Goal: Transaction & Acquisition: Purchase product/service

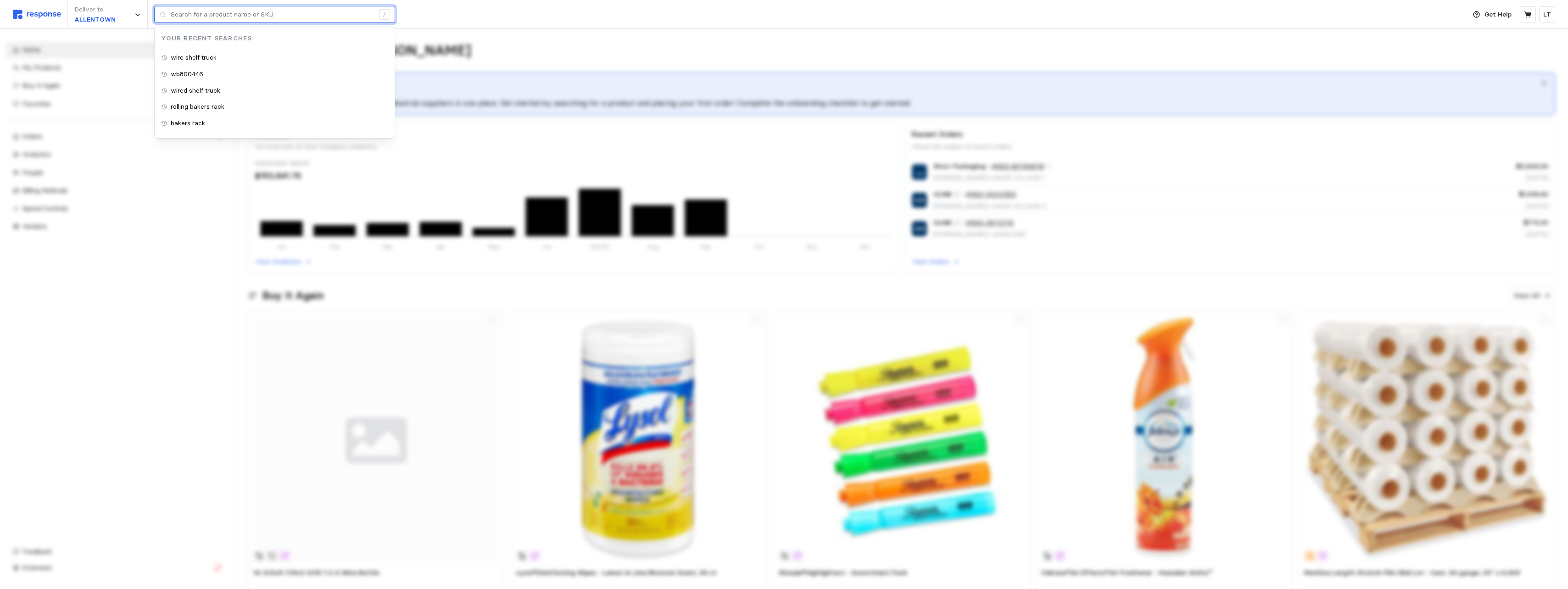
click at [255, 17] on input "text" at bounding box center [272, 15] width 204 height 16
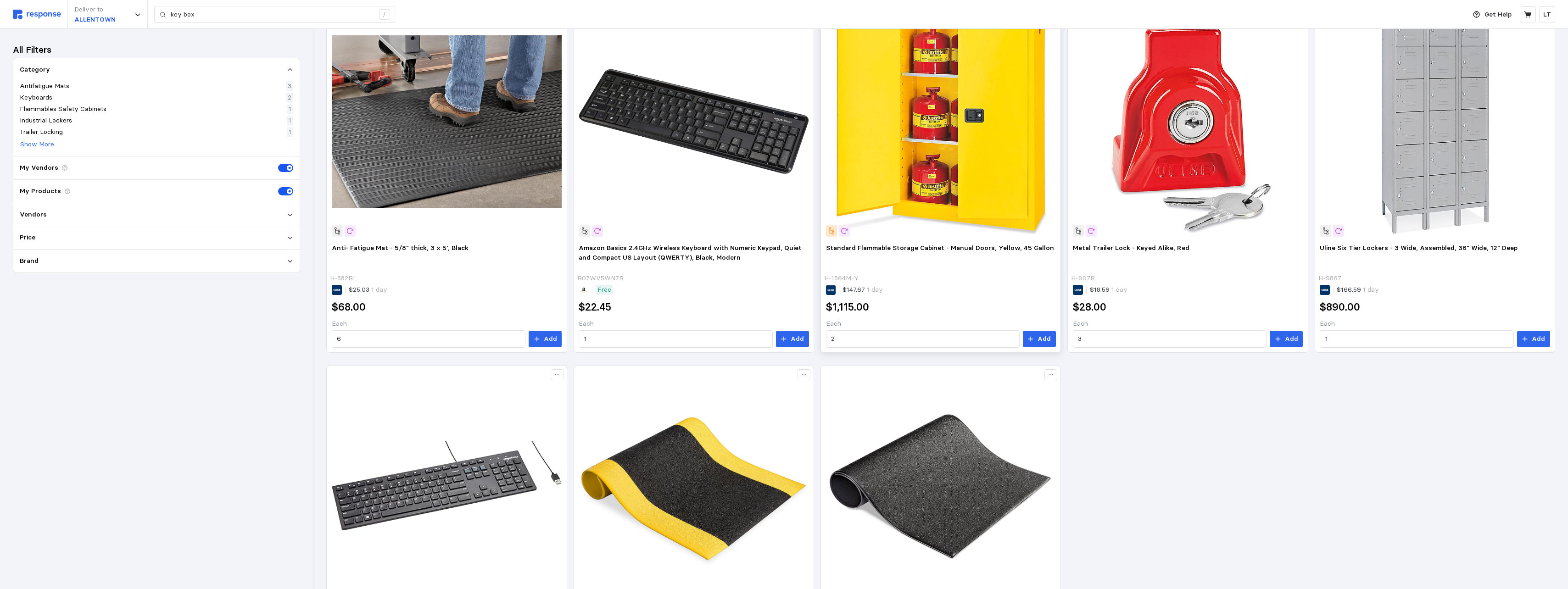
scroll to position [34, 0]
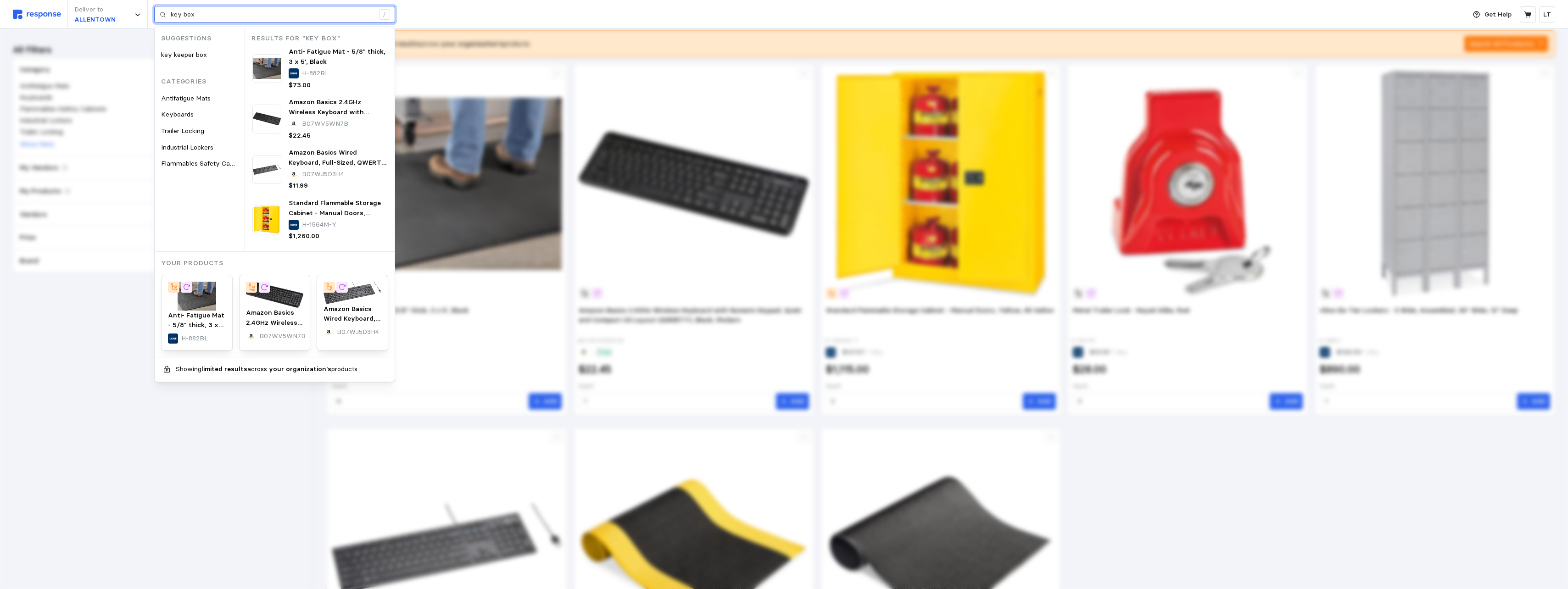
drag, startPoint x: 195, startPoint y: 16, endPoint x: 181, endPoint y: 18, distance: 14.1
click at [181, 18] on input "key box" at bounding box center [272, 15] width 204 height 16
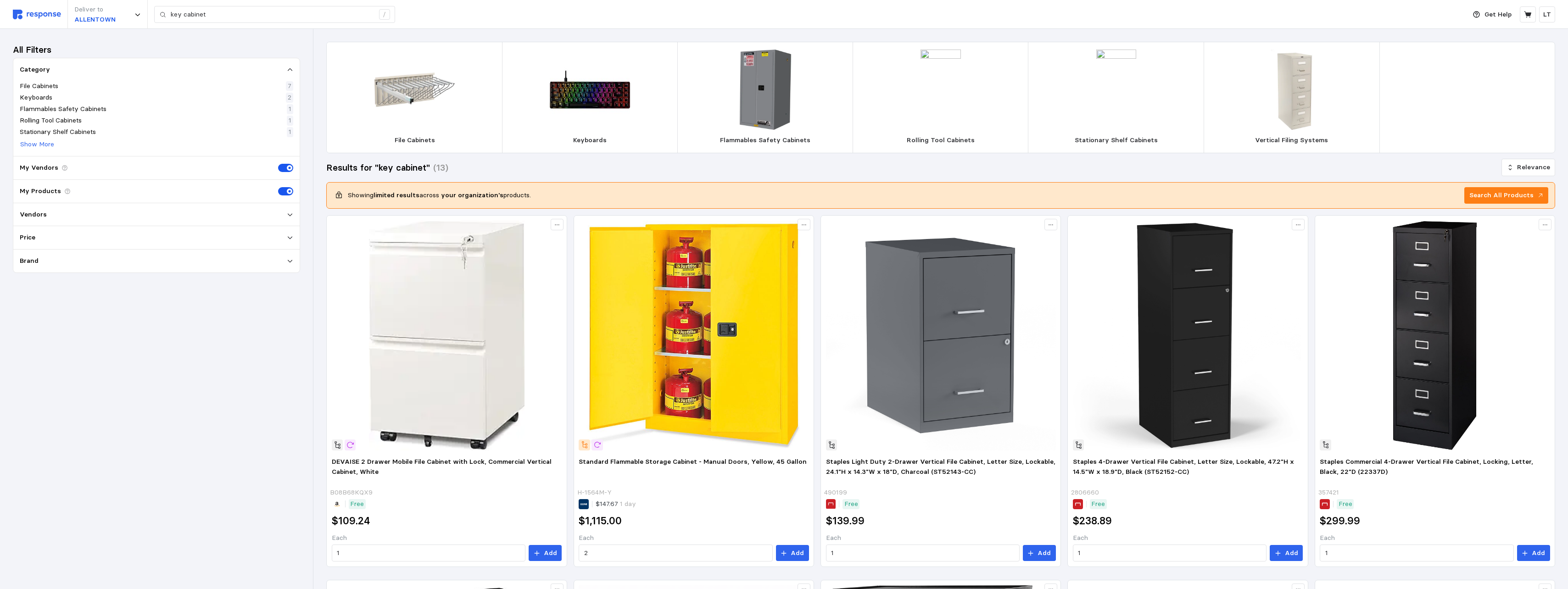
click at [693, 191] on p "Search All Products" at bounding box center [1501, 195] width 64 height 10
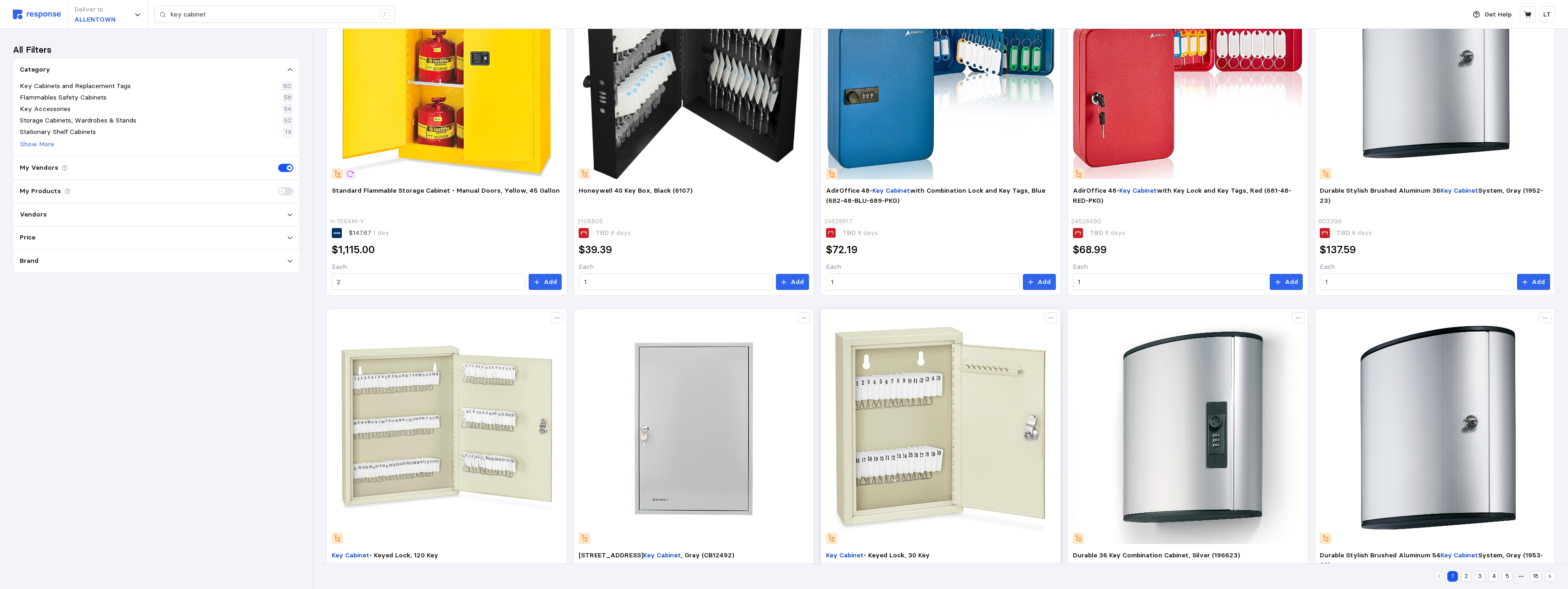
scroll to position [413, 0]
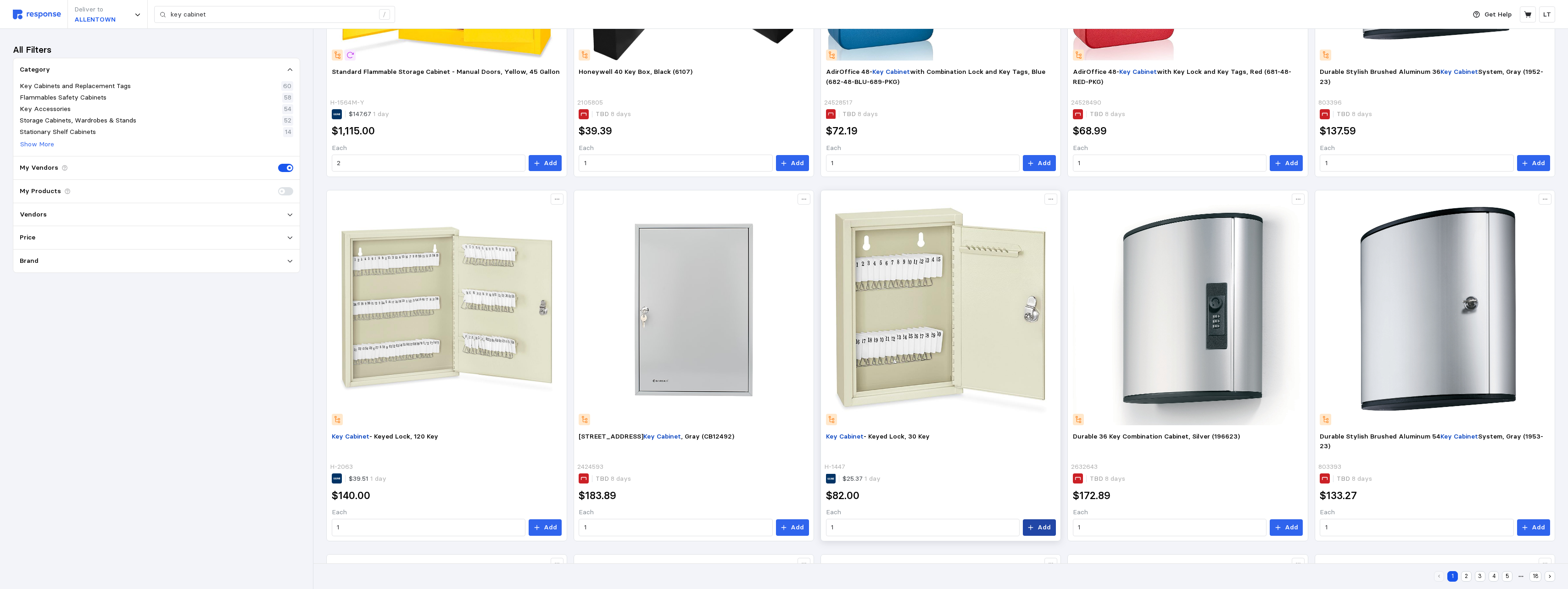
click at [693, 360] on p "Add" at bounding box center [1044, 527] width 13 height 10
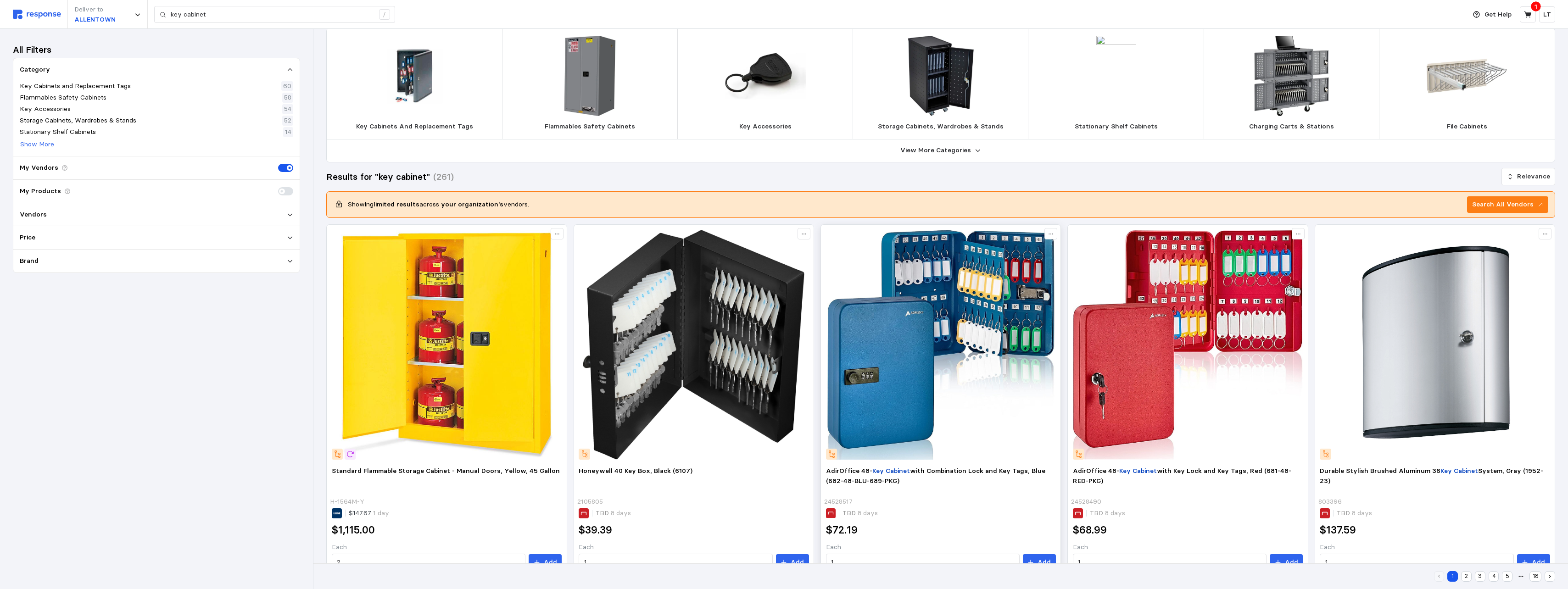
scroll to position [0, 0]
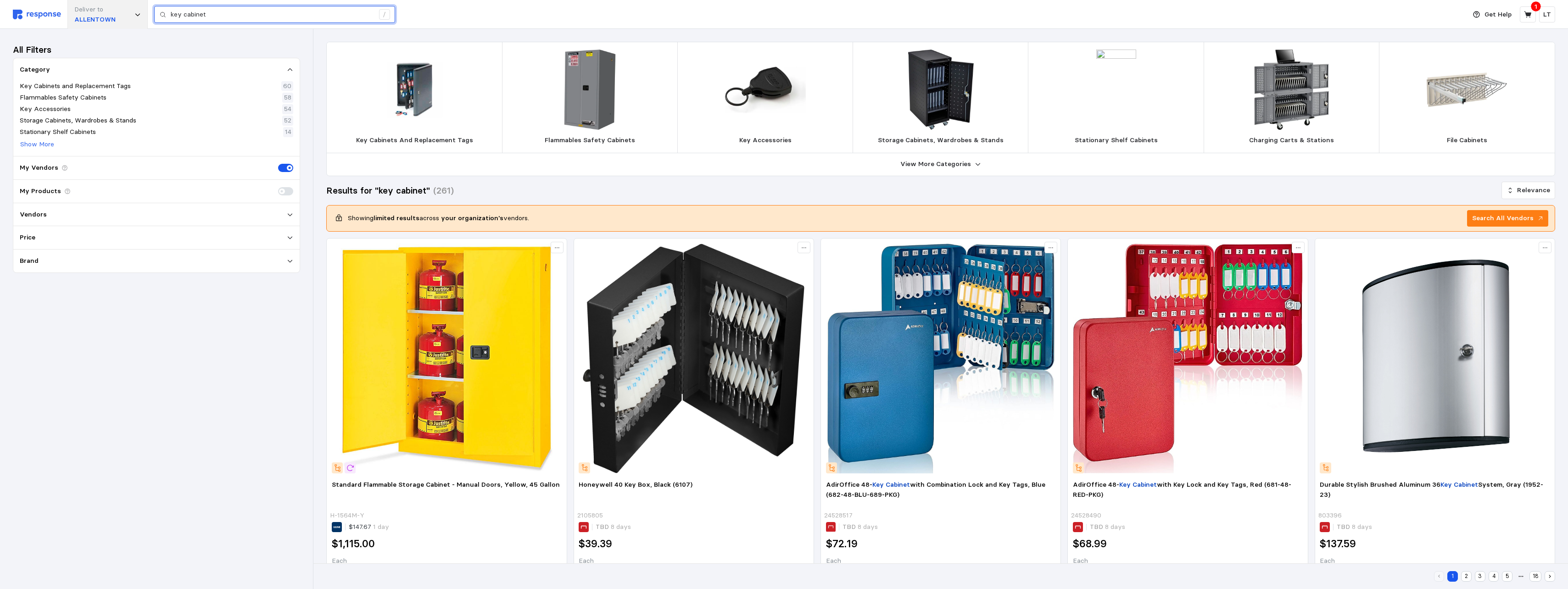
drag, startPoint x: 228, startPoint y: 10, endPoint x: 142, endPoint y: 12, distance: 86.0
click at [132, 20] on div "Deliver to ALLENTOWN key cabinet /" at bounding box center [737, 14] width 1448 height 29
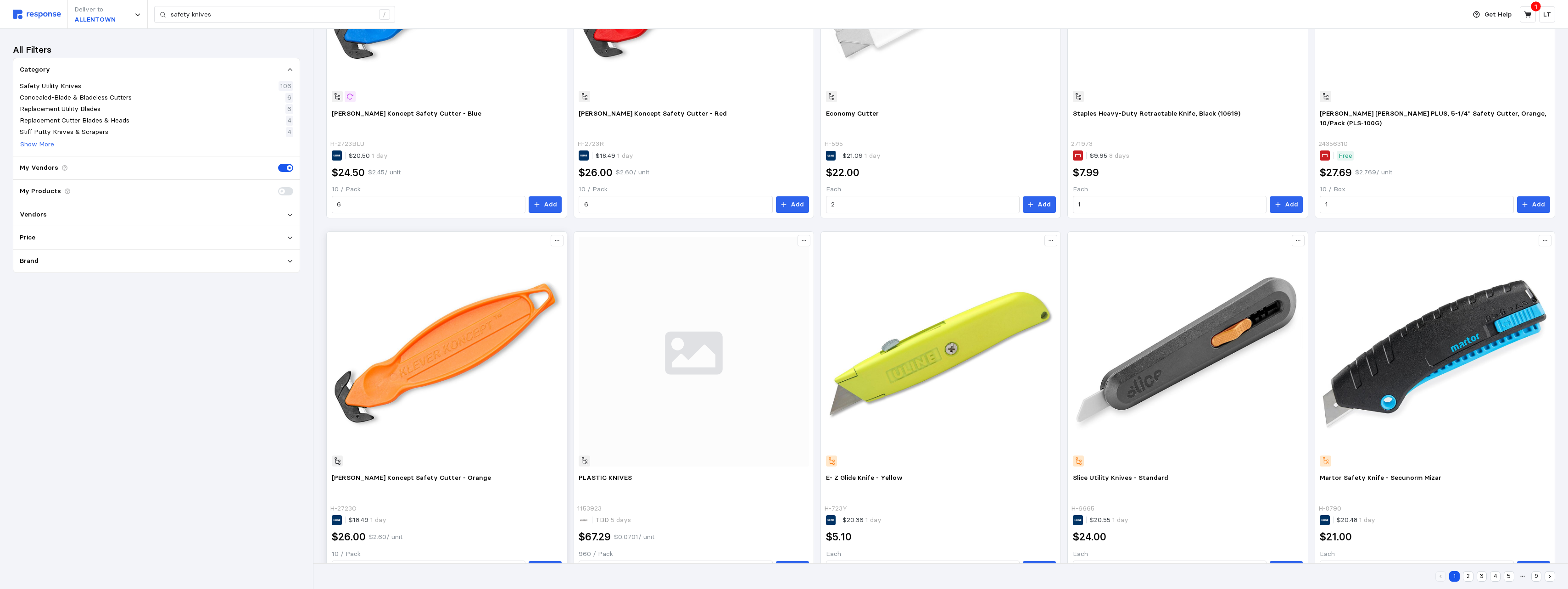
scroll to position [768, 0]
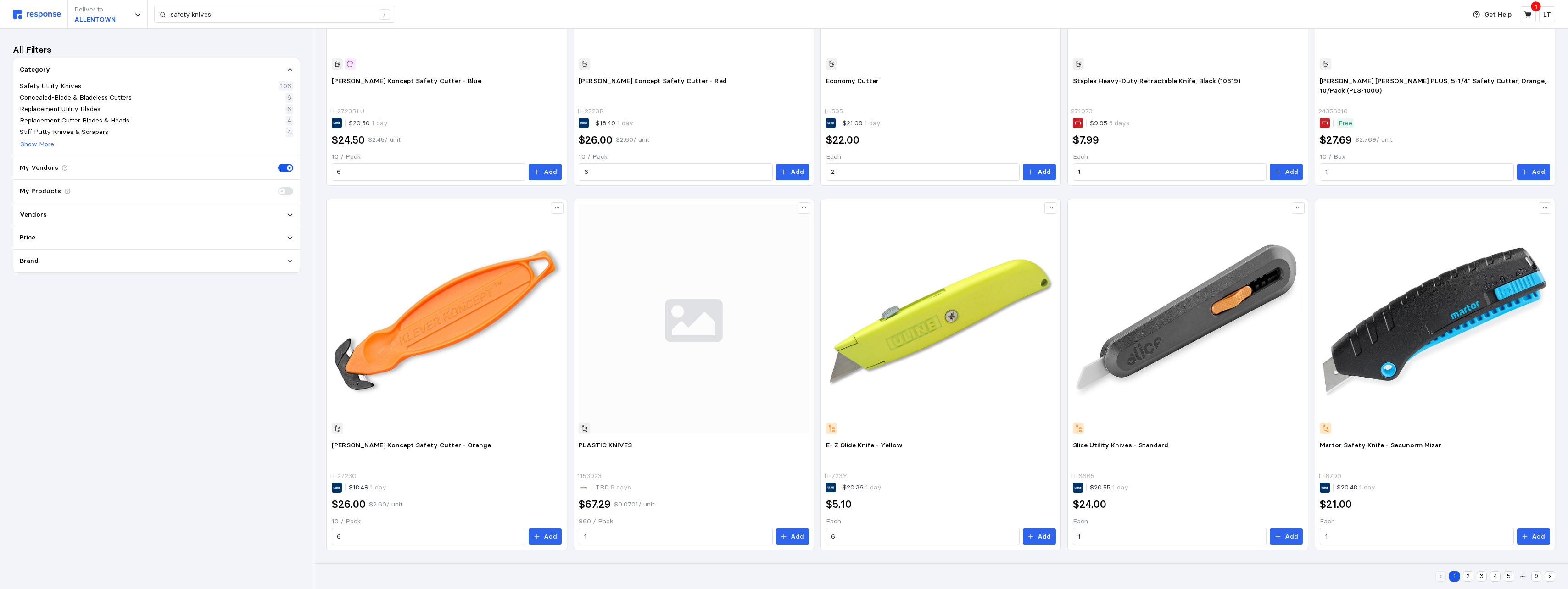
click at [693, 360] on button "2" at bounding box center [1468, 576] width 10 height 10
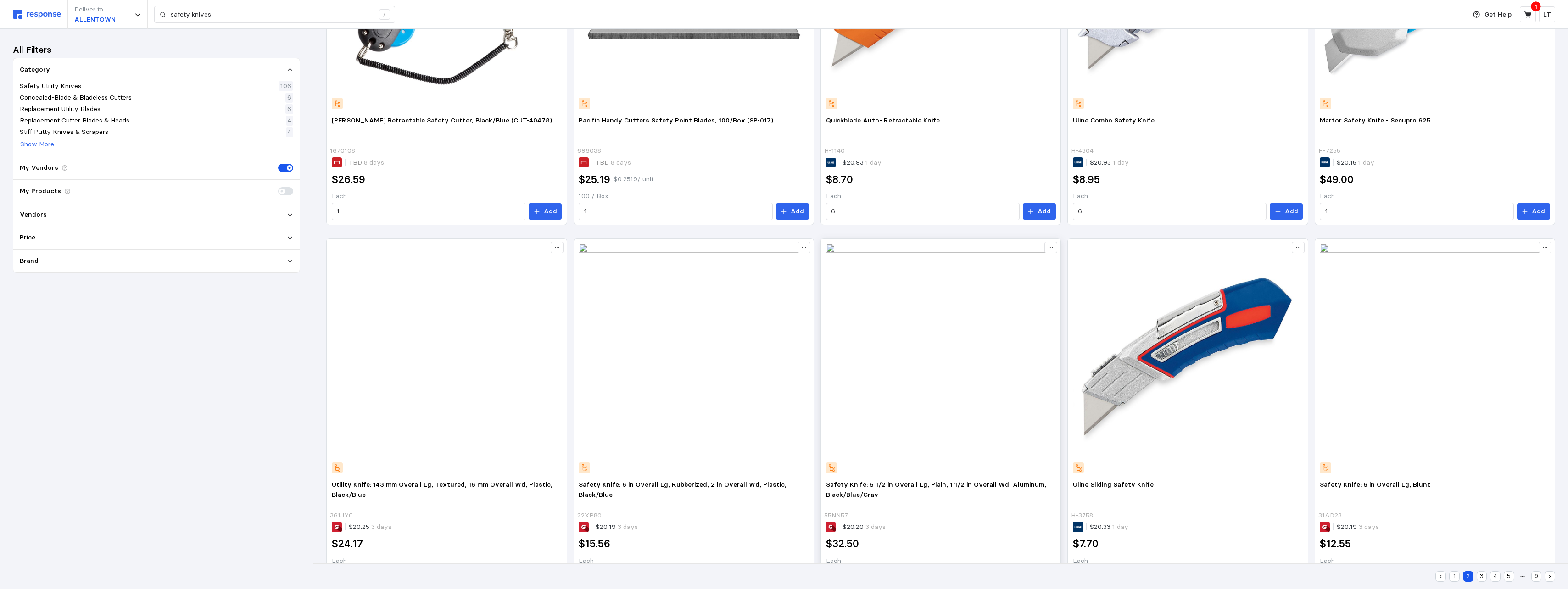
scroll to position [768, 0]
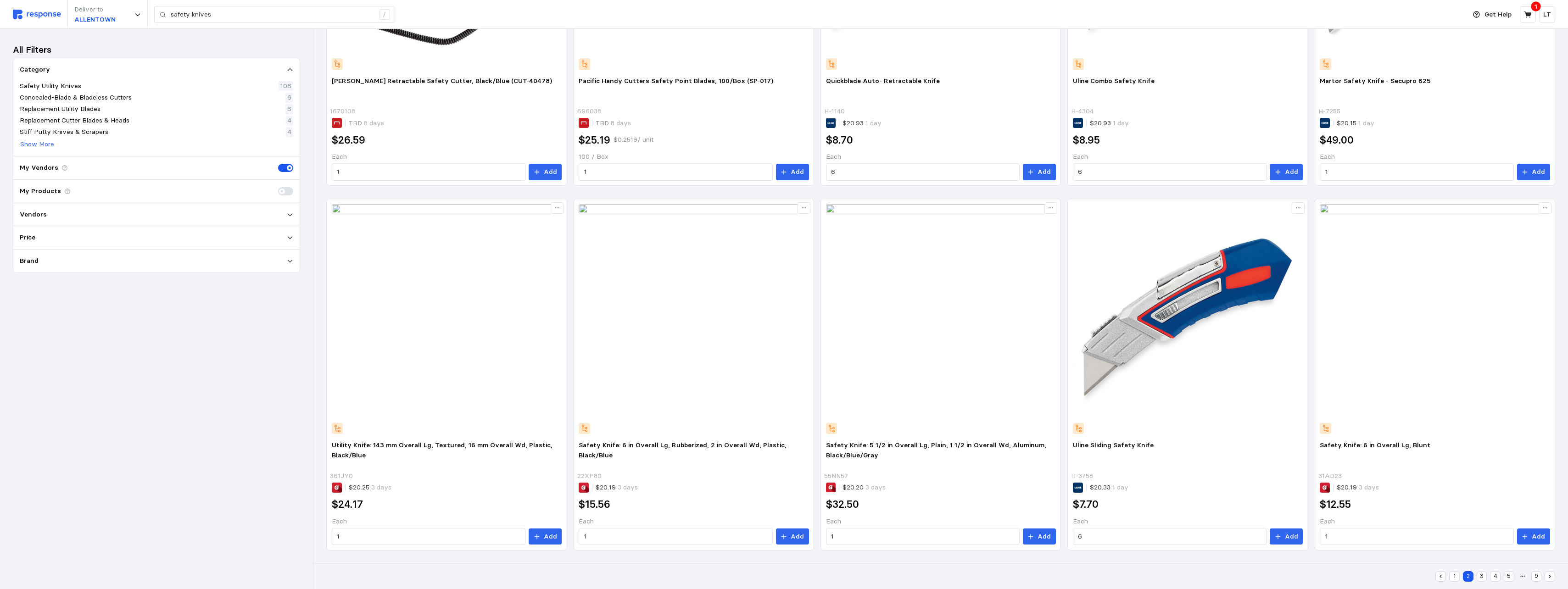
click at [693, 360] on button "3" at bounding box center [1481, 576] width 10 height 10
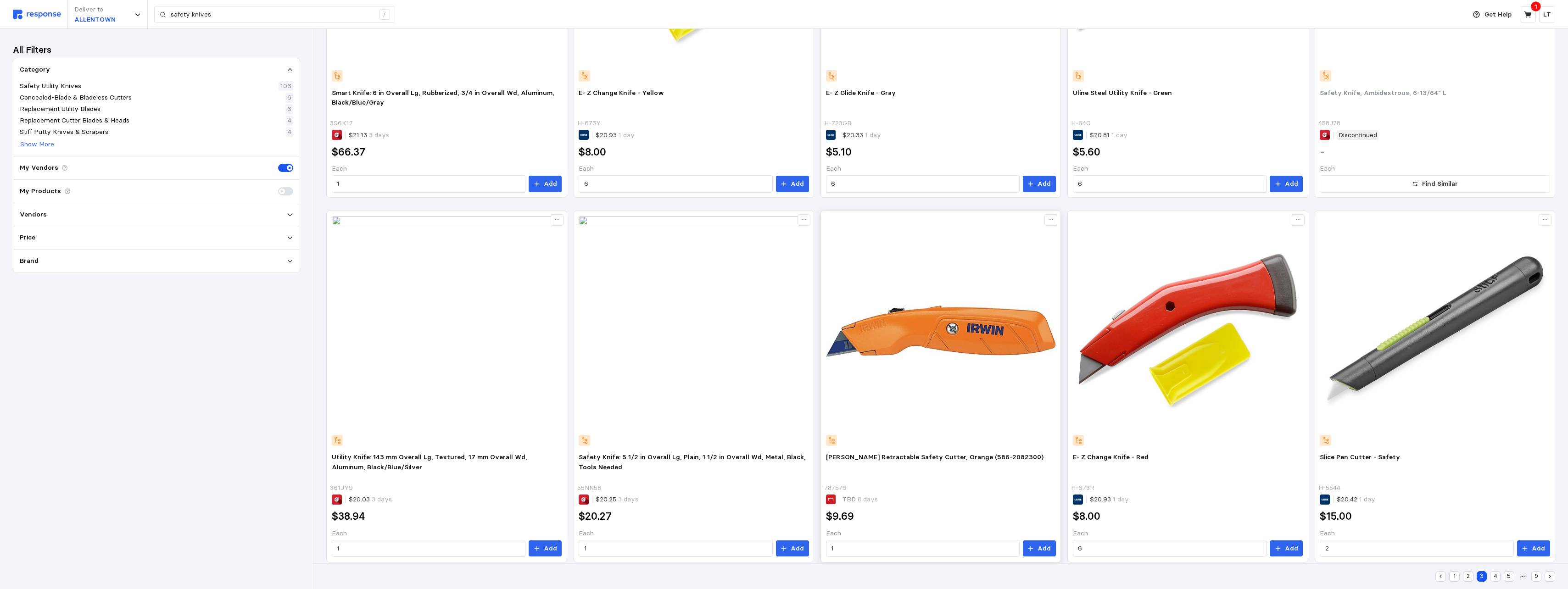
scroll to position [768, 0]
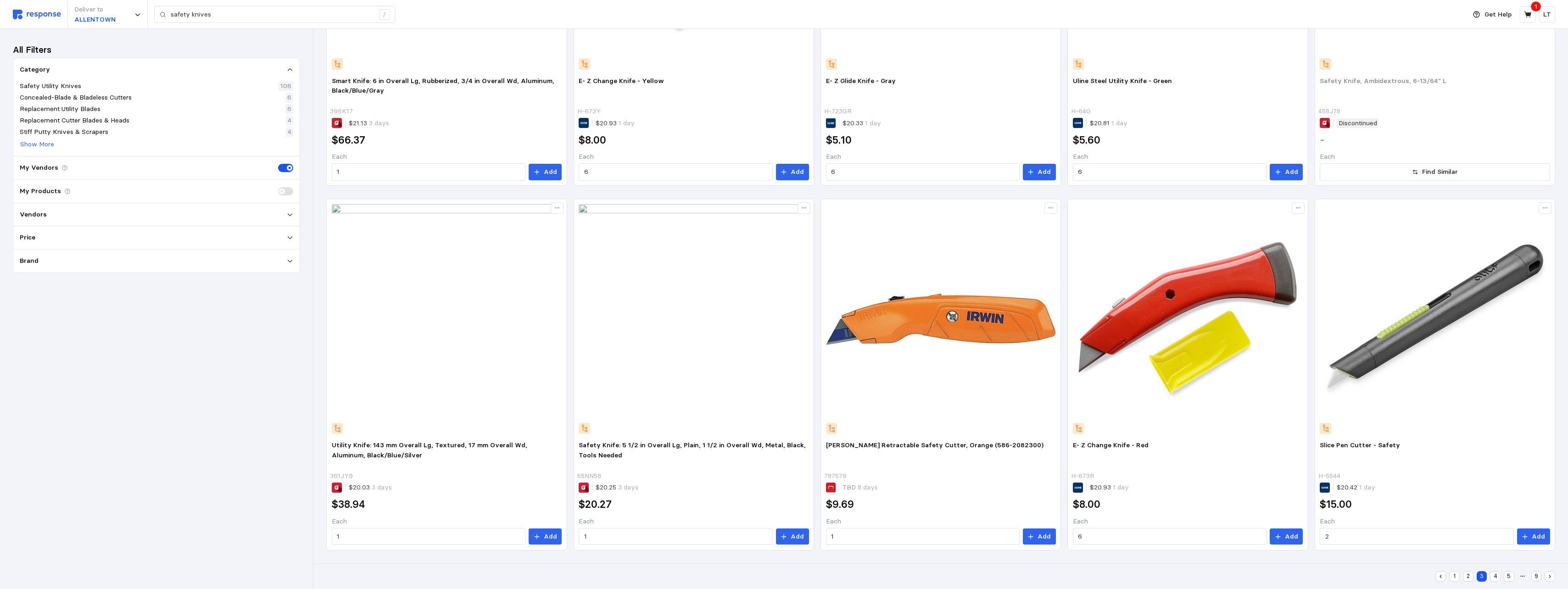
click at [693, 360] on button "4" at bounding box center [1495, 576] width 10 height 10
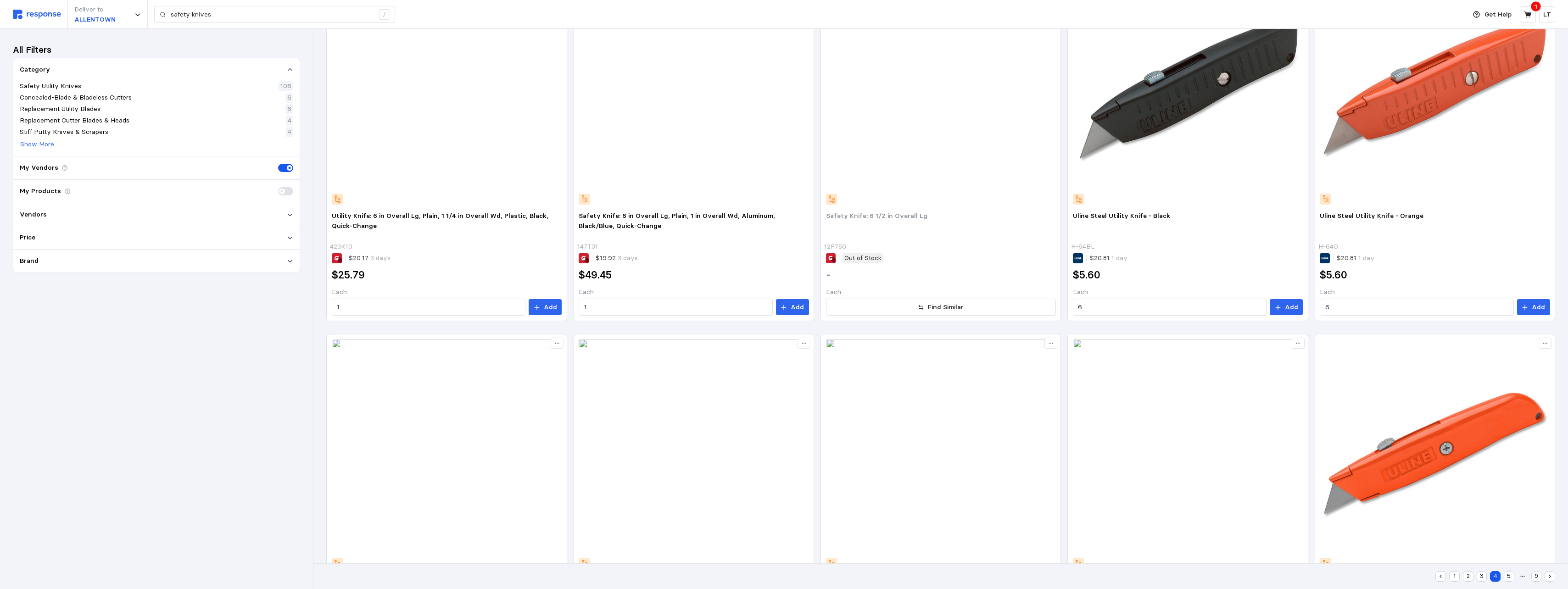
scroll to position [172, 0]
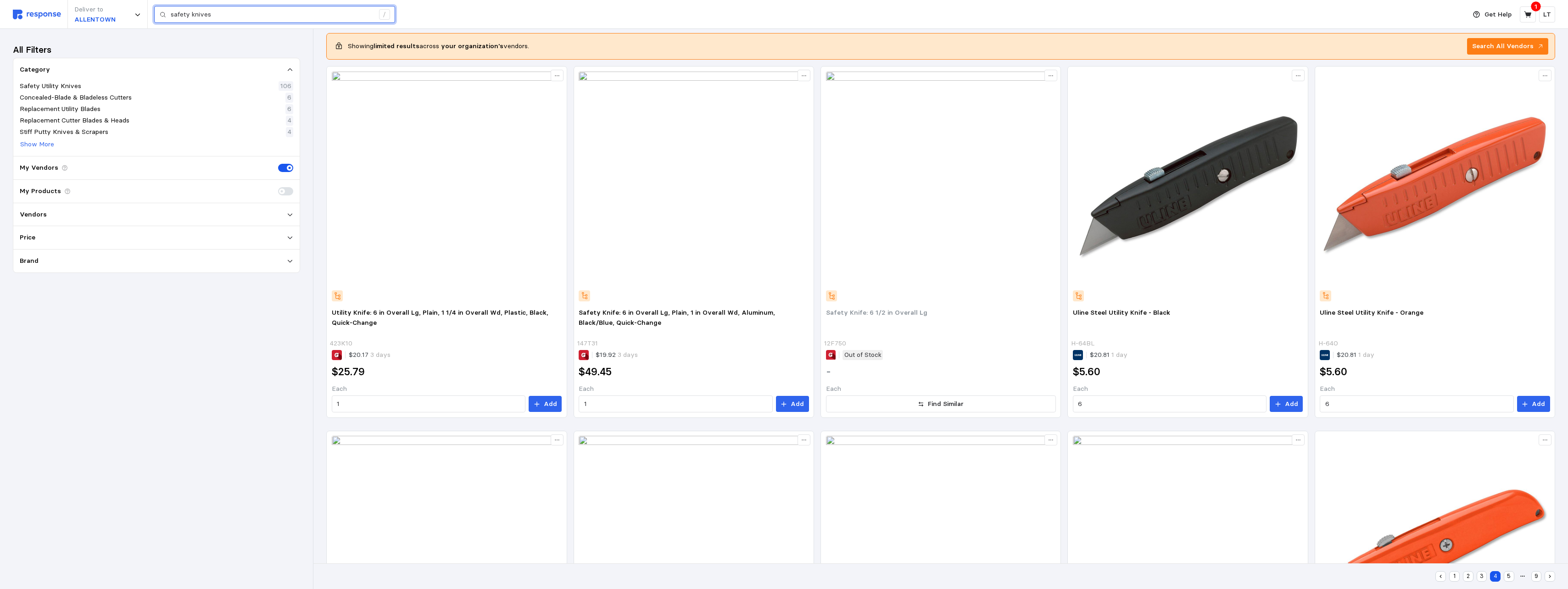
click at [271, 12] on input "safety knives" at bounding box center [272, 15] width 204 height 16
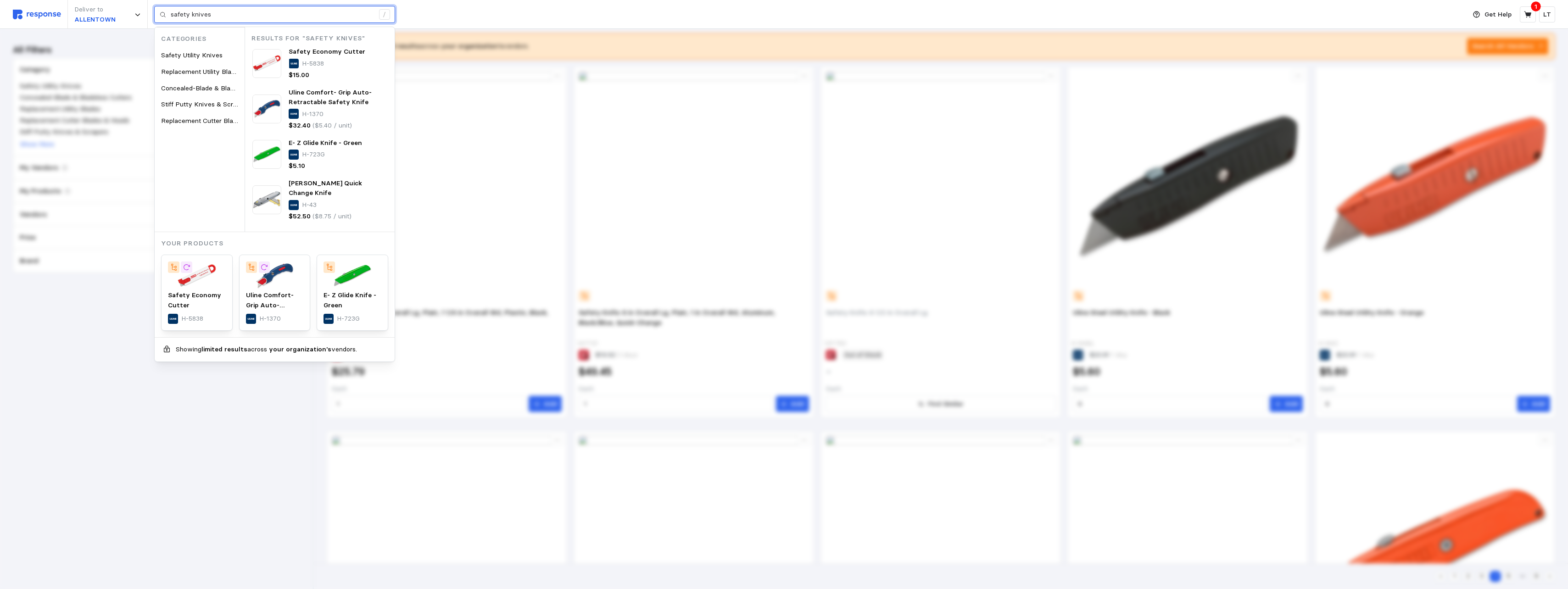
drag, startPoint x: 271, startPoint y: 12, endPoint x: -8, endPoint y: 1, distance: 279.2
click at [0, 1] on html "Deliver to ALLENTOWN safety knives / Categories Safety Utility Knives Replaceme…" at bounding box center [784, 507] width 1568 height 1357
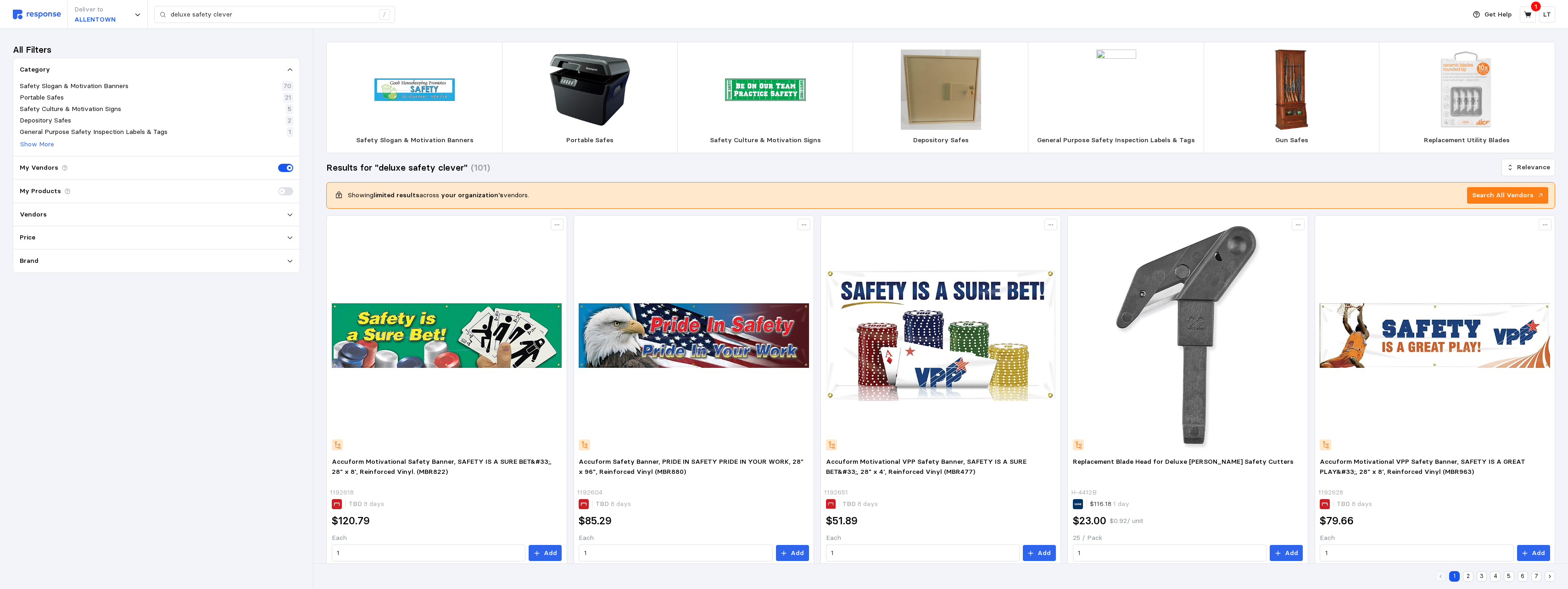
click at [238, 360] on div "All Filters Category Safety Slogan & Motivation Banners 70 Portable Safes 21 Sa…" at bounding box center [156, 309] width 287 height 534
click at [171, 345] on div "All Filters Category Safety Slogan & Motivation Banners 70 Portable Safes 21 Sa…" at bounding box center [156, 309] width 287 height 534
drag, startPoint x: 207, startPoint y: 18, endPoint x: 55, endPoint y: 9, distance: 152.3
click at [68, 14] on div "Deliver to ALLENTOWN deluxe safety clever /" at bounding box center [737, 14] width 1448 height 29
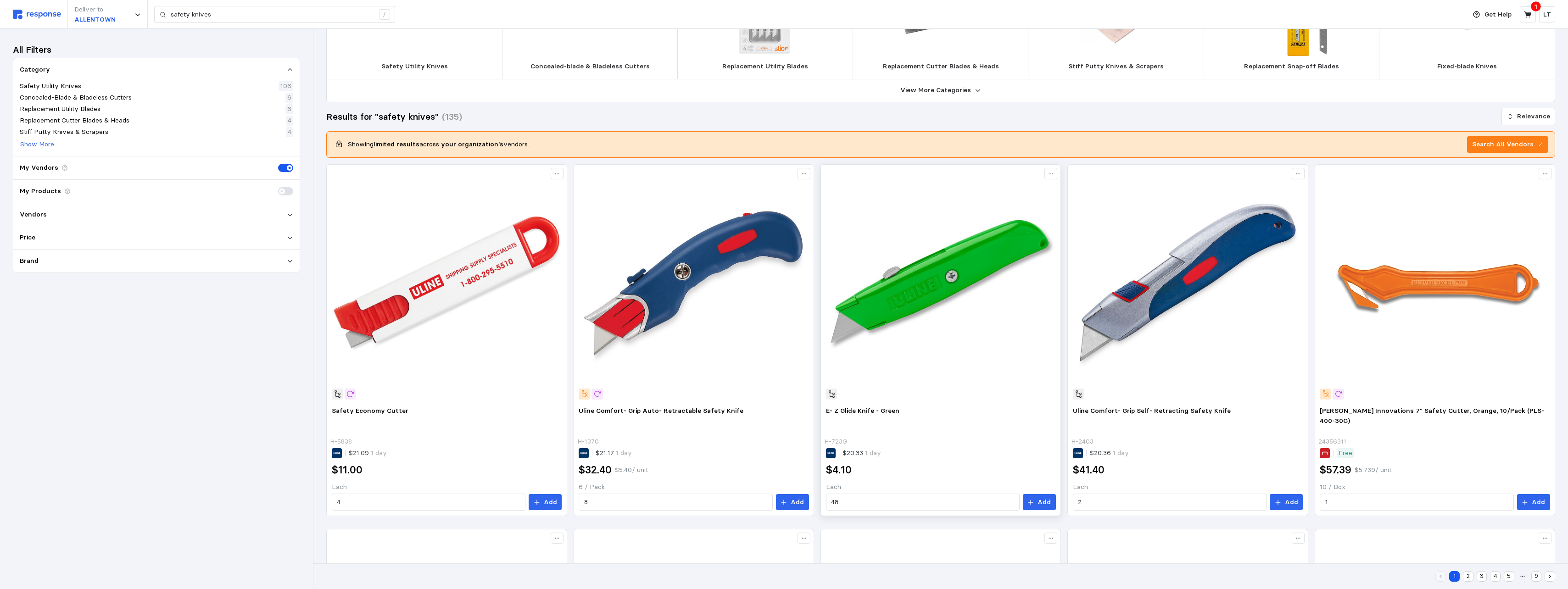
scroll to position [137, 0]
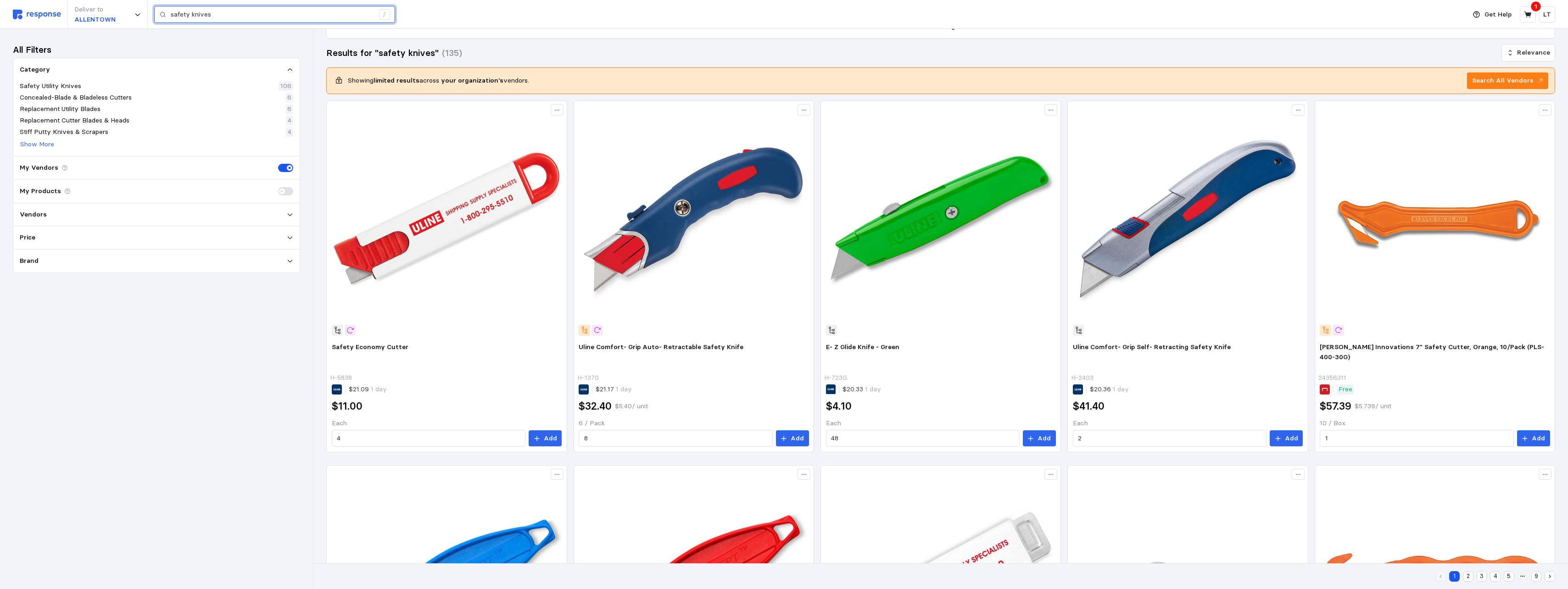
drag, startPoint x: 226, startPoint y: 19, endPoint x: 56, endPoint y: 5, distance: 170.6
click at [60, 7] on div "Deliver to ALLENTOWN safety knives /" at bounding box center [737, 14] width 1448 height 29
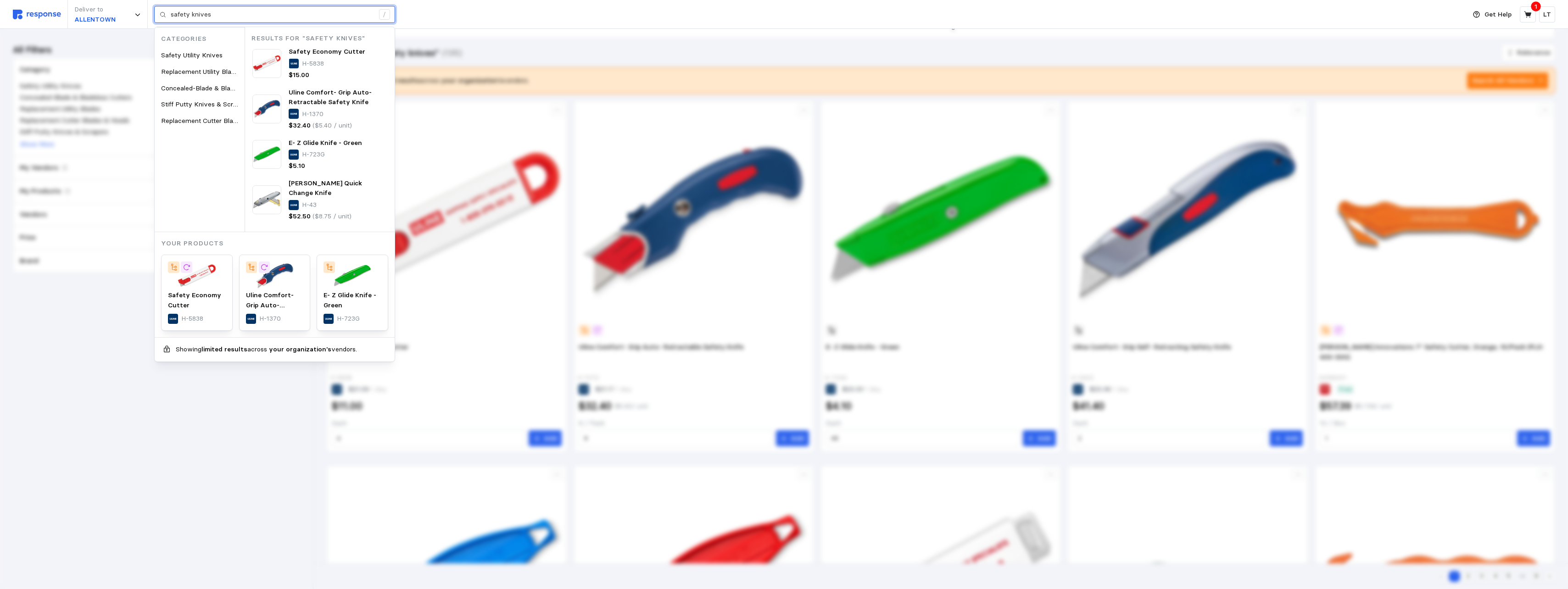
paste input "H-3548"
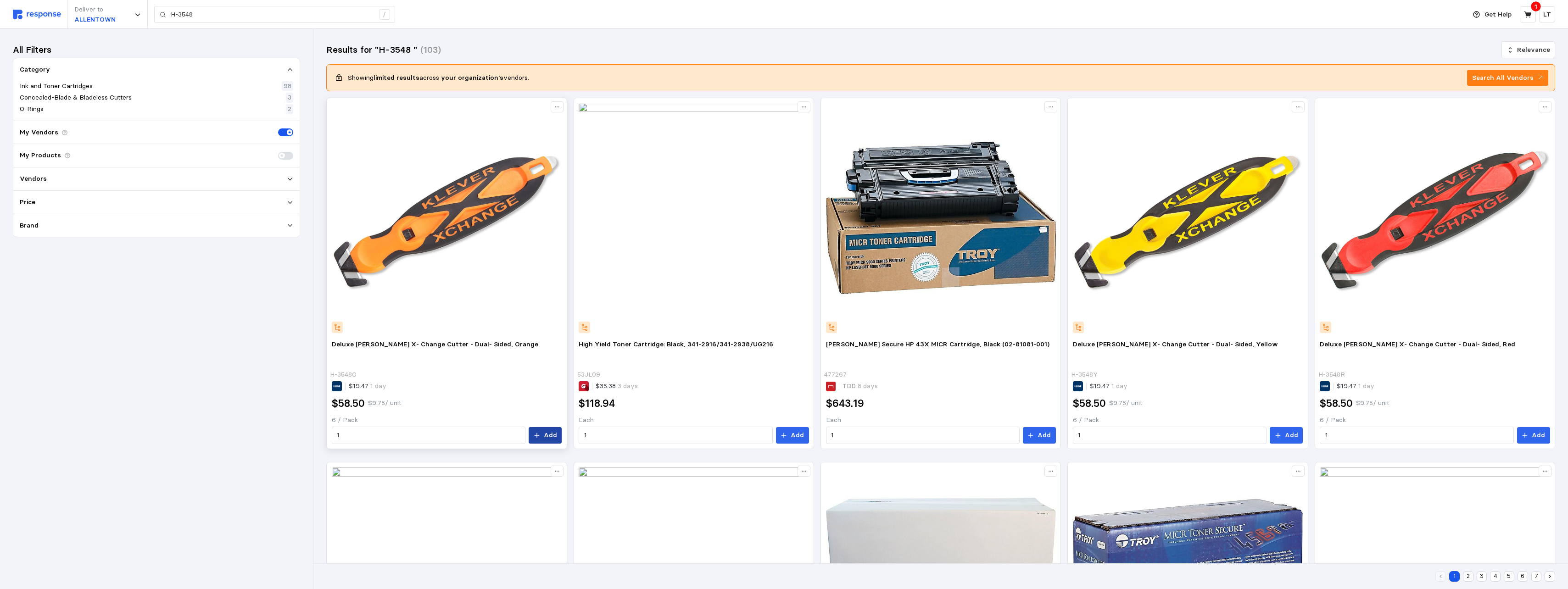
click at [543, 360] on button "Add" at bounding box center [545, 435] width 33 height 16
drag, startPoint x: 204, startPoint y: 14, endPoint x: 54, endPoint y: 7, distance: 150.2
click at [54, 7] on div "Deliver to [GEOGRAPHIC_DATA] H-3548 /" at bounding box center [737, 14] width 1448 height 29
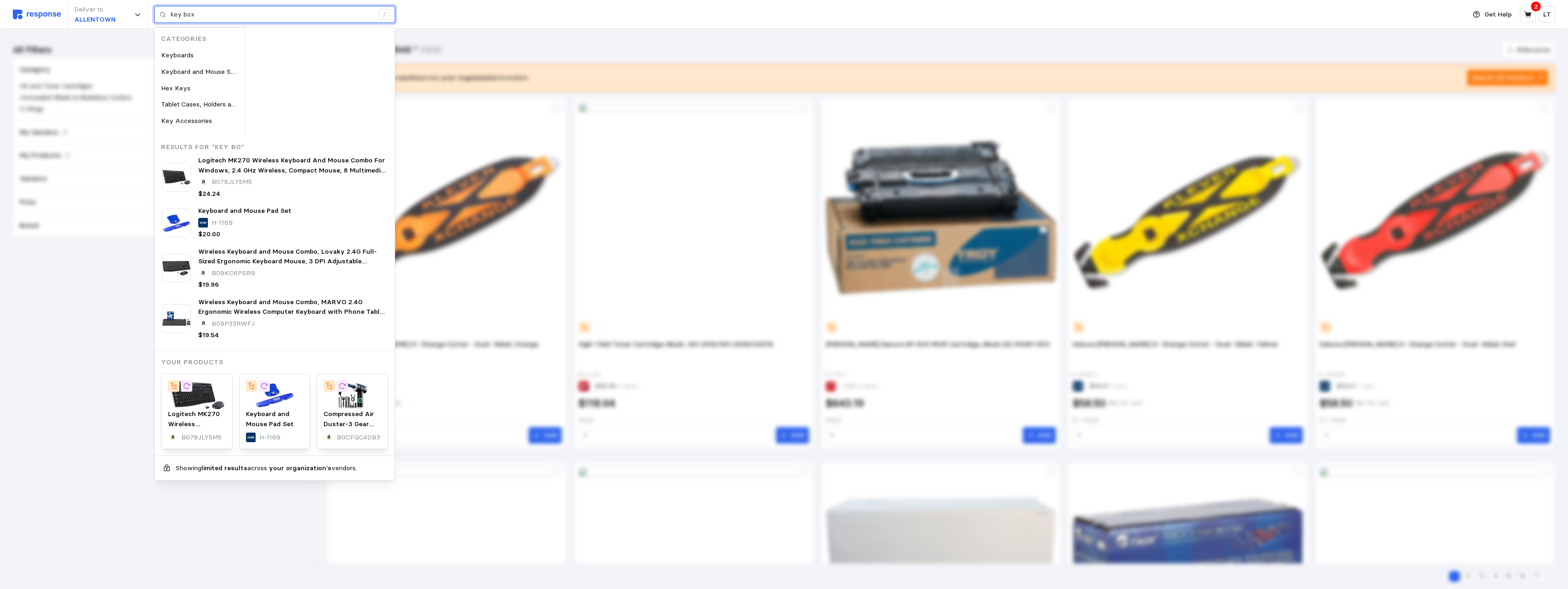
type input "key box"
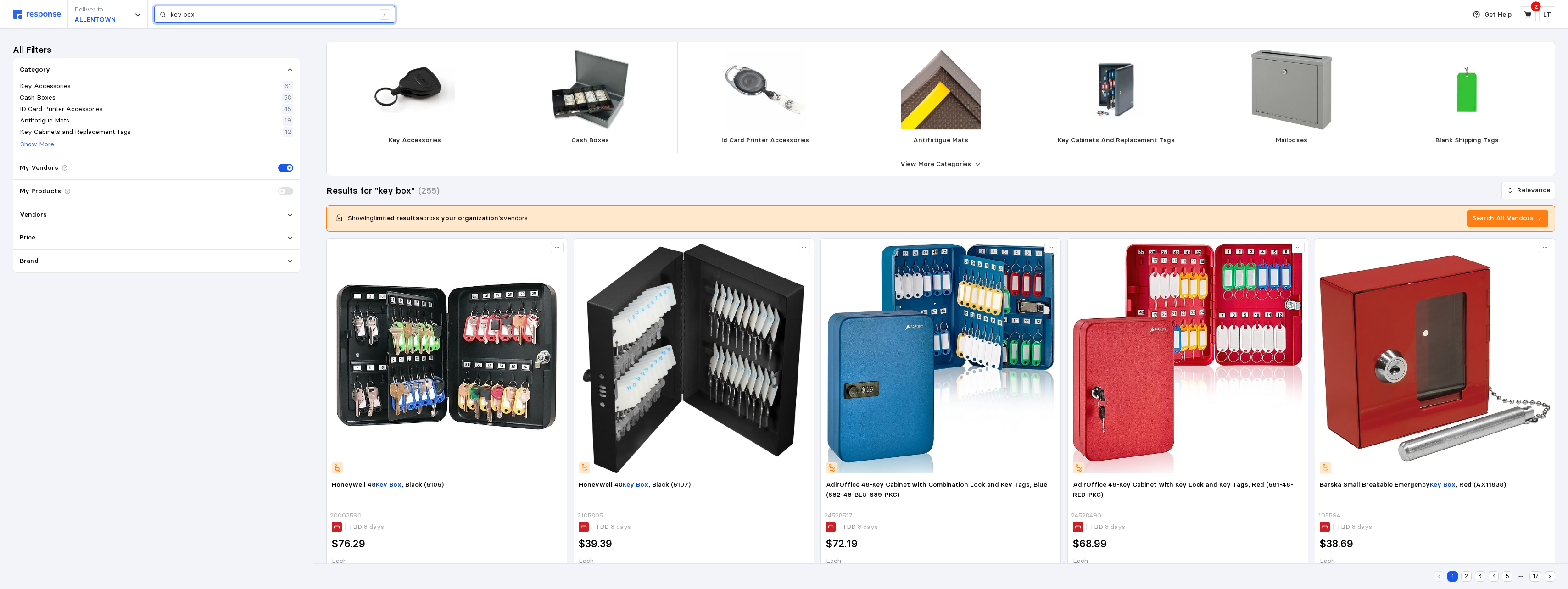
click at [204, 17] on input "key box" at bounding box center [272, 15] width 204 height 16
click at [693, 17] on icon at bounding box center [1528, 15] width 9 height 9
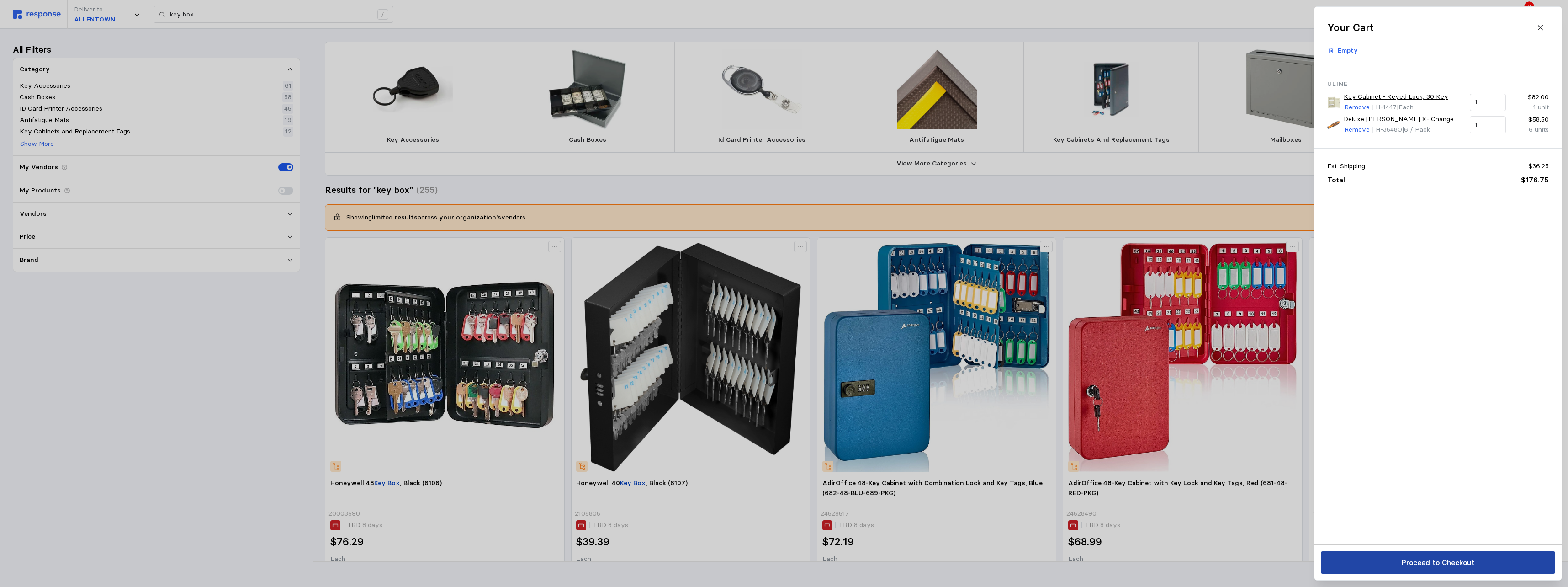
click at [690, 359] on p "Proceed to Checkout" at bounding box center [1437, 562] width 72 height 12
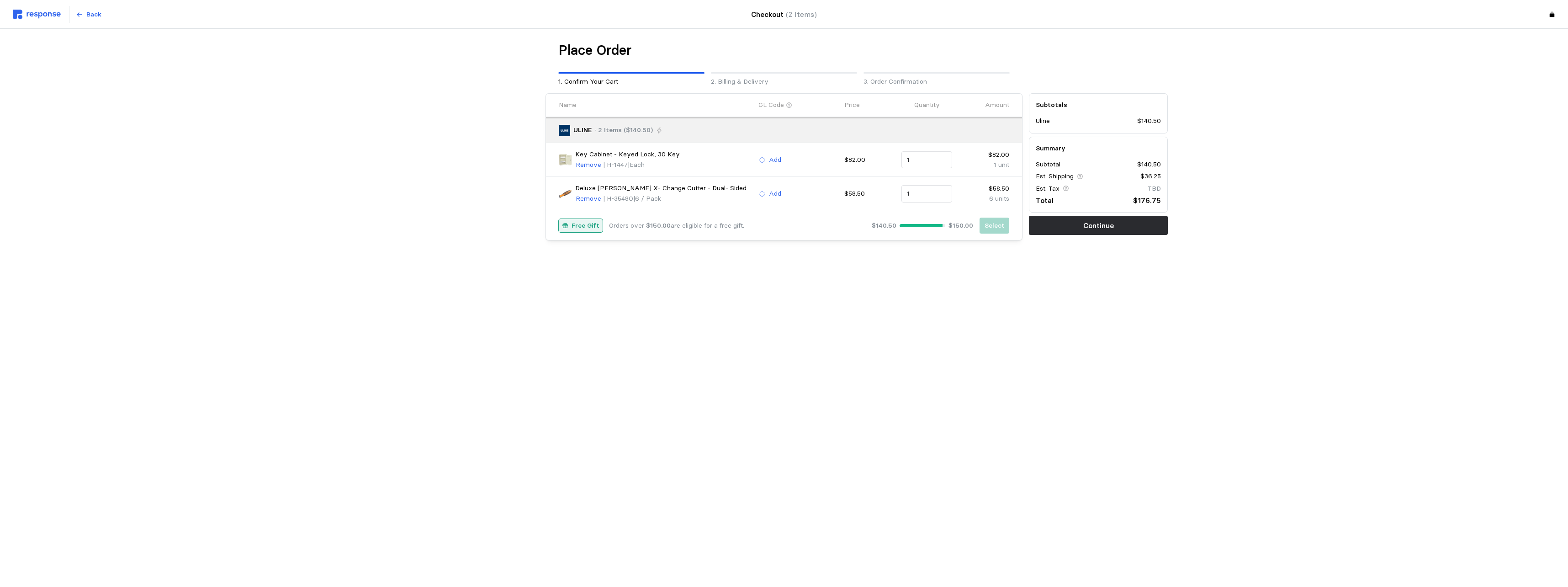
click at [690, 264] on div "Place Order 1. Confirm Your Cart 2. Billing & Delivery 3. Order Confirmation Na…" at bounding box center [784, 160] width 768 height 237
click at [89, 12] on p "Back" at bounding box center [94, 15] width 15 height 10
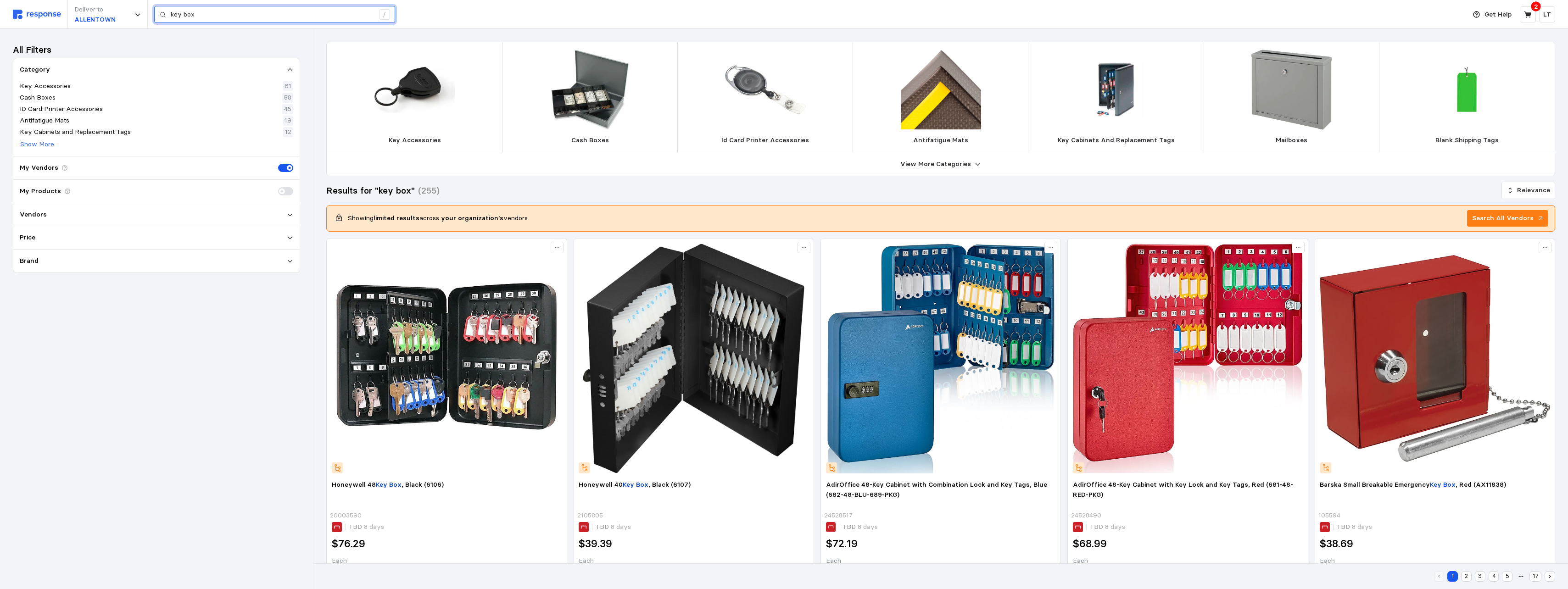
drag, startPoint x: 204, startPoint y: 14, endPoint x: -9, endPoint y: -35, distance: 218.6
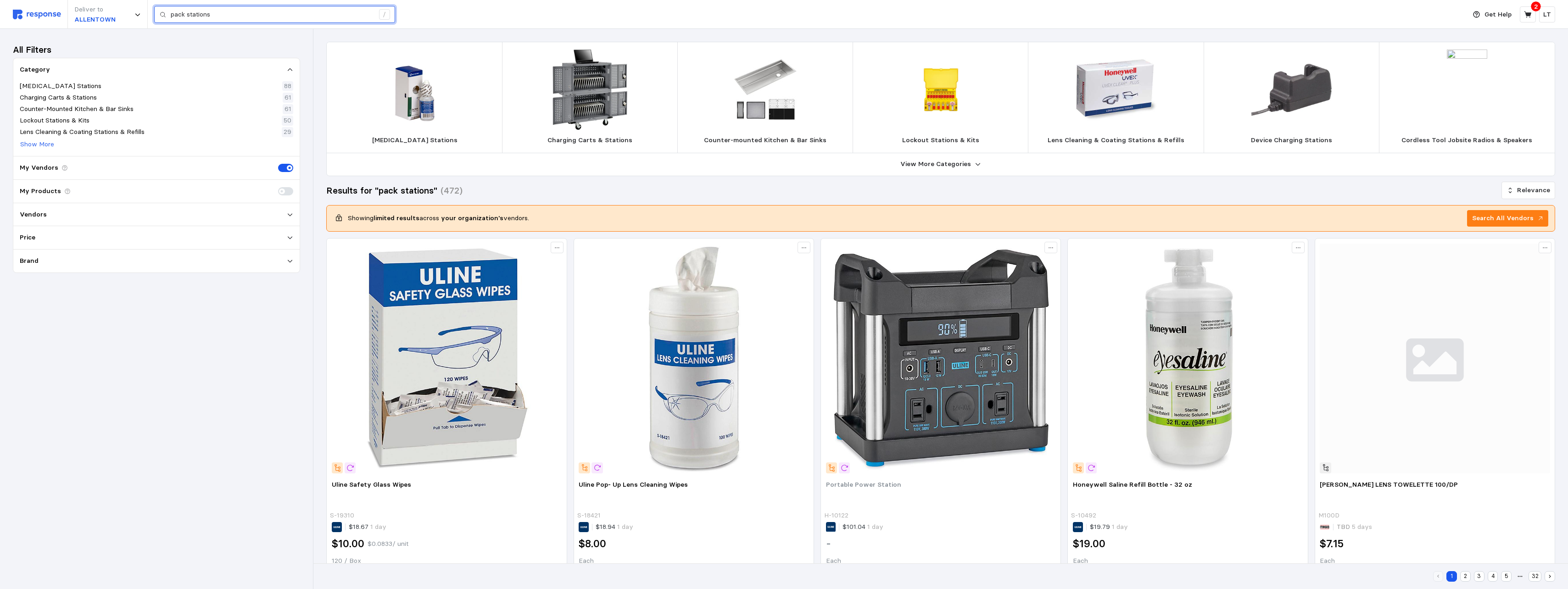
drag, startPoint x: 219, startPoint y: 15, endPoint x: 12, endPoint y: 10, distance: 207.1
click at [12, 10] on div "Deliver to [GEOGRAPHIC_DATA] pack stations / Get Help 2 LT" at bounding box center [784, 14] width 1568 height 29
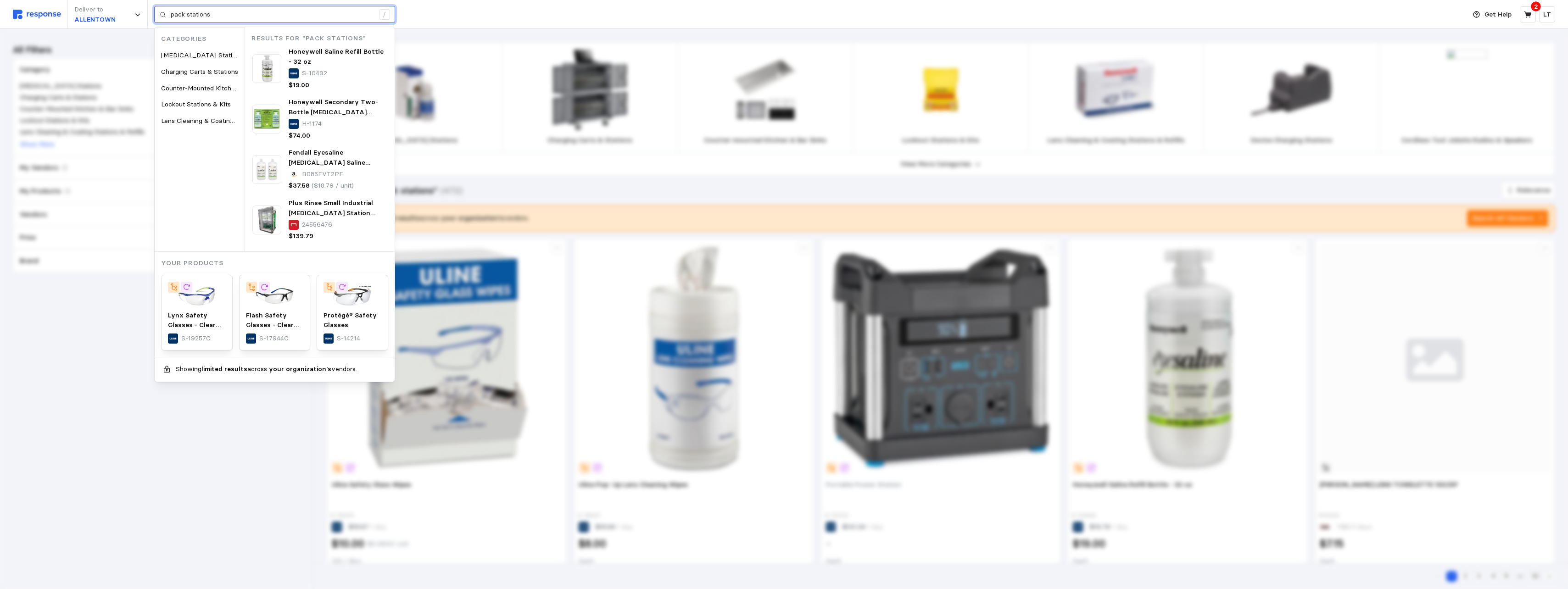
drag, startPoint x: 209, startPoint y: 17, endPoint x: -73, endPoint y: 14, distance: 282.0
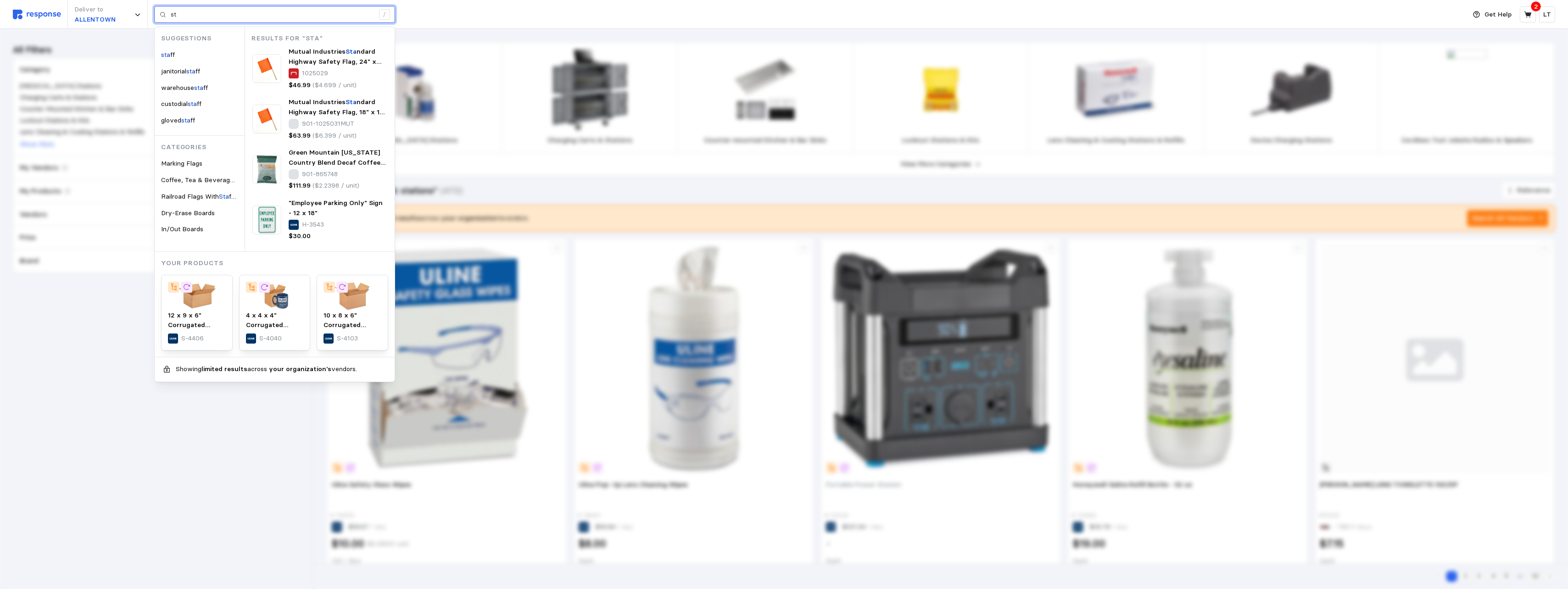
type input "s"
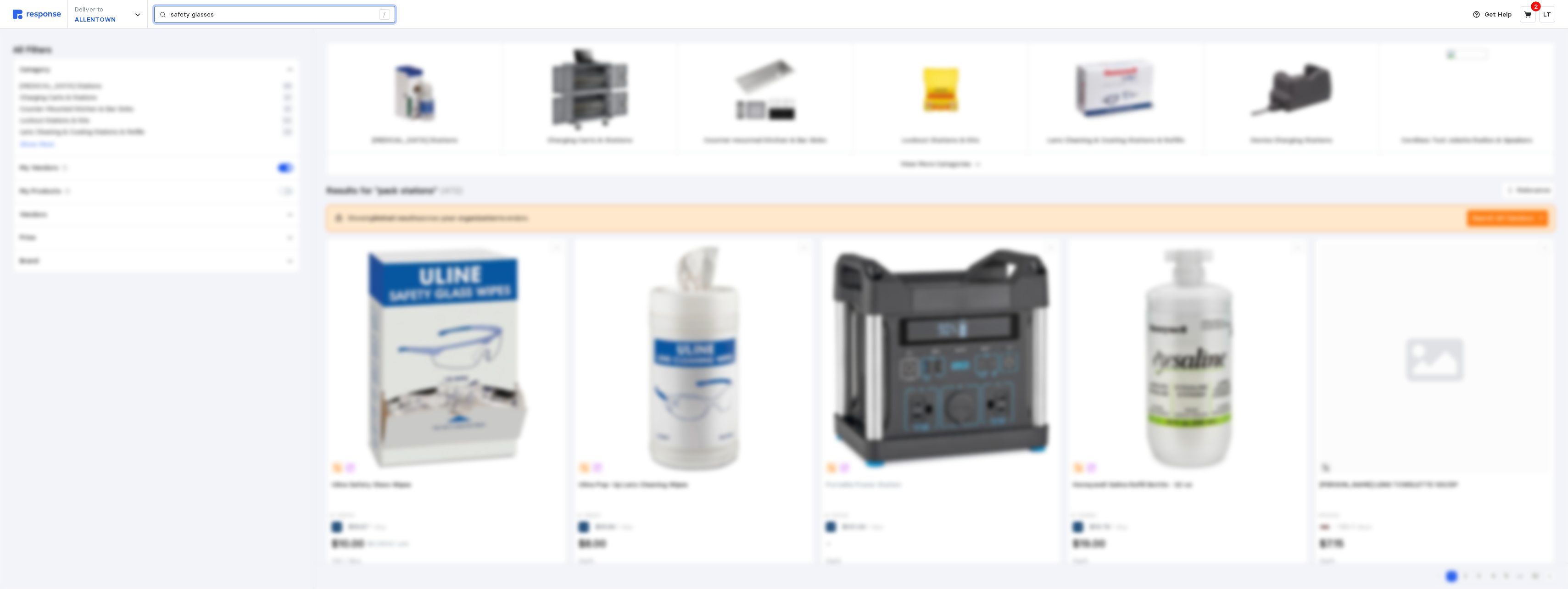
type input "safety glasses"
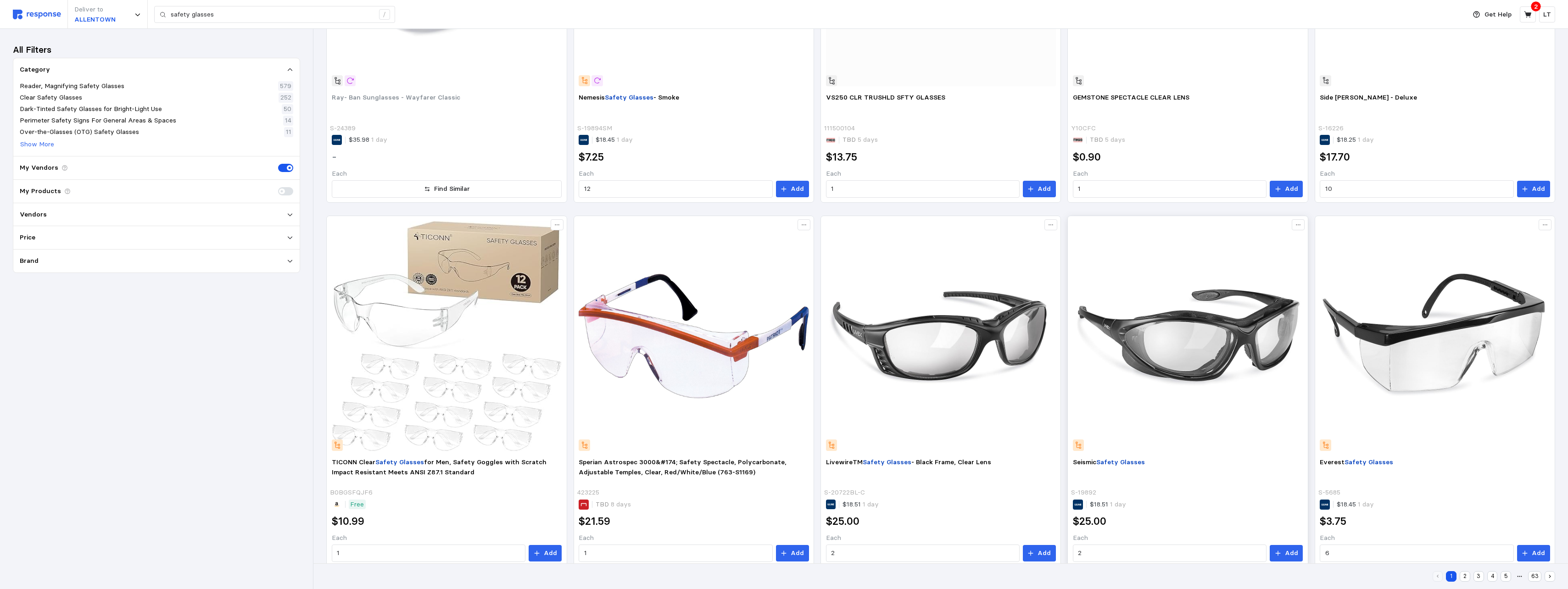
scroll to position [768, 0]
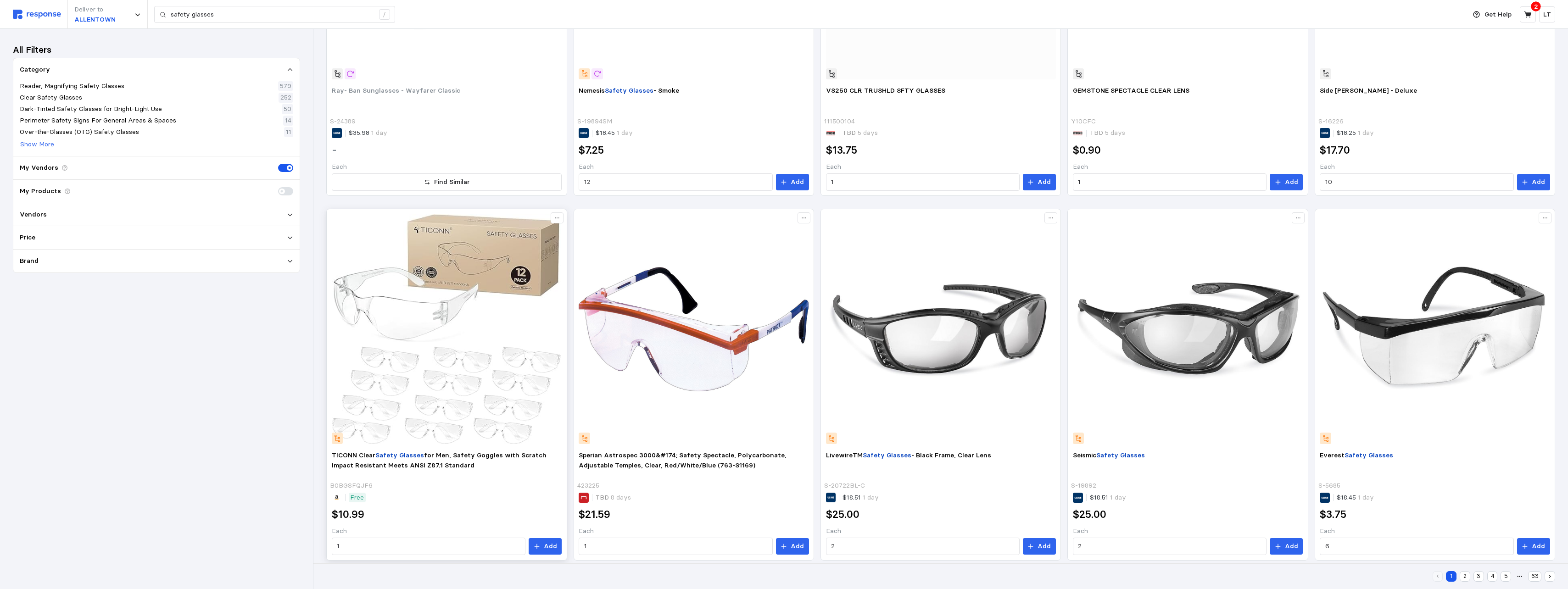
click at [499, 344] on img at bounding box center [447, 329] width 230 height 230
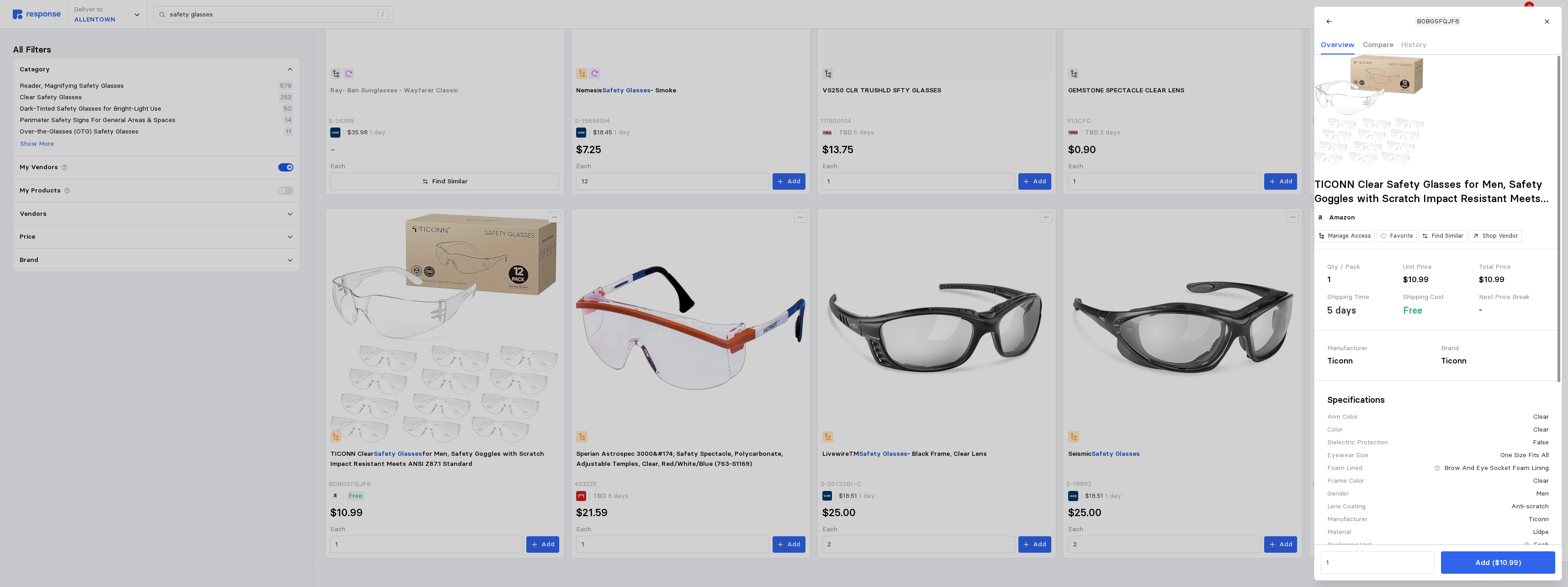
click at [690, 43] on p "Compare" at bounding box center [1377, 44] width 30 height 12
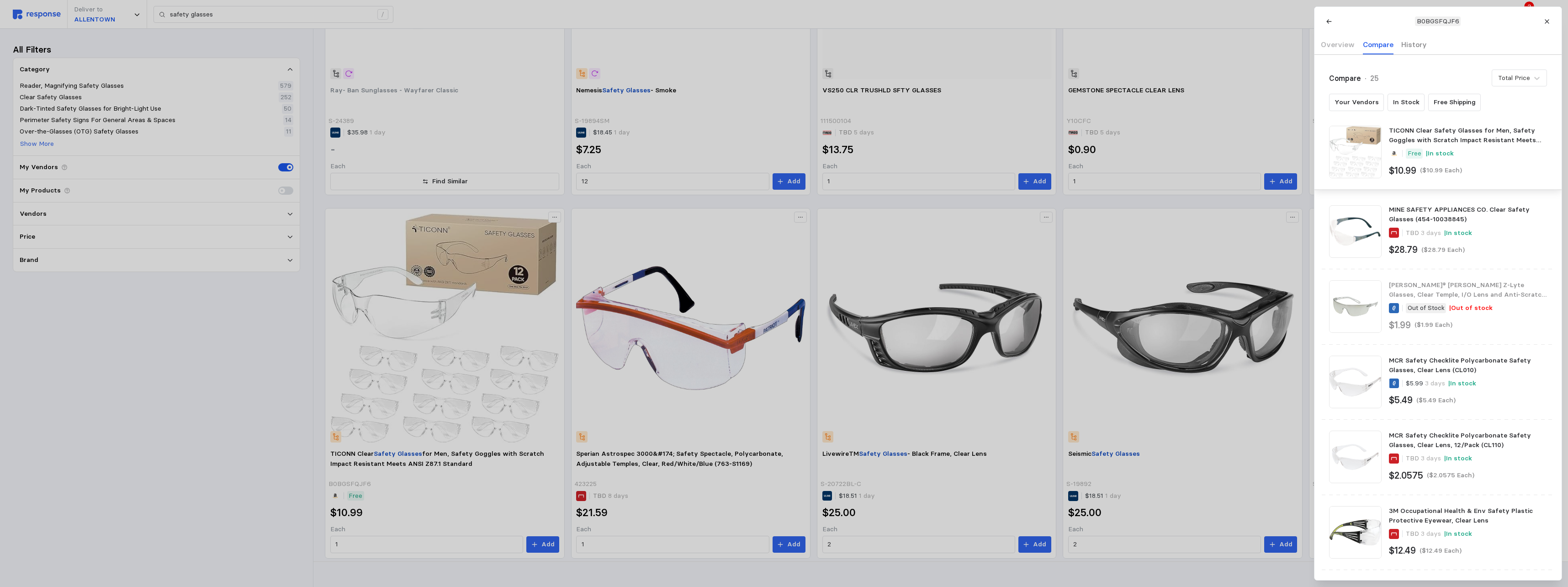
click at [690, 46] on p "History" at bounding box center [1414, 44] width 26 height 12
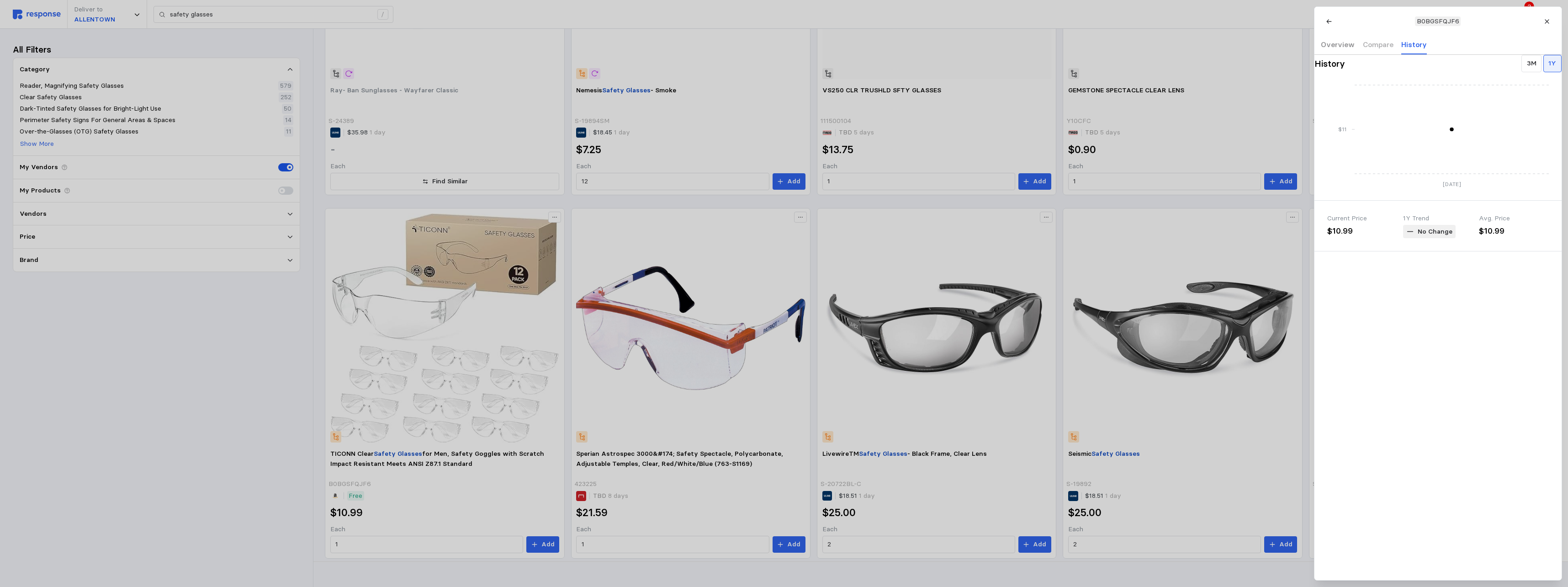
click at [690, 41] on p "Overview" at bounding box center [1338, 44] width 34 height 12
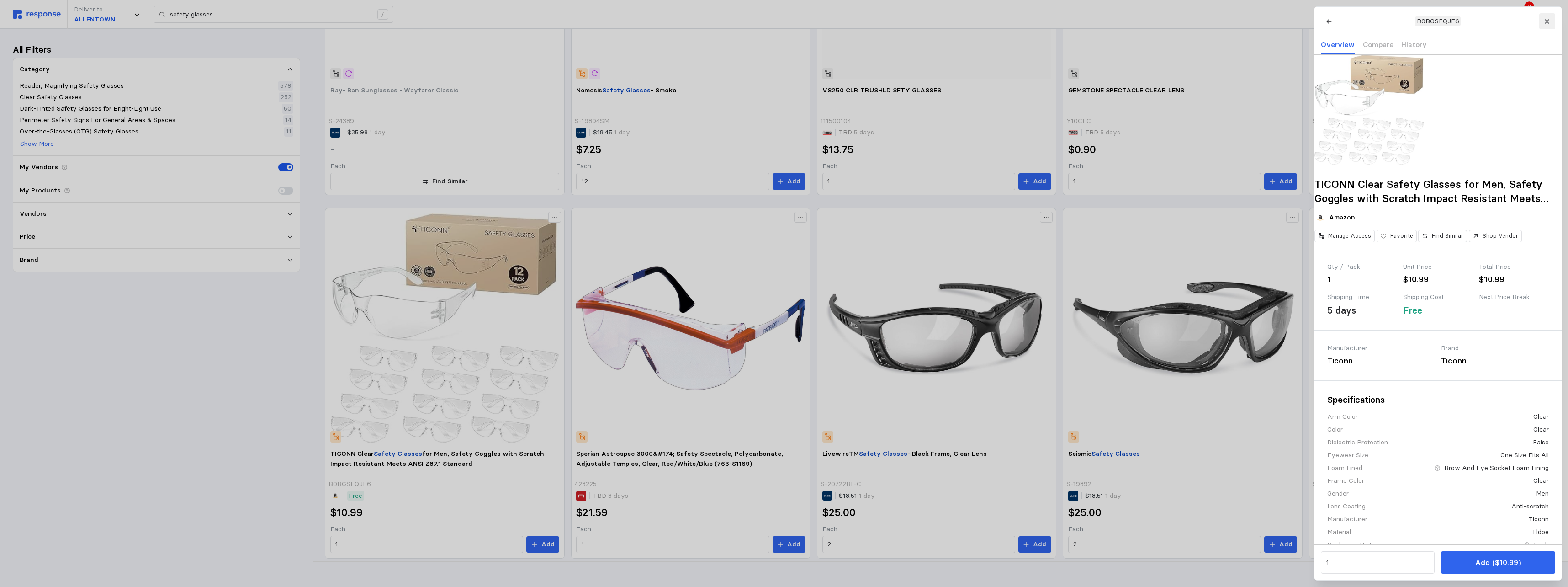
click at [690, 23] on icon at bounding box center [1547, 21] width 4 height 4
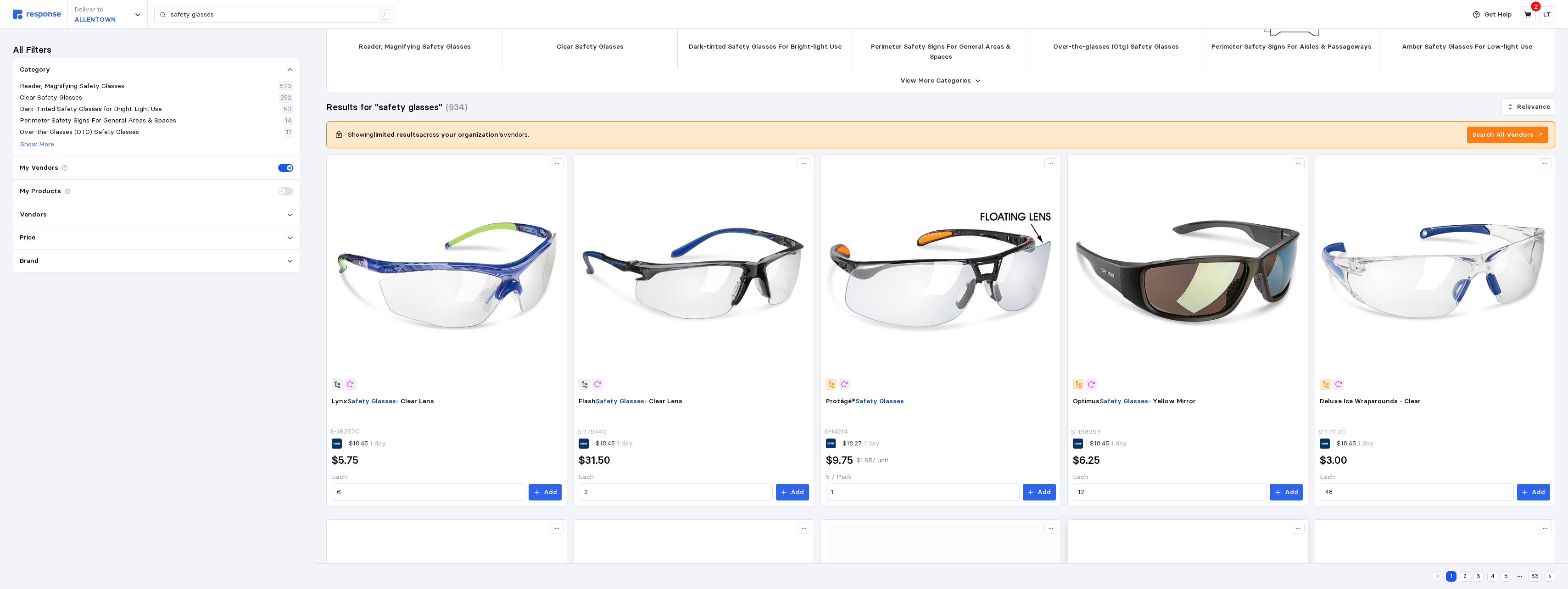
scroll to position [80, 0]
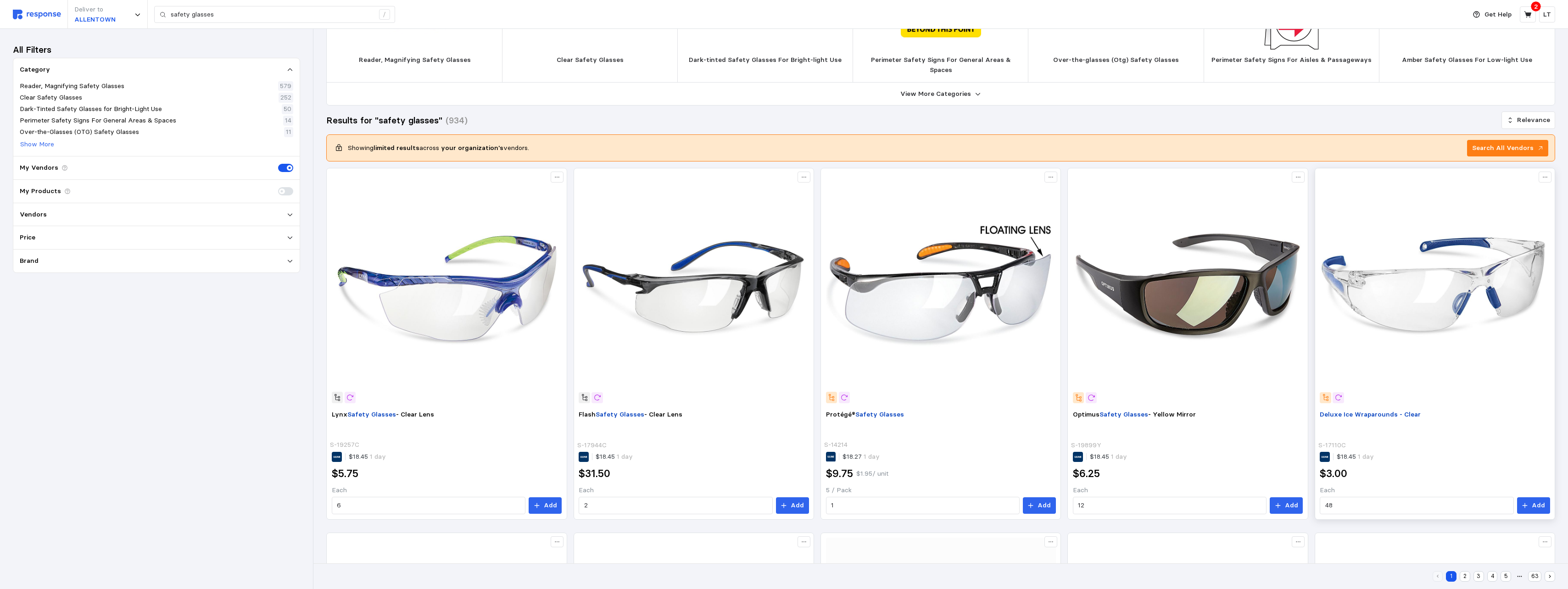
click at [693, 360] on span "Deluxe Ice Wraparounds - Clear" at bounding box center [1370, 414] width 101 height 9
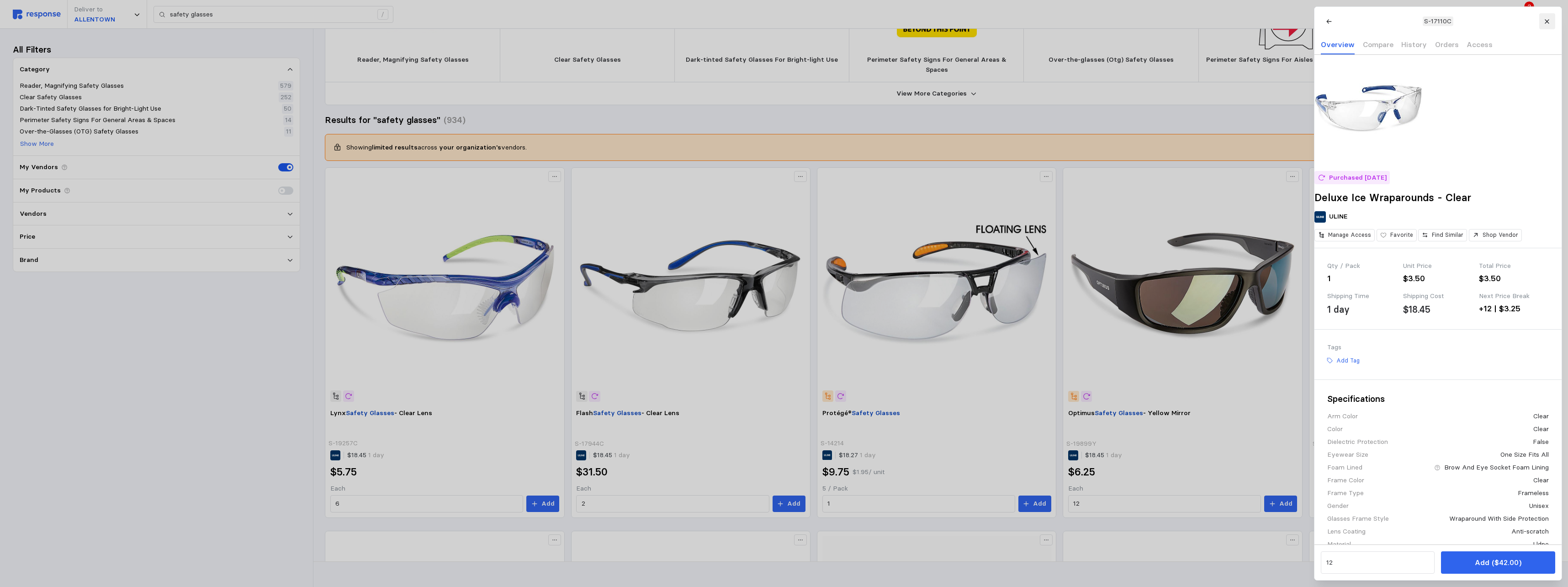
click at [690, 23] on icon at bounding box center [1547, 21] width 7 height 7
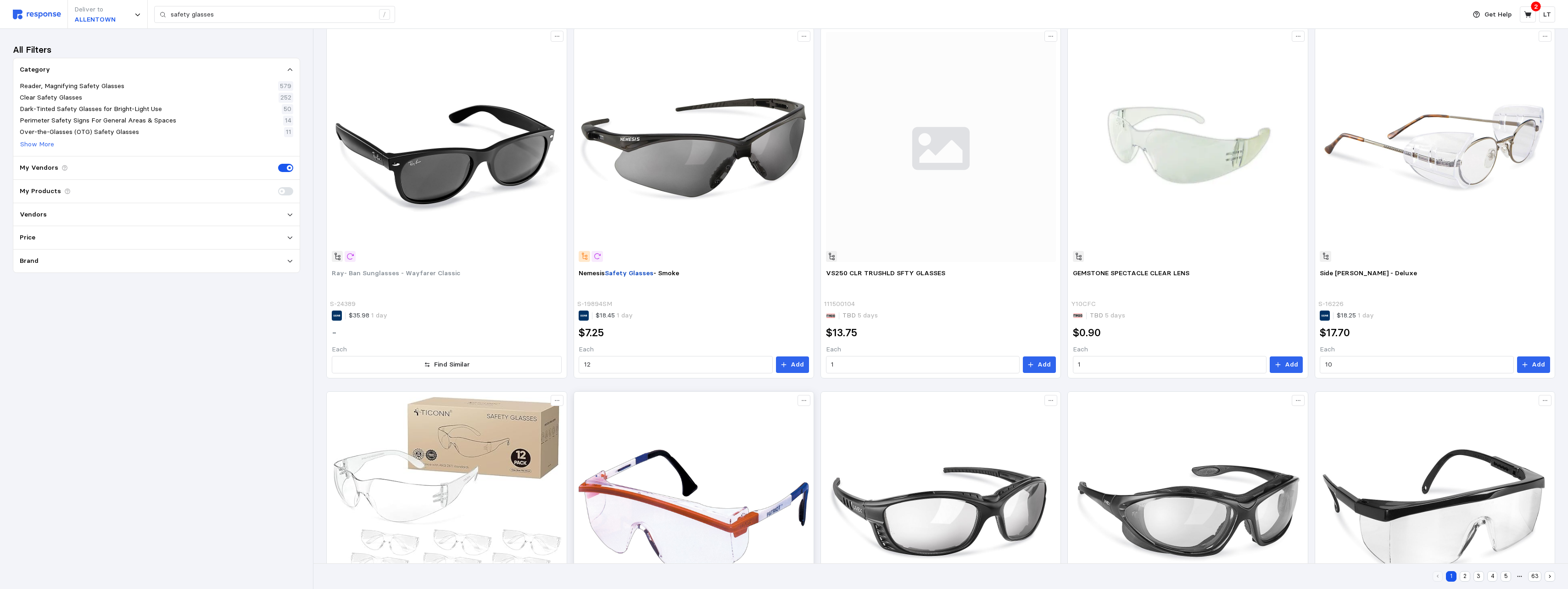
scroll to position [768, 0]
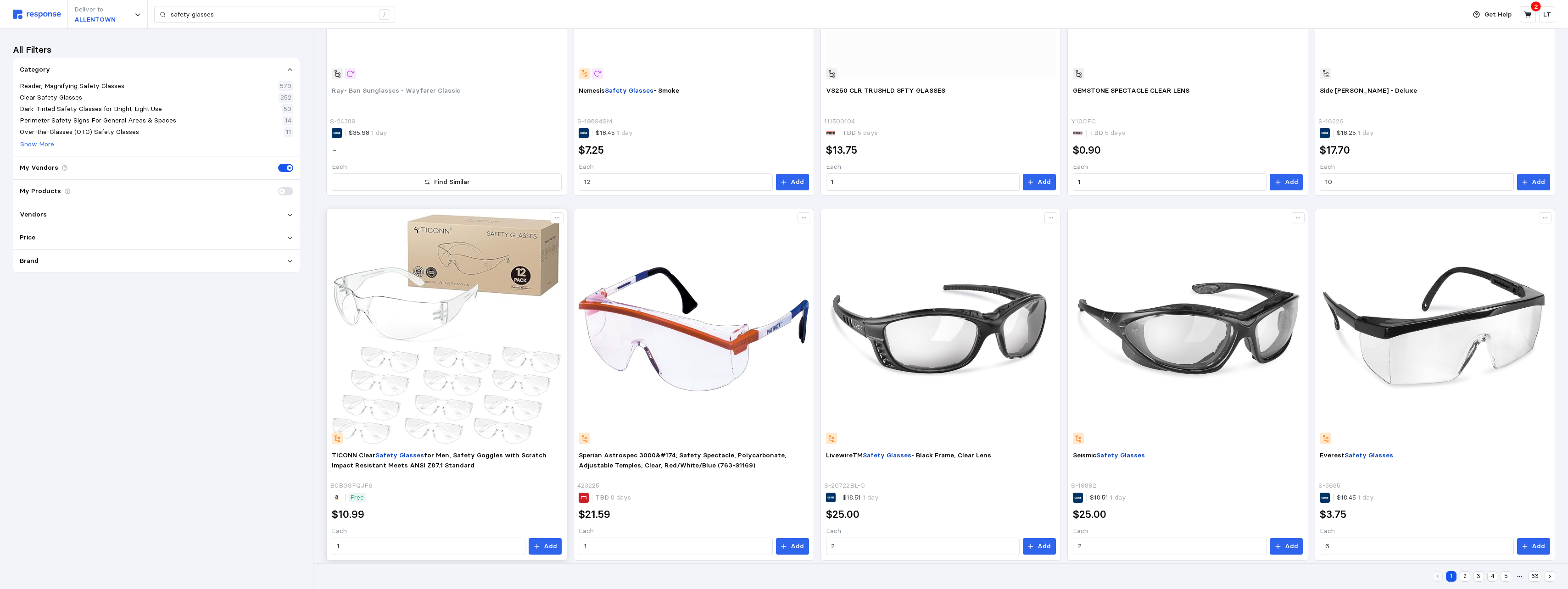
click at [516, 360] on img at bounding box center [447, 329] width 230 height 230
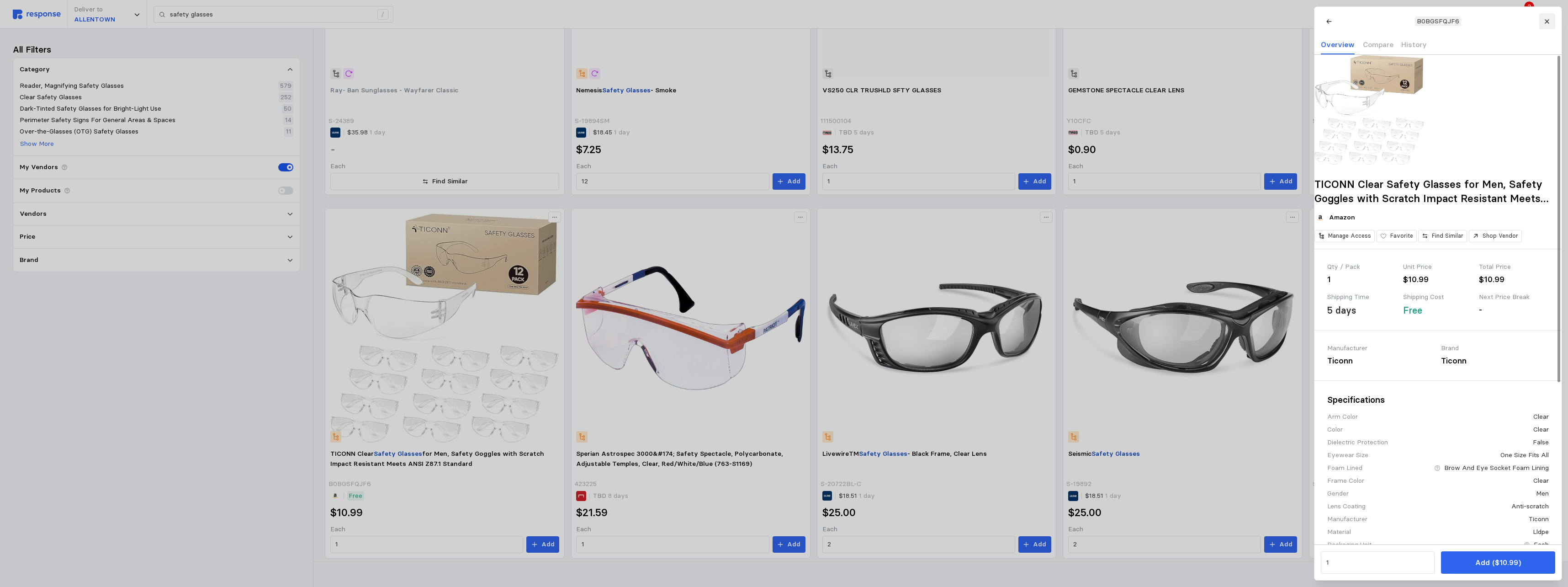
click at [690, 21] on icon at bounding box center [1547, 21] width 4 height 4
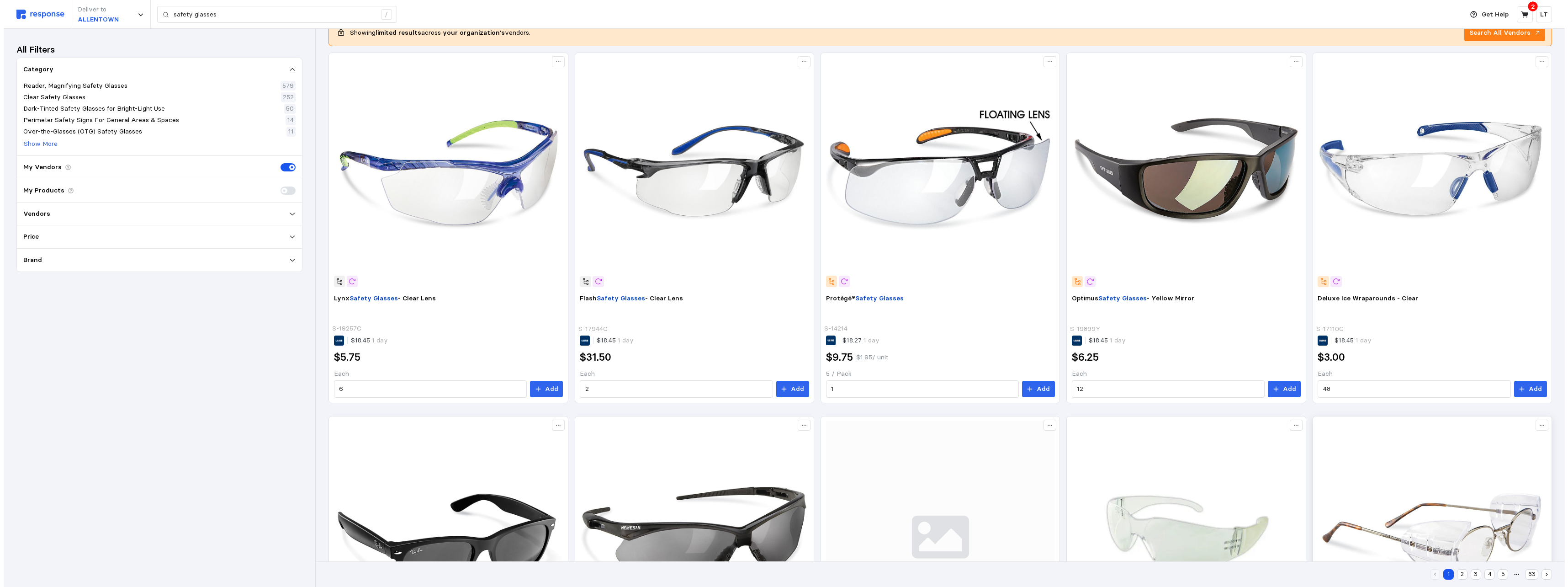
scroll to position [80, 0]
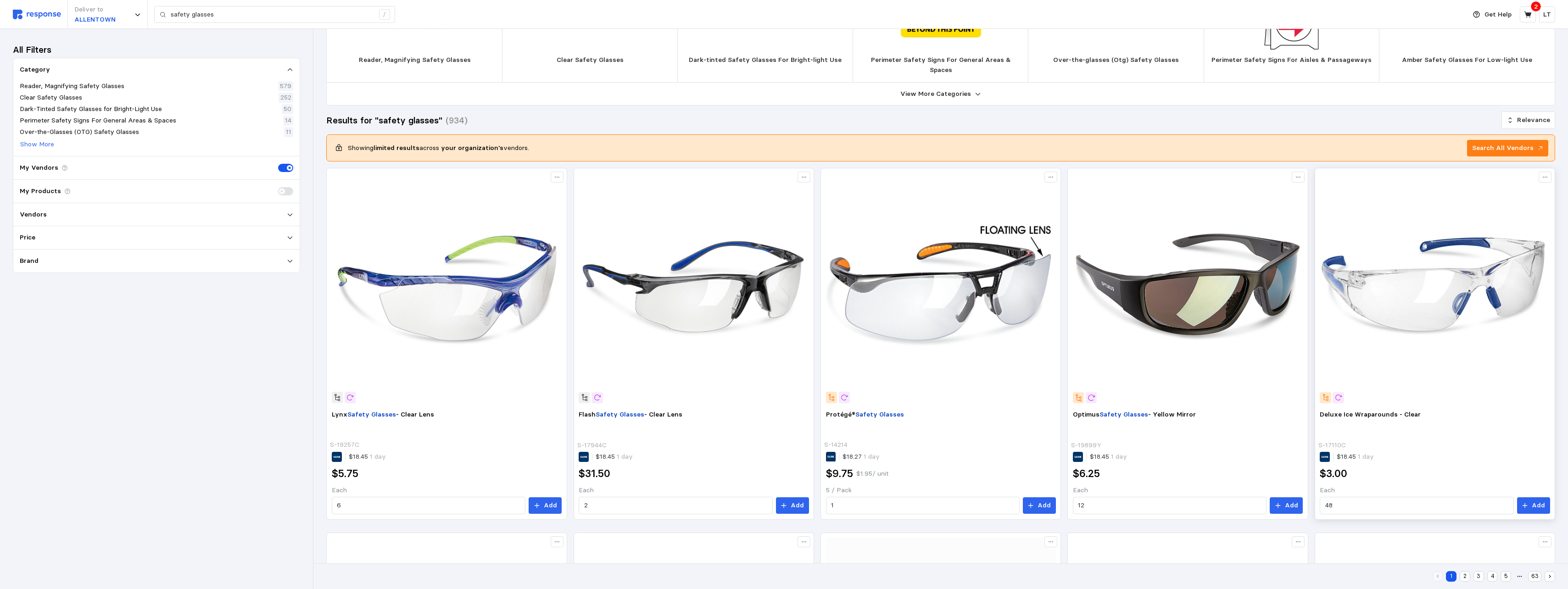
click at [693, 265] on img at bounding box center [1435, 288] width 230 height 230
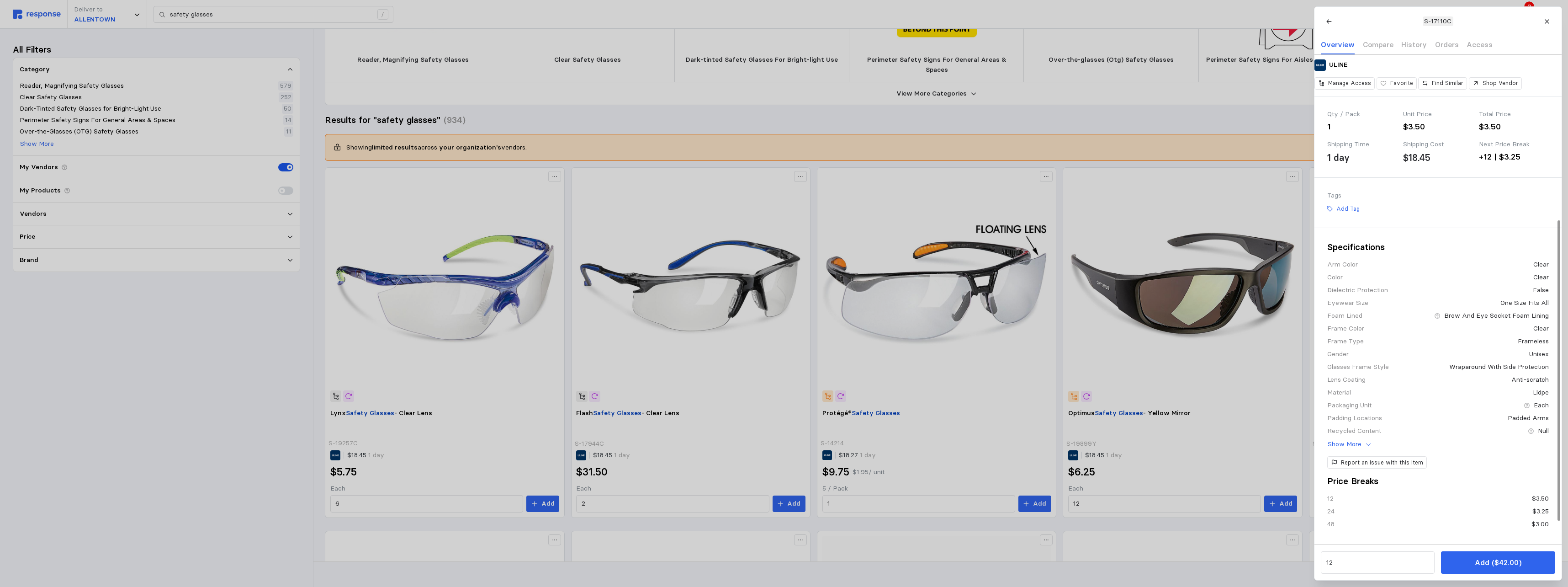
scroll to position [77, 0]
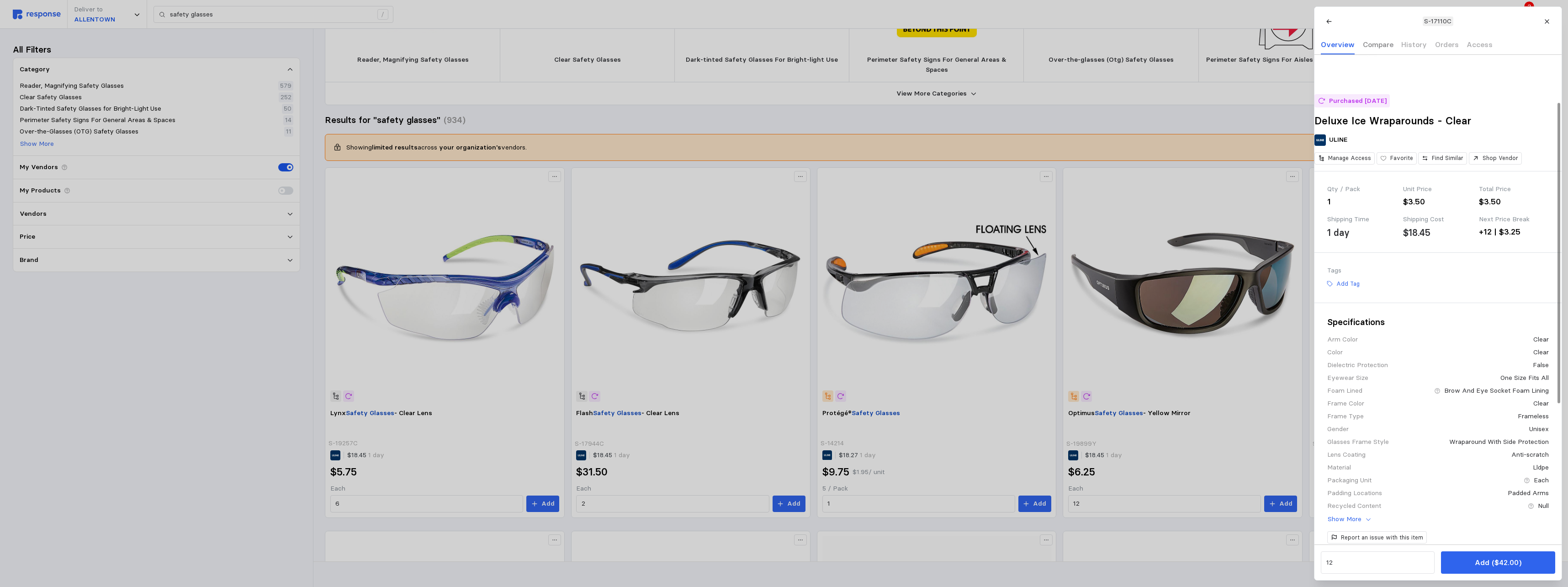
click at [690, 44] on p "Compare" at bounding box center [1377, 44] width 30 height 12
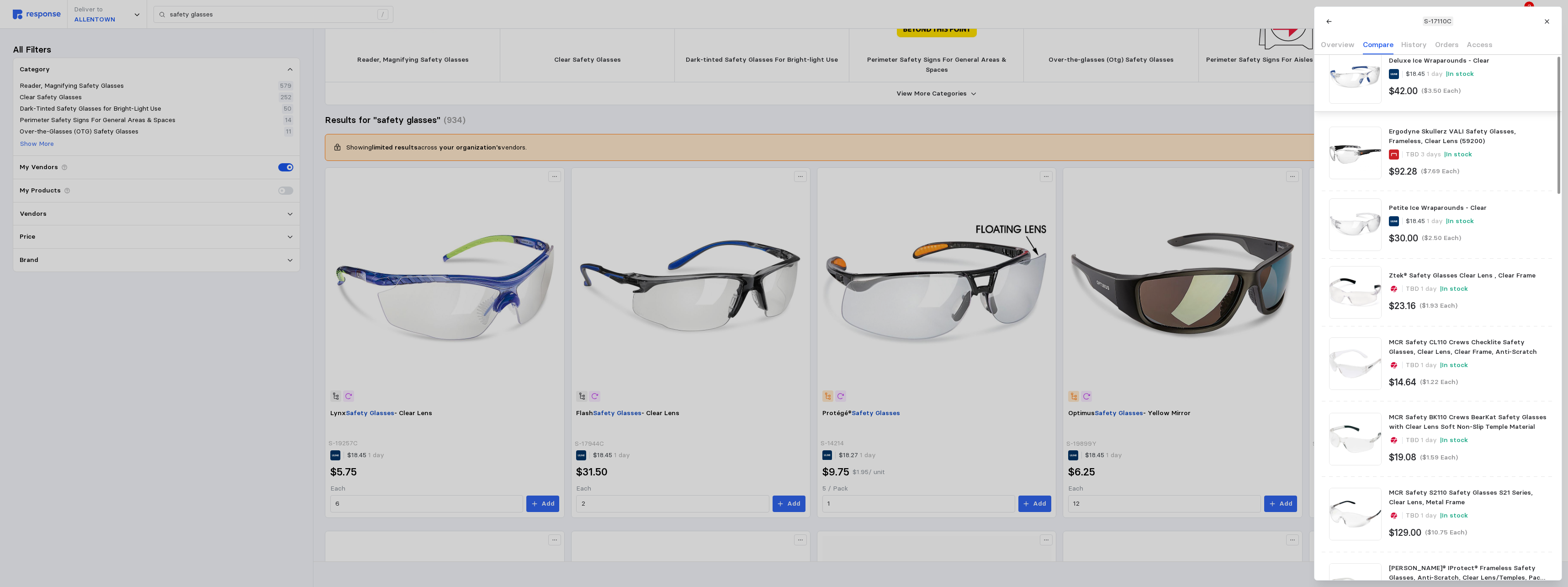
scroll to position [0, 0]
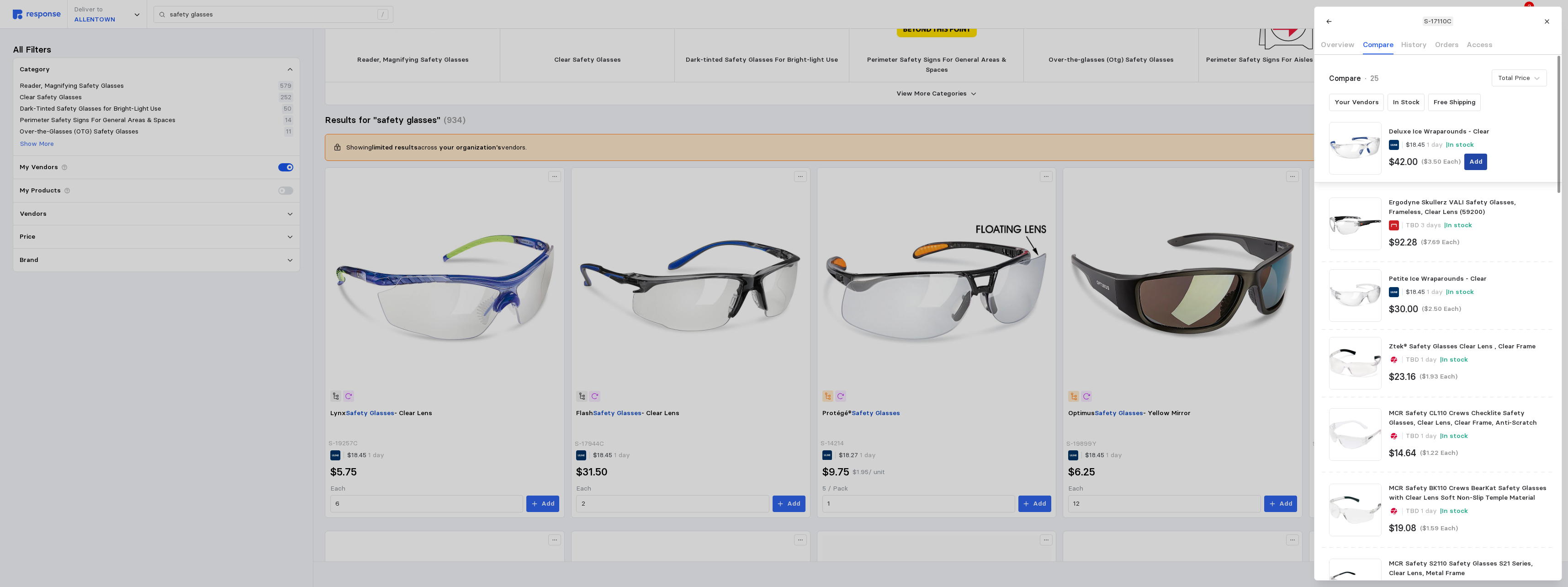
click at [690, 161] on p "Add" at bounding box center [1475, 161] width 13 height 10
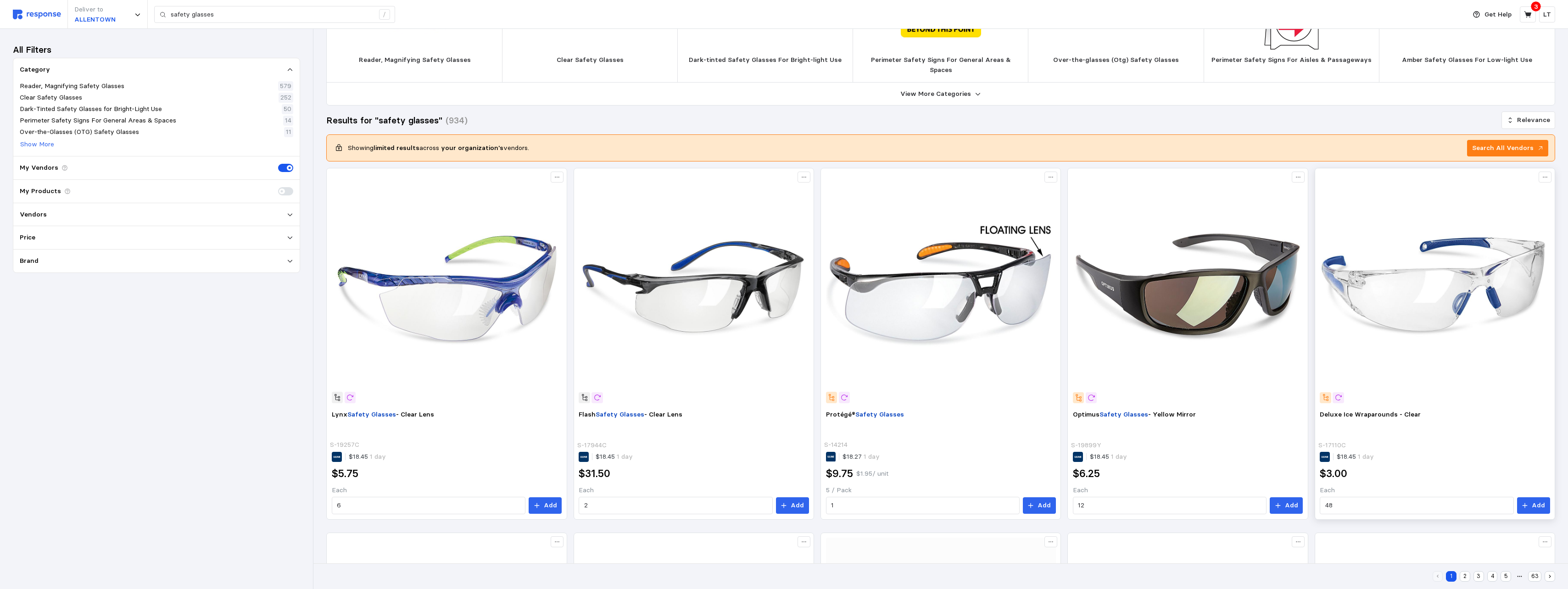
click at [693, 353] on img at bounding box center [1435, 288] width 230 height 230
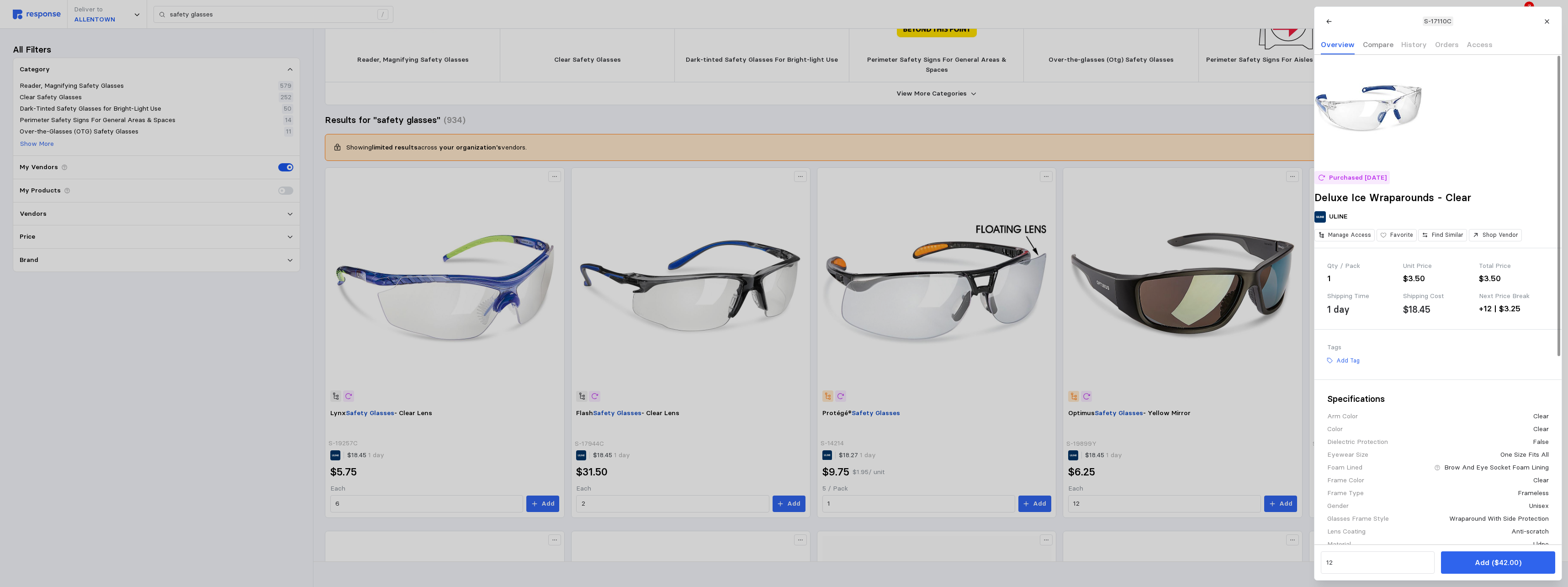
click at [690, 44] on p "Compare" at bounding box center [1377, 44] width 30 height 12
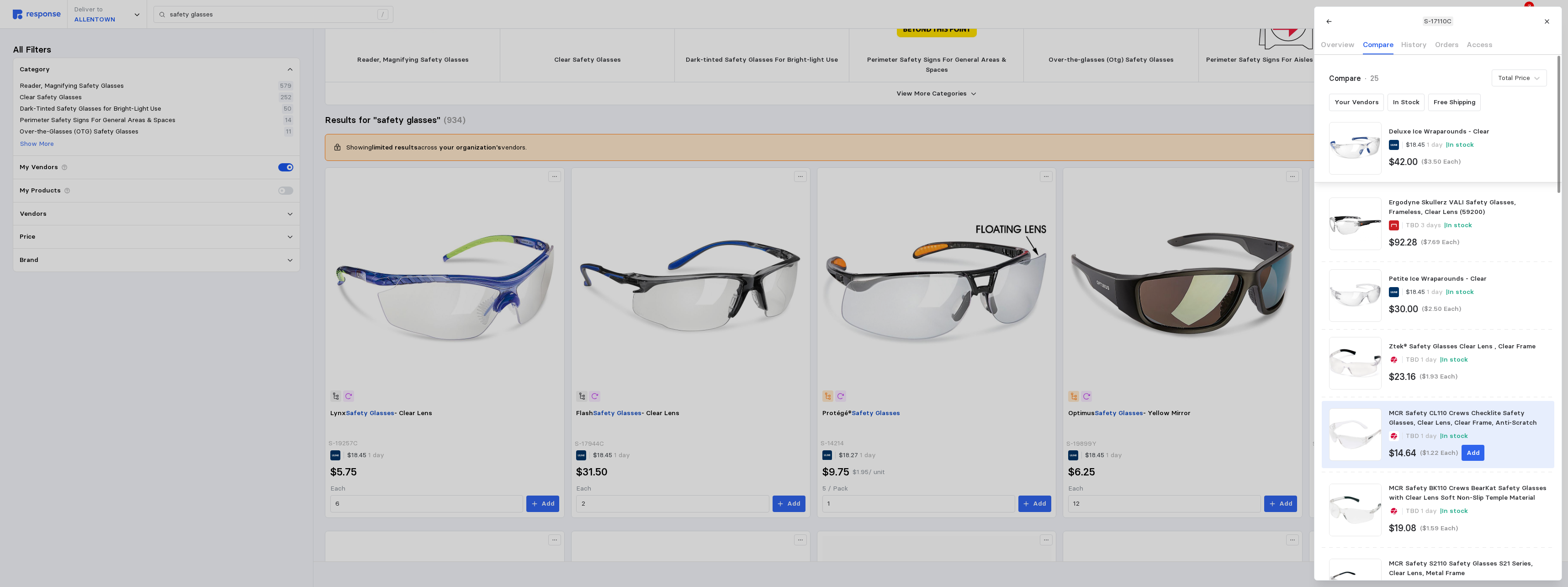
click at [690, 359] on div "MCR Safety CL110 Crews Checklite Safety Glasses, Clear Lens, Clear Frame, Anti-…" at bounding box center [1468, 418] width 158 height 19
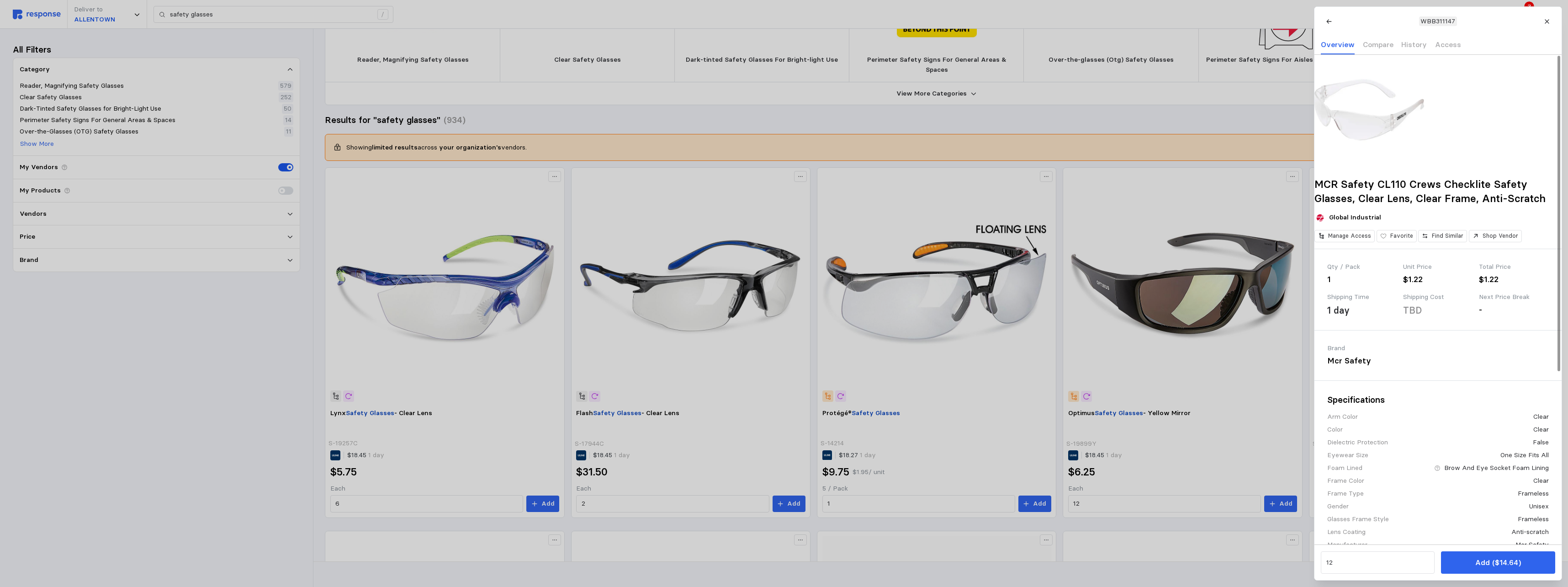
click at [690, 133] on img at bounding box center [1369, 110] width 110 height 110
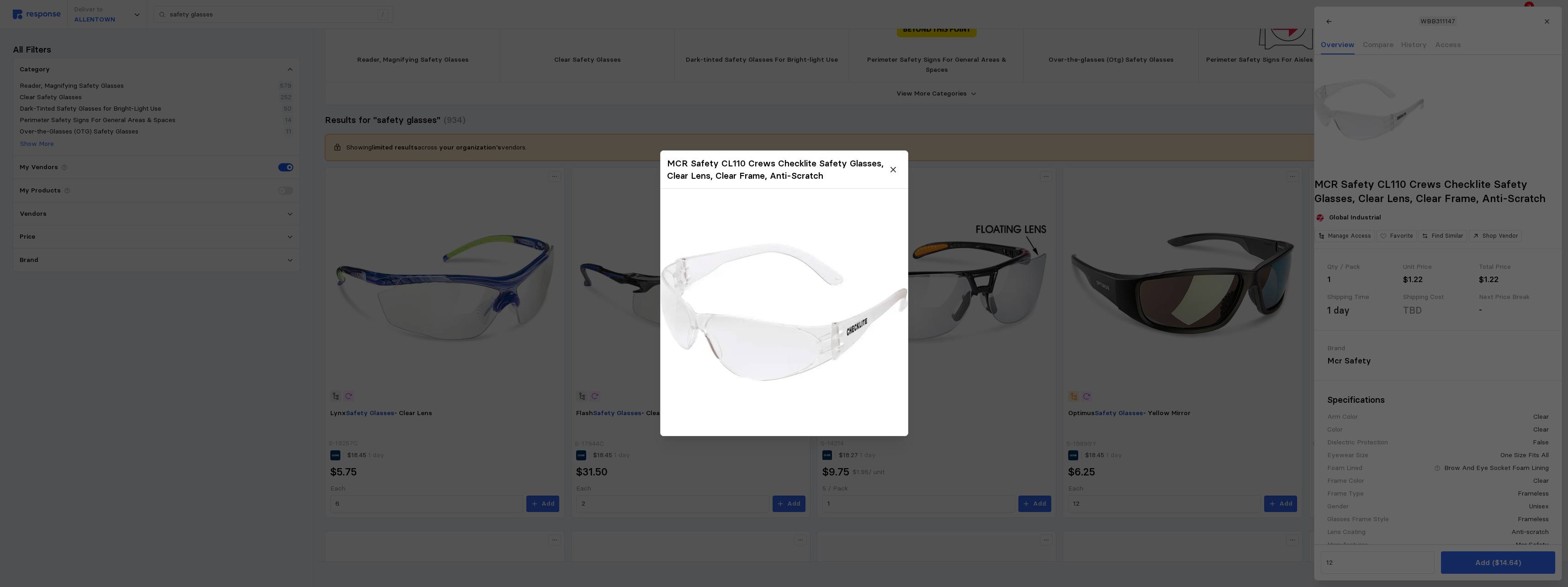
click at [690, 169] on icon at bounding box center [894, 170] width 9 height 9
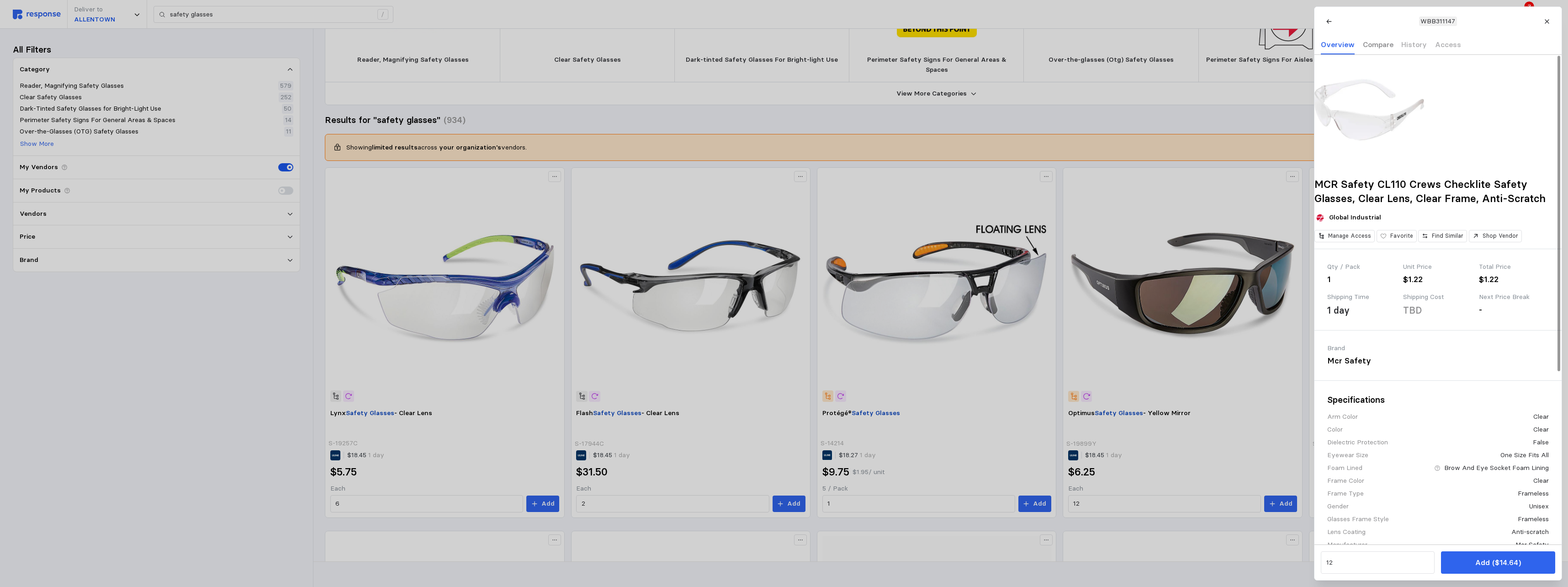
click at [690, 43] on p "Compare" at bounding box center [1377, 44] width 30 height 12
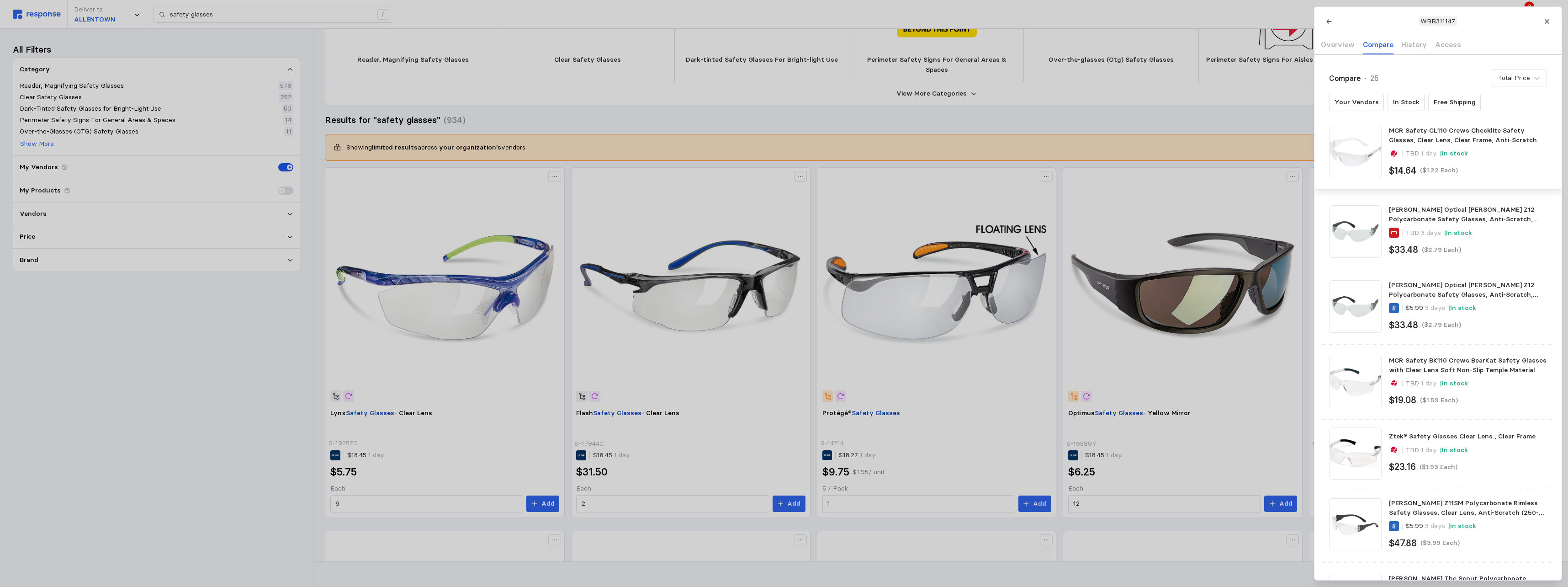
click at [680, 189] on div at bounding box center [784, 294] width 1568 height 587
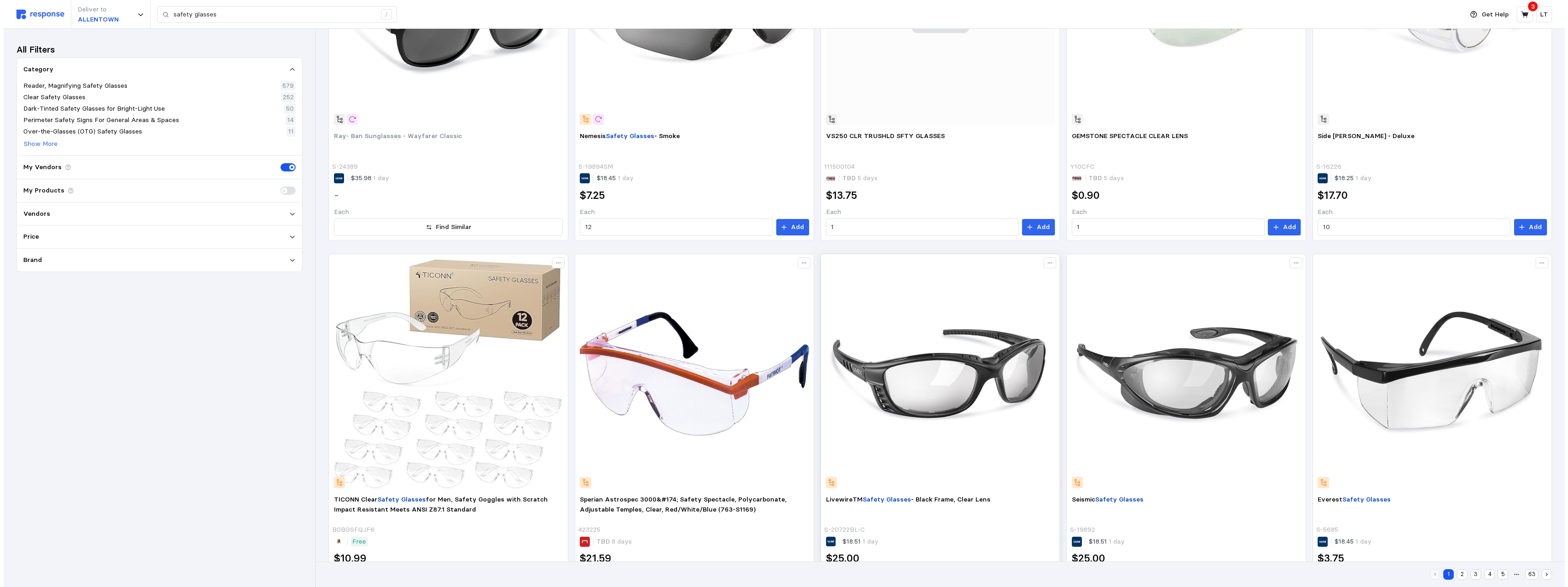
scroll to position [765, 0]
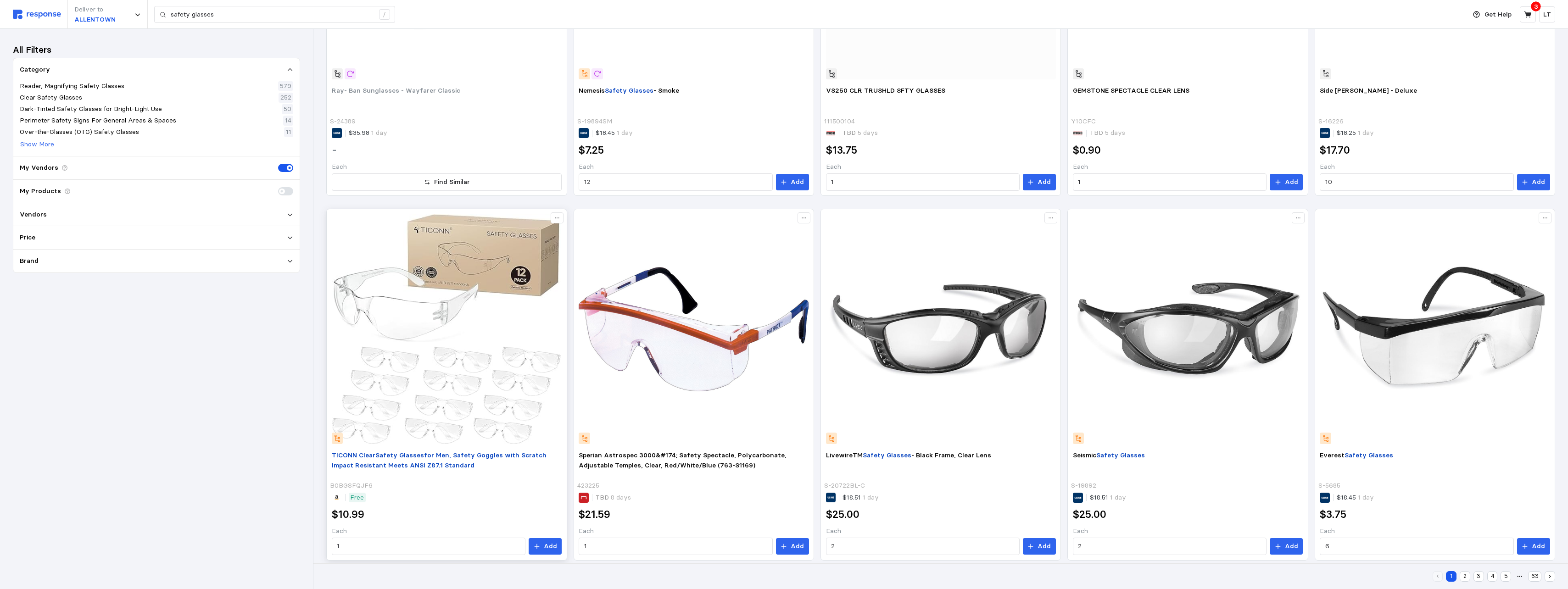
click at [492, 360] on span "for Men, Safety Goggles with Scratch Impact Resistant Meets ANSI Z87.1 Standard" at bounding box center [439, 460] width 215 height 18
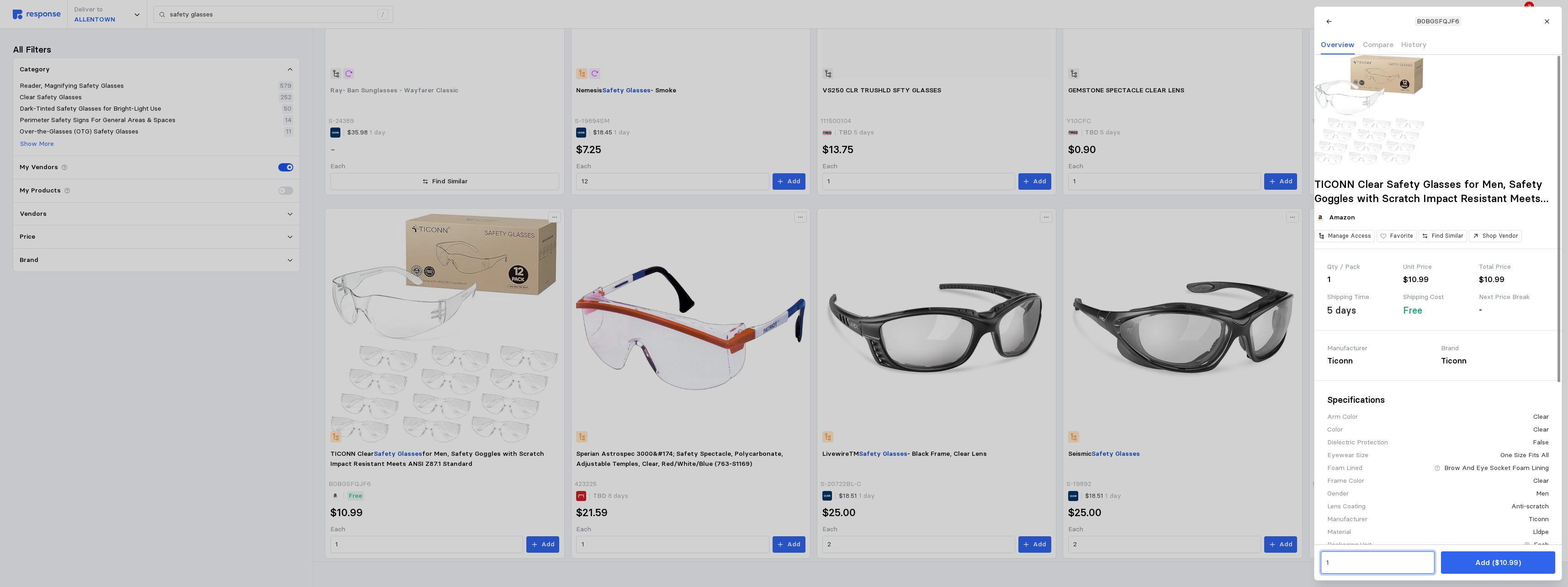
drag, startPoint x: 1368, startPoint y: 565, endPoint x: 842, endPoint y: 583, distance: 526.3
click at [690, 359] on div "B0BGSFQJF6 Overview Compare History TICONN Clear Safety Glasses for Men, Safety…" at bounding box center [780, 597] width 1561 height 0
type input "10"
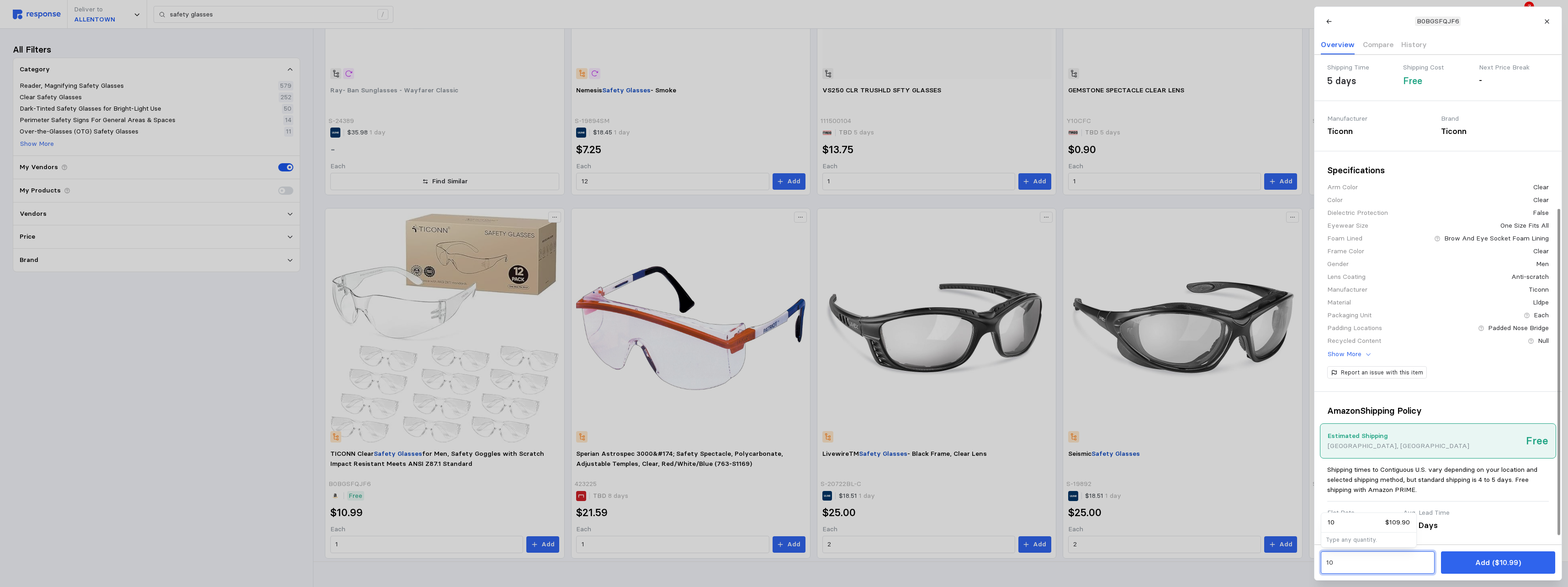
scroll to position [242, 0]
drag, startPoint x: 1346, startPoint y: 561, endPoint x: 1214, endPoint y: 561, distance: 132.0
click at [690, 359] on div "B0BGSFQJF6 Overview Compare History TICONN Clear Safety Glasses for Men, Safety…" at bounding box center [780, 597] width 1561 height 0
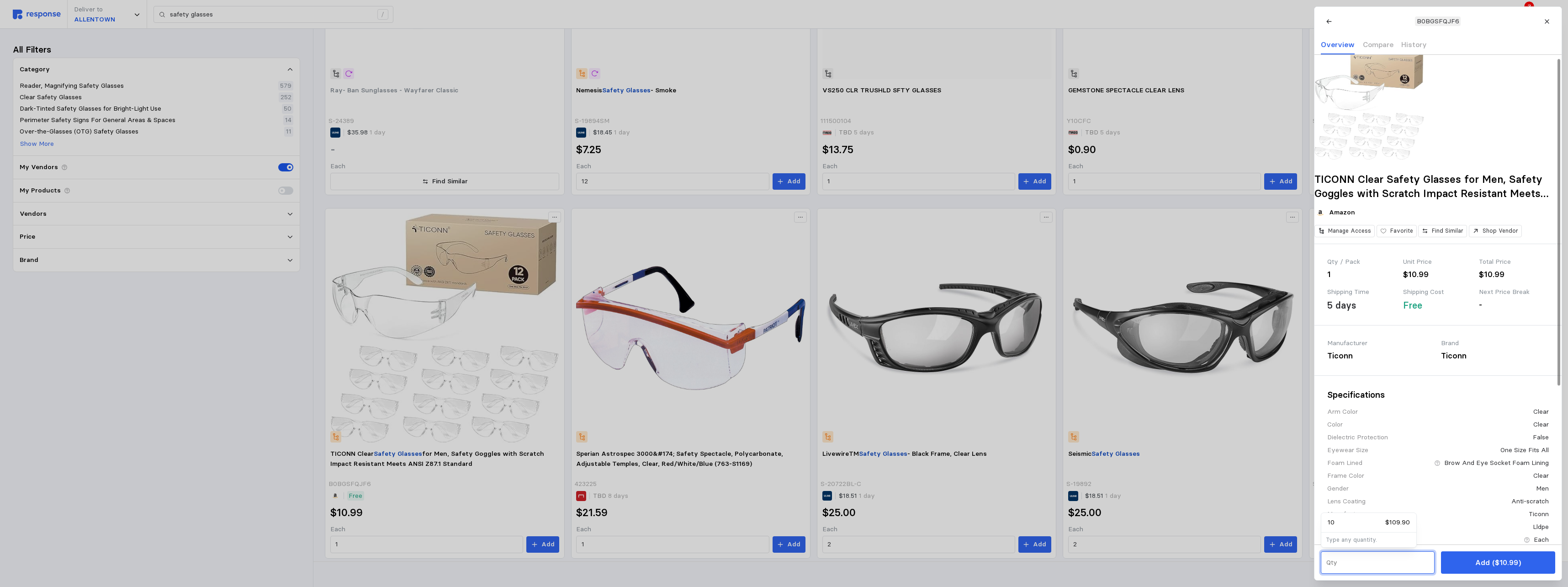
scroll to position [0, 0]
click at [690, 41] on p "Compare" at bounding box center [1377, 44] width 30 height 12
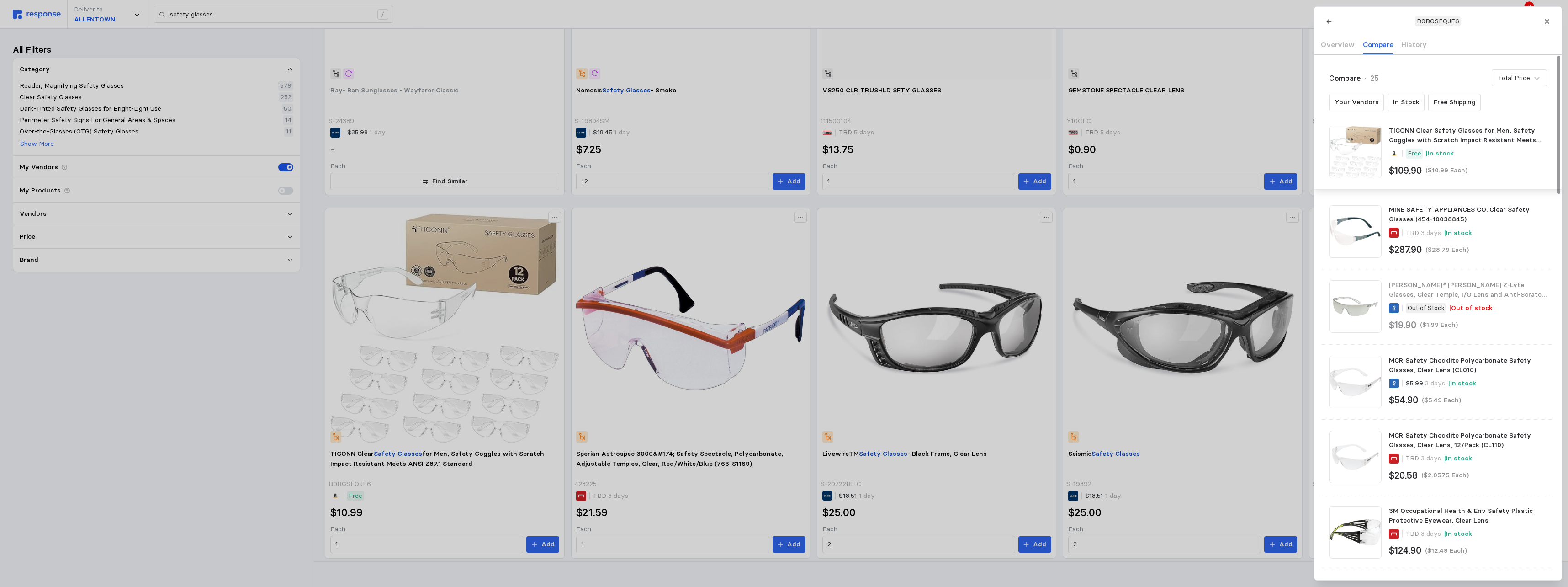
click at [690, 116] on div "Compare · 25 Total Price Your Vendors In Stock Free Shipping TICONN Clear Safet…" at bounding box center [1438, 122] width 247 height 135
click at [690, 81] on div "Compare · 25 Total Price" at bounding box center [1438, 78] width 218 height 17
click at [690, 359] on div "MCR Safety Checklite Polycarbonate Safety Glasses, Clear Lens, 12/Pack (CL110)" at bounding box center [1468, 440] width 158 height 19
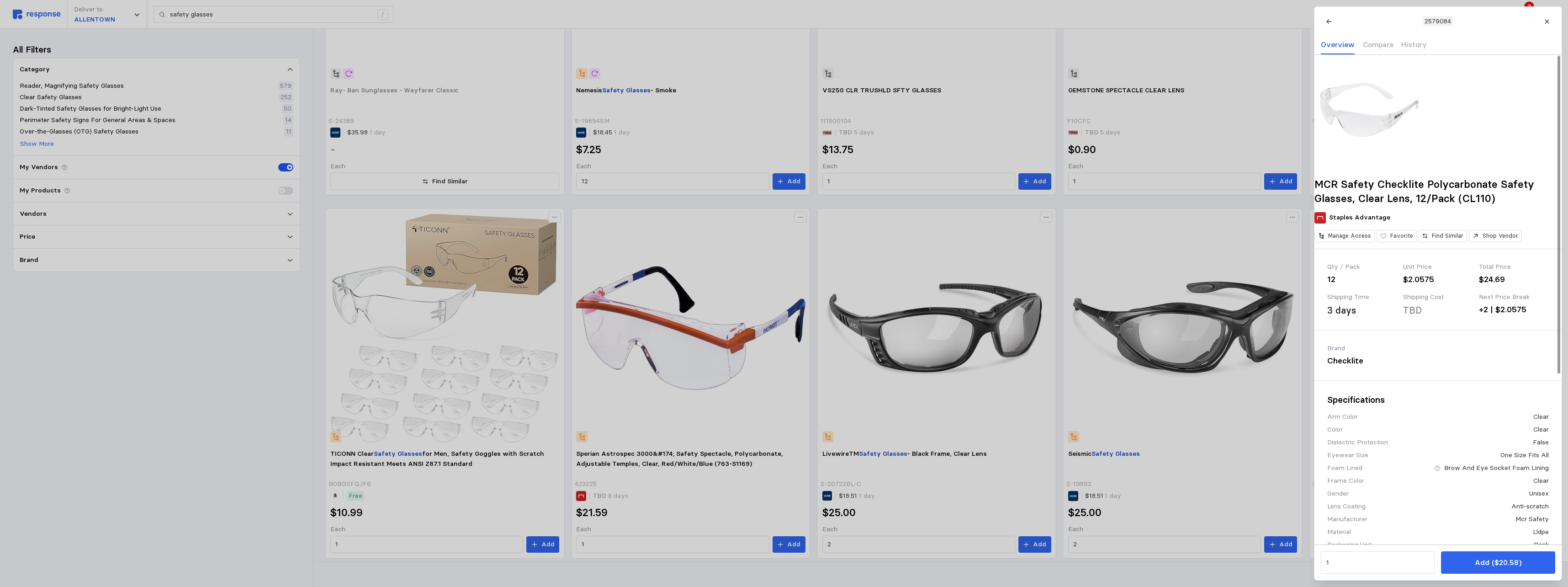
click at [490, 213] on div at bounding box center [784, 294] width 1568 height 587
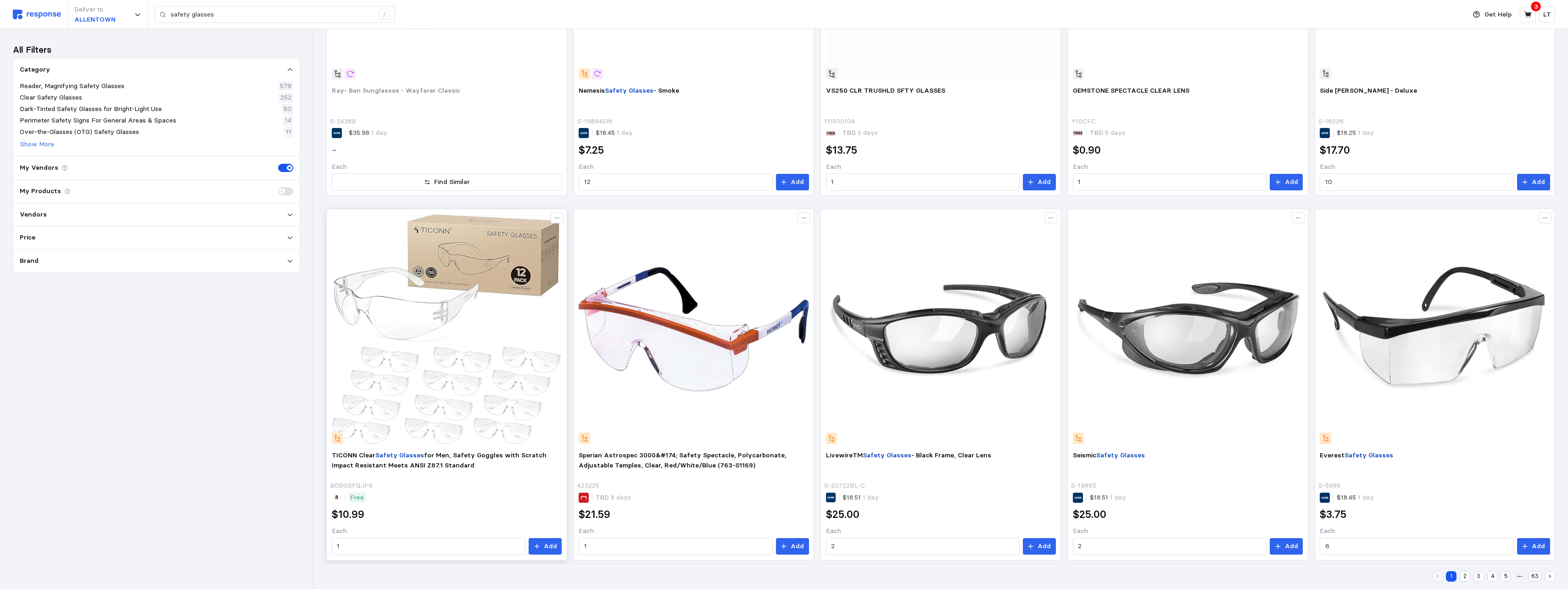
click at [457, 298] on img at bounding box center [447, 329] width 230 height 230
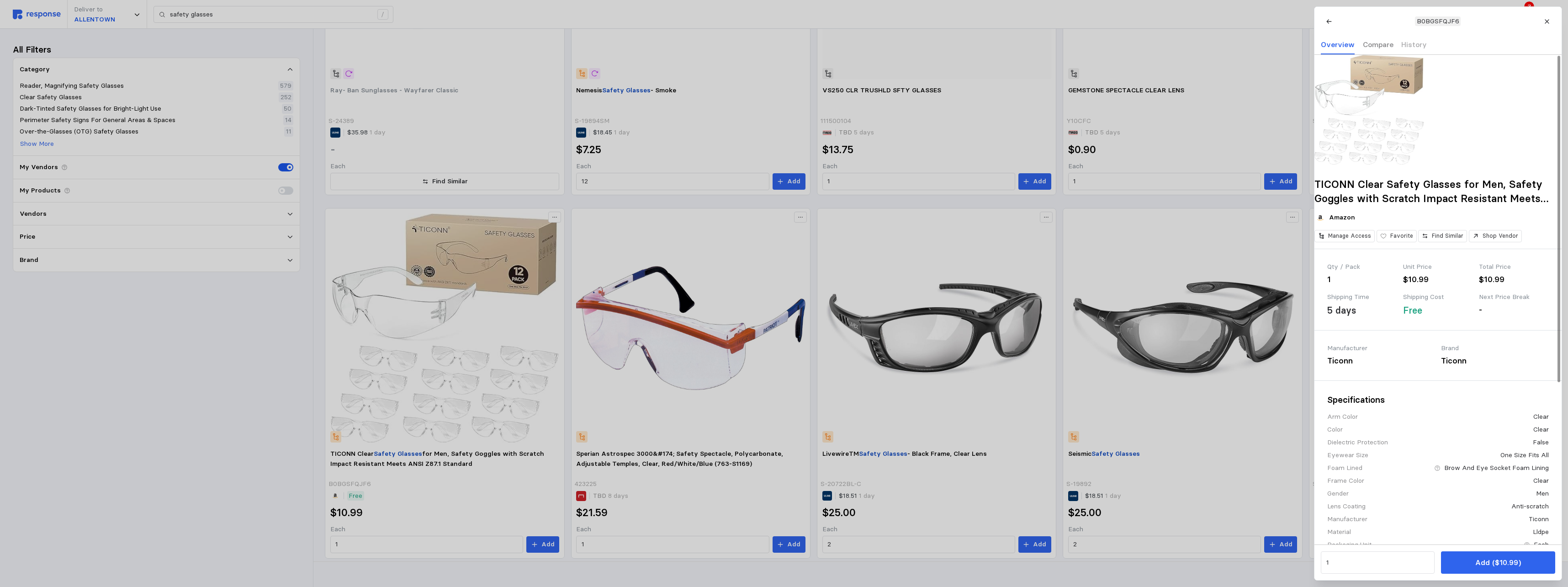
click at [690, 46] on p "Compare" at bounding box center [1377, 44] width 30 height 12
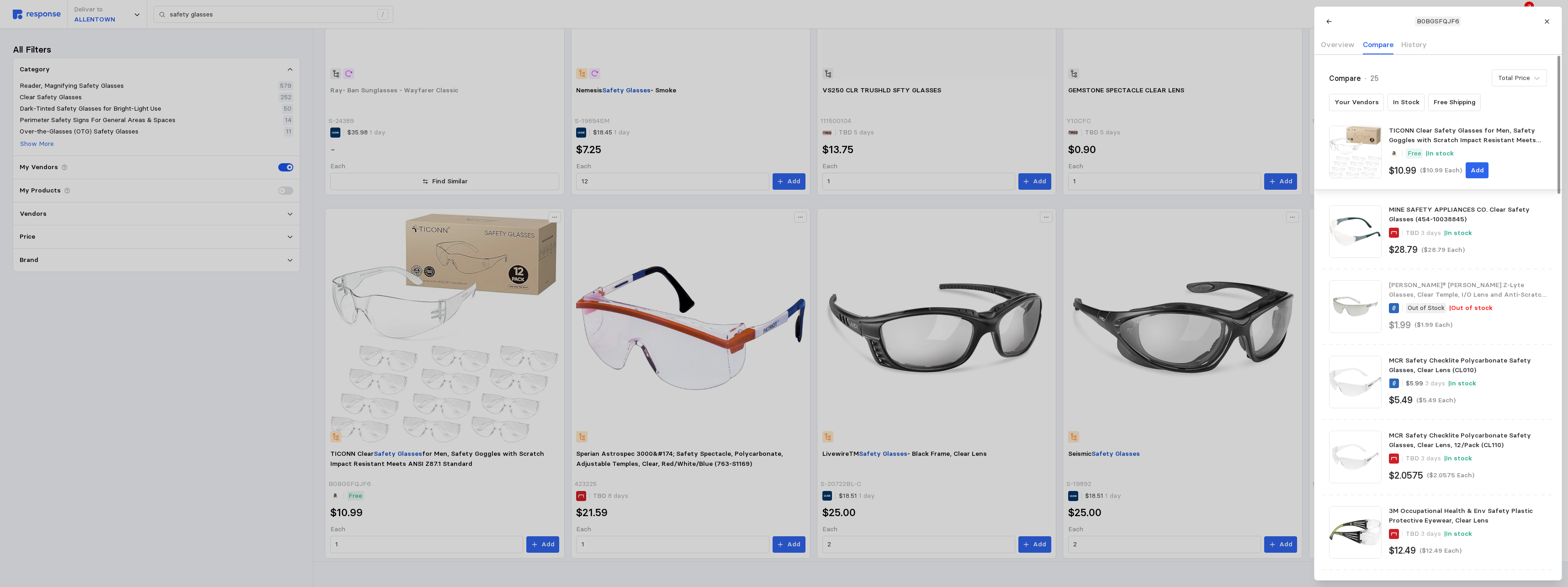
click at [690, 160] on div "TICONN Clear Safety Glasses for Men, Safety Goggles with Scratch Impact Resista…" at bounding box center [1468, 152] width 158 height 60
click at [690, 48] on p "Overview" at bounding box center [1338, 44] width 34 height 12
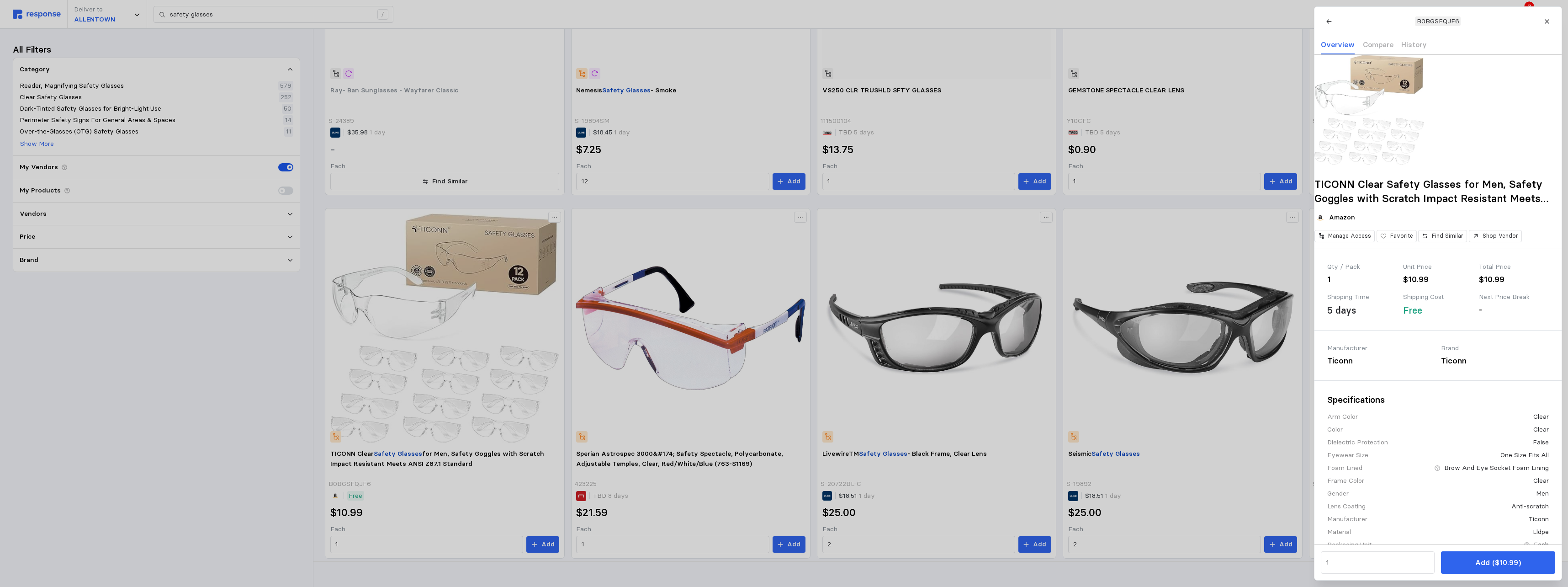
click at [690, 21] on icon at bounding box center [1547, 21] width 7 height 7
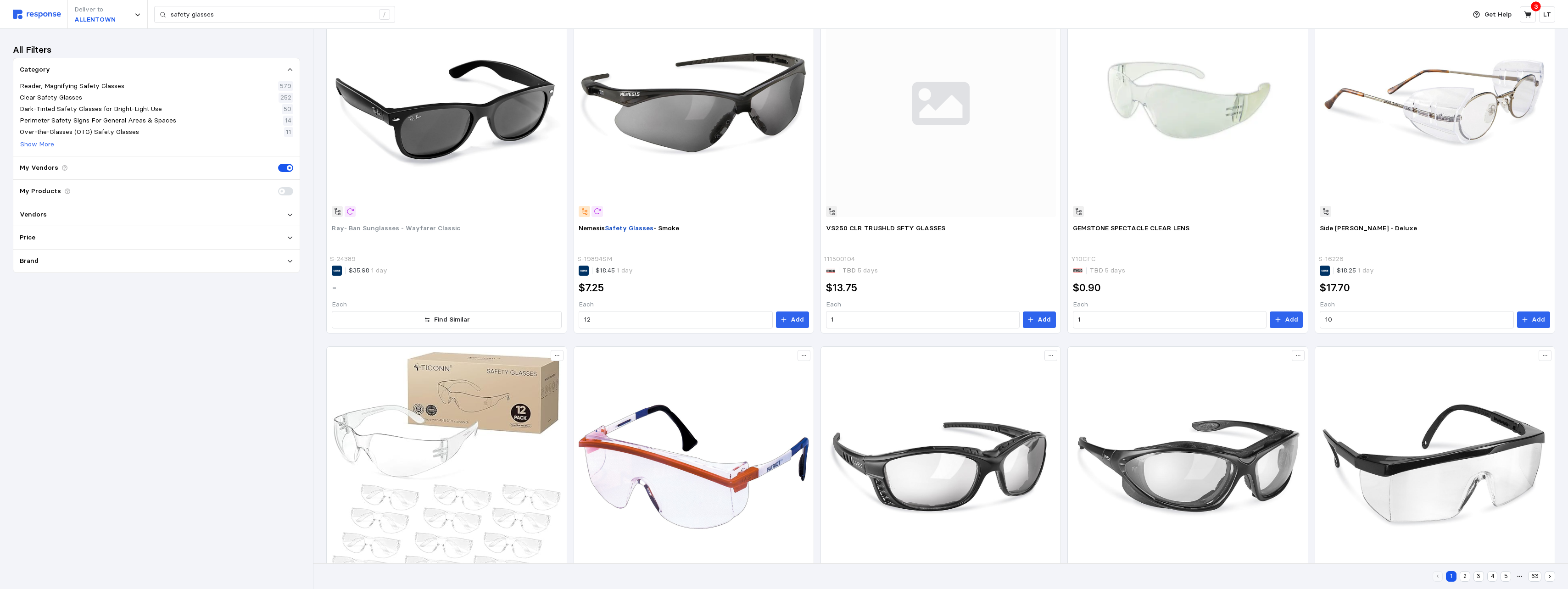
click at [693, 360] on button "2" at bounding box center [1465, 576] width 10 height 10
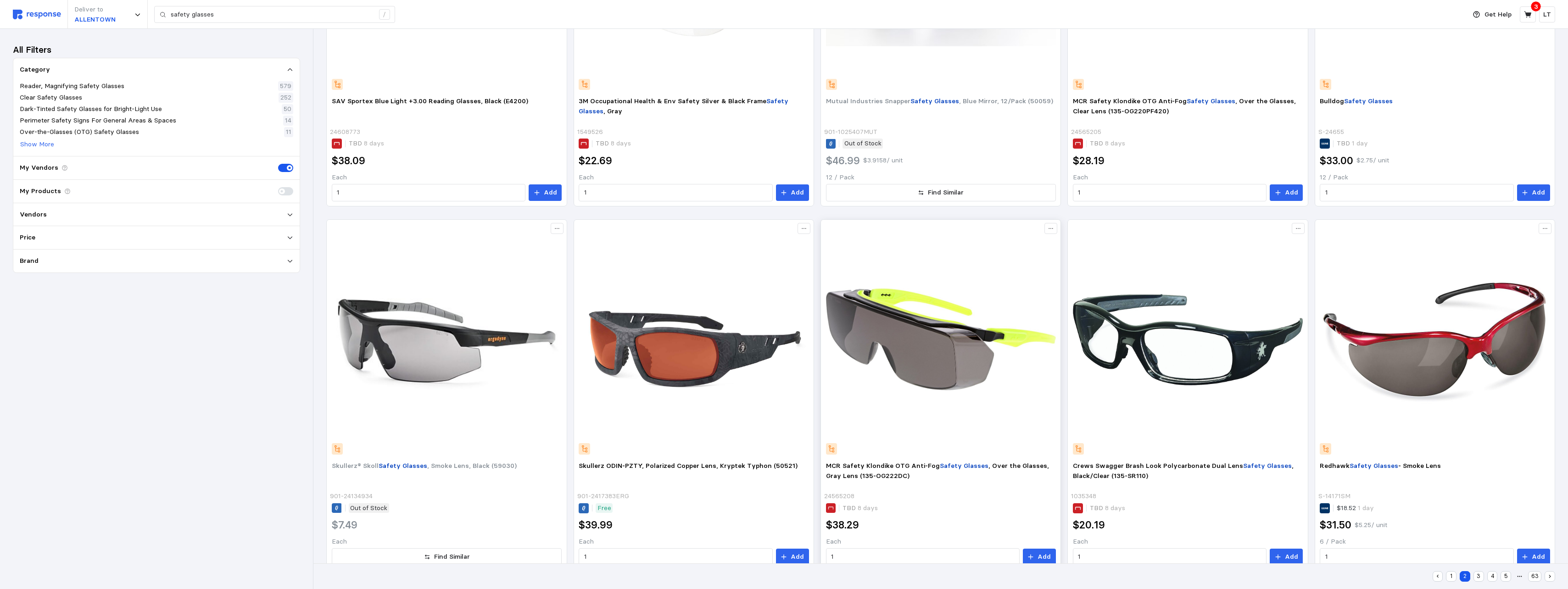
scroll to position [768, 0]
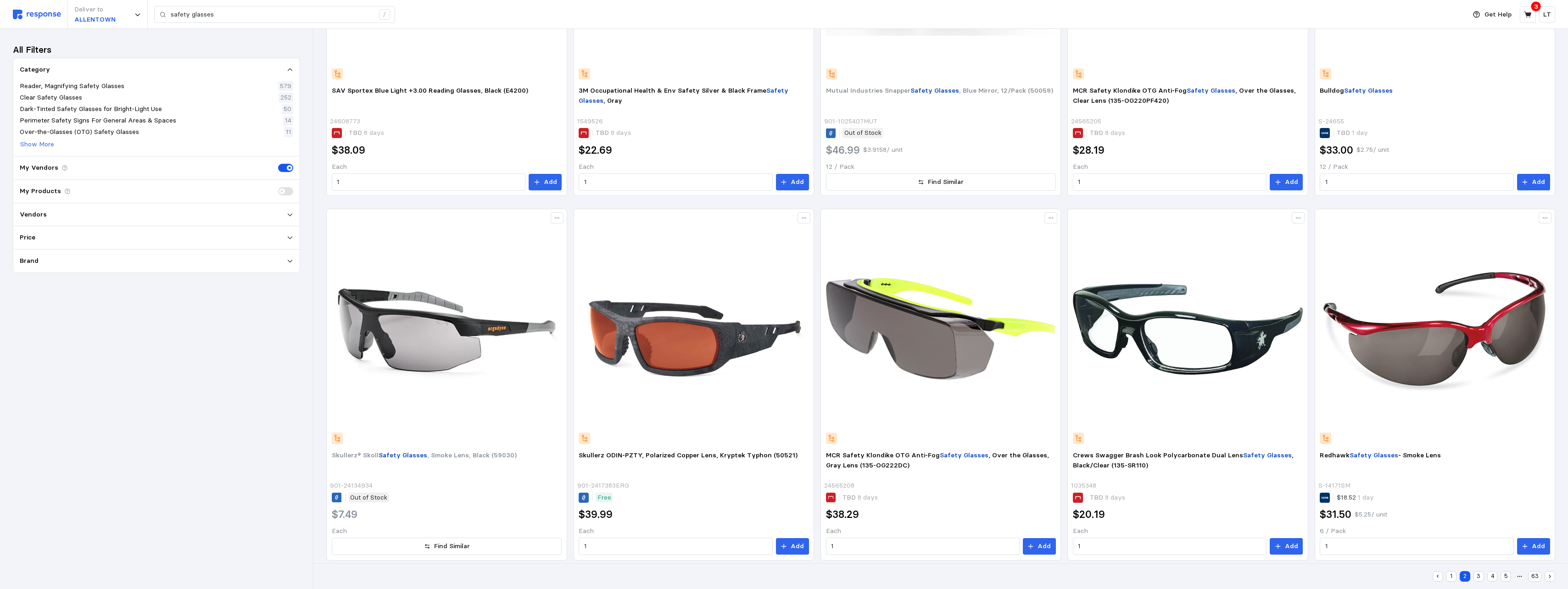
click at [693, 360] on button "3" at bounding box center [1478, 576] width 10 height 10
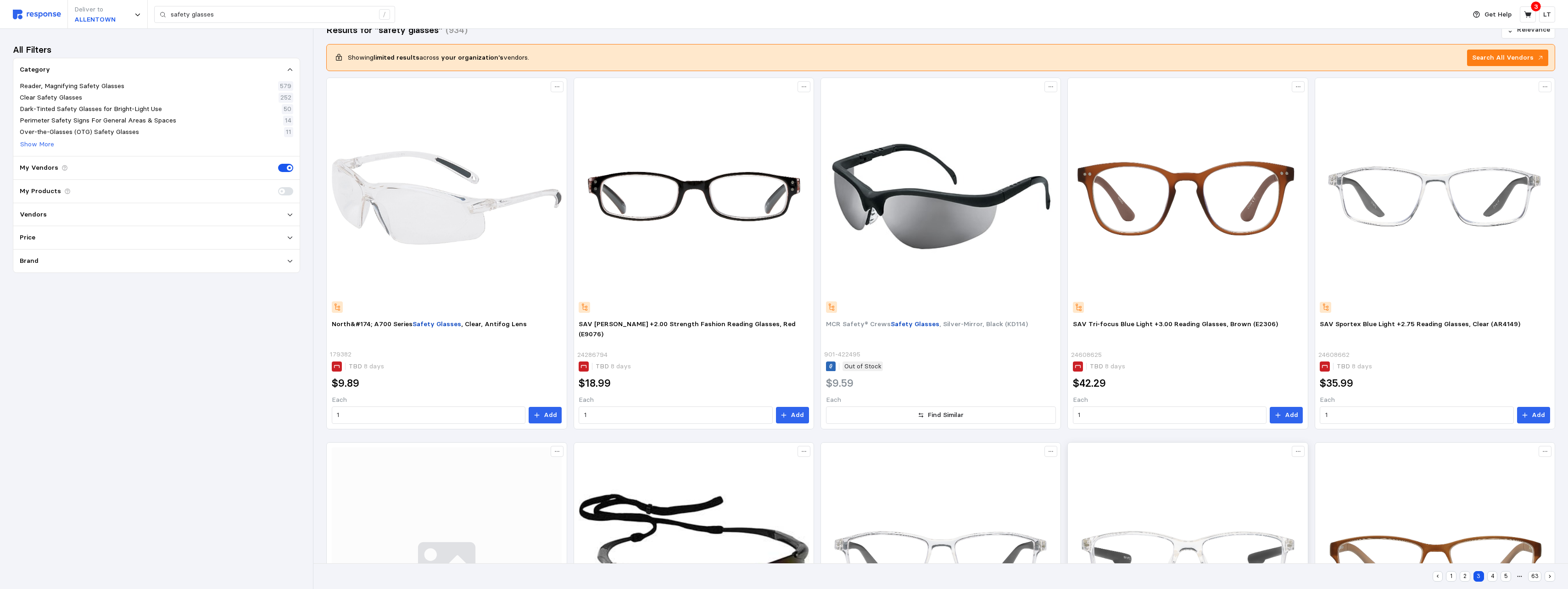
scroll to position [321, 0]
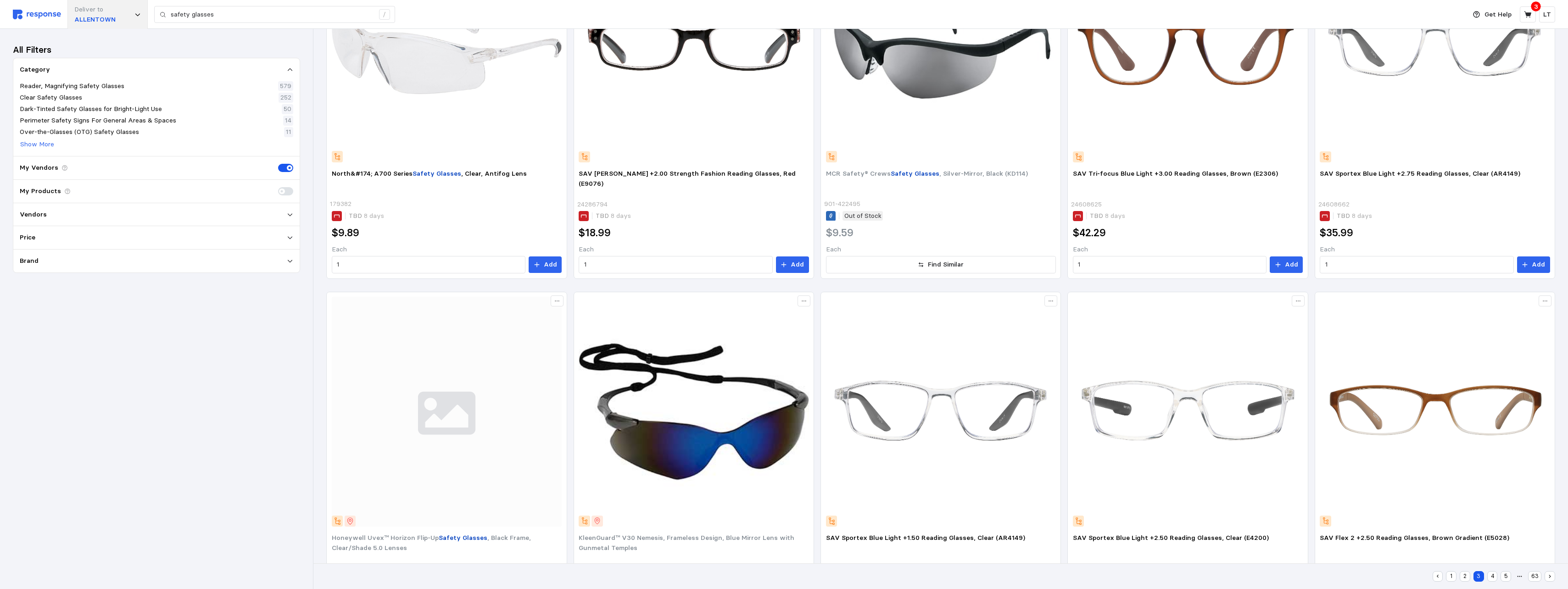
click at [142, 17] on div "Deliver to [GEOGRAPHIC_DATA]" at bounding box center [107, 14] width 80 height 29
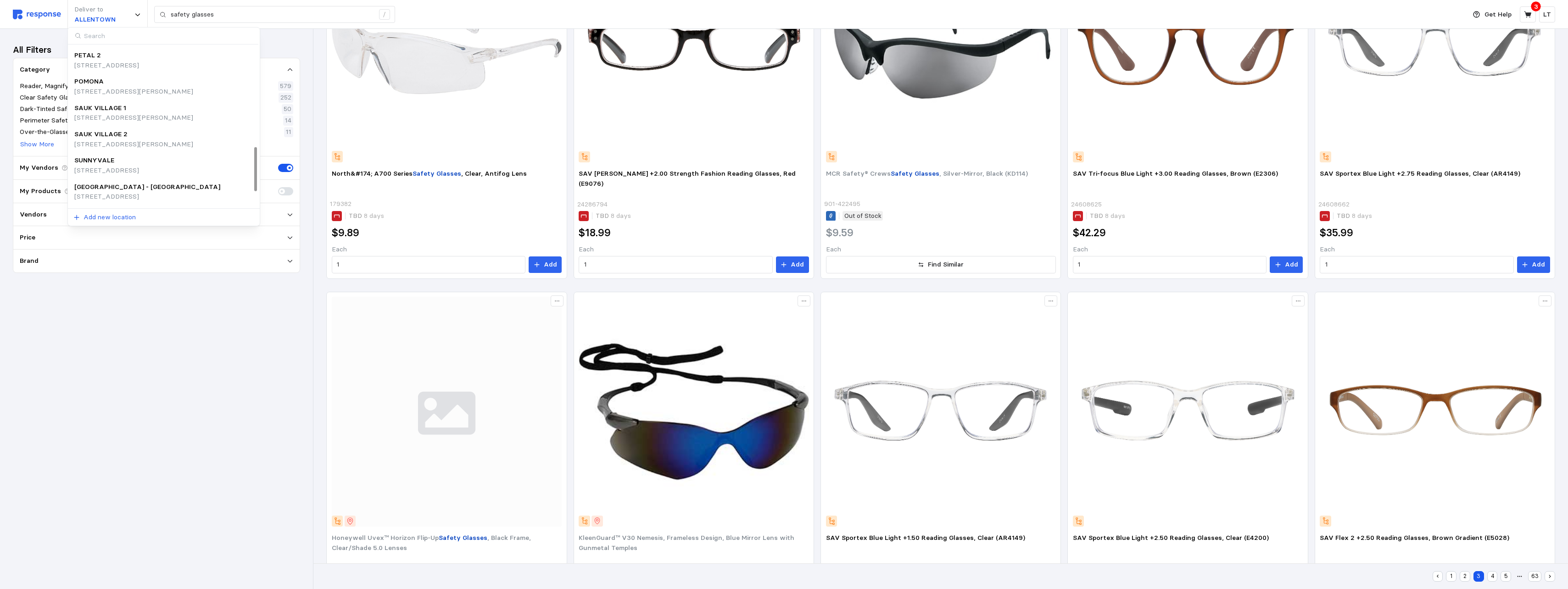
scroll to position [419, 0]
type input "North"
click at [137, 54] on div "[GEOGRAPHIC_DATA]" at bounding box center [109, 54] width 70 height 10
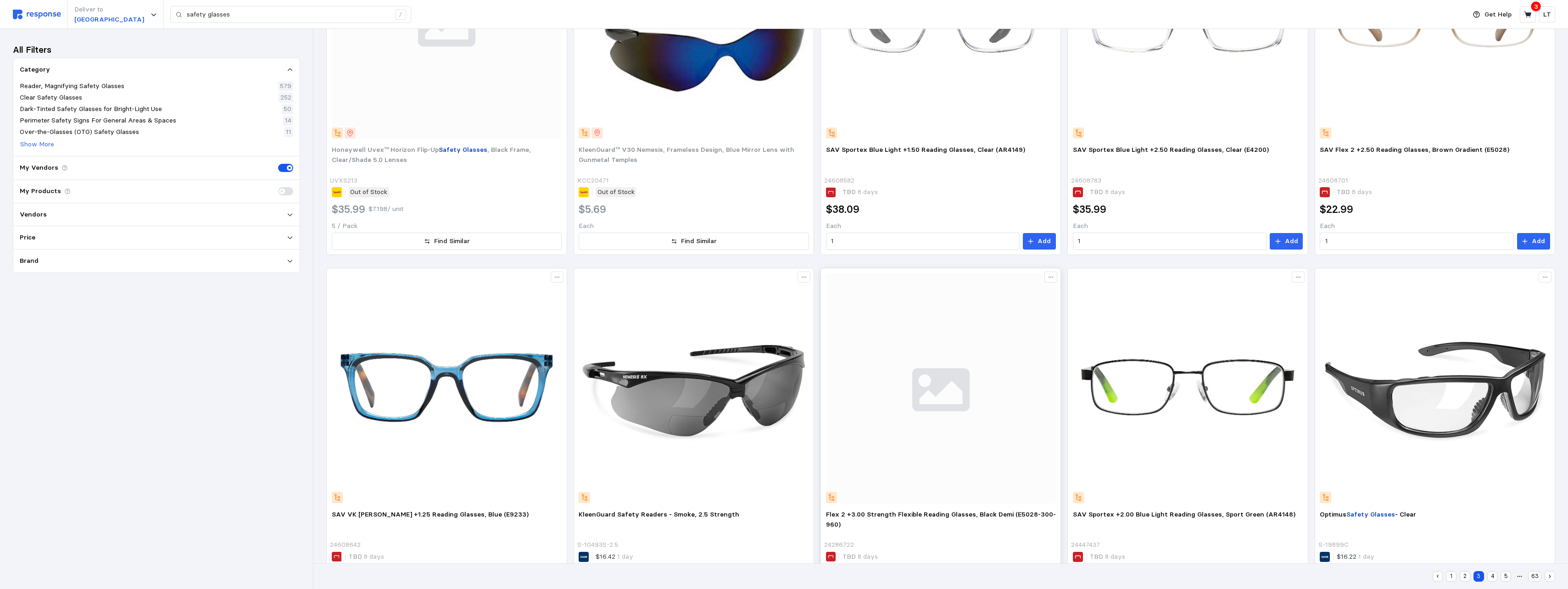
scroll to position [768, 0]
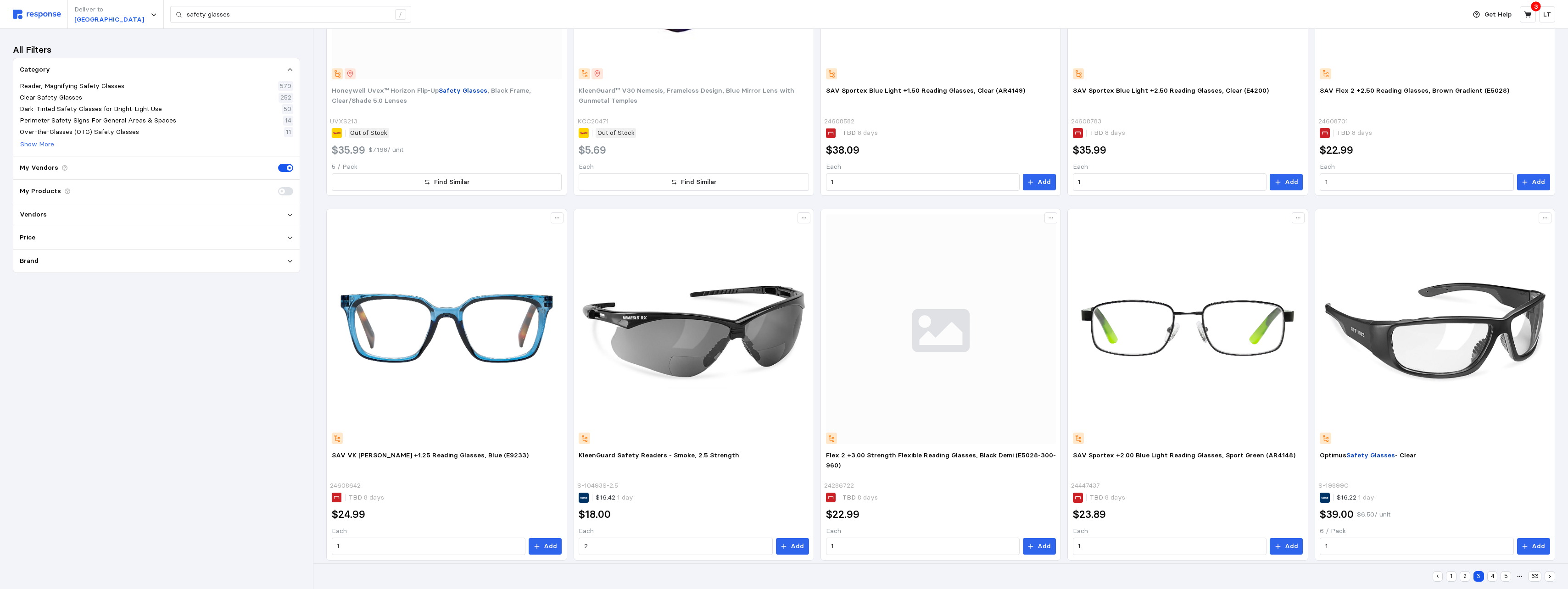
click at [693, 360] on button "1" at bounding box center [1451, 576] width 10 height 10
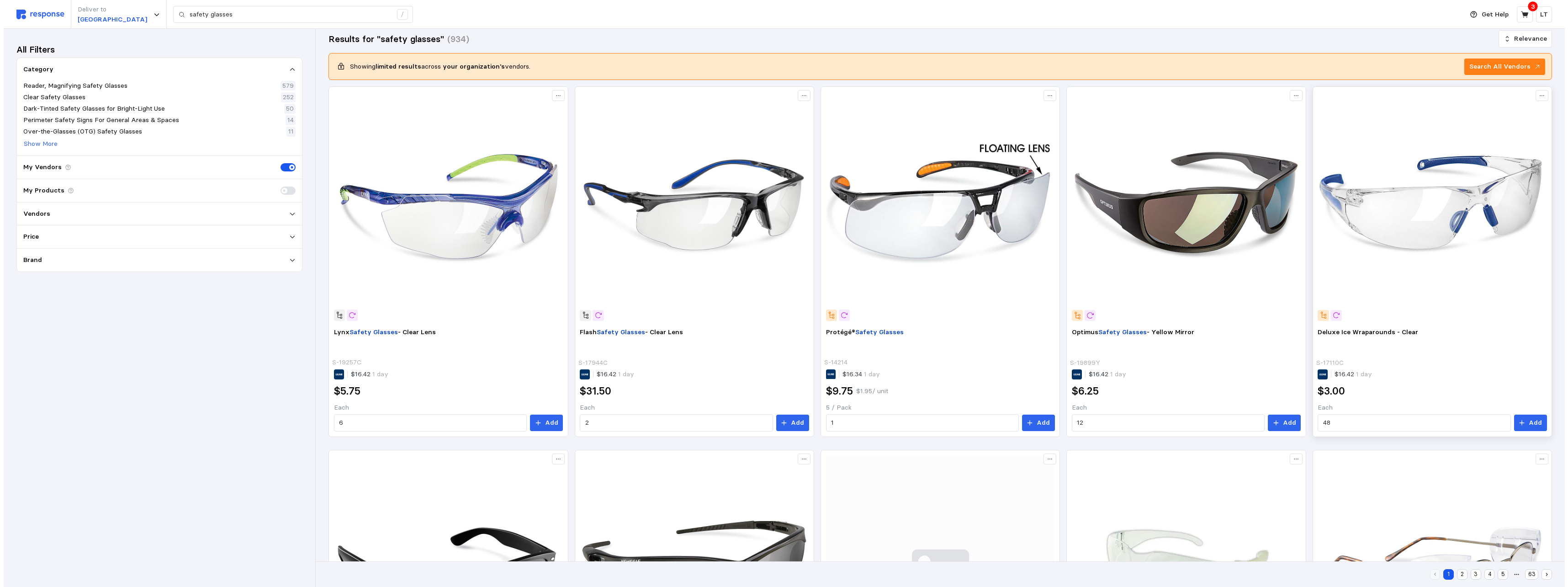
scroll to position [46, 0]
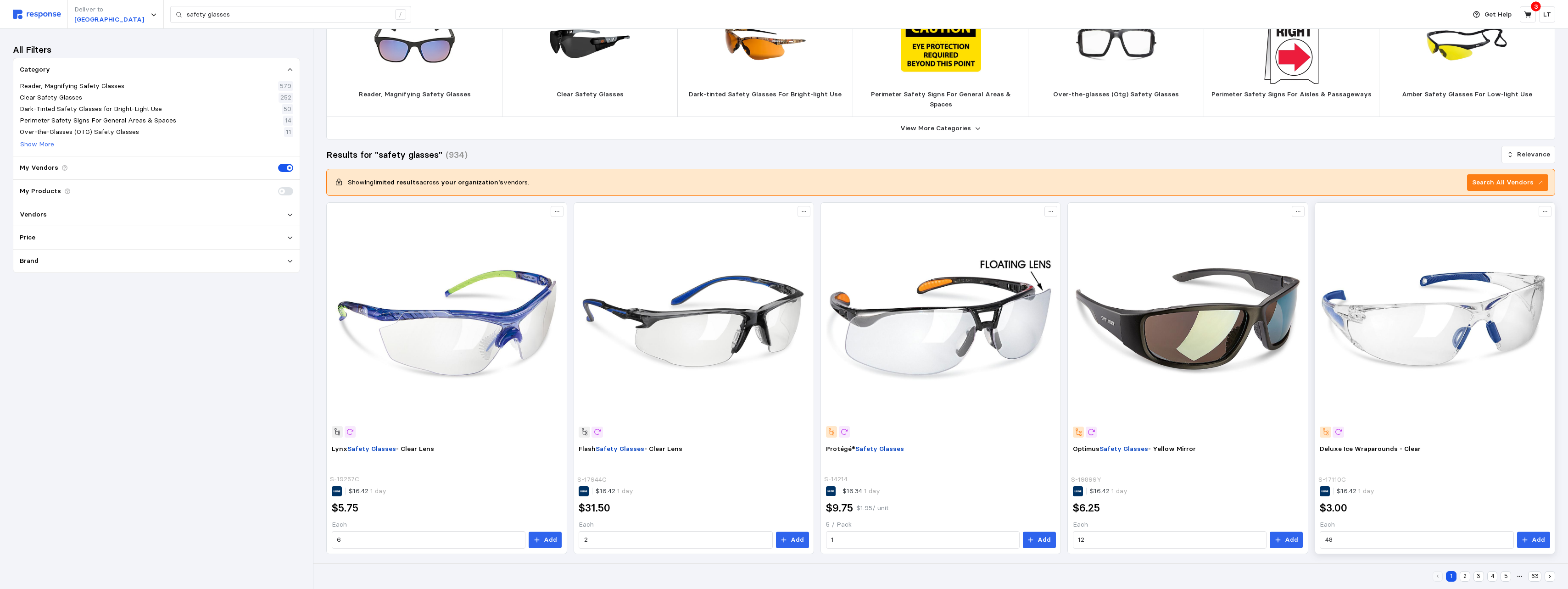
click at [693, 334] on img at bounding box center [1435, 323] width 230 height 230
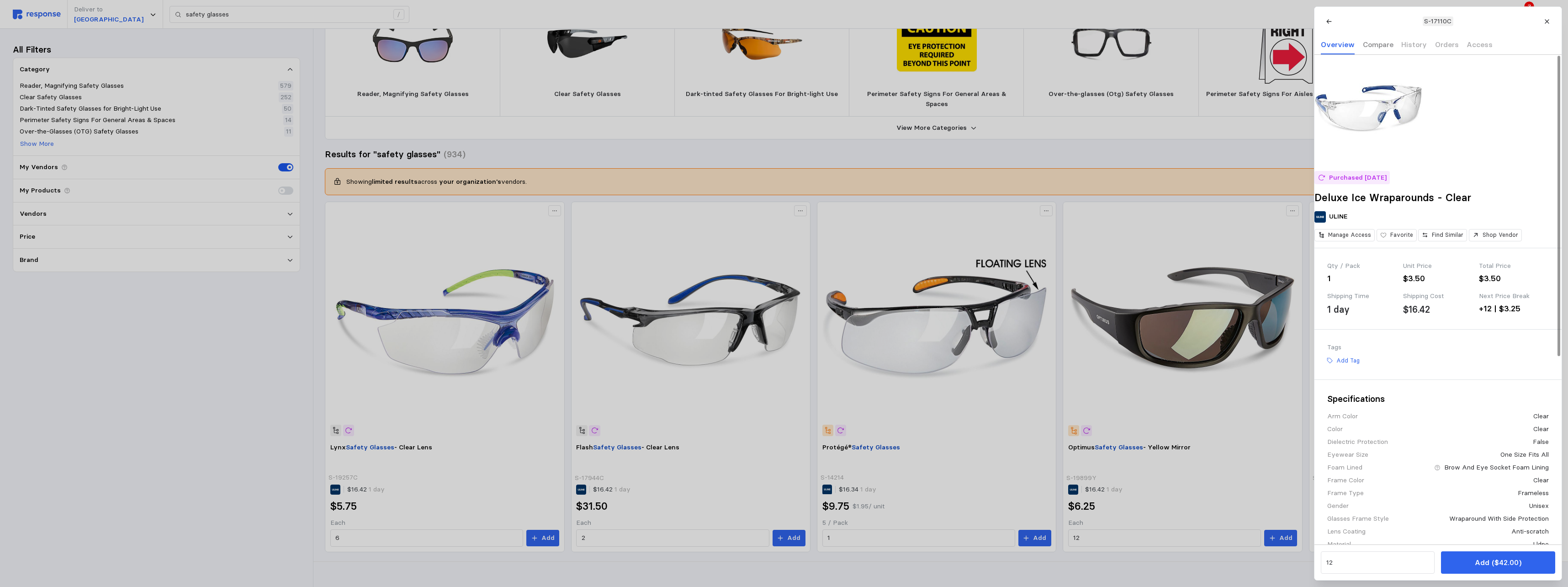
click at [690, 44] on p "Compare" at bounding box center [1377, 44] width 30 height 12
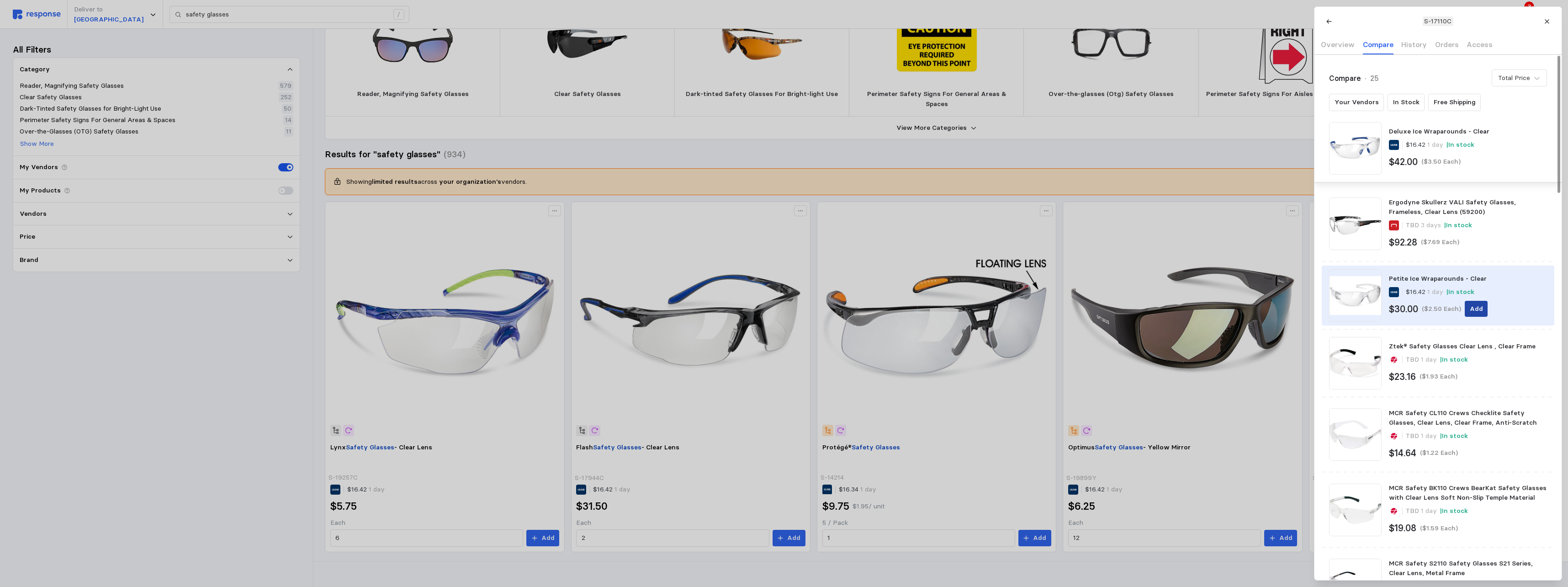
click at [690, 306] on p "Add" at bounding box center [1476, 309] width 13 height 10
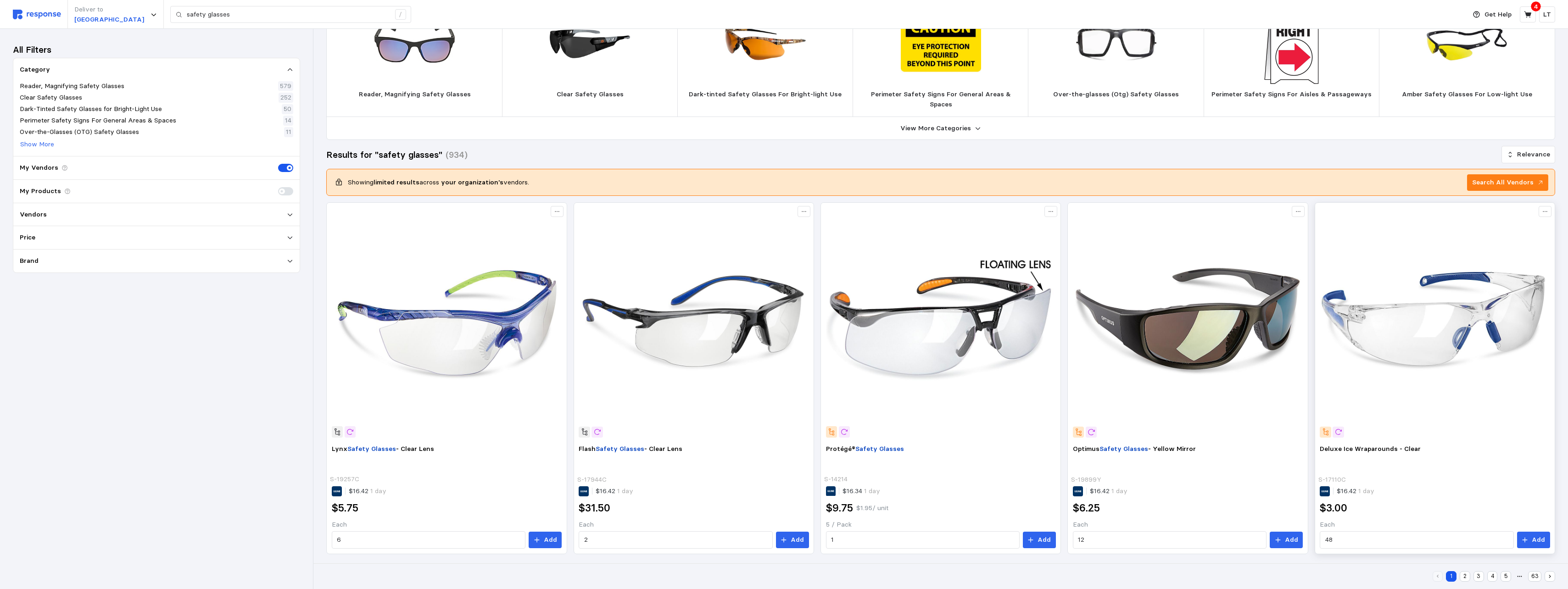
click at [693, 360] on img at bounding box center [1435, 323] width 230 height 230
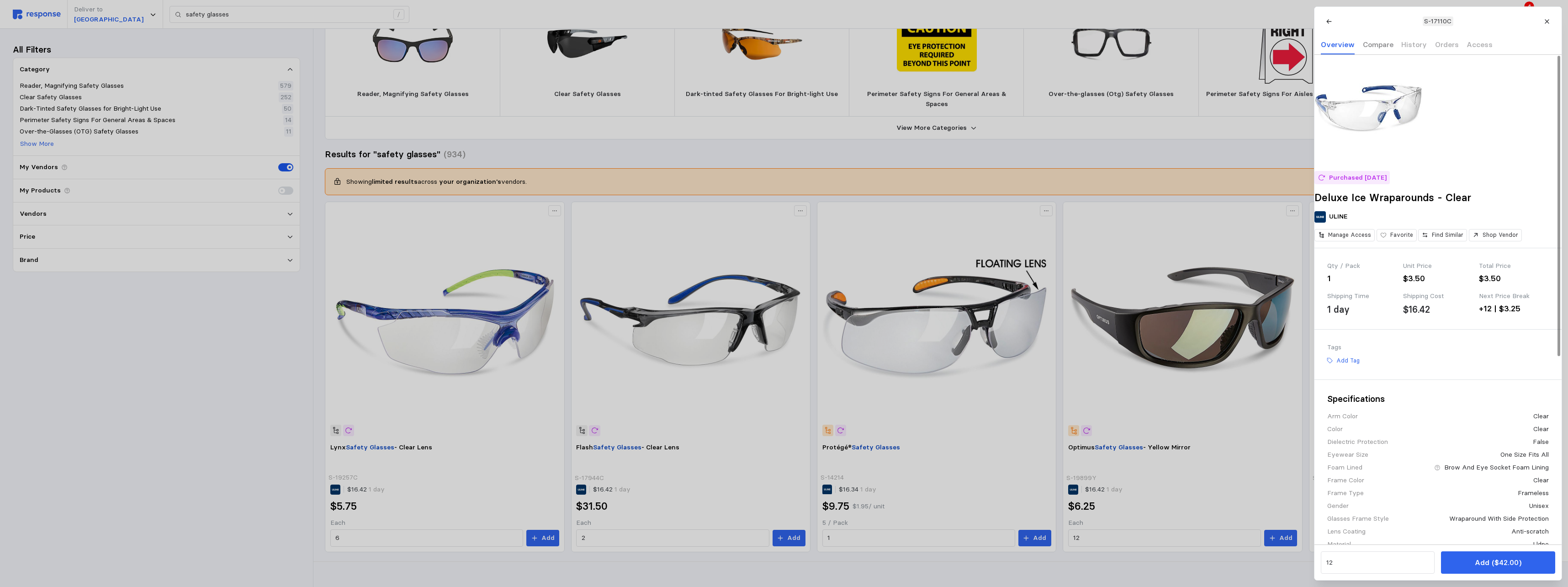
click at [690, 42] on p "Compare" at bounding box center [1377, 44] width 30 height 12
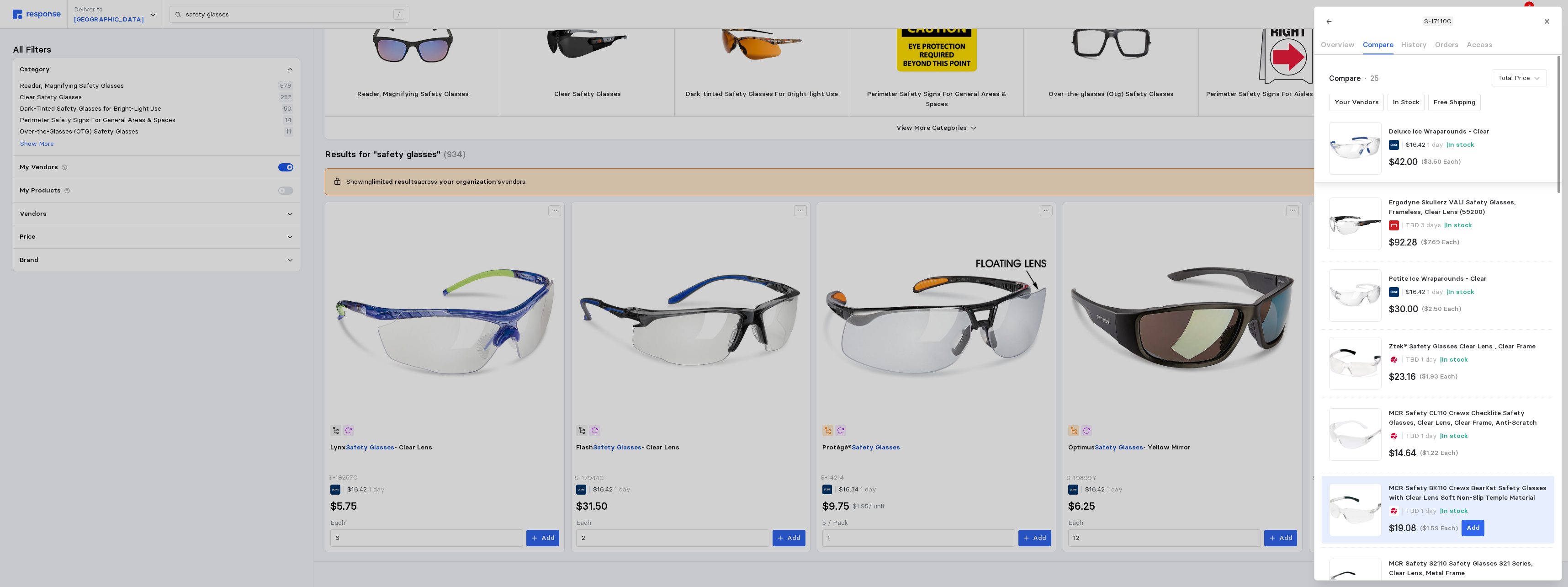
click at [690, 359] on div "MCR Safety BK110 Crews BearKat Safety Glasses with Clear Lens Soft Non-Slip Tem…" at bounding box center [1468, 493] width 158 height 19
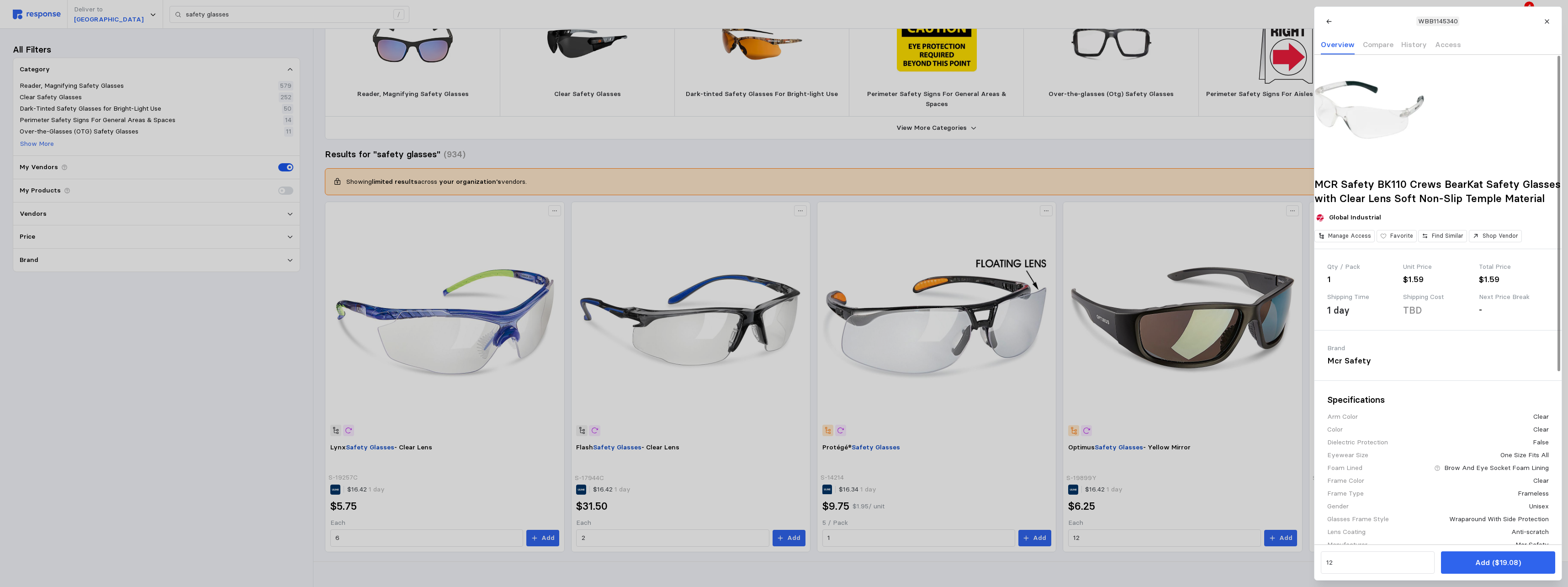
click at [690, 122] on img at bounding box center [1369, 110] width 110 height 110
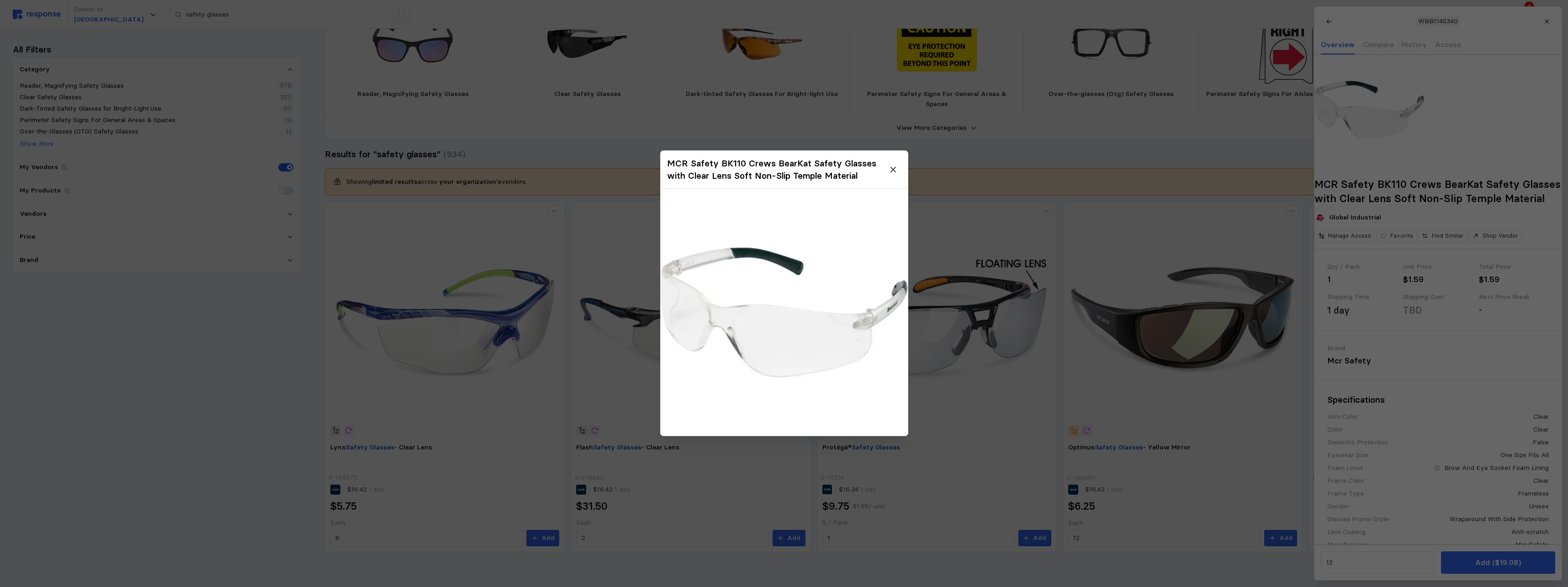
click at [690, 335] on img at bounding box center [784, 312] width 247 height 247
click at [690, 166] on button at bounding box center [893, 170] width 16 height 16
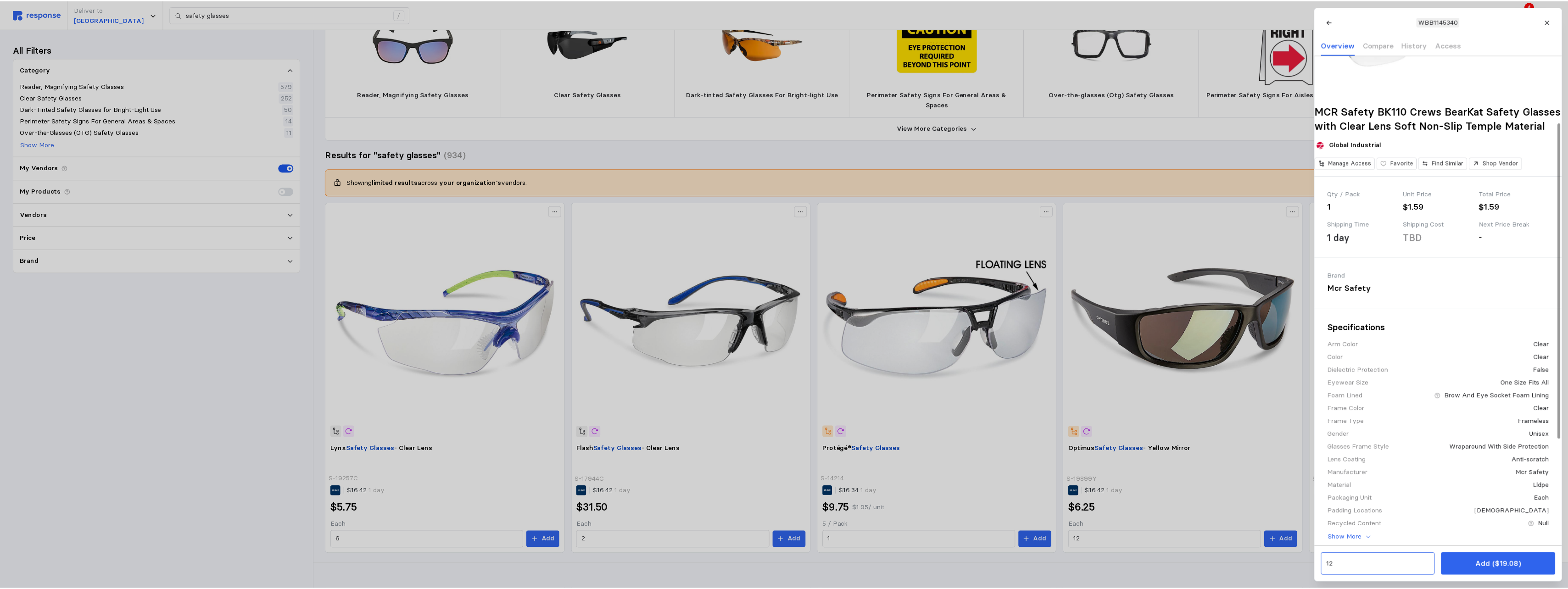
scroll to position [229, 0]
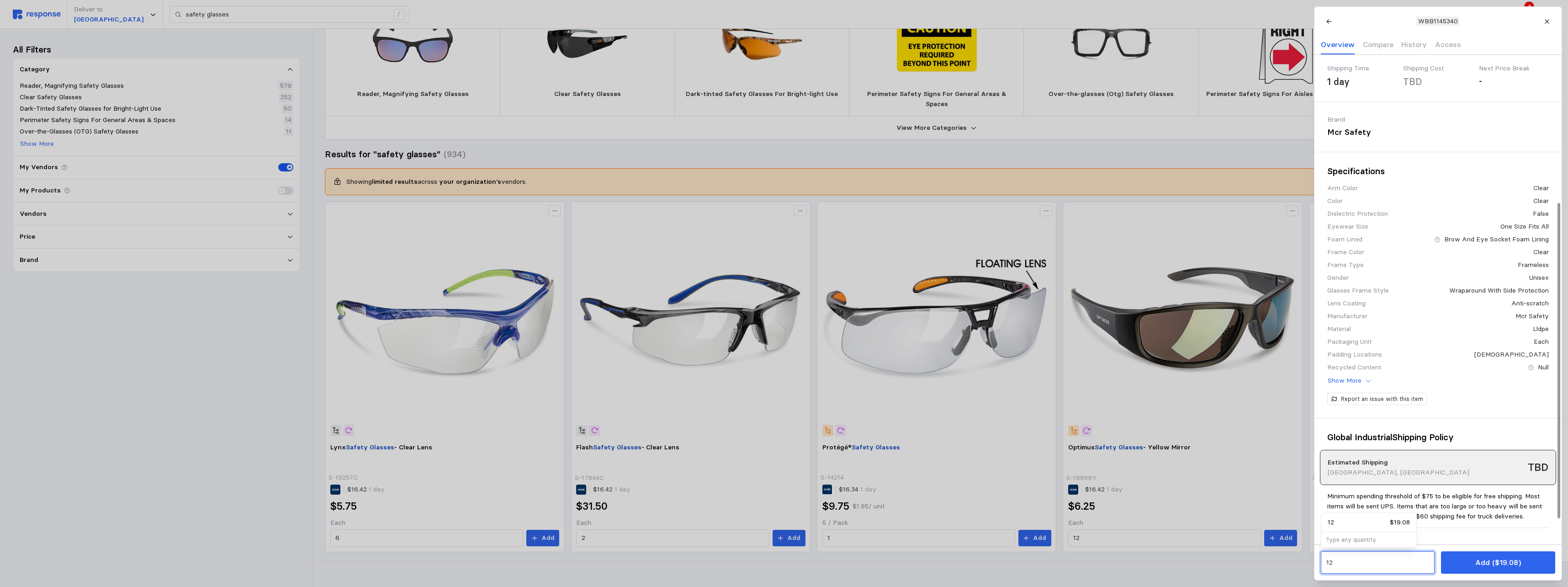
drag, startPoint x: 1338, startPoint y: 563, endPoint x: 1194, endPoint y: 559, distance: 144.1
type input "72"
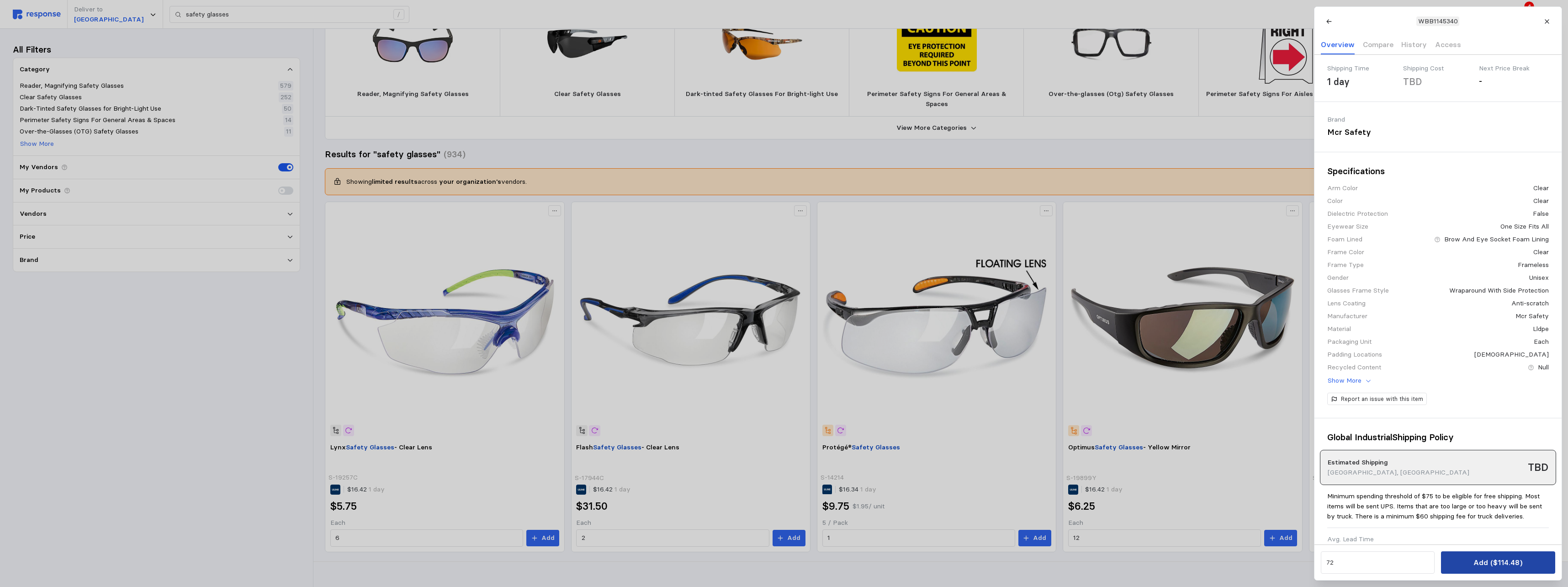
click at [690, 359] on p "Add ($114.48)" at bounding box center [1498, 562] width 49 height 12
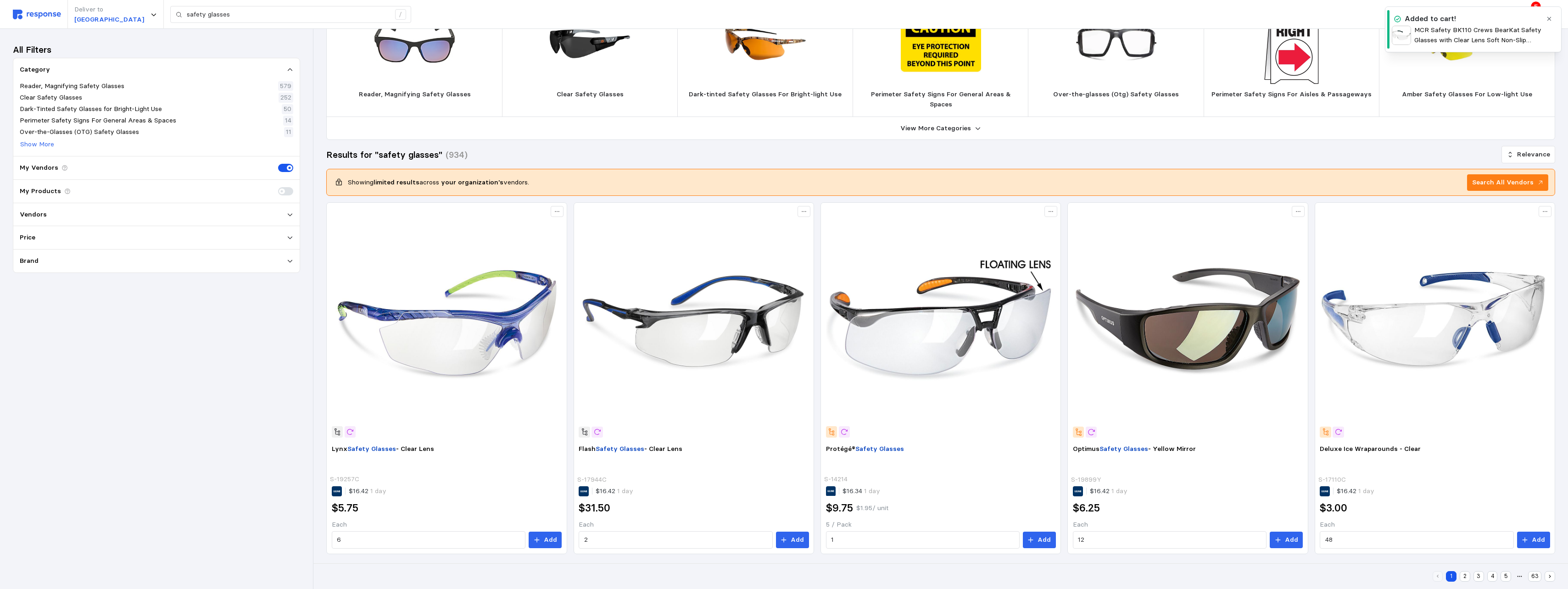
scroll to position [0, 0]
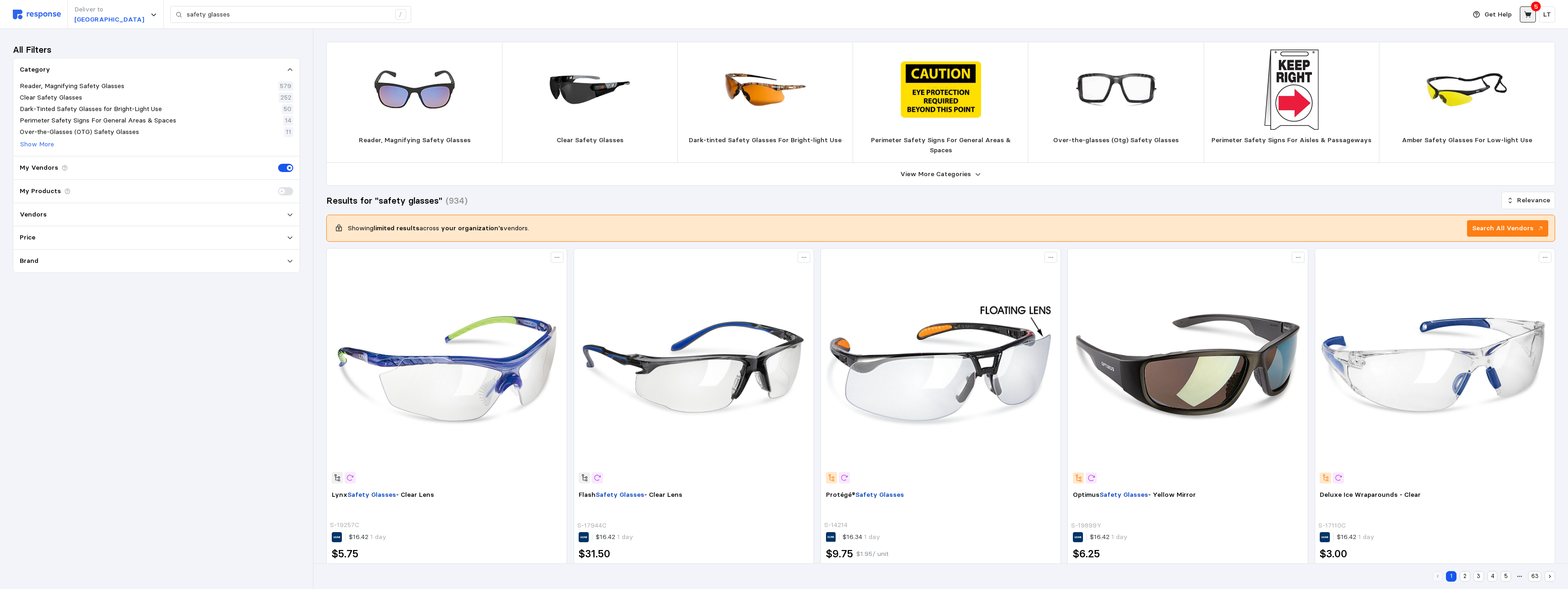
click at [693, 18] on icon at bounding box center [1528, 14] width 7 height 7
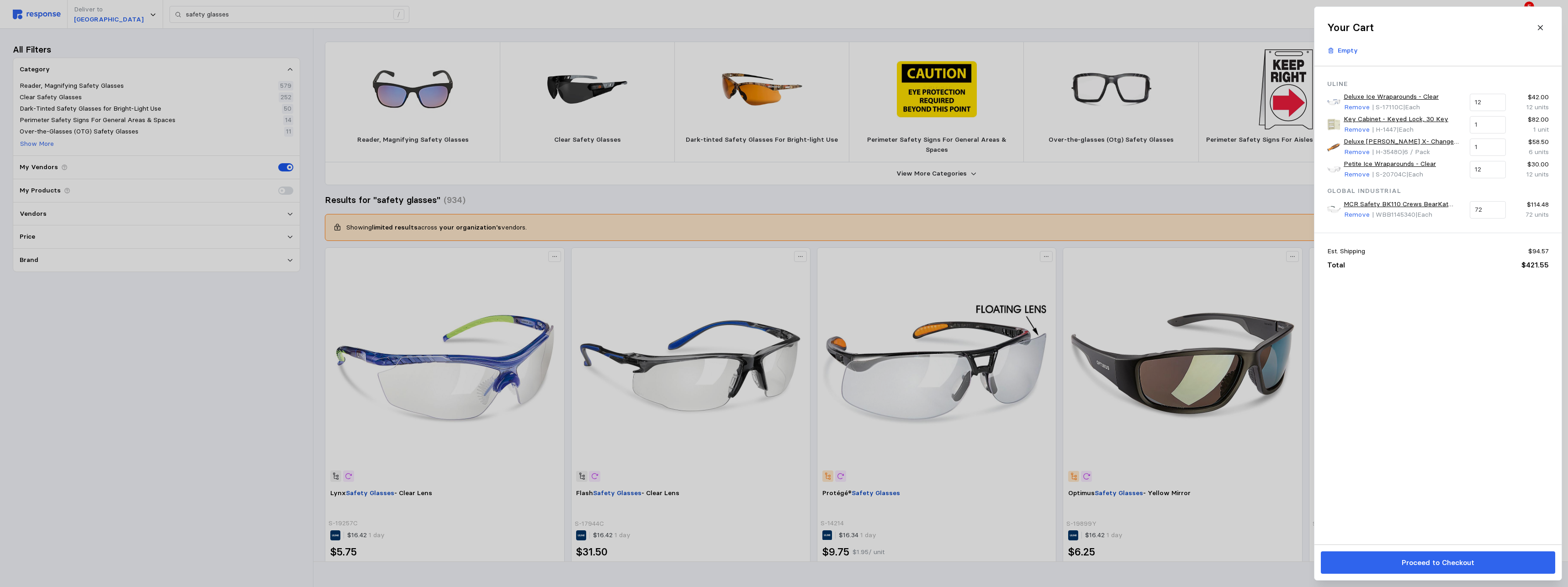
drag, startPoint x: 1355, startPoint y: 173, endPoint x: 1388, endPoint y: 202, distance: 43.9
click at [690, 173] on p "Remove" at bounding box center [1357, 174] width 26 height 10
drag, startPoint x: 86, startPoint y: 417, endPoint x: 125, endPoint y: 462, distance: 59.5
click at [85, 359] on div at bounding box center [784, 294] width 1568 height 587
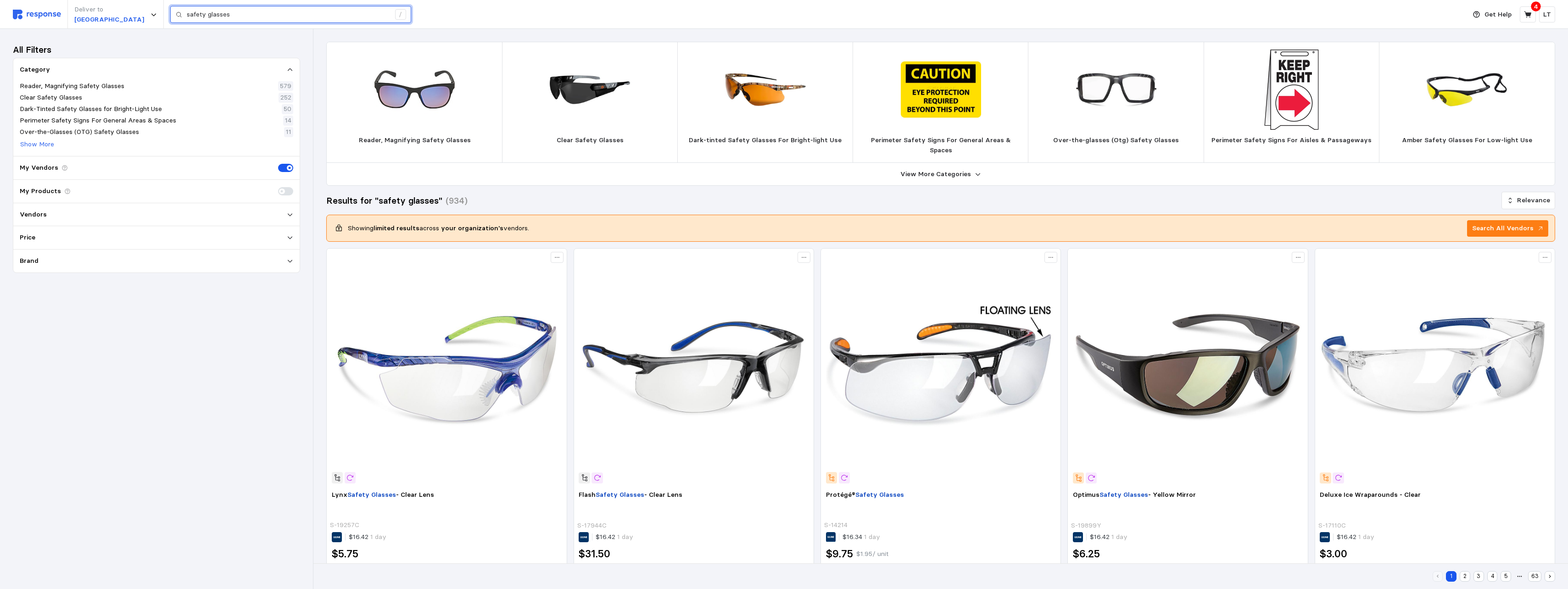
drag, startPoint x: 266, startPoint y: 16, endPoint x: 34, endPoint y: 8, distance: 232.1
click at [55, 23] on div "Deliver to NORTHAMPTON safety glasses /" at bounding box center [737, 14] width 1448 height 29
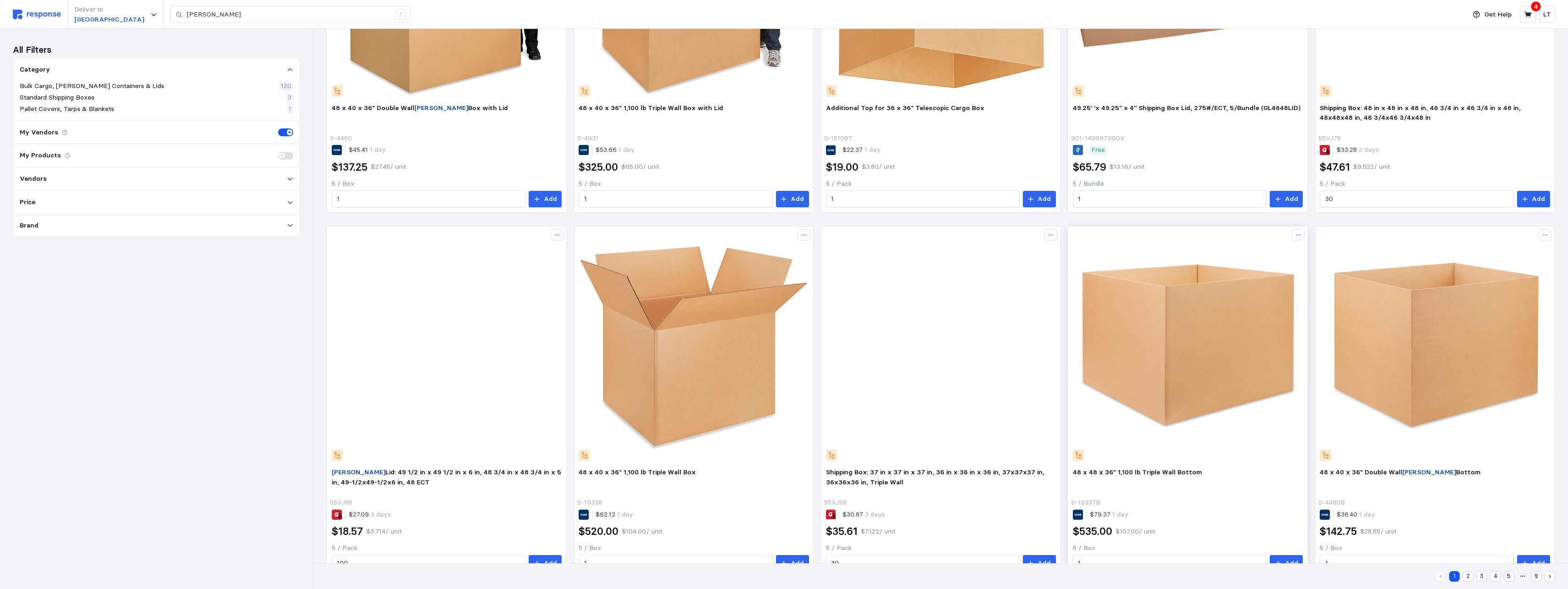
scroll to position [92, 0]
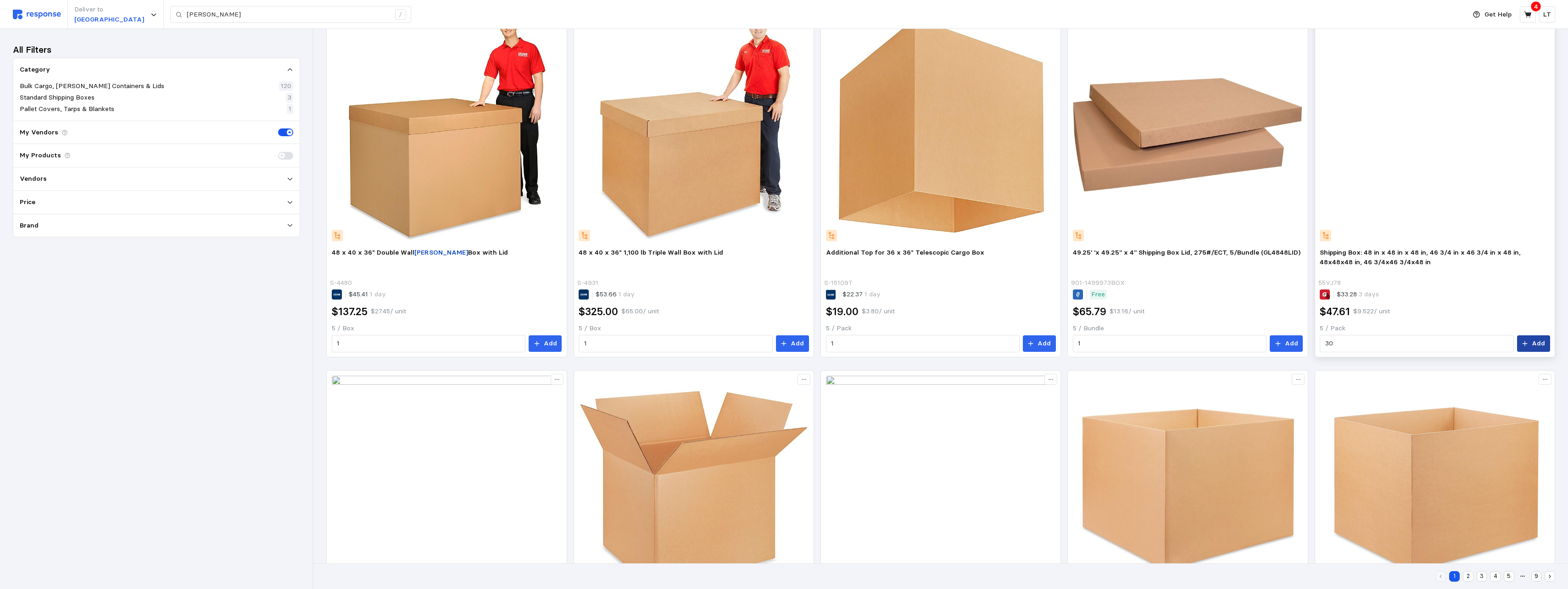
click at [693, 342] on p "Add" at bounding box center [1538, 343] width 13 height 10
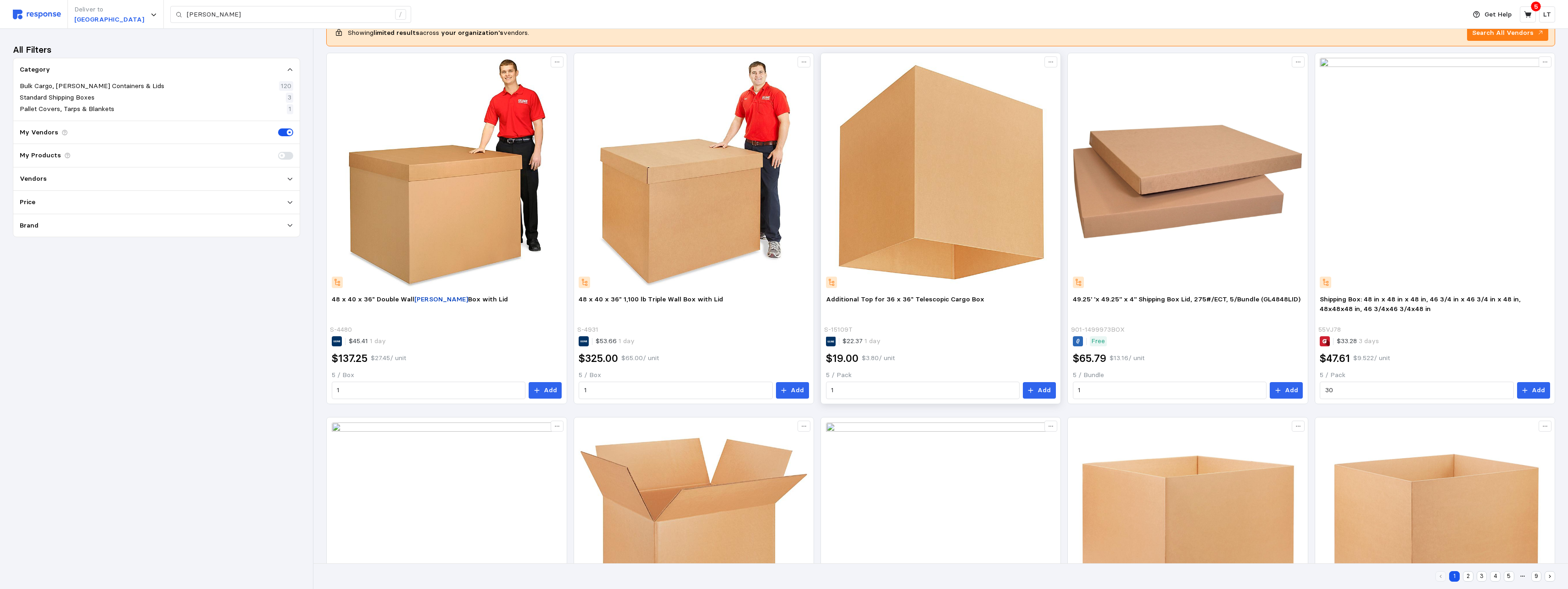
scroll to position [0, 0]
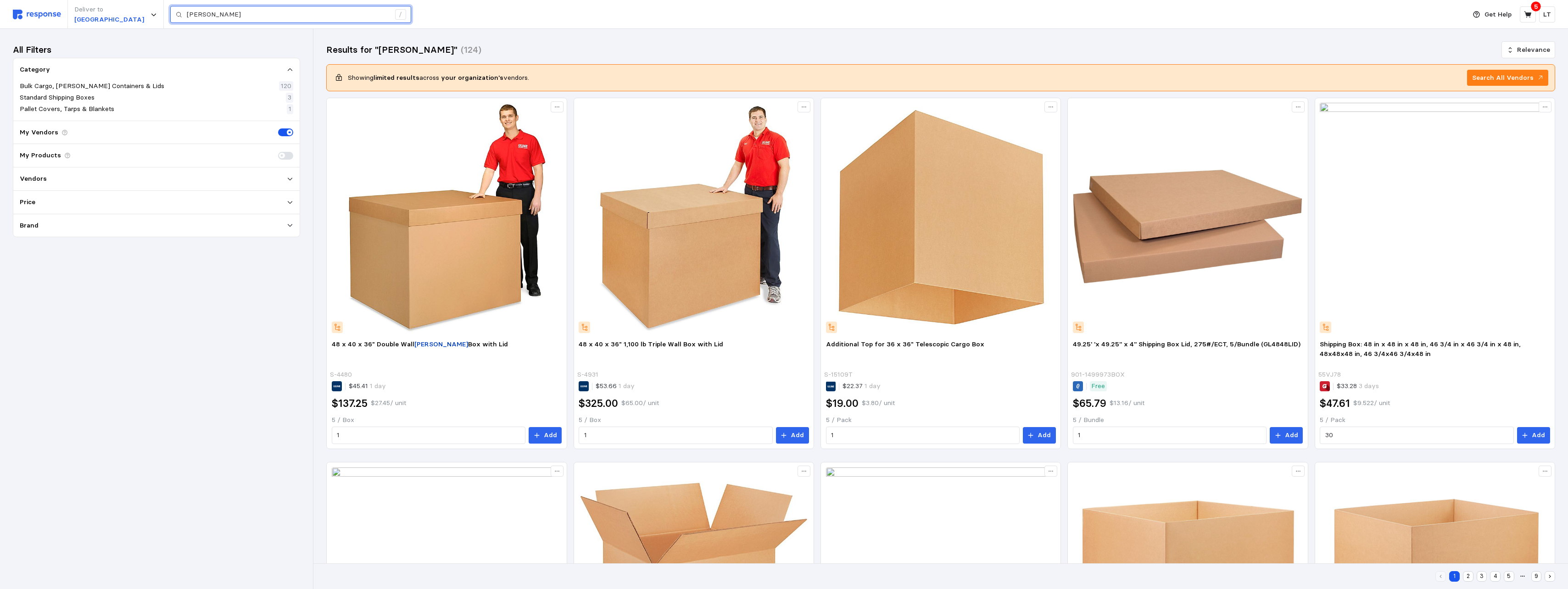
drag, startPoint x: 188, startPoint y: 12, endPoint x: 45, endPoint y: -1, distance: 143.6
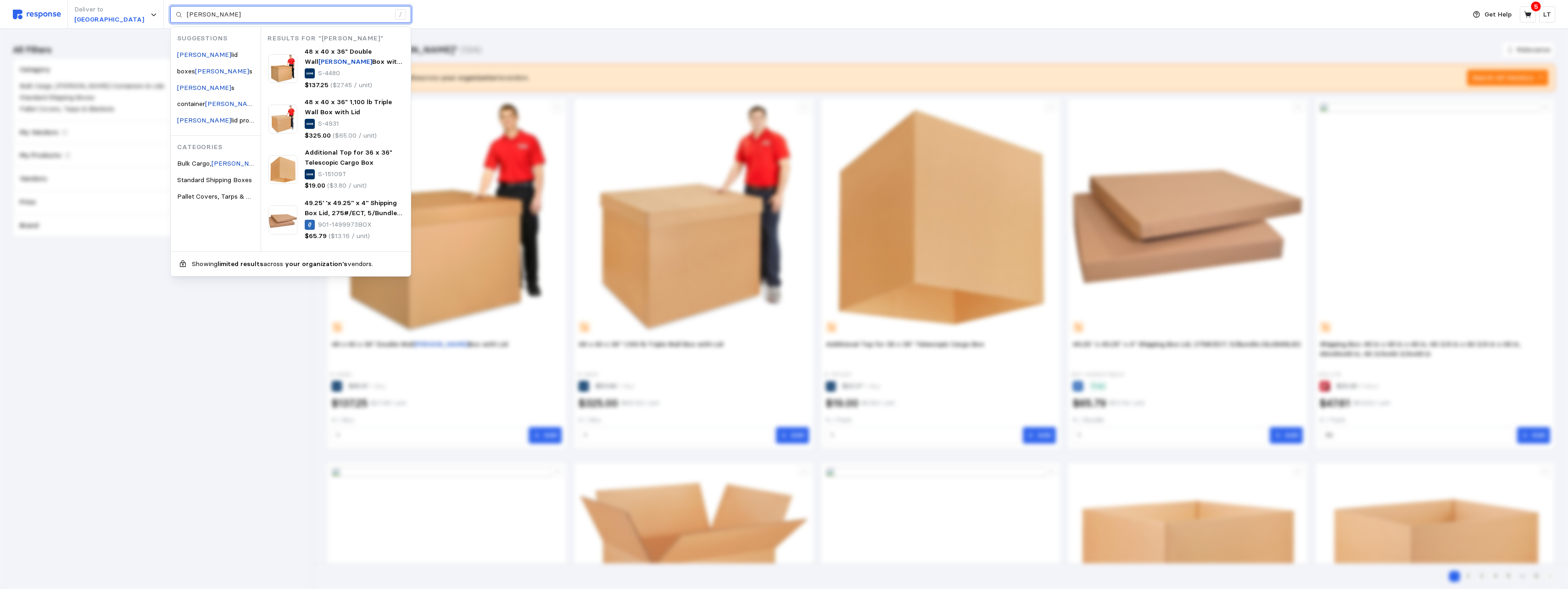
paste input "S-19177S"
type input "S-19177S"
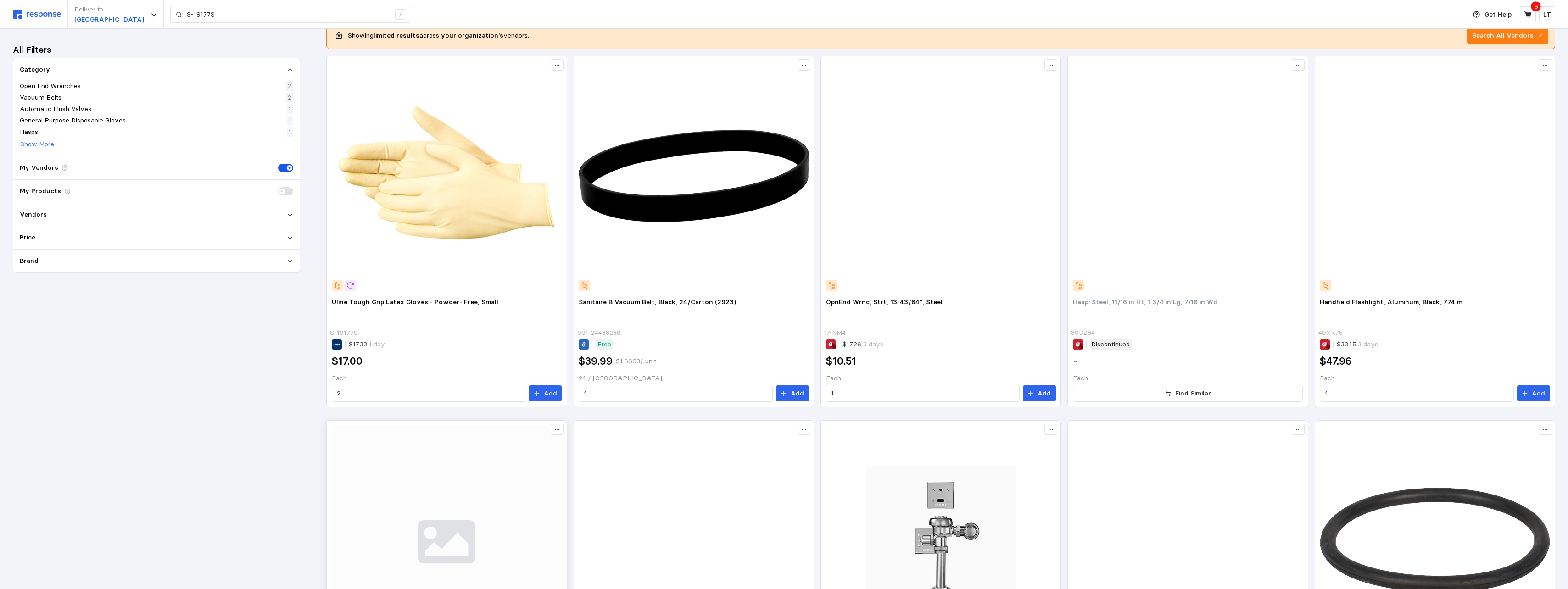
scroll to position [183, 0]
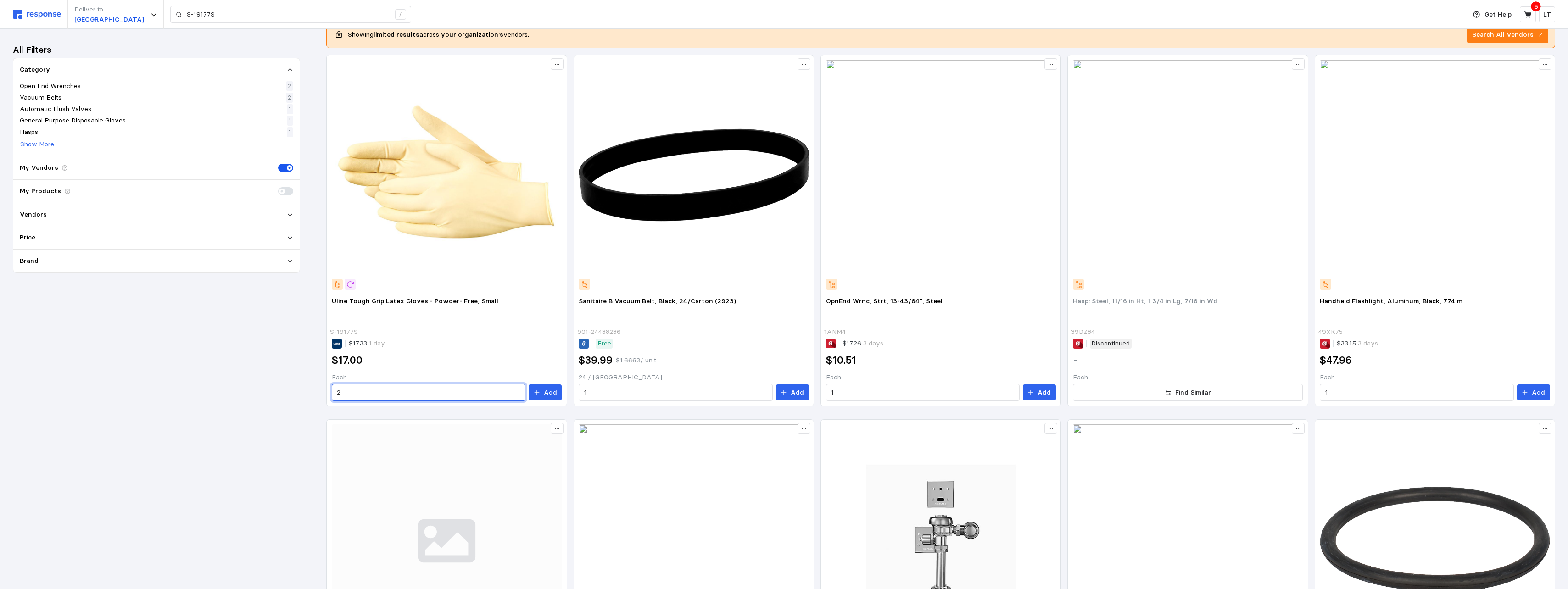
drag, startPoint x: 365, startPoint y: 392, endPoint x: 158, endPoint y: 378, distance: 207.5
click at [163, 360] on div "Deliver to [GEOGRAPHIC_DATA] S-19177S / Get Help 5 LT S-19177S / Home My Produc…" at bounding box center [784, 313] width 1568 height 992
type input "15"
click at [547, 360] on p "Add" at bounding box center [550, 392] width 13 height 10
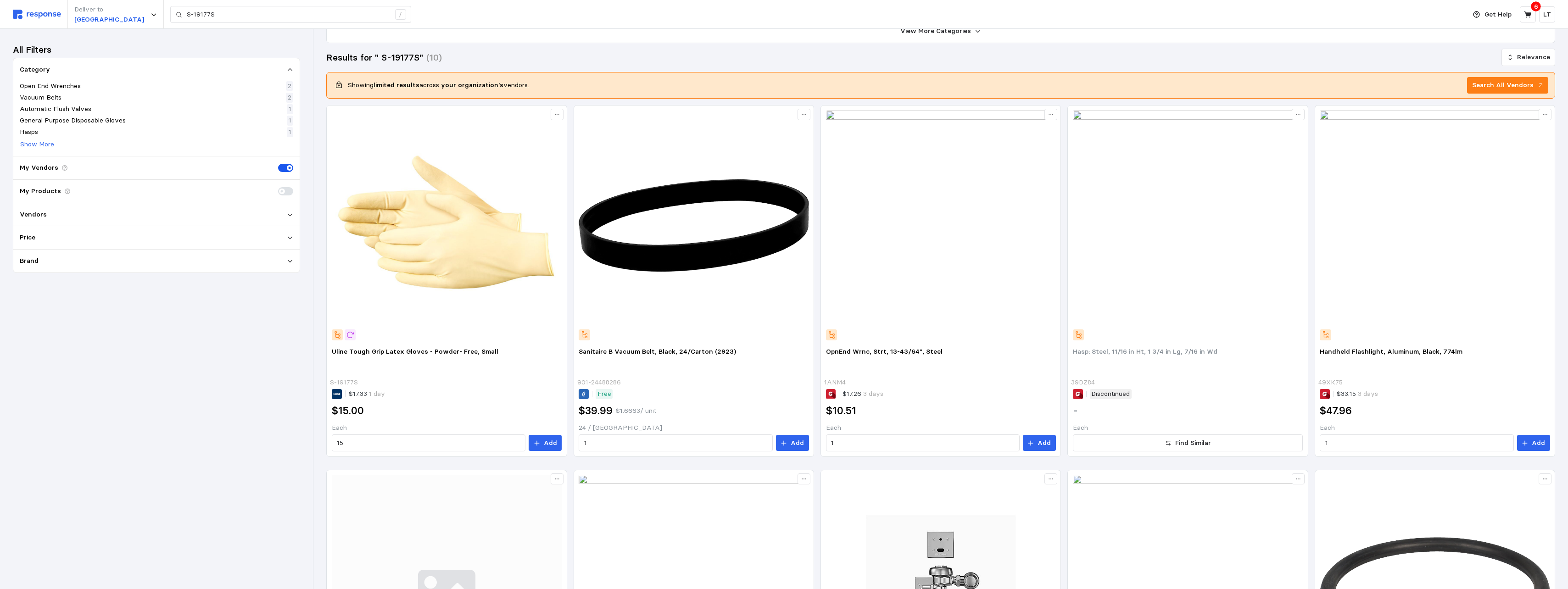
scroll to position [46, 0]
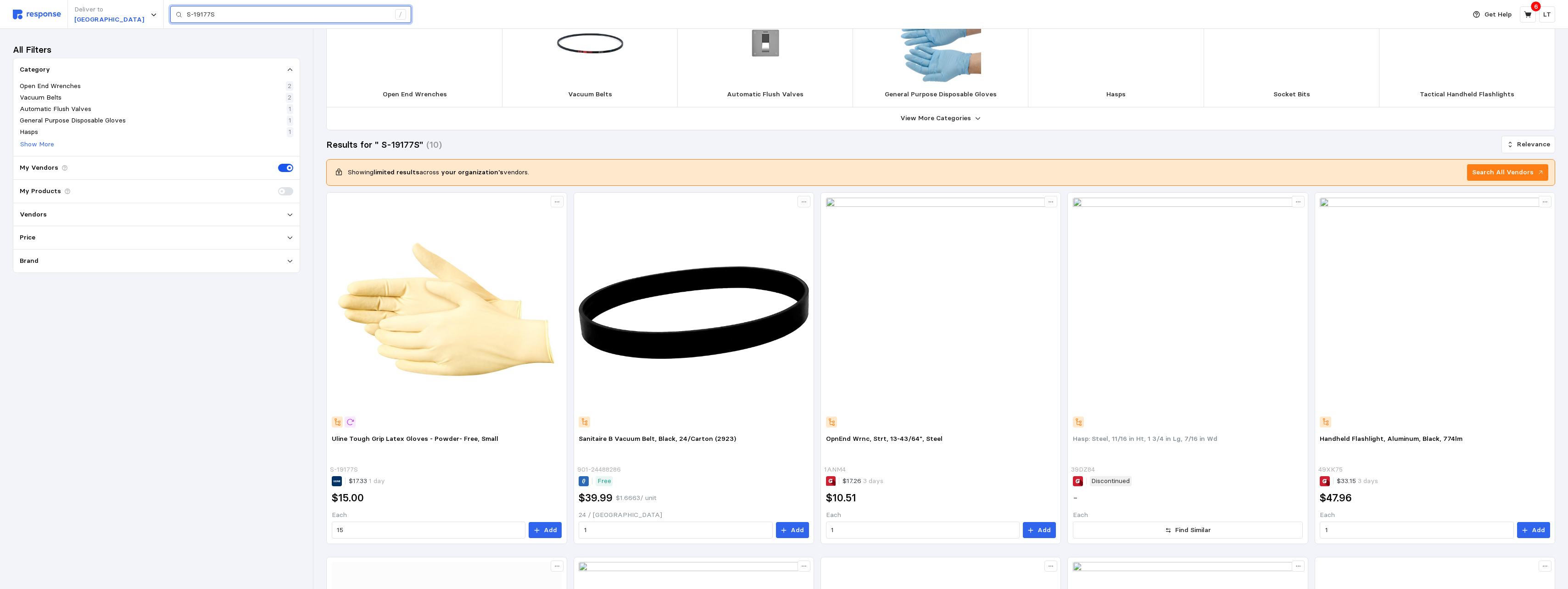
drag, startPoint x: 221, startPoint y: 17, endPoint x: -21, endPoint y: 5, distance: 242.3
click at [0, 5] on html "Deliver to [GEOGRAPHIC_DATA] S-19177S / Get Help 6 LT S-19177S / Home My Produc…" at bounding box center [784, 450] width 1568 height 992
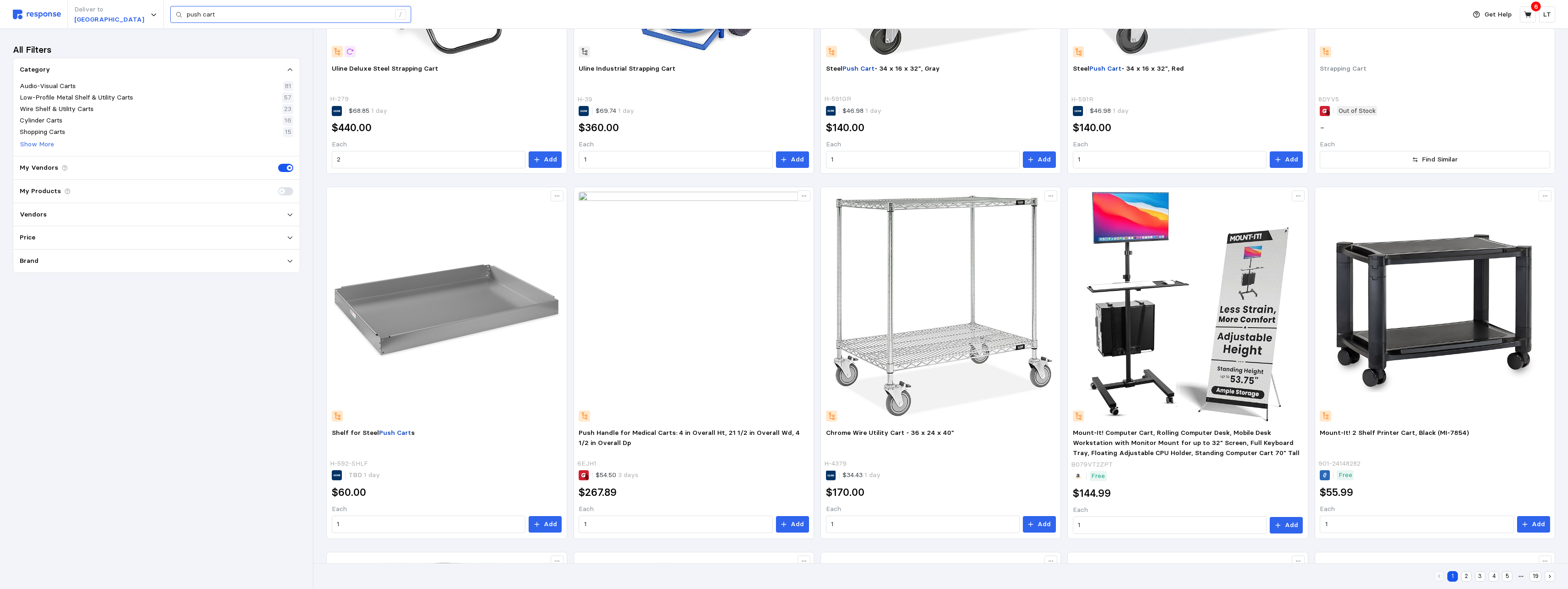
scroll to position [412, 0]
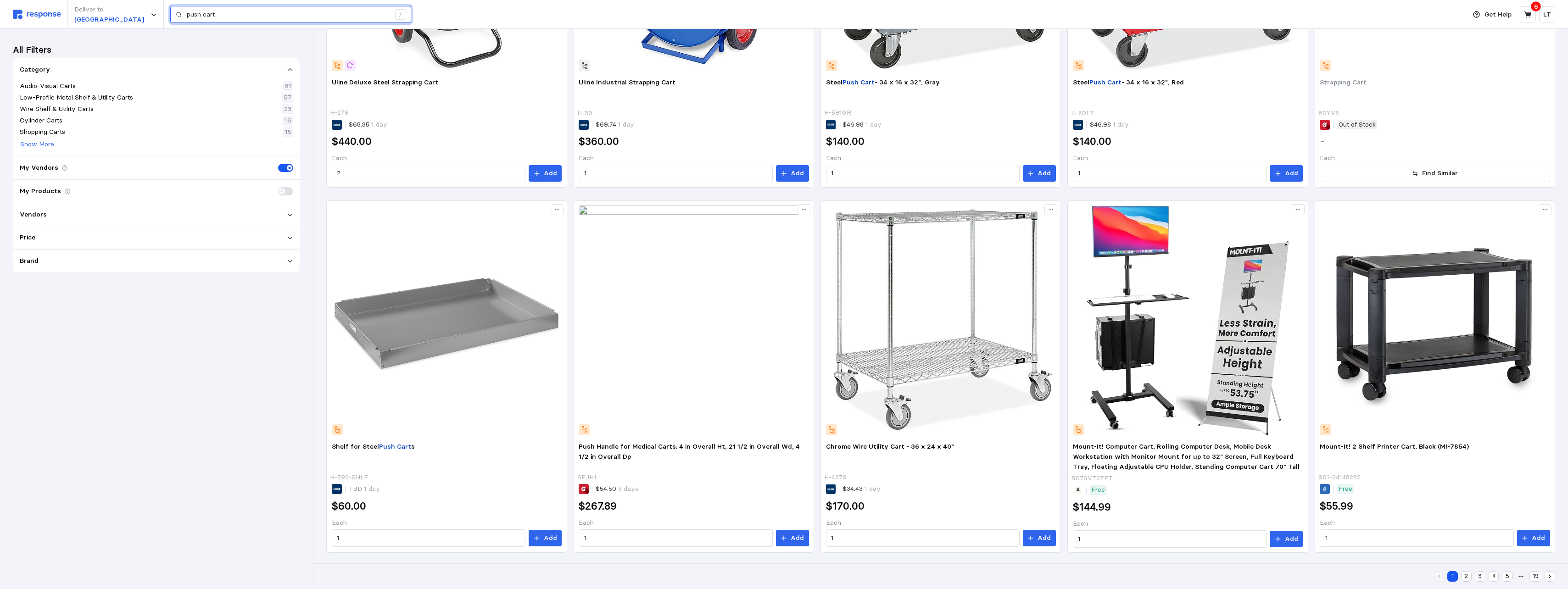
drag, startPoint x: 216, startPoint y: 16, endPoint x: -159, endPoint y: -1, distance: 375.4
click at [0, 0] on html "Deliver to NORTHAMPTON push cart / Get Help 6 LT push cart / Home My Products B…" at bounding box center [784, 271] width 1568 height 1368
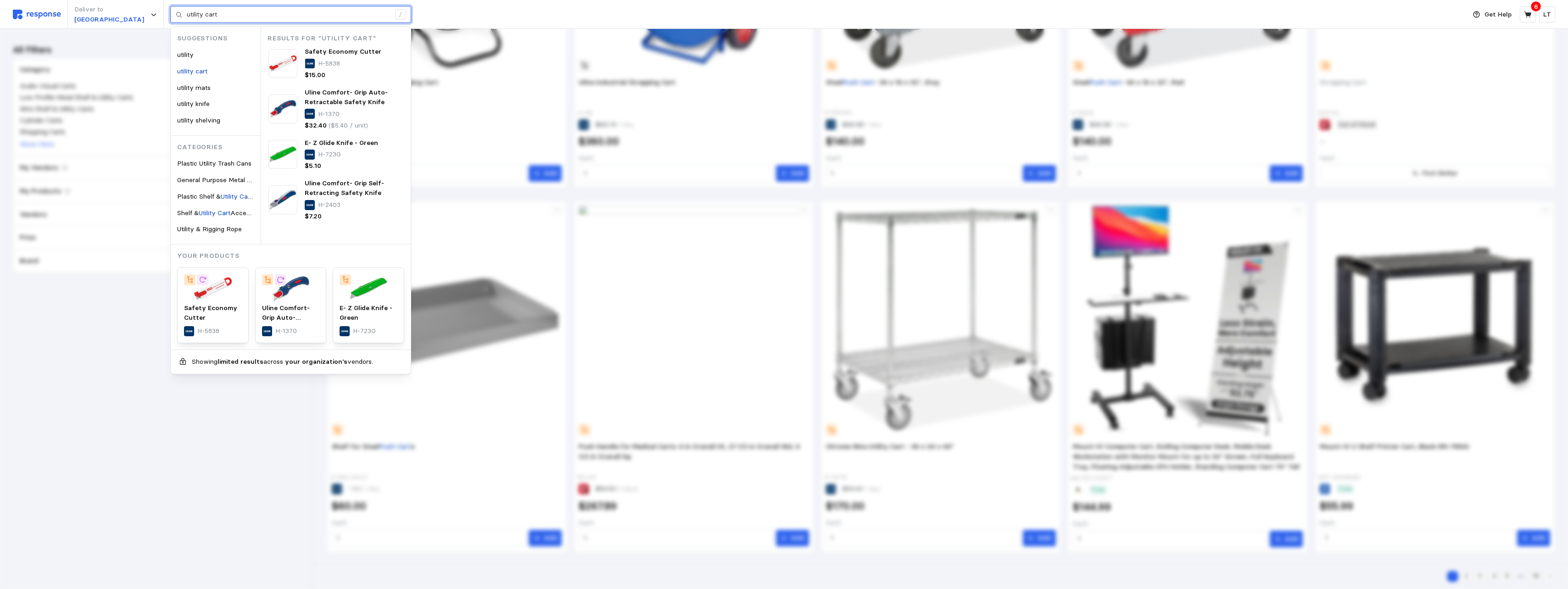
type input "utility cart"
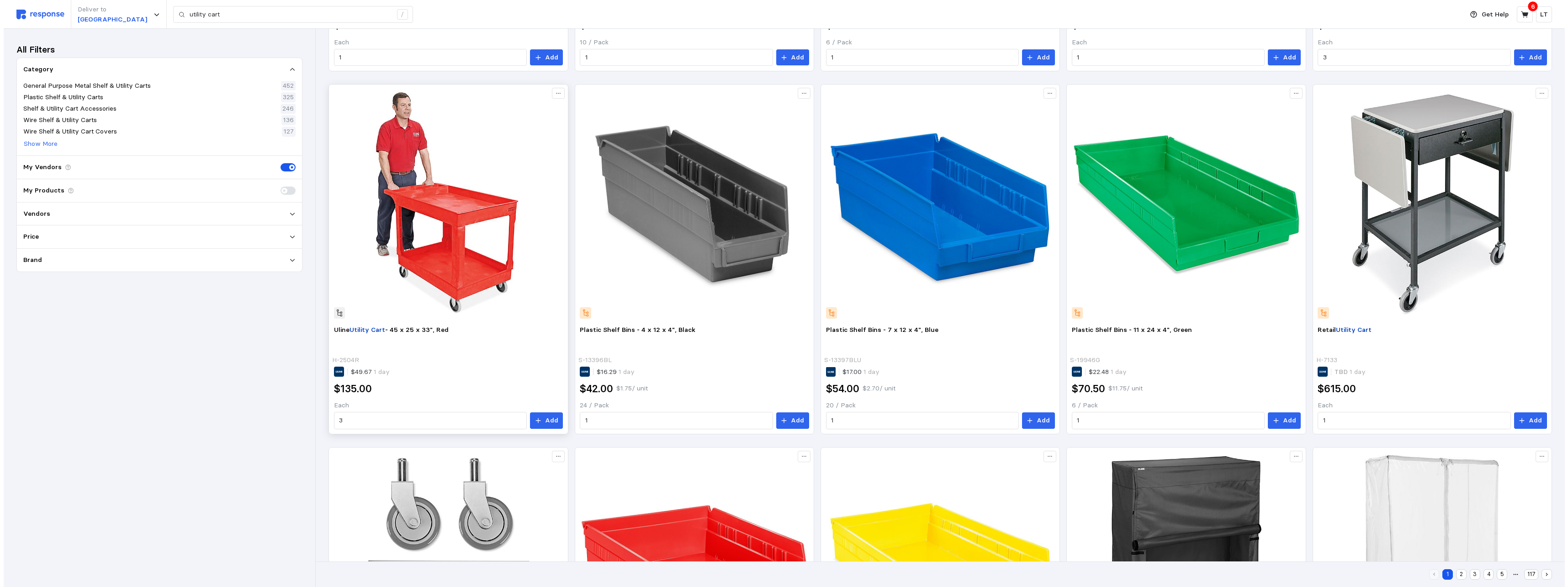
scroll to position [446, 0]
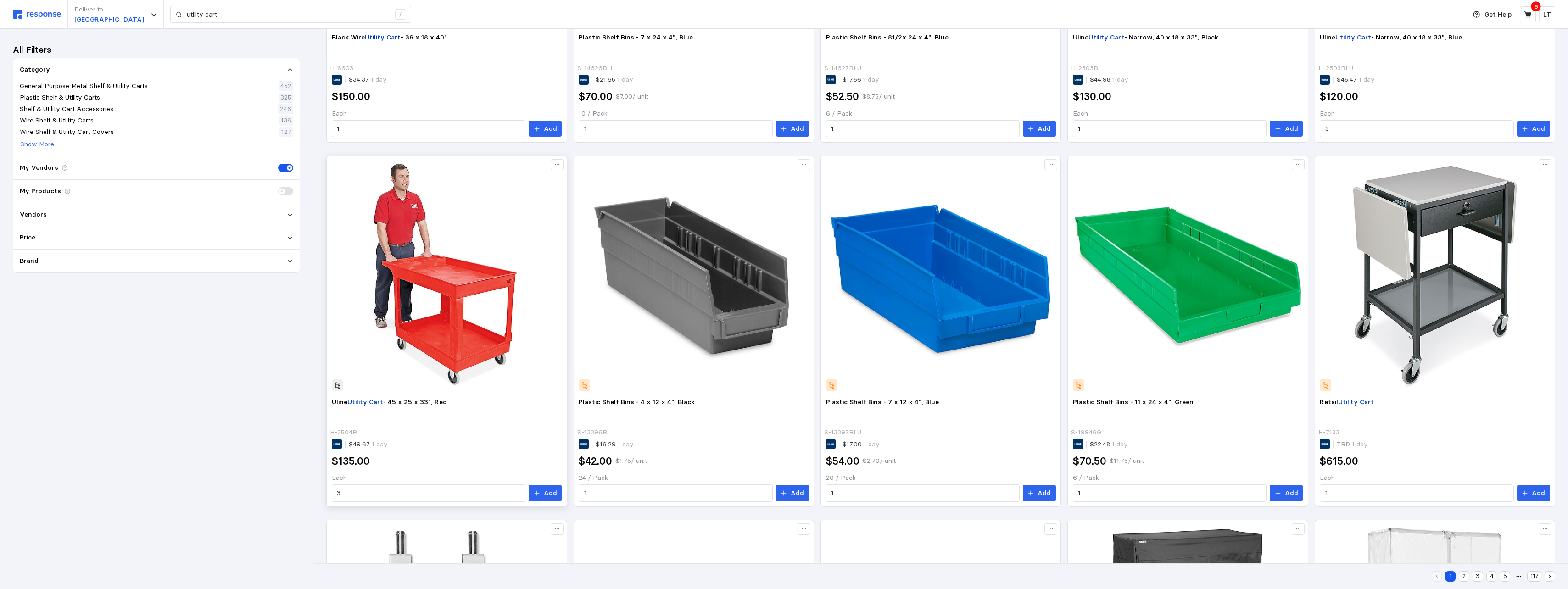
click at [463, 199] on img at bounding box center [447, 276] width 230 height 230
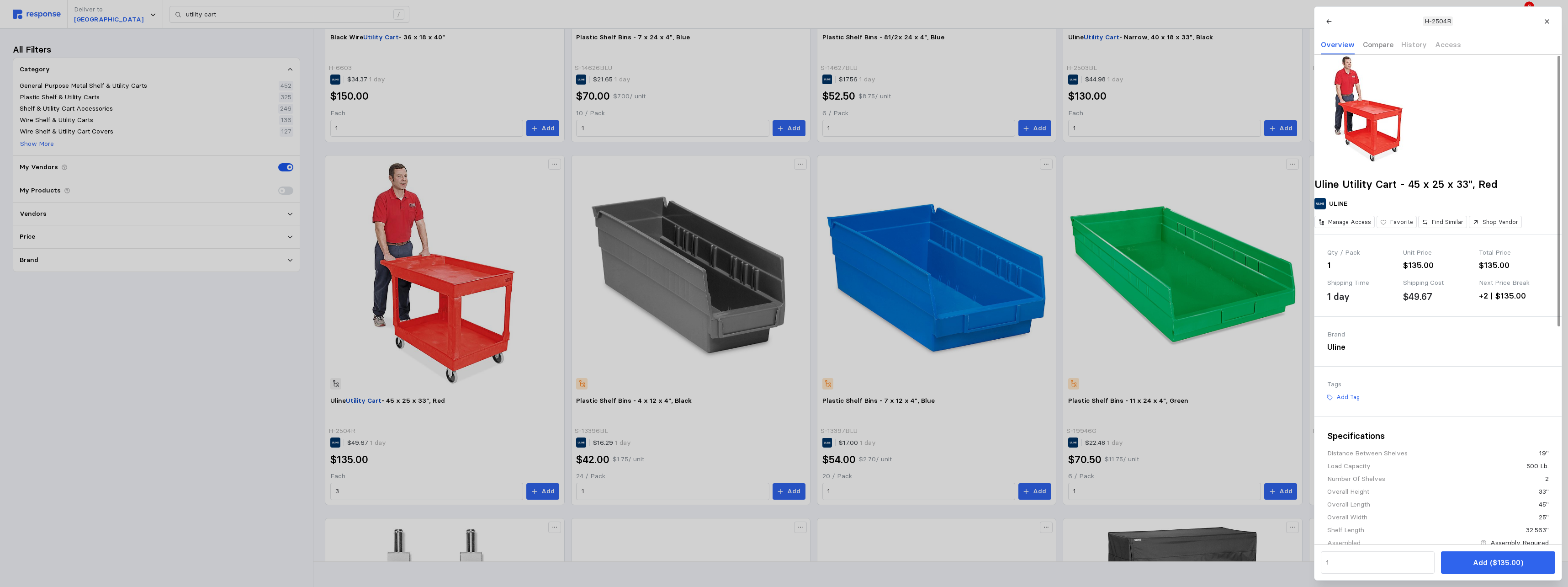
click at [690, 43] on p "Compare" at bounding box center [1377, 44] width 30 height 12
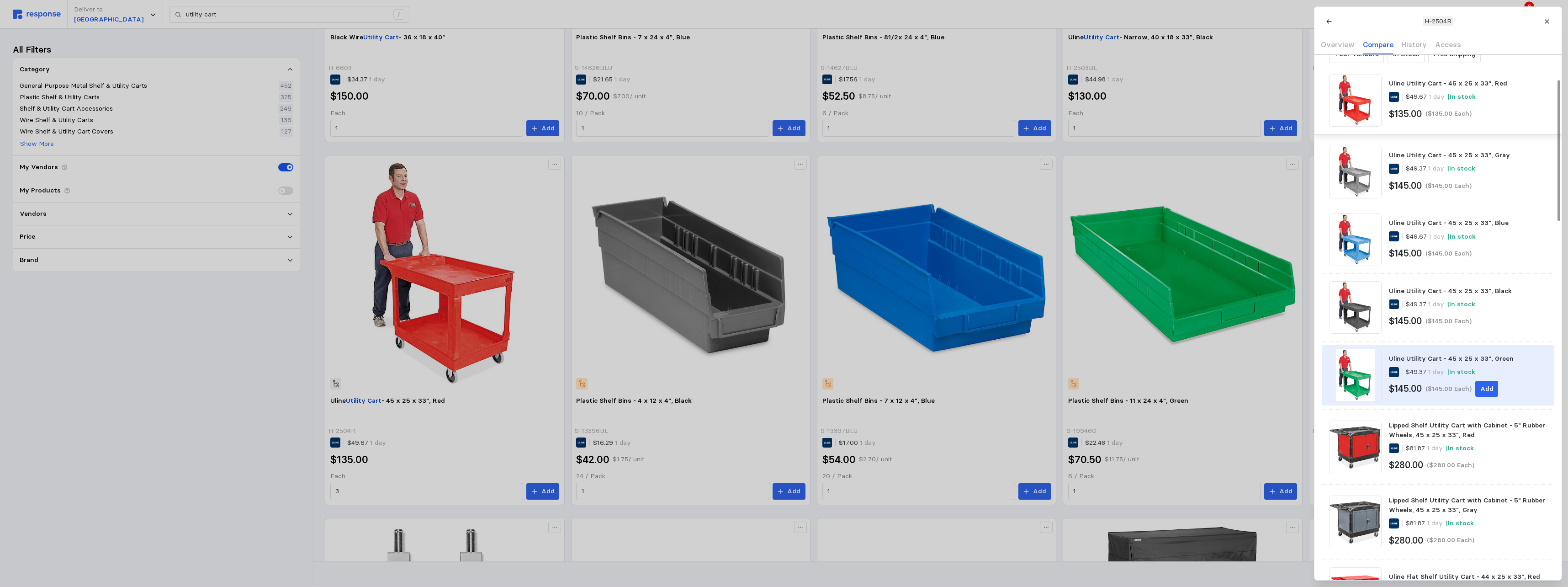
scroll to position [91, 0]
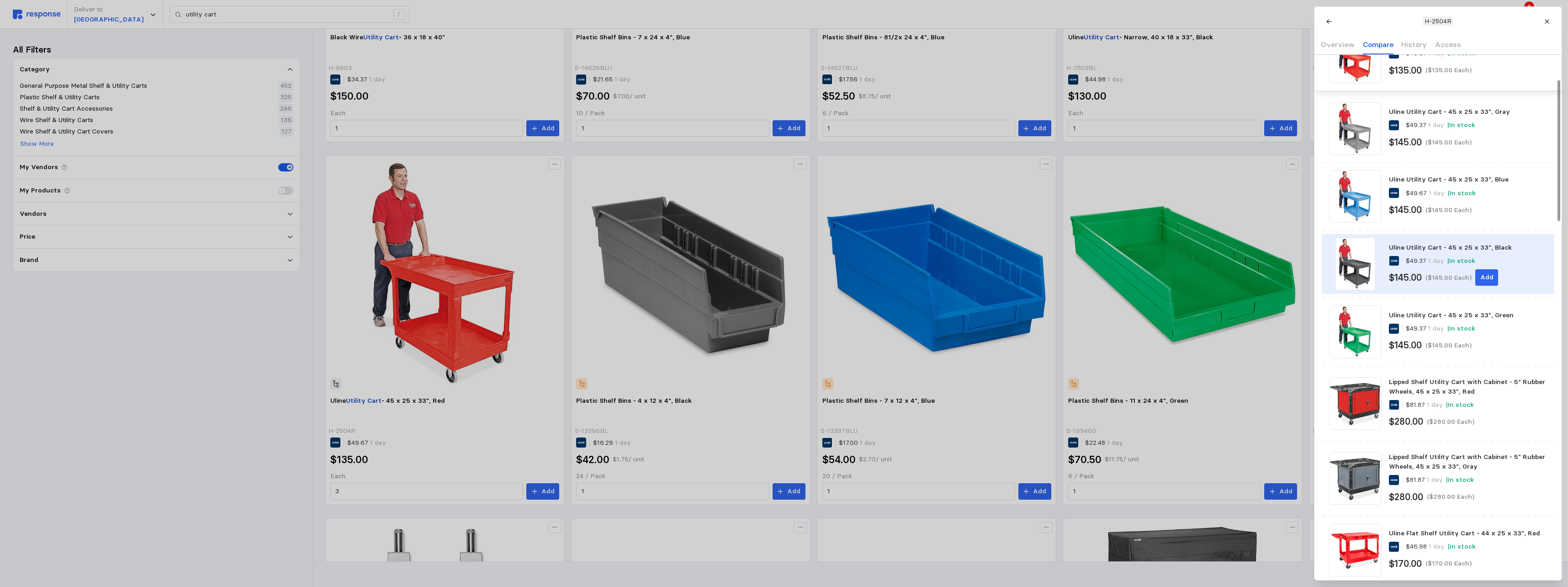
click at [690, 248] on div "Uline Utility Cart - 45 x 25 x 33", Black" at bounding box center [1468, 248] width 158 height 10
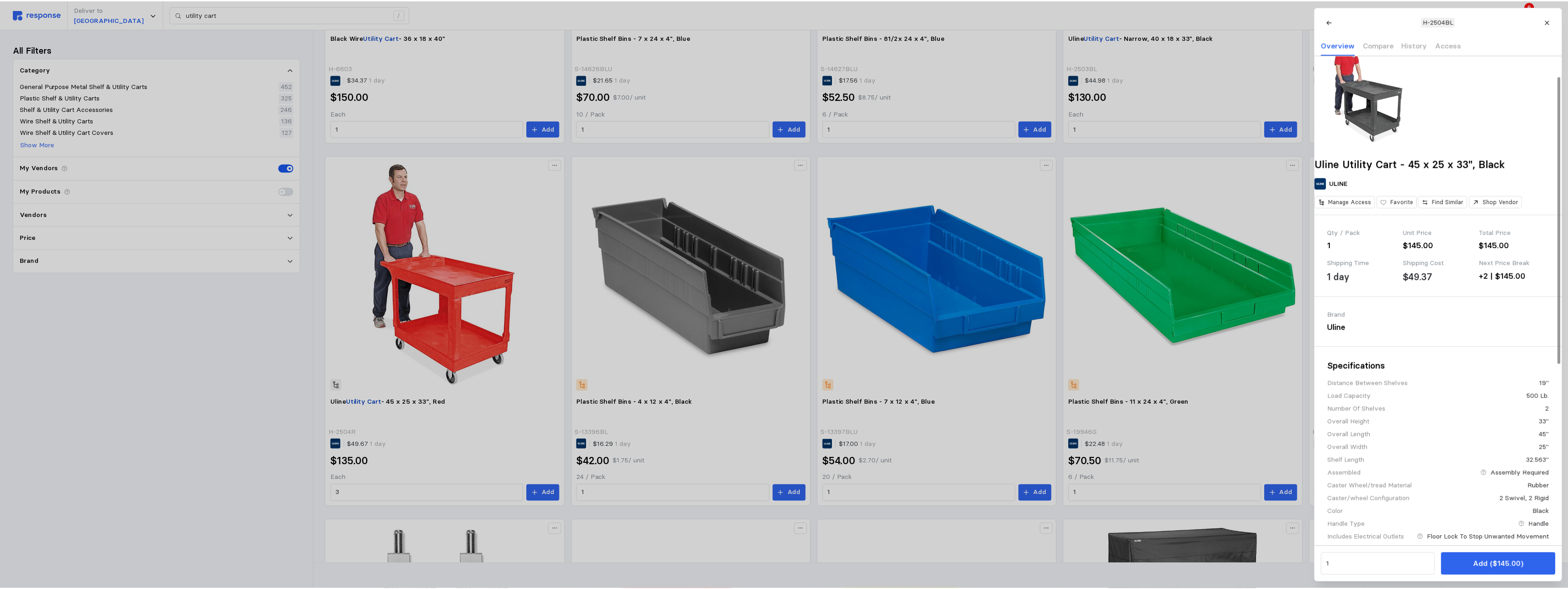
scroll to position [0, 0]
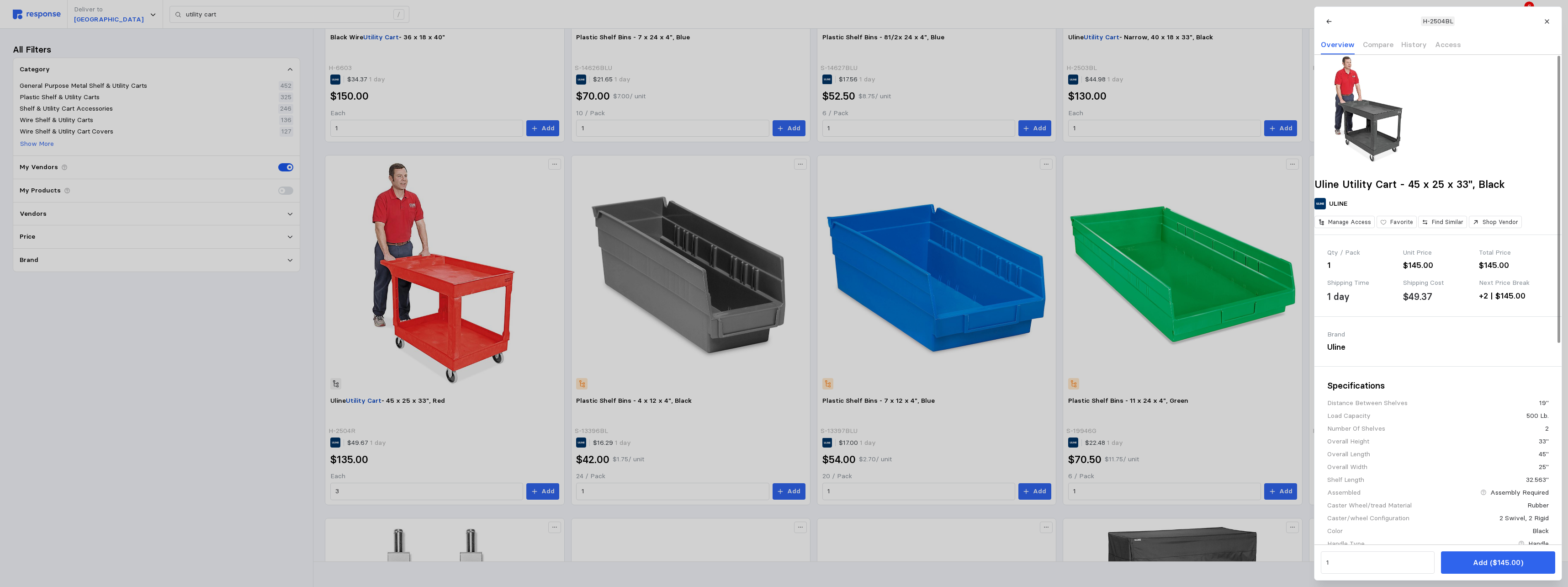
click at [690, 139] on img at bounding box center [1369, 110] width 110 height 110
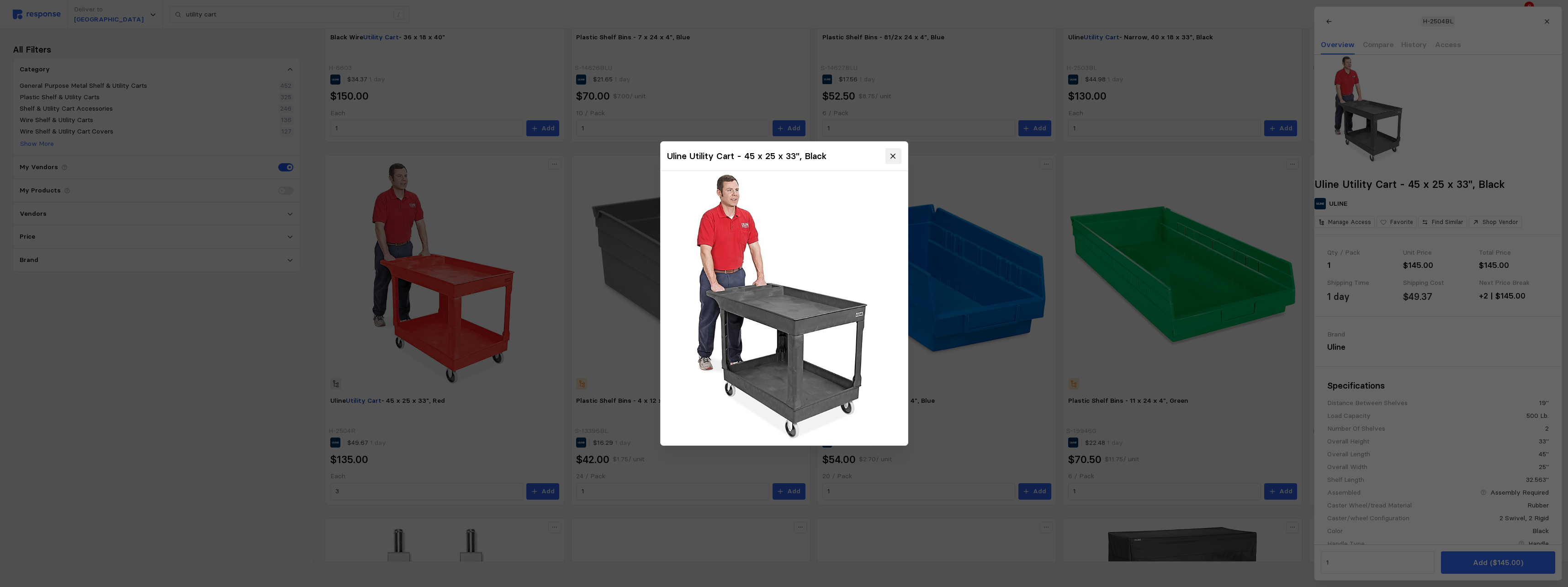
click at [690, 155] on icon at bounding box center [894, 156] width 9 height 9
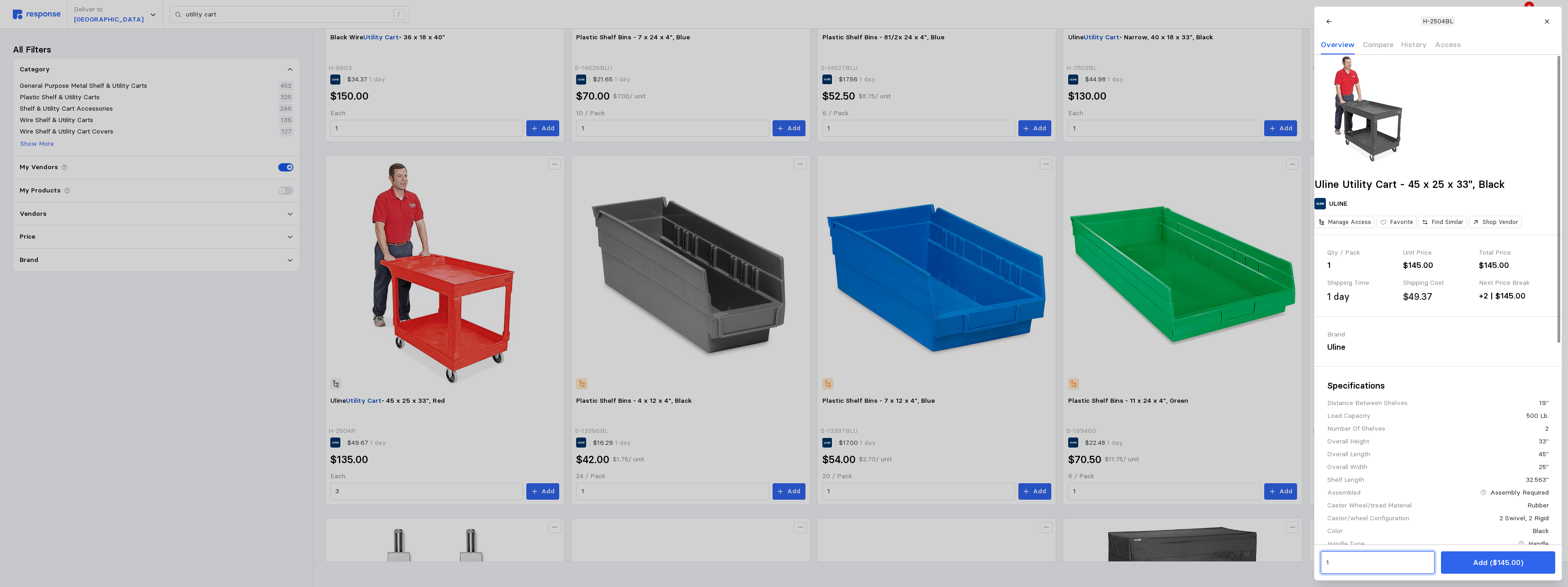
drag, startPoint x: 1340, startPoint y: 563, endPoint x: 1029, endPoint y: 529, distance: 312.9
type input "5"
drag, startPoint x: 1500, startPoint y: 563, endPoint x: 1491, endPoint y: 568, distance: 10.3
click at [690, 359] on p "Add ($145.00)" at bounding box center [1497, 562] width 51 height 12
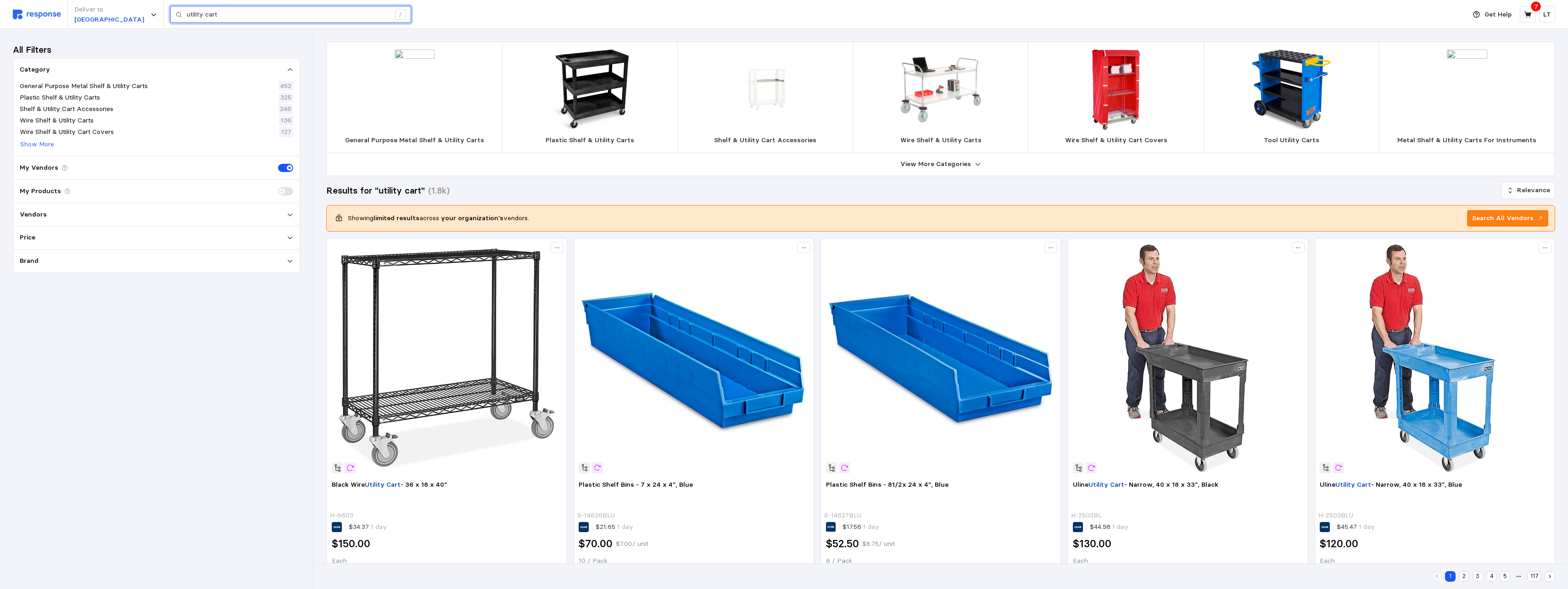
drag, startPoint x: 226, startPoint y: 16, endPoint x: 89, endPoint y: -4, distance: 138.5
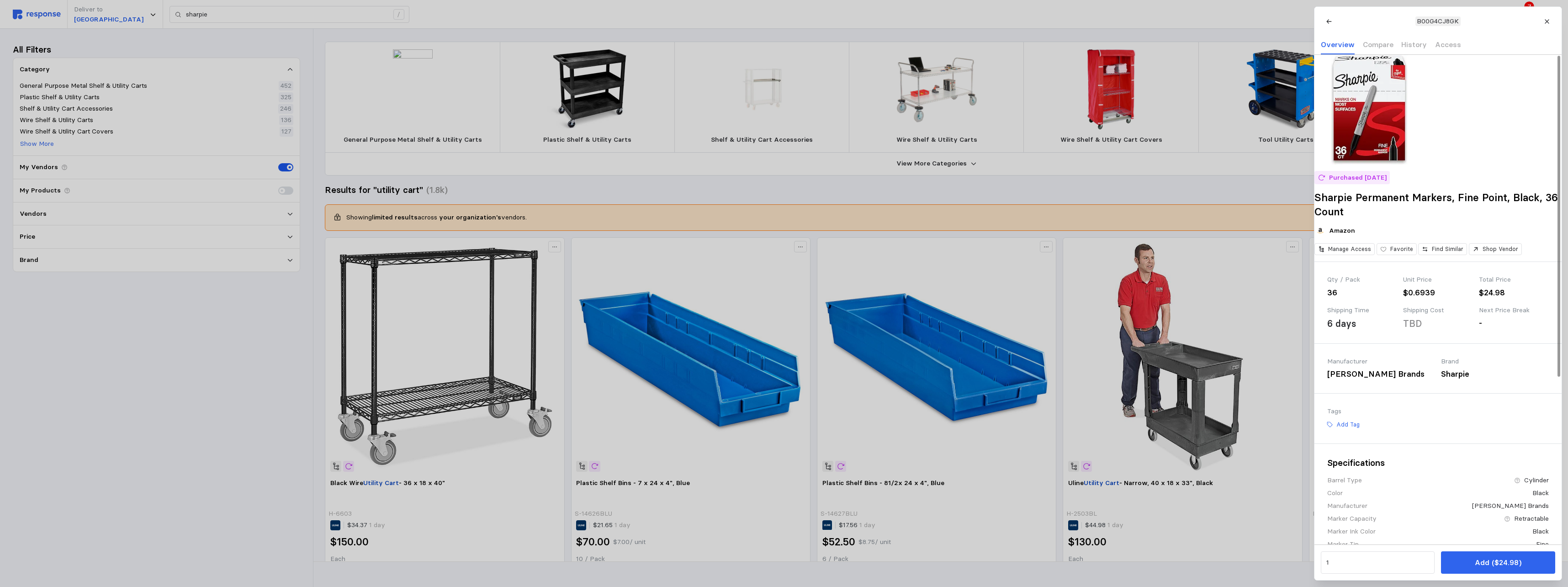
click at [690, 19] on button at bounding box center [1547, 21] width 16 height 16
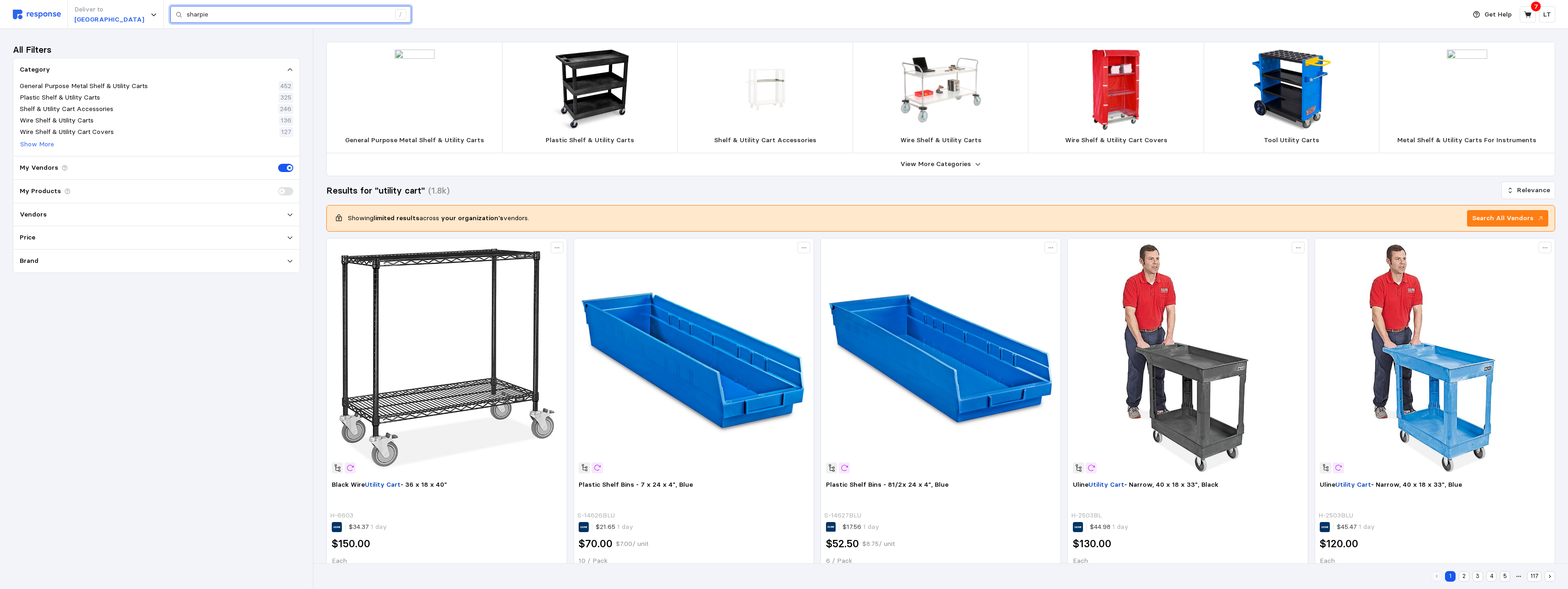
drag, startPoint x: 363, startPoint y: 13, endPoint x: 360, endPoint y: 17, distance: 5.0
click at [364, 13] on input "sharpie" at bounding box center [288, 15] width 204 height 16
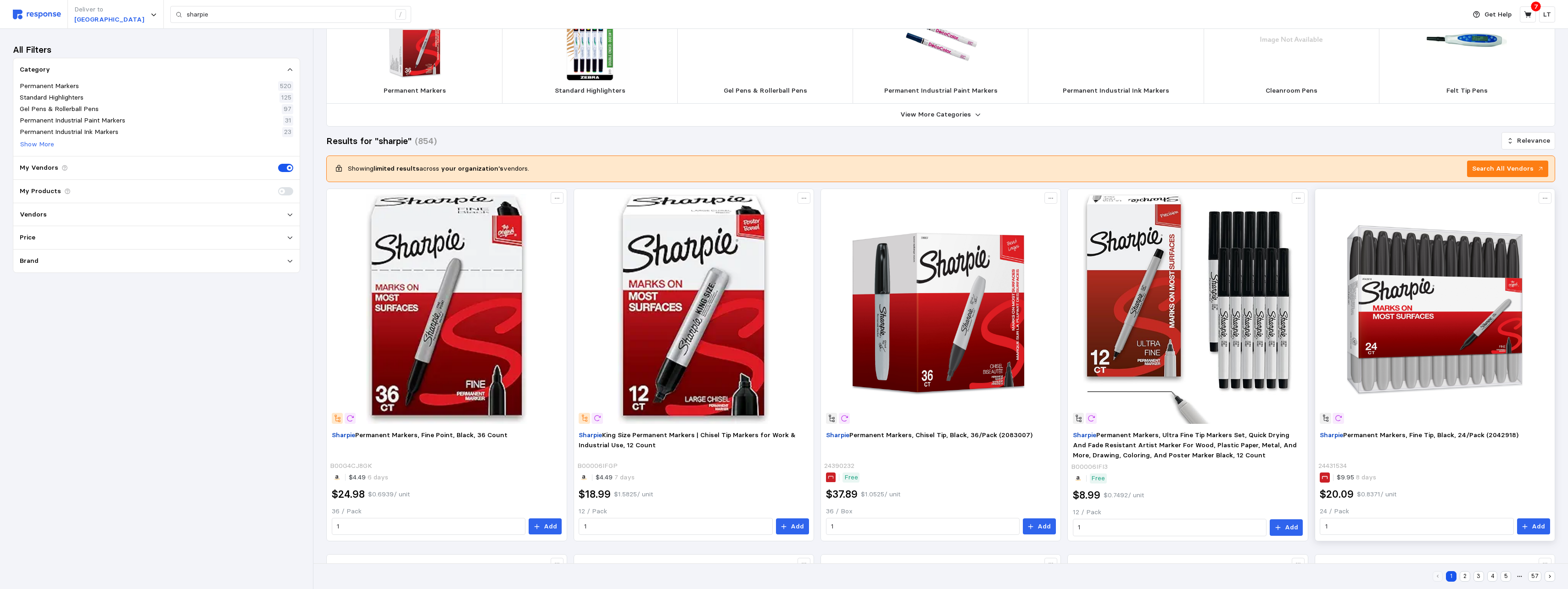
scroll to position [137, 0]
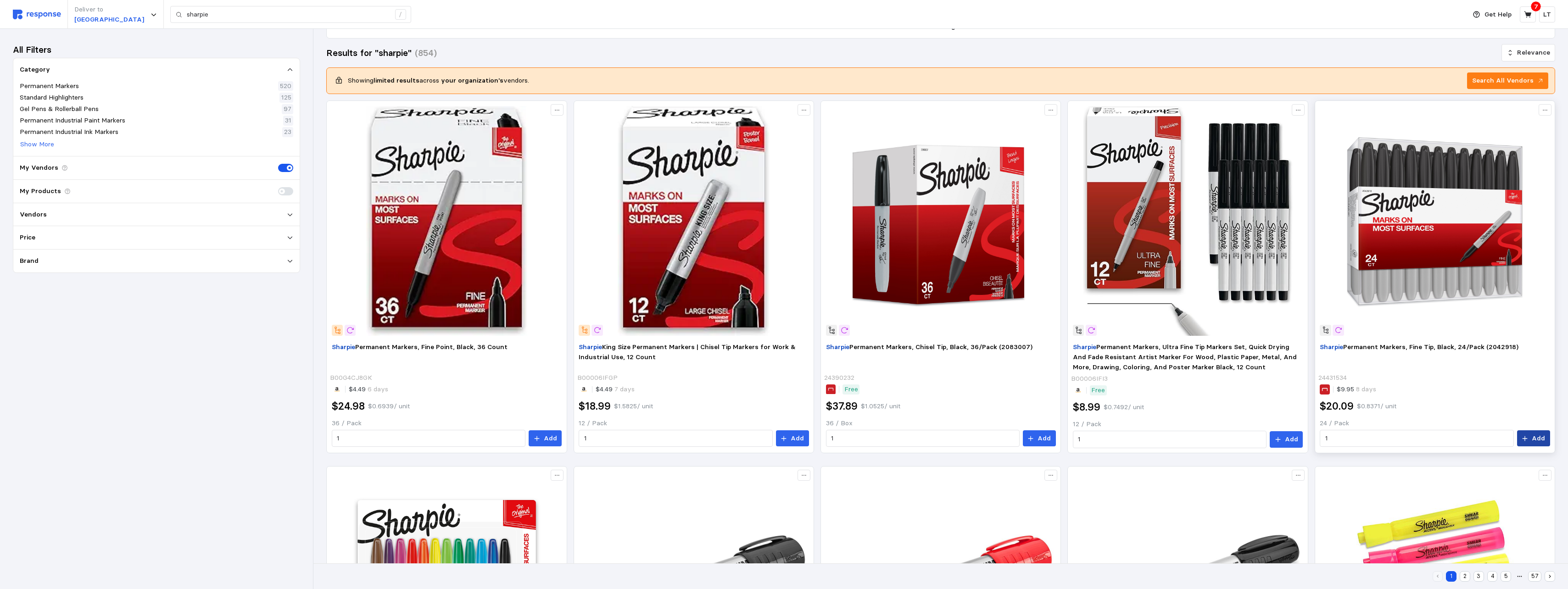
click at [693, 360] on icon at bounding box center [1525, 438] width 7 height 7
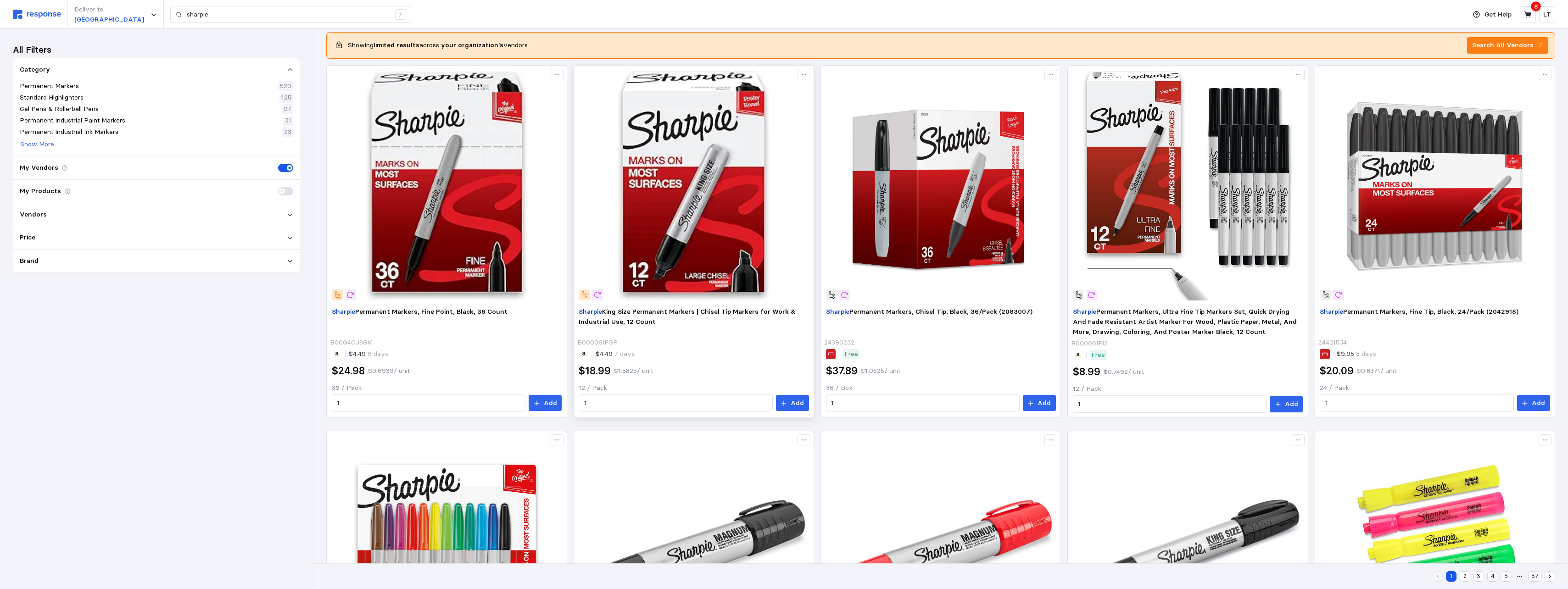
scroll to position [0, 0]
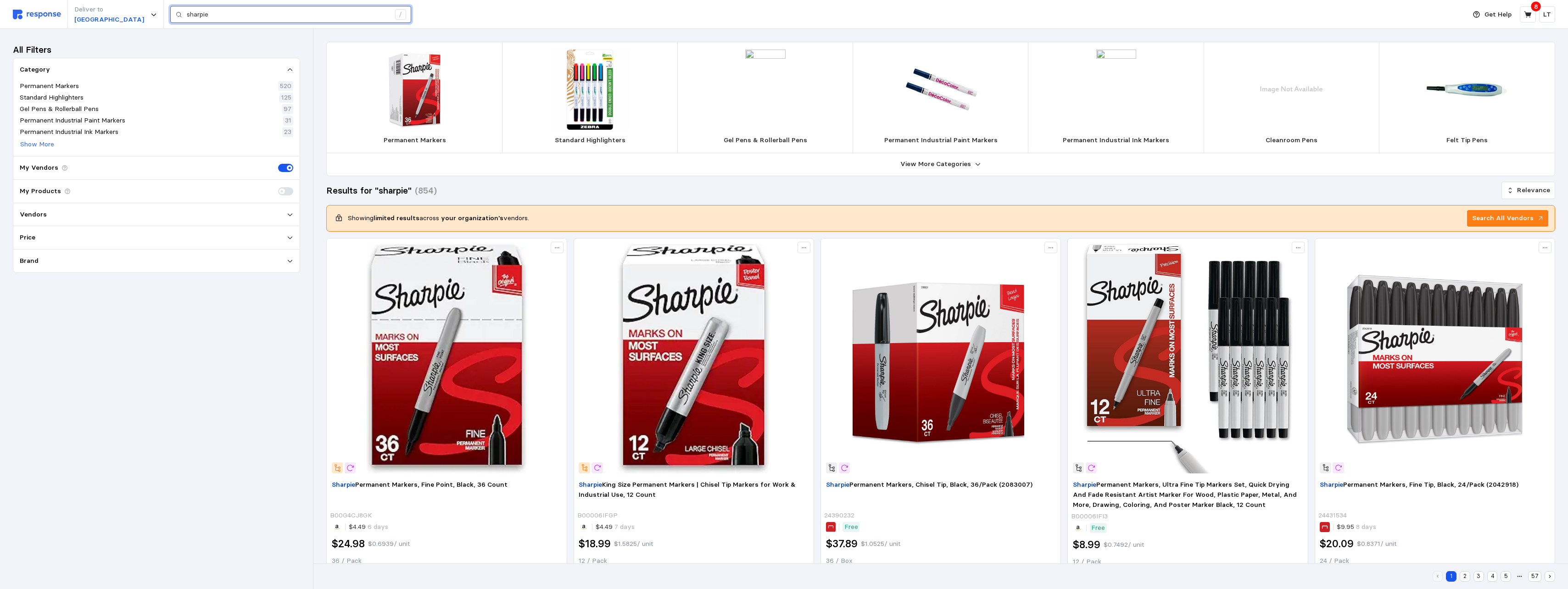
drag, startPoint x: 219, startPoint y: 15, endPoint x: -54, endPoint y: 15, distance: 273.0
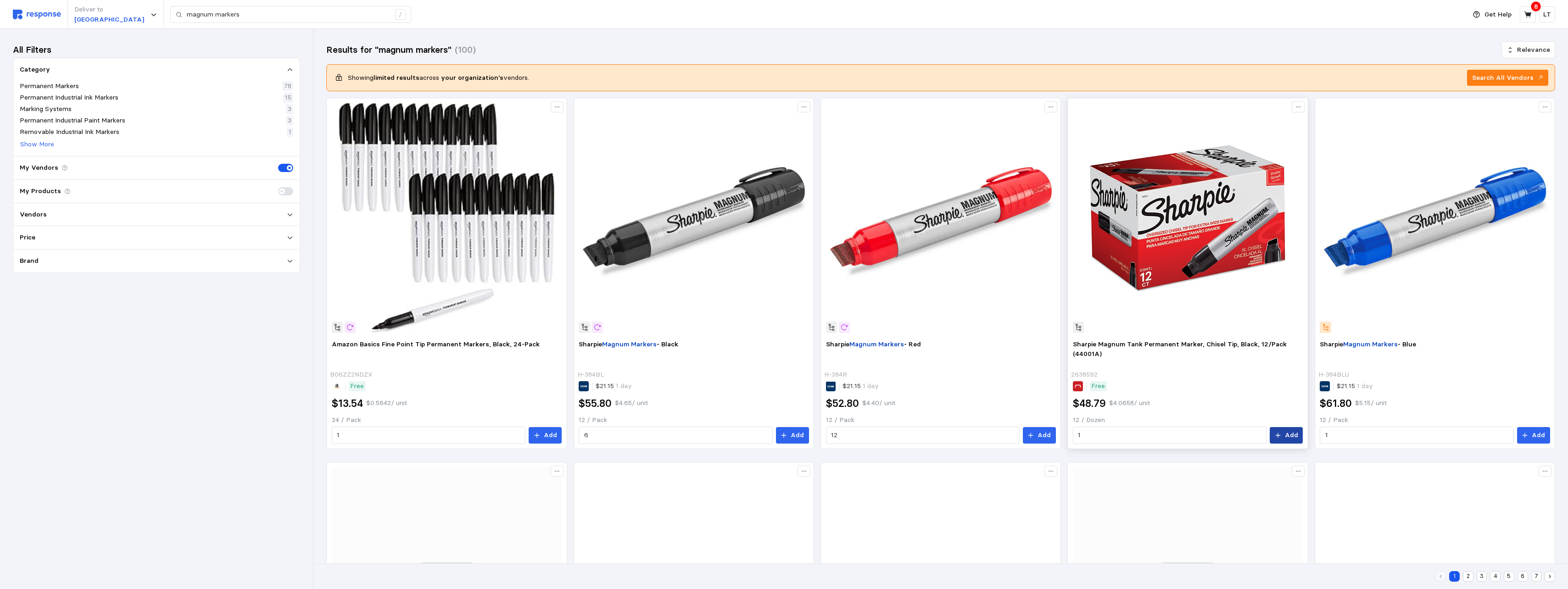
click at [693, 360] on button "Add" at bounding box center [1286, 435] width 33 height 16
click at [693, 360] on p "Add" at bounding box center [1292, 435] width 13 height 10
drag, startPoint x: 245, startPoint y: 13, endPoint x: -144, endPoint y: 27, distance: 389.3
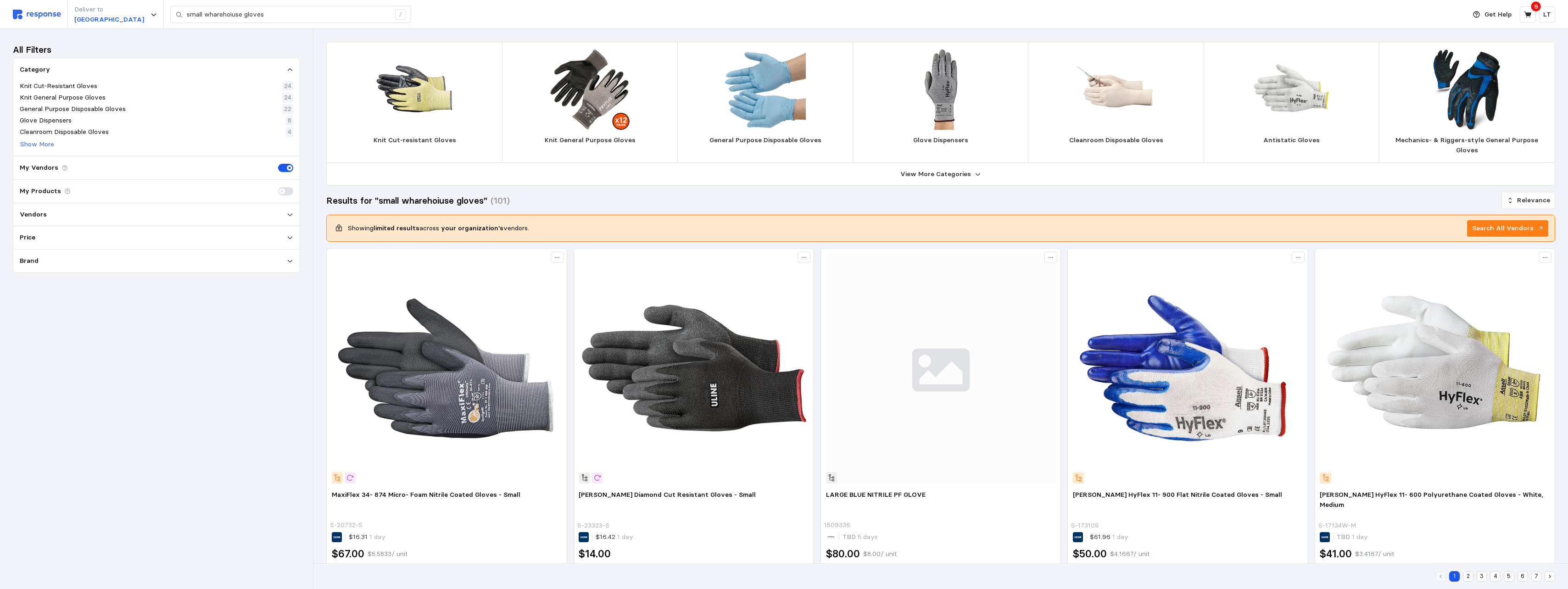
click at [580, 141] on p "Knit General Purpose Gloves" at bounding box center [590, 140] width 91 height 10
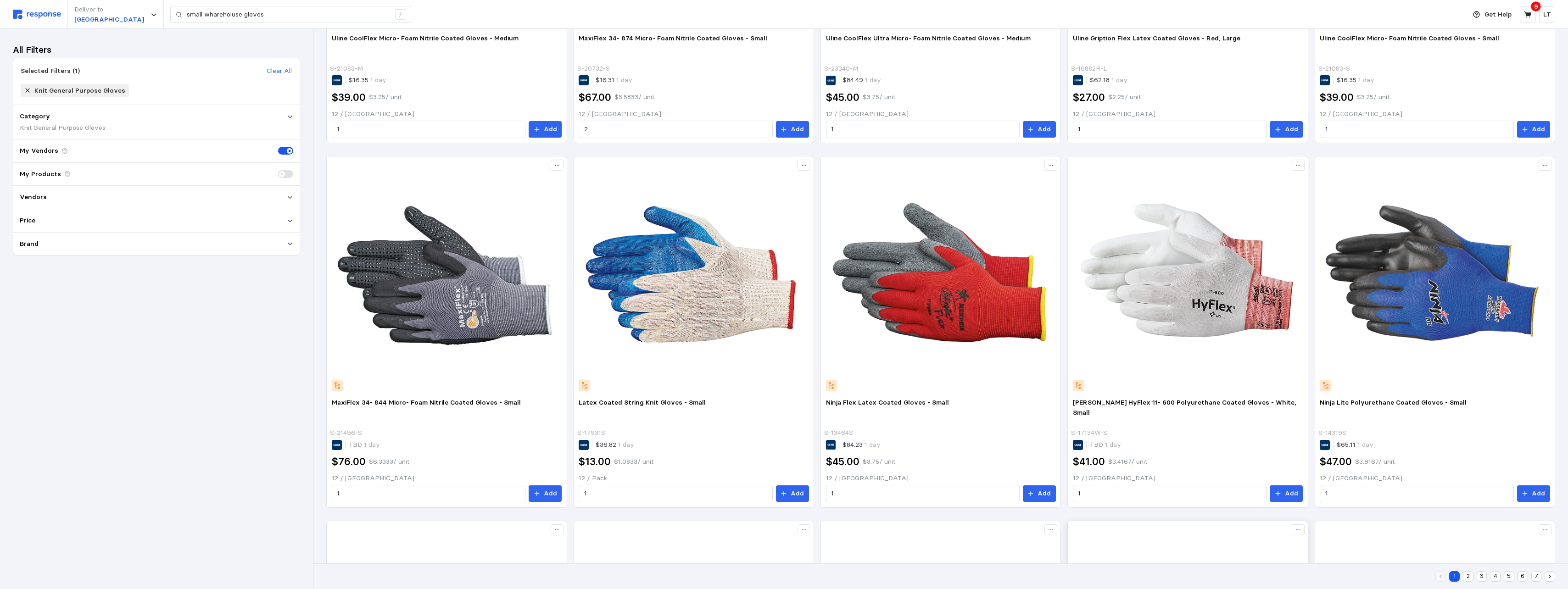
scroll to position [169, 0]
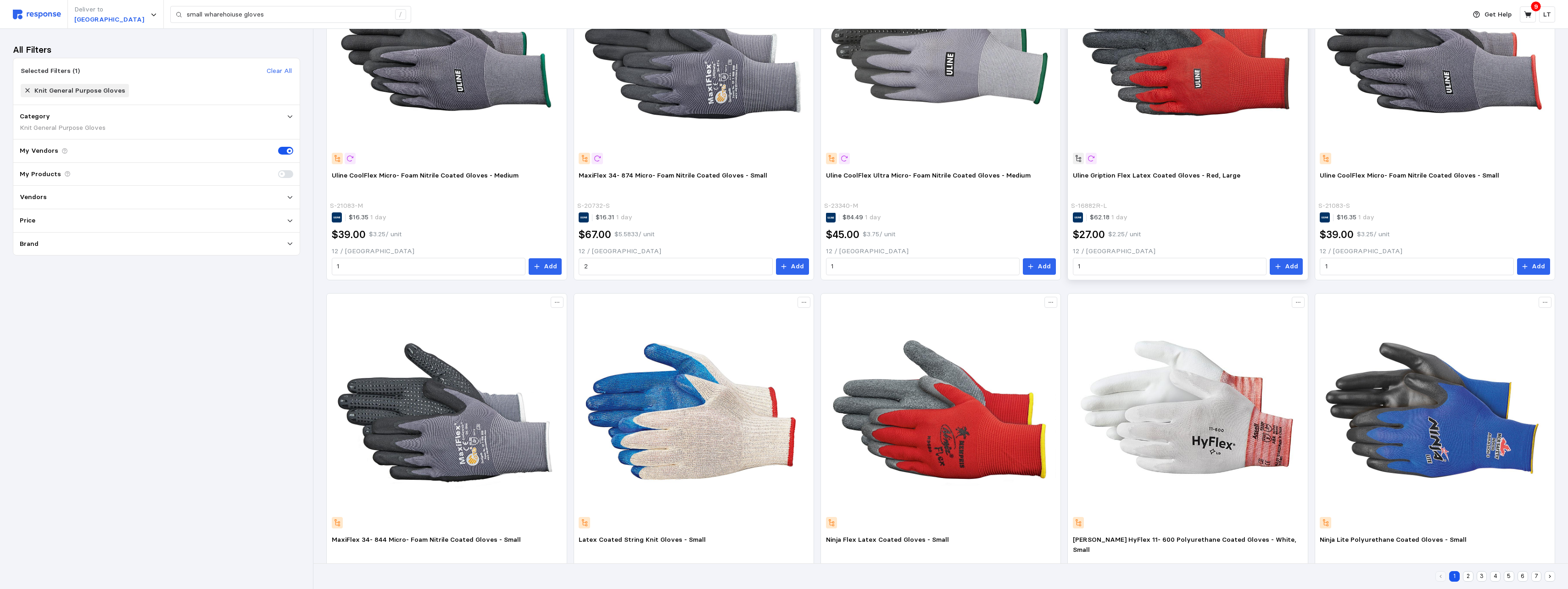
drag, startPoint x: 1109, startPoint y: 207, endPoint x: 1074, endPoint y: 209, distance: 35.1
click at [693, 209] on div "S-16882R-L" at bounding box center [1187, 206] width 232 height 10
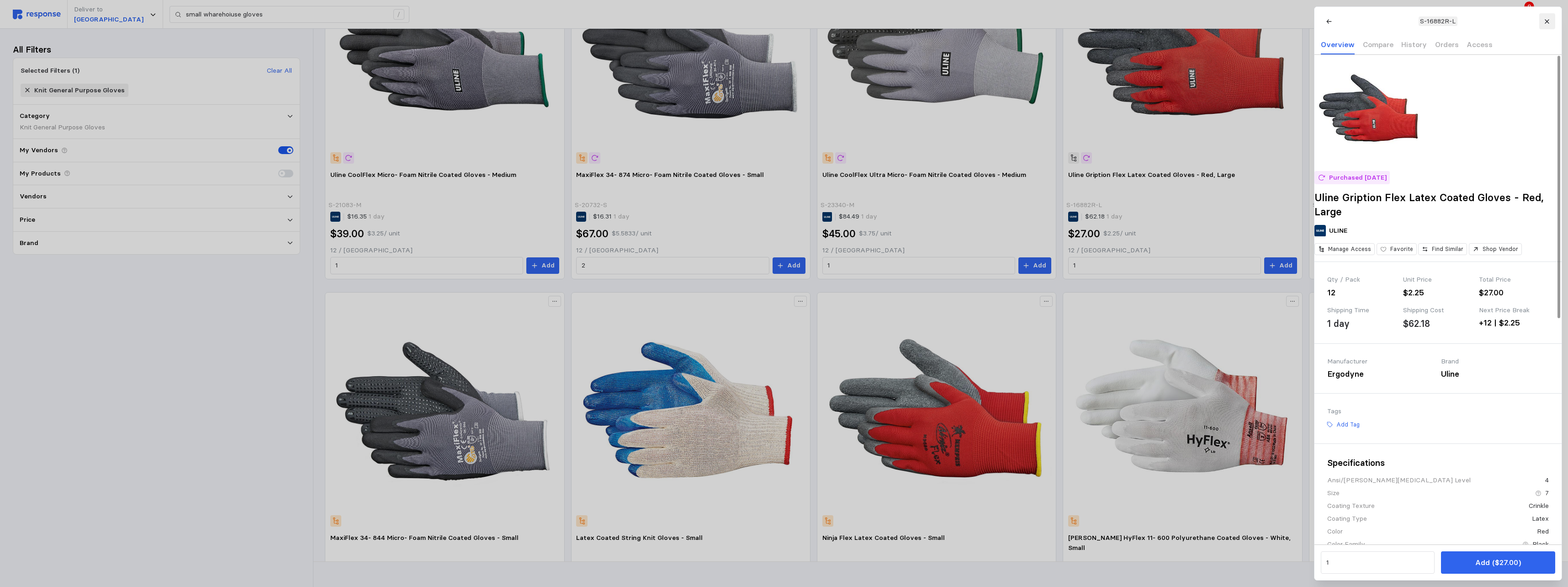
click at [690, 19] on icon at bounding box center [1547, 21] width 7 height 7
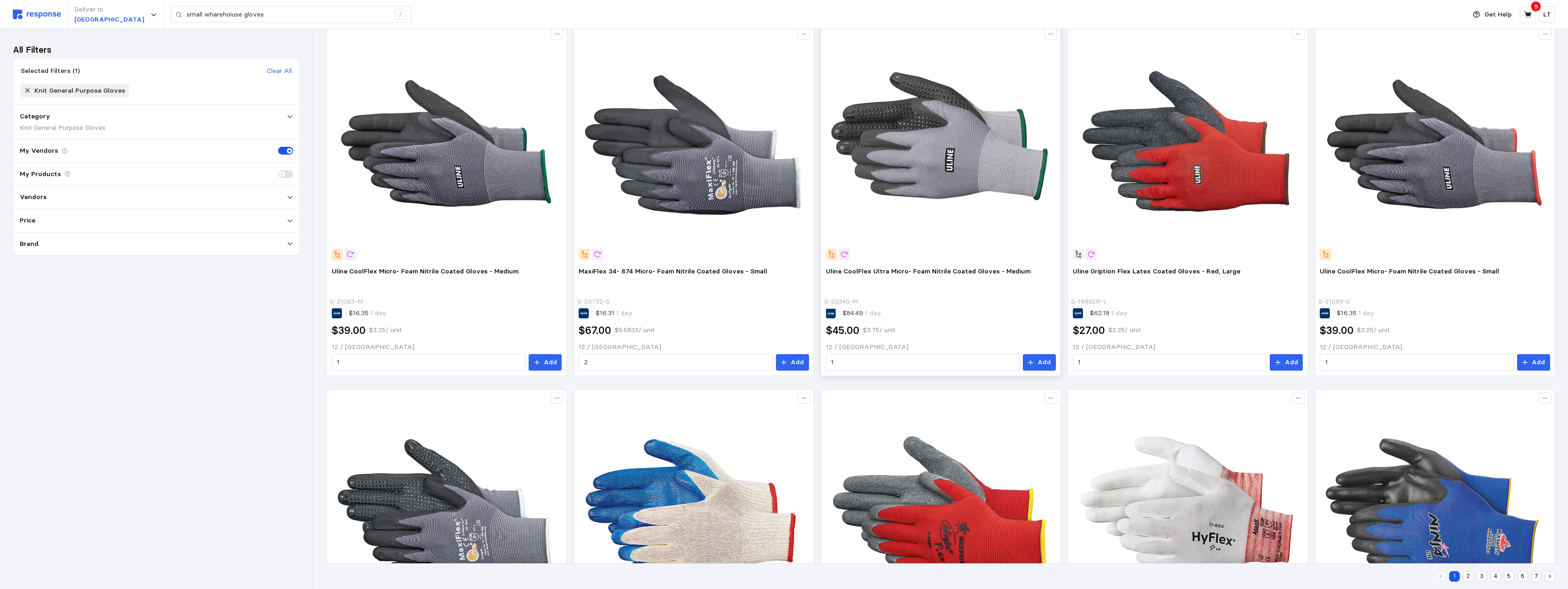
scroll to position [0, 0]
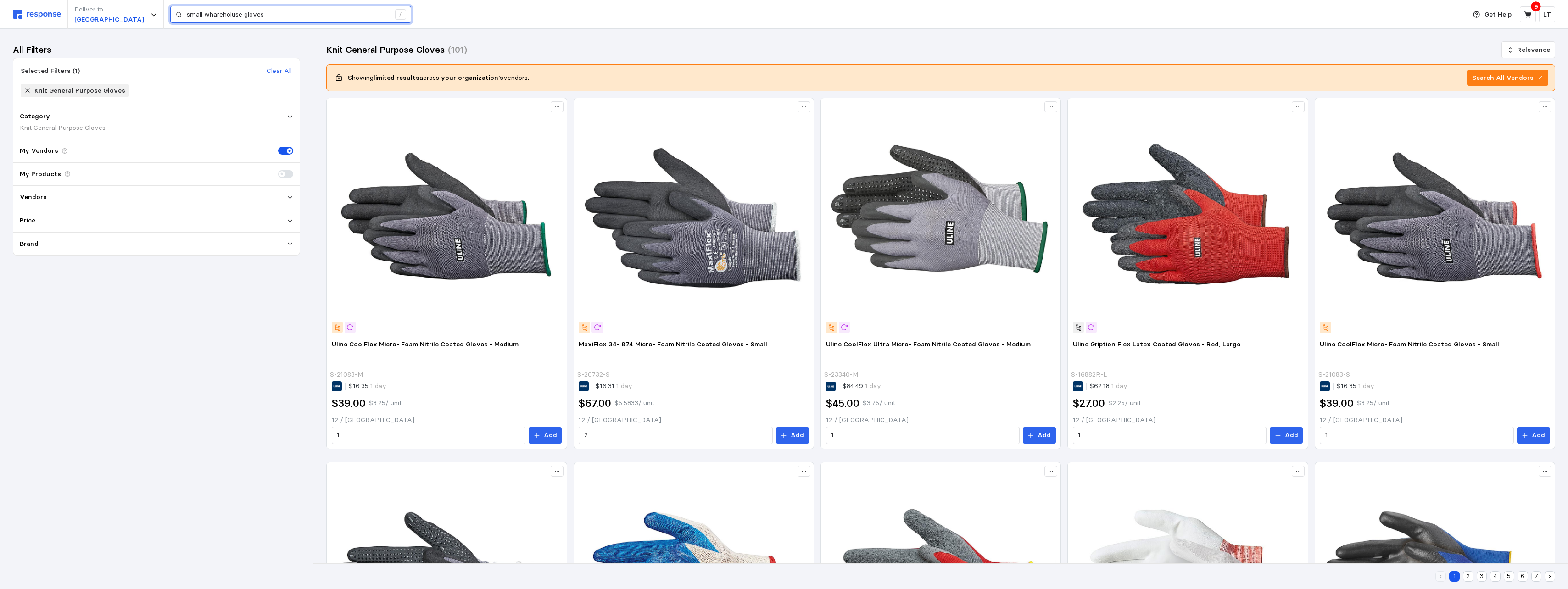
drag, startPoint x: 243, startPoint y: 15, endPoint x: -75, endPoint y: -10, distance: 319.0
click at [201, 18] on input "S-" at bounding box center [288, 15] width 204 height 16
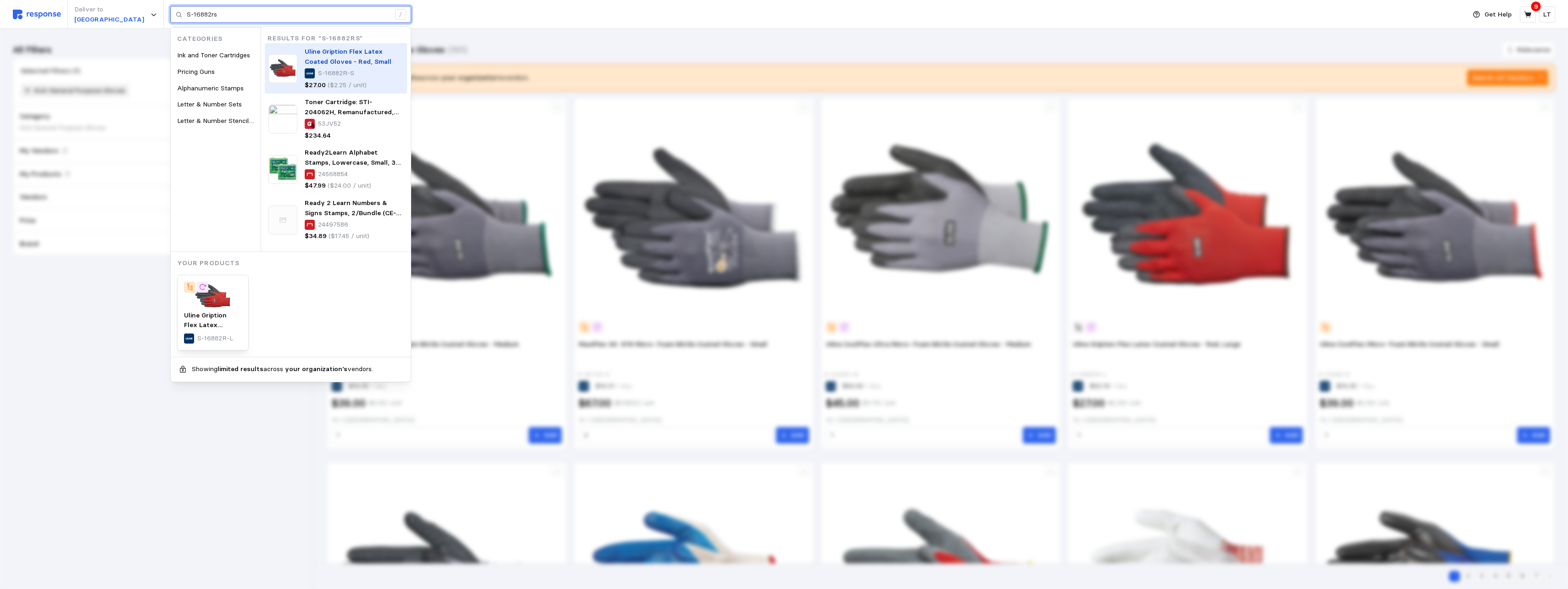
click at [317, 59] on span "Uline Gription Flex Latex Coated Gloves - Red, Small" at bounding box center [348, 56] width 87 height 18
type input "S-16882rs"
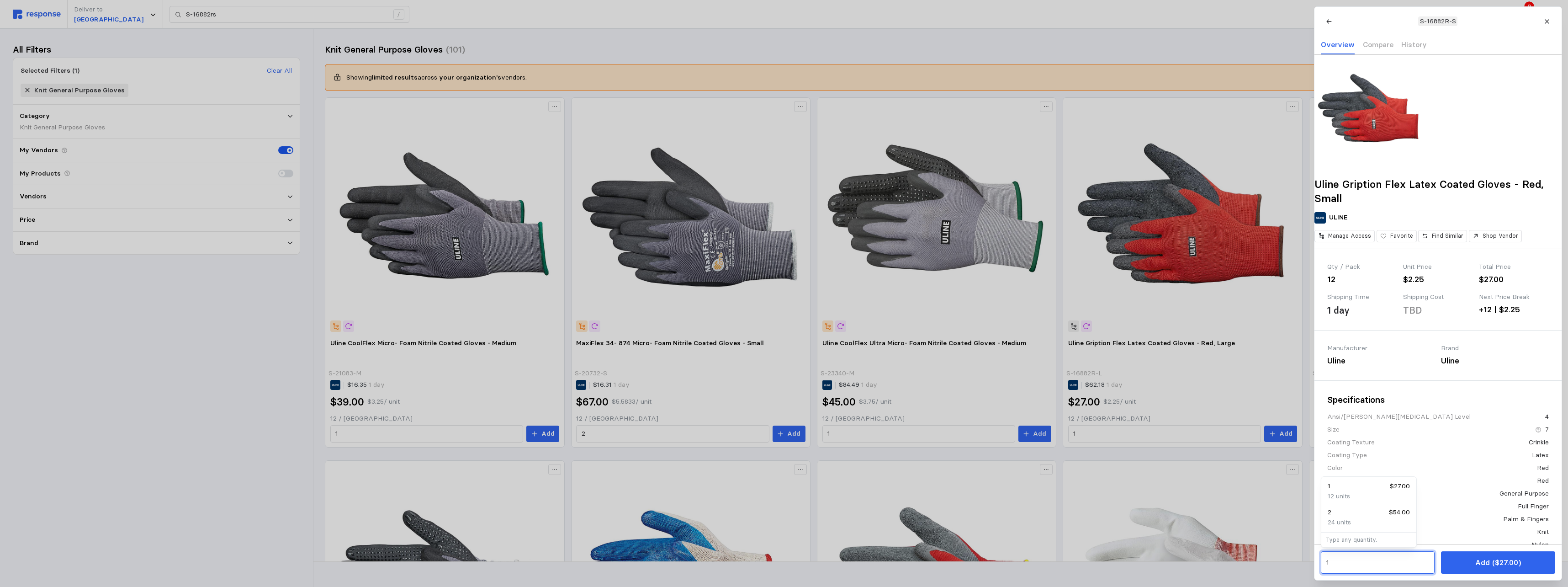
drag, startPoint x: 1358, startPoint y: 561, endPoint x: 1242, endPoint y: 577, distance: 117.1
type input "2"
click at [690, 359] on p "Add ($27.00)" at bounding box center [1497, 562] width 46 height 12
type input "small wharehoiuse gloves"
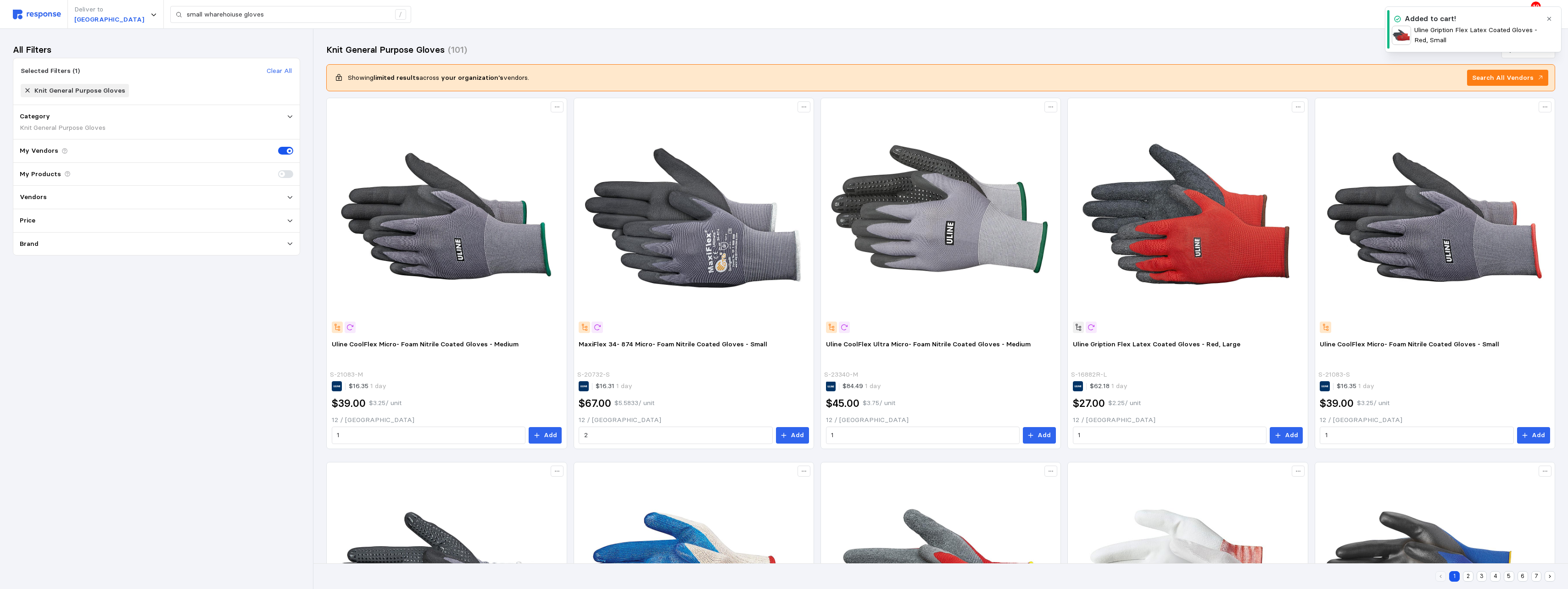
click at [693, 20] on icon "button" at bounding box center [1549, 19] width 7 height 7
click at [693, 14] on icon at bounding box center [1528, 14] width 7 height 7
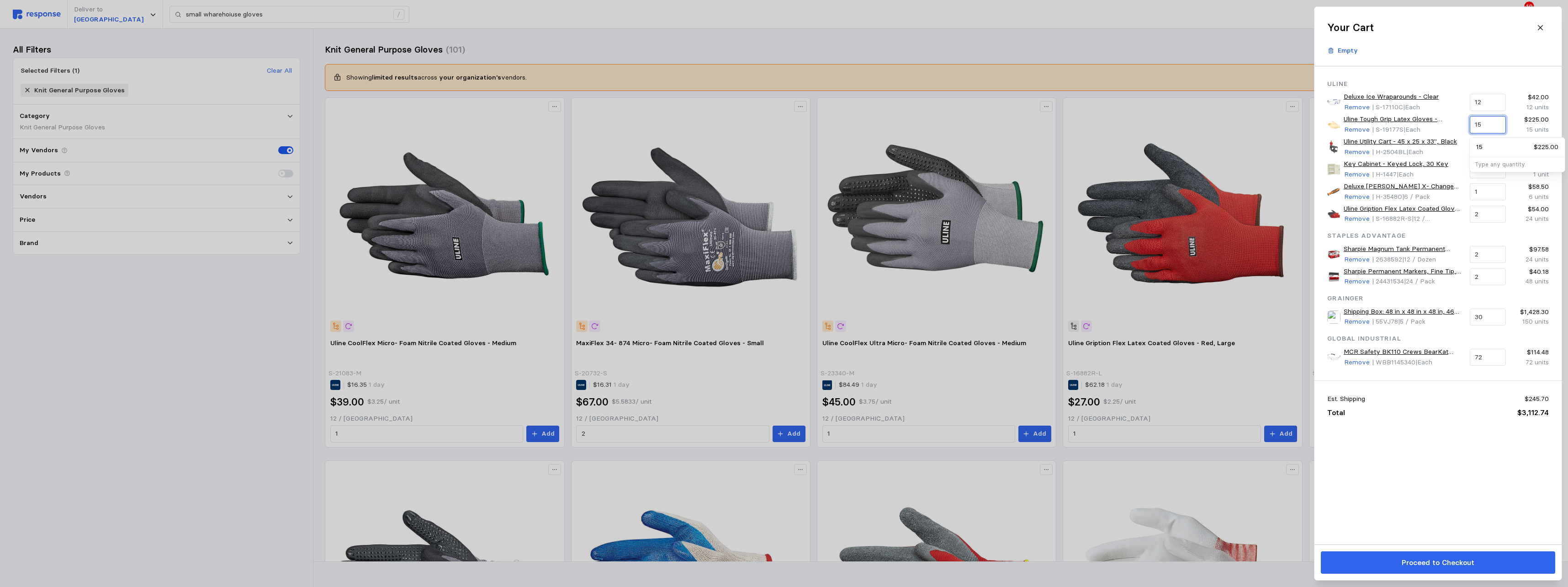
drag, startPoint x: 1495, startPoint y: 124, endPoint x: 1327, endPoint y: 110, distance: 168.6
click at [690, 111] on div "Uline Tough Grip Latex Gloves - Powder- Free, Small Remove | S-19177S | Each 15…" at bounding box center [1438, 124] width 228 height 27
type input "10"
click at [690, 146] on p "10" at bounding box center [1479, 147] width 7 height 10
click at [690, 359] on div "Est. Shipping $244.93 Total $3,036.97" at bounding box center [1438, 406] width 247 height 50
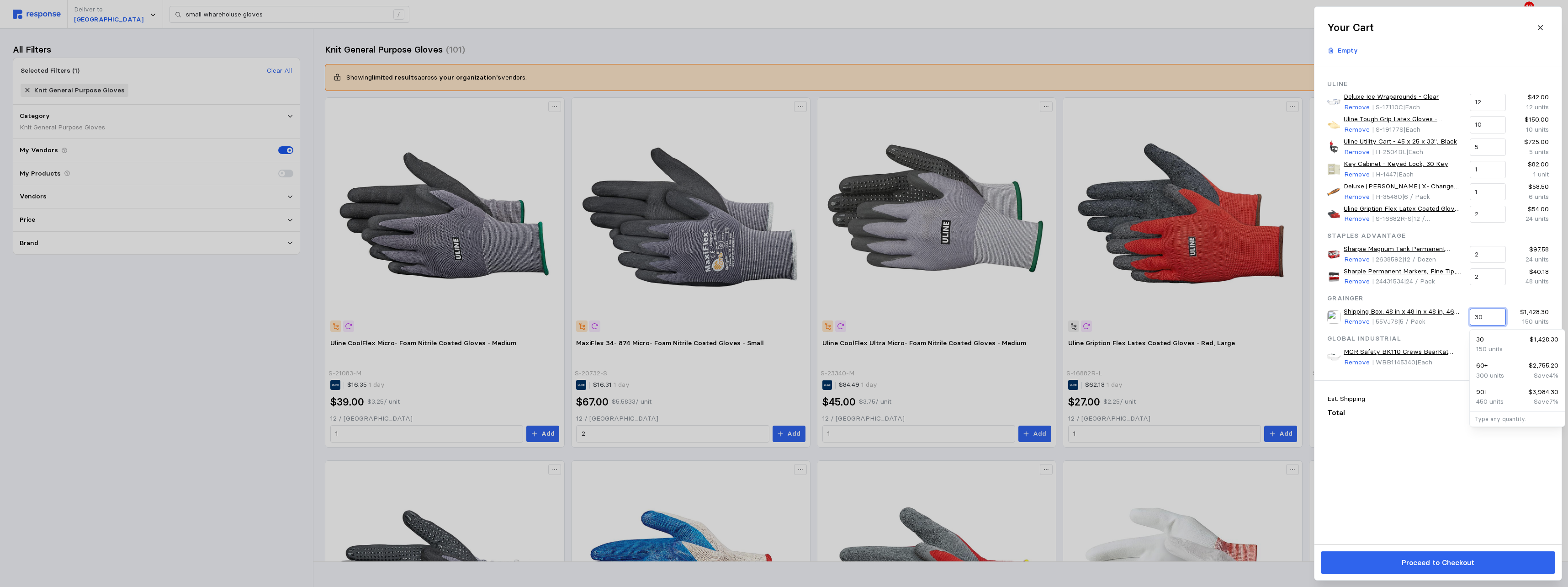
drag, startPoint x: 1486, startPoint y: 315, endPoint x: 1326, endPoint y: 303, distance: 160.4
click at [690, 303] on div "Shipping Box: 48 in x 48 in x 48 in, 46 3/4 in x 46 3/4 in x 48 in, 48x48x48 in…" at bounding box center [1438, 317] width 228 height 27
type input "10"
click at [690, 319] on p "Remove" at bounding box center [1357, 322] width 26 height 10
click at [262, 5] on div at bounding box center [784, 294] width 1568 height 587
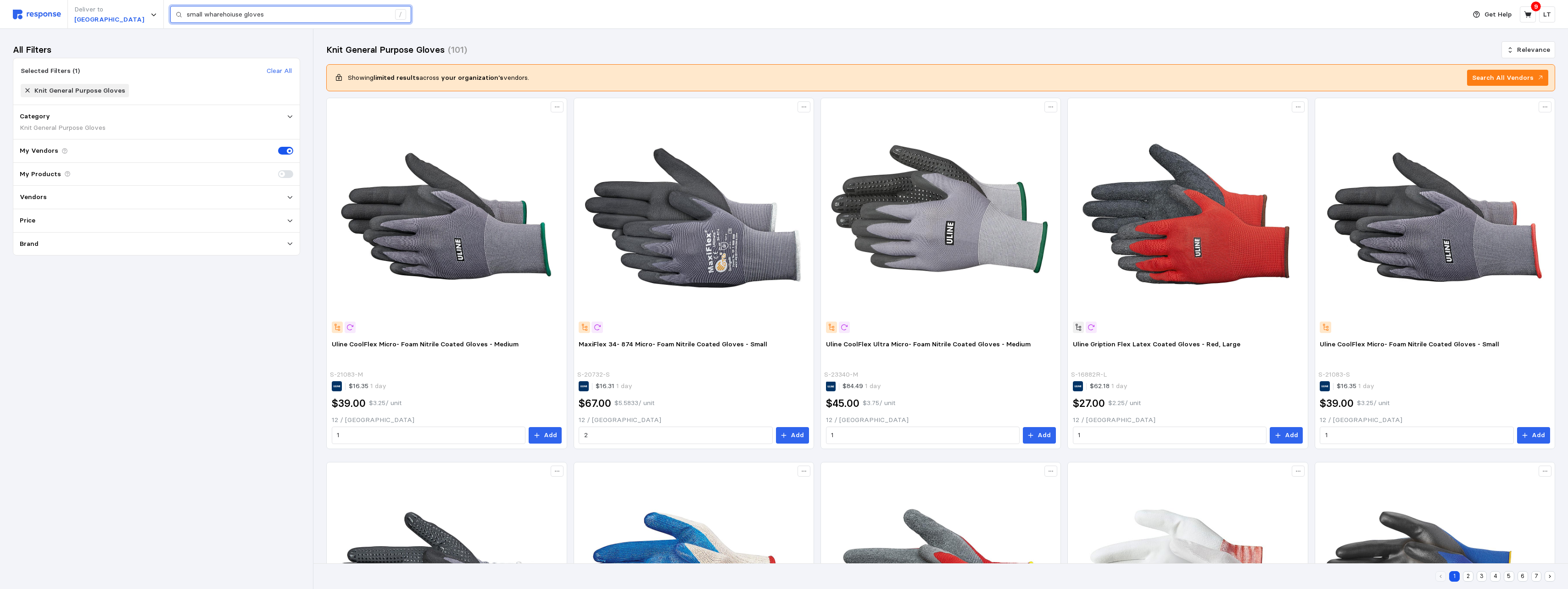
drag, startPoint x: 223, startPoint y: 20, endPoint x: -172, endPoint y: -10, distance: 396.1
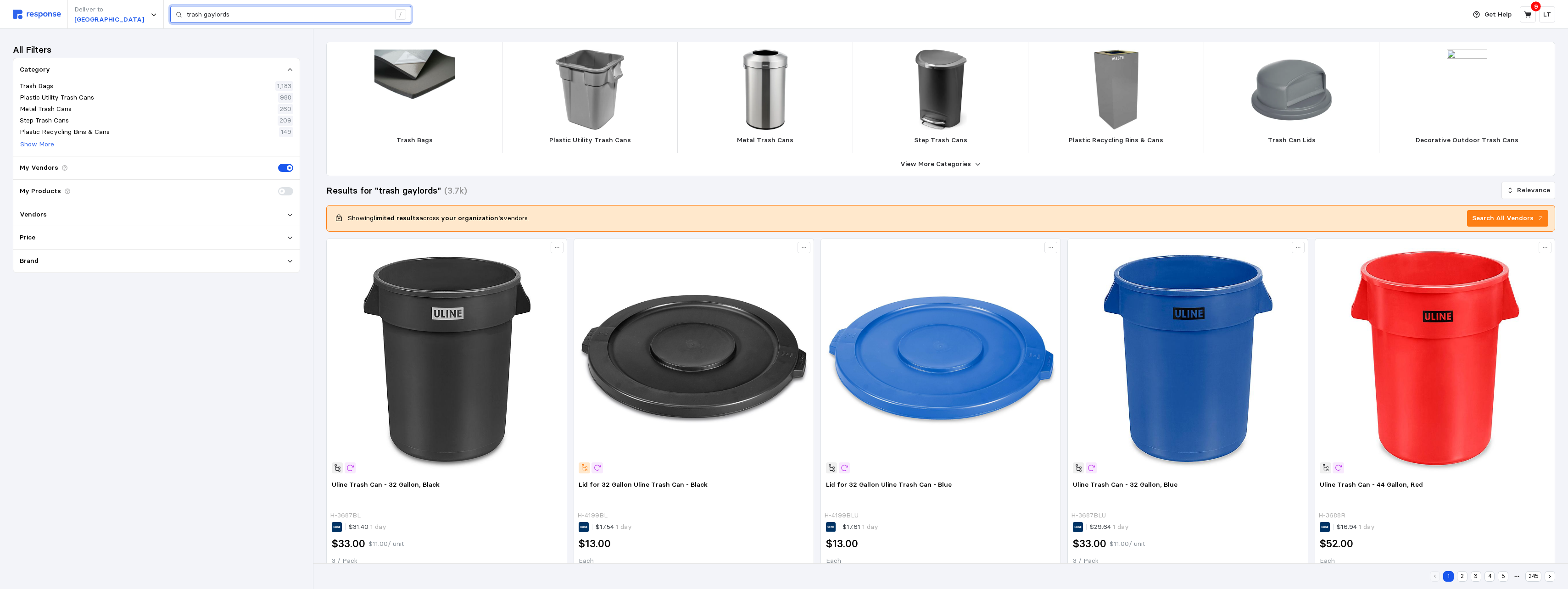
drag, startPoint x: 244, startPoint y: 14, endPoint x: -46, endPoint y: 3, distance: 290.2
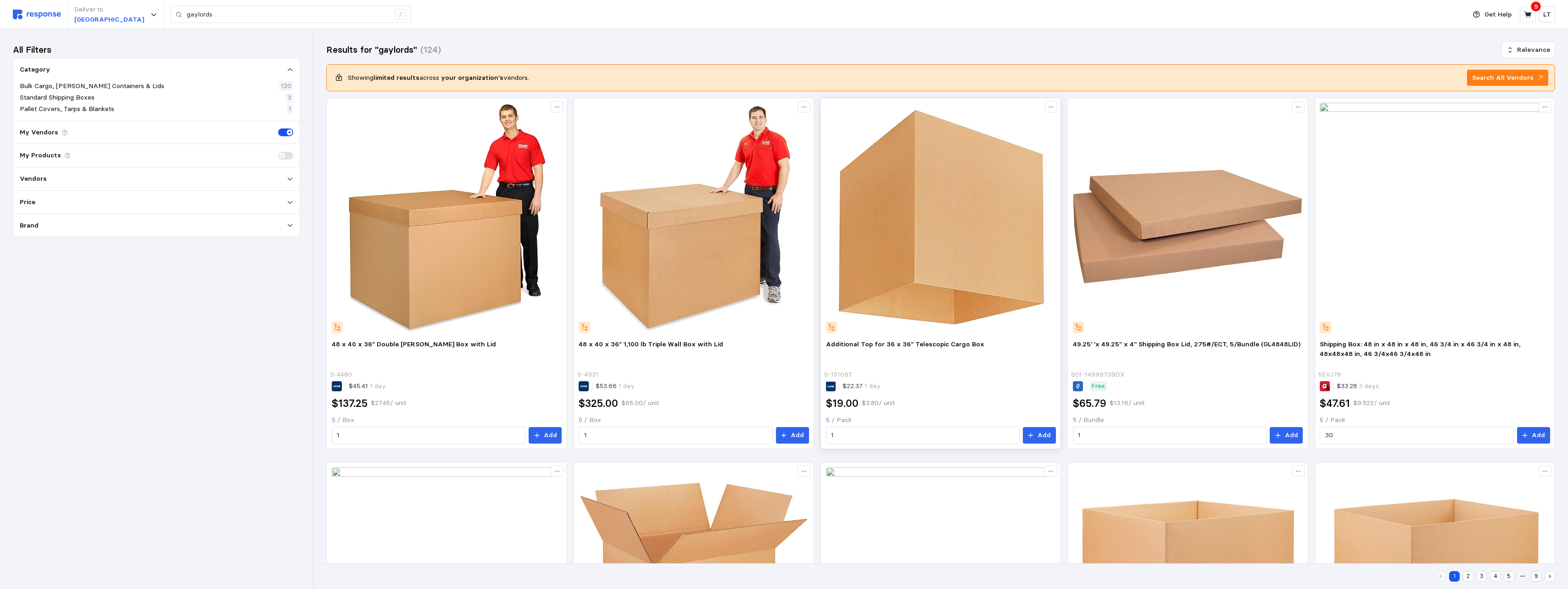
click at [693, 189] on img at bounding box center [941, 218] width 230 height 230
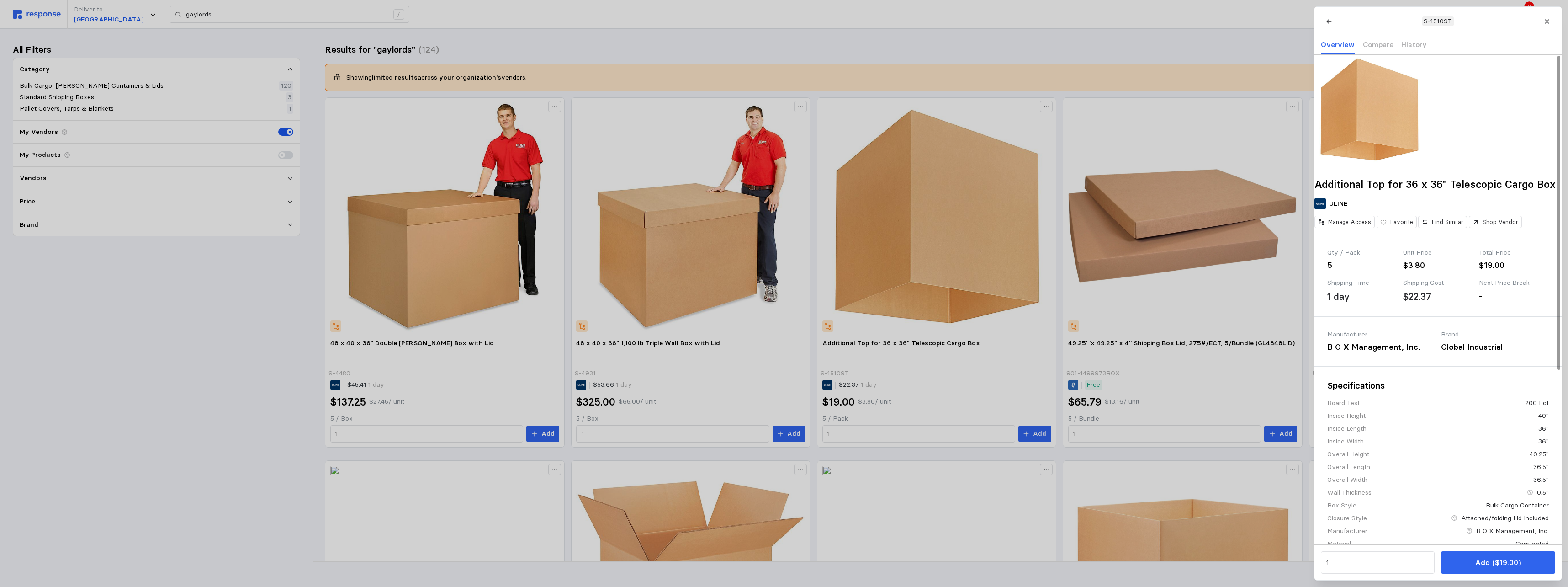
click at [690, 122] on img at bounding box center [1369, 110] width 110 height 110
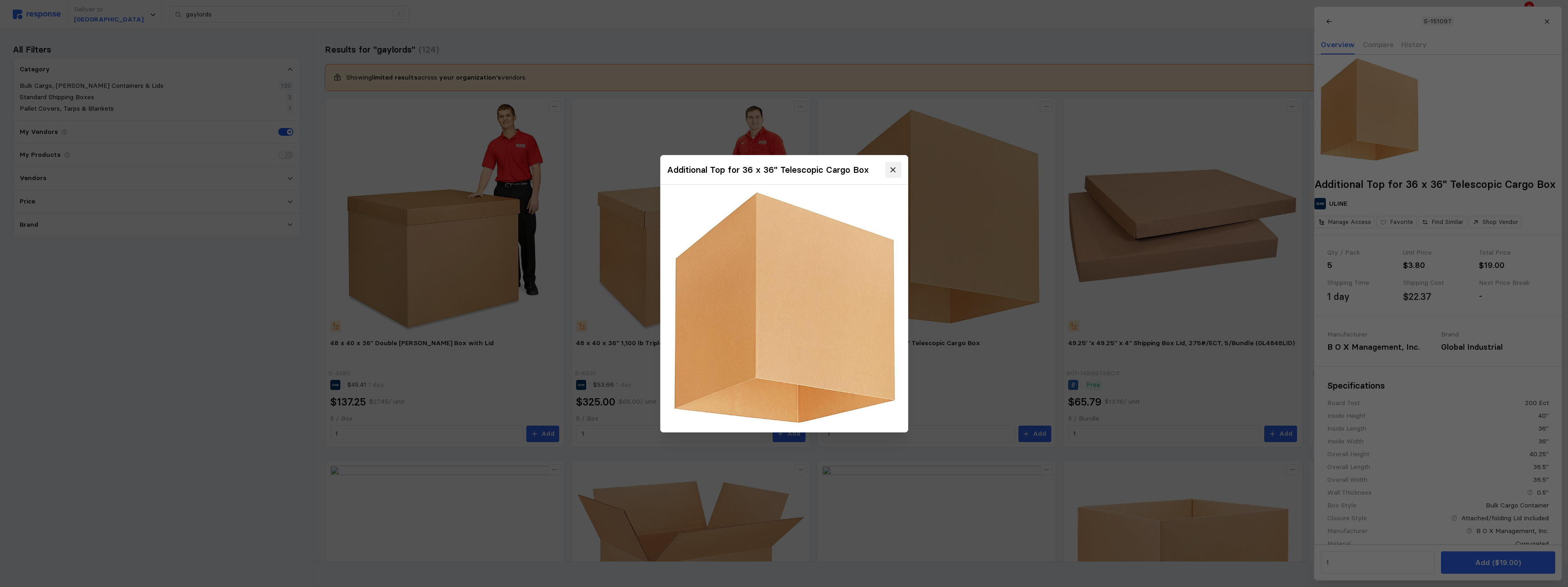
click at [690, 169] on icon at bounding box center [894, 170] width 9 height 9
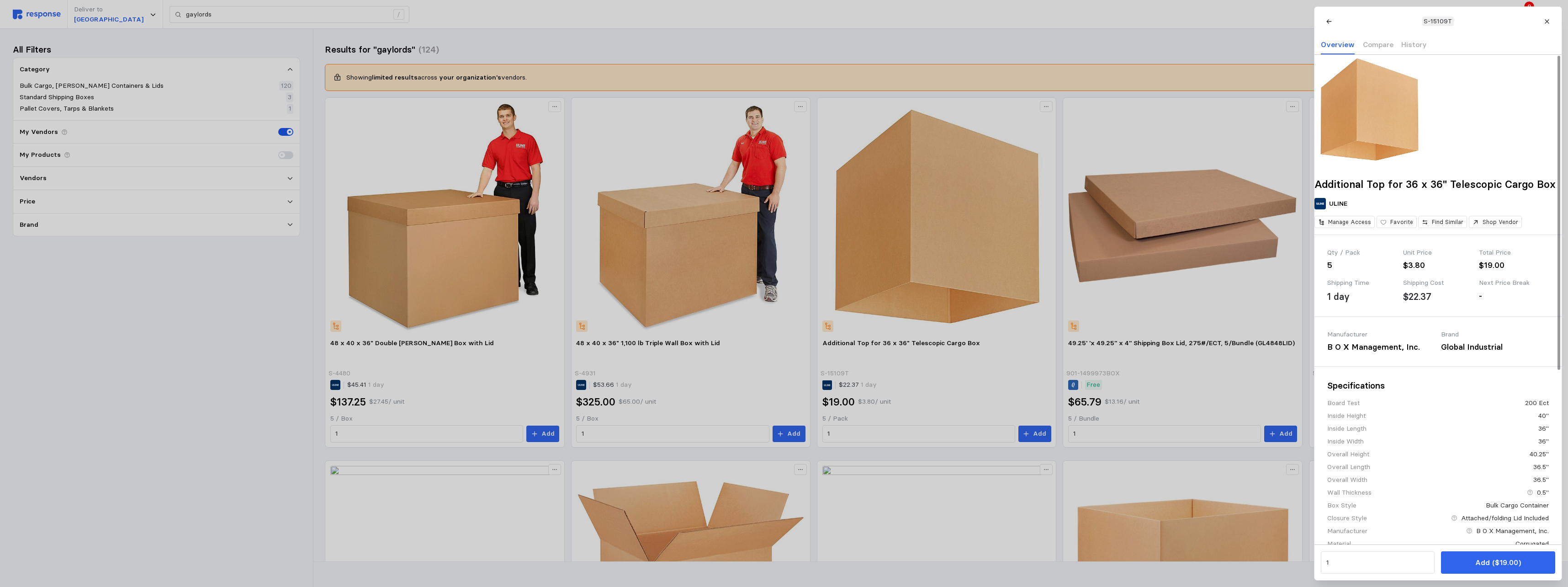
drag, startPoint x: 1547, startPoint y: 21, endPoint x: 1533, endPoint y: 25, distance: 14.6
click at [690, 21] on icon at bounding box center [1547, 21] width 4 height 4
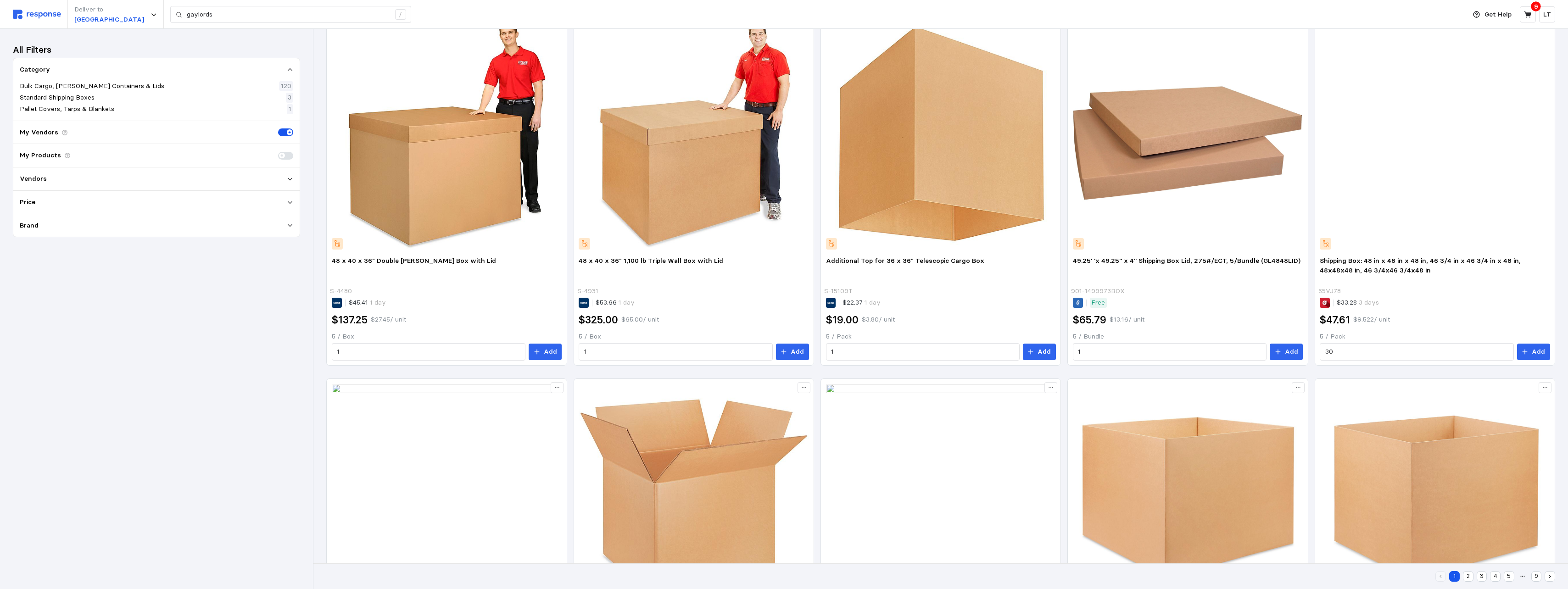
scroll to position [31, 0]
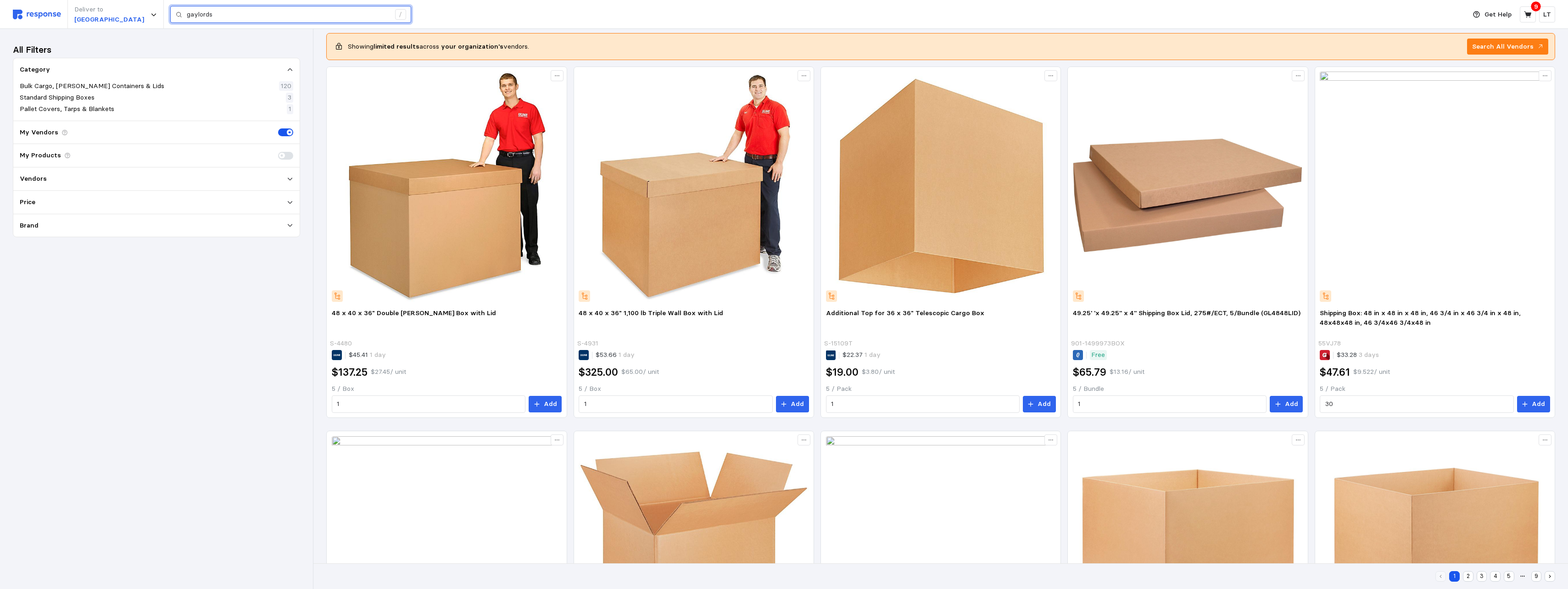
drag, startPoint x: 146, startPoint y: 23, endPoint x: -54, endPoint y: 27, distance: 200.0
click at [0, 27] on html "Deliver to NORTHAMPTON gaylords / Get Help 9 LT gaylords / Home My Products Buy…" at bounding box center [784, 577] width 1568 height 1216
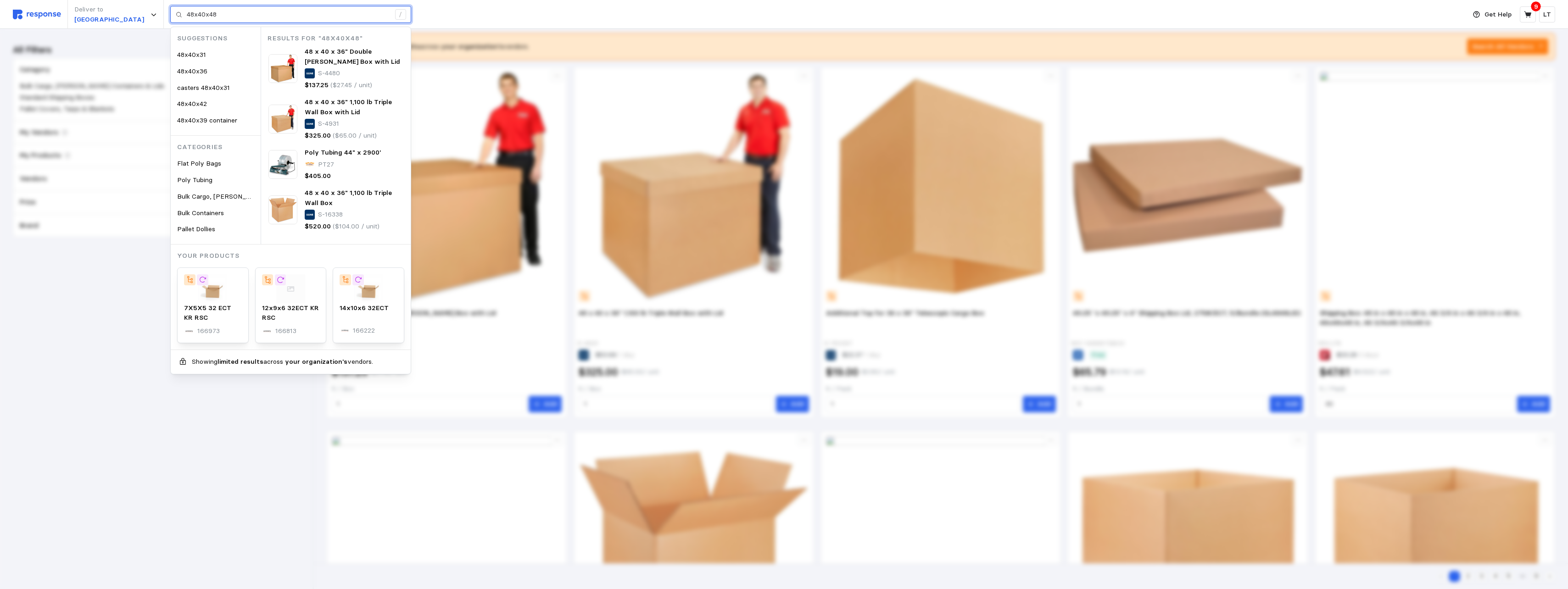
type input "48x40x48"
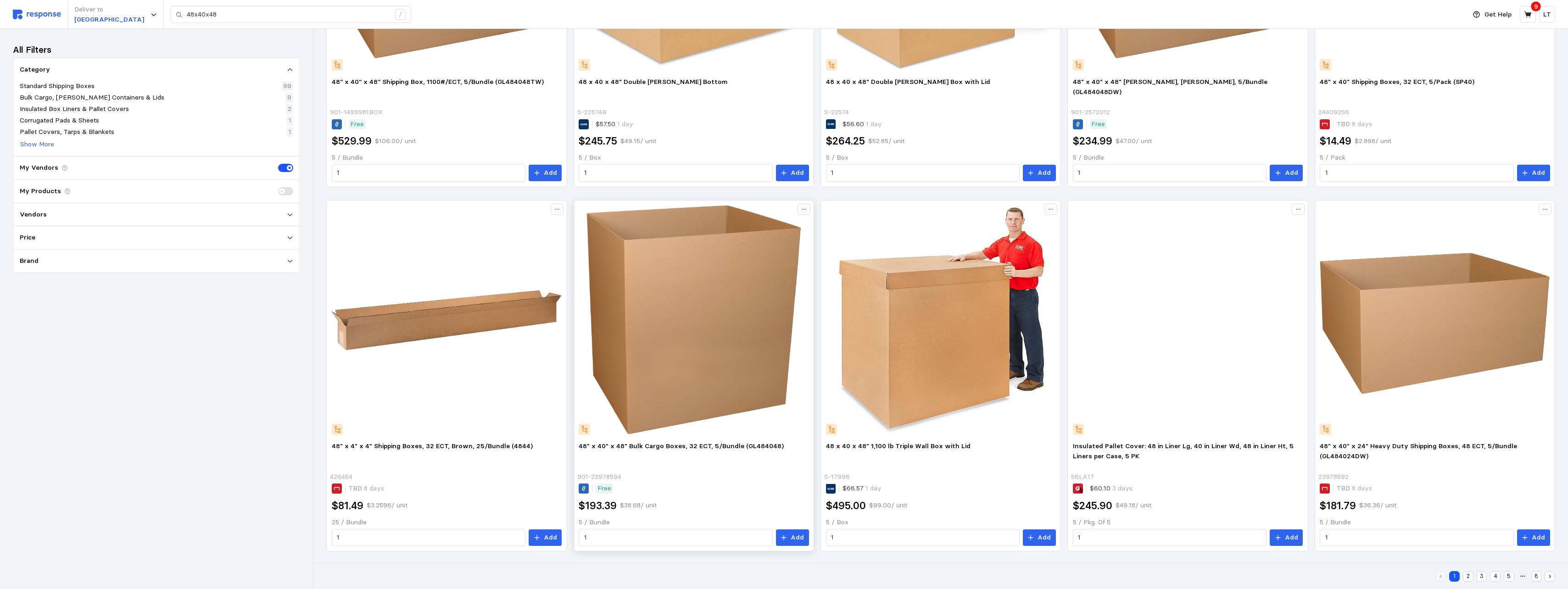
scroll to position [627, 0]
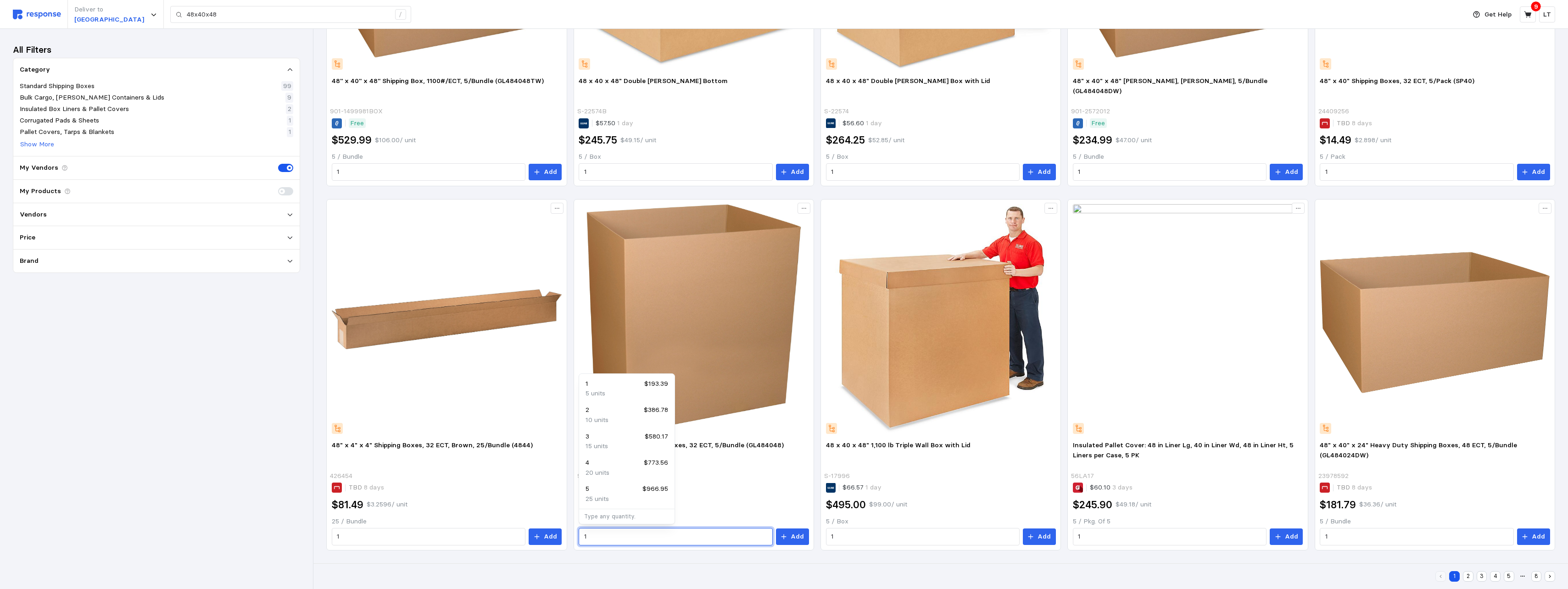
drag, startPoint x: 602, startPoint y: 538, endPoint x: 298, endPoint y: 497, distance: 306.8
click at [391, 360] on div "[PERSON_NAME] Co. [PERSON_NAME] Bottom, 48" x 40" x 48", Kraft, 5/BD BPTGL48404…" at bounding box center [941, 10] width 1229 height 1080
type input "5"
click at [693, 360] on div "Free" at bounding box center [693, 488] width 230 height 10
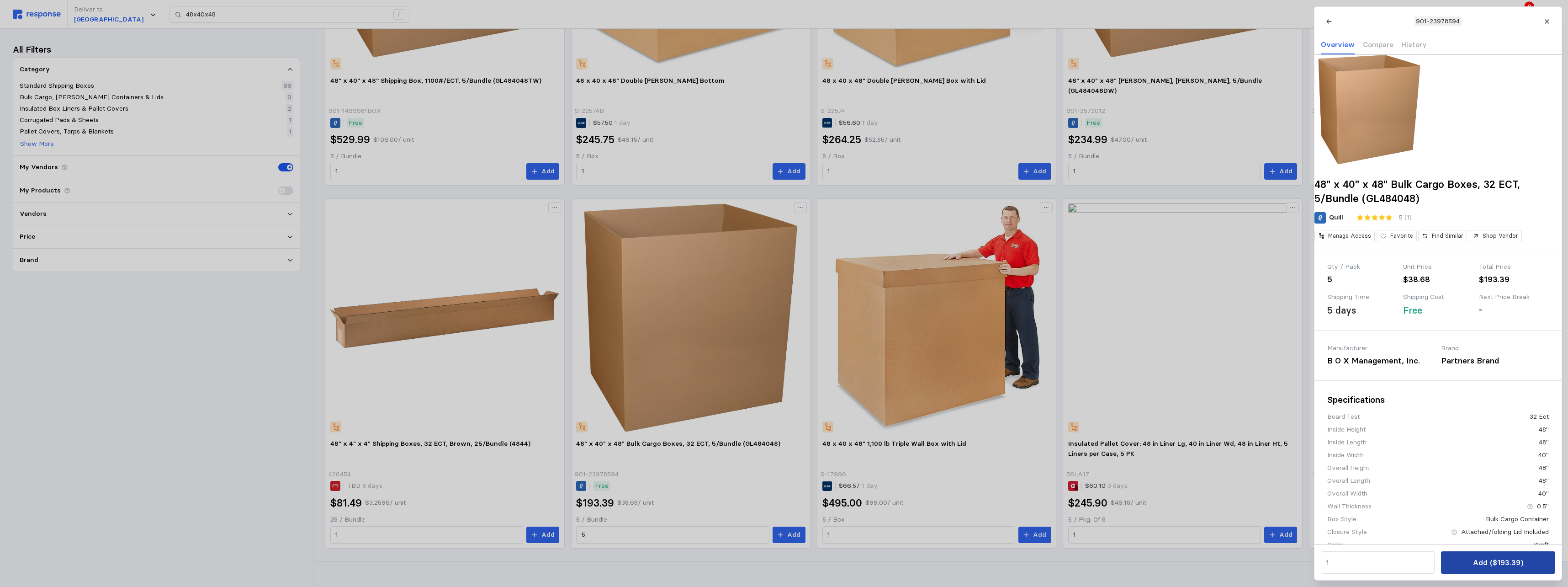
click at [690, 359] on p "Add ($193.39)" at bounding box center [1497, 562] width 51 height 12
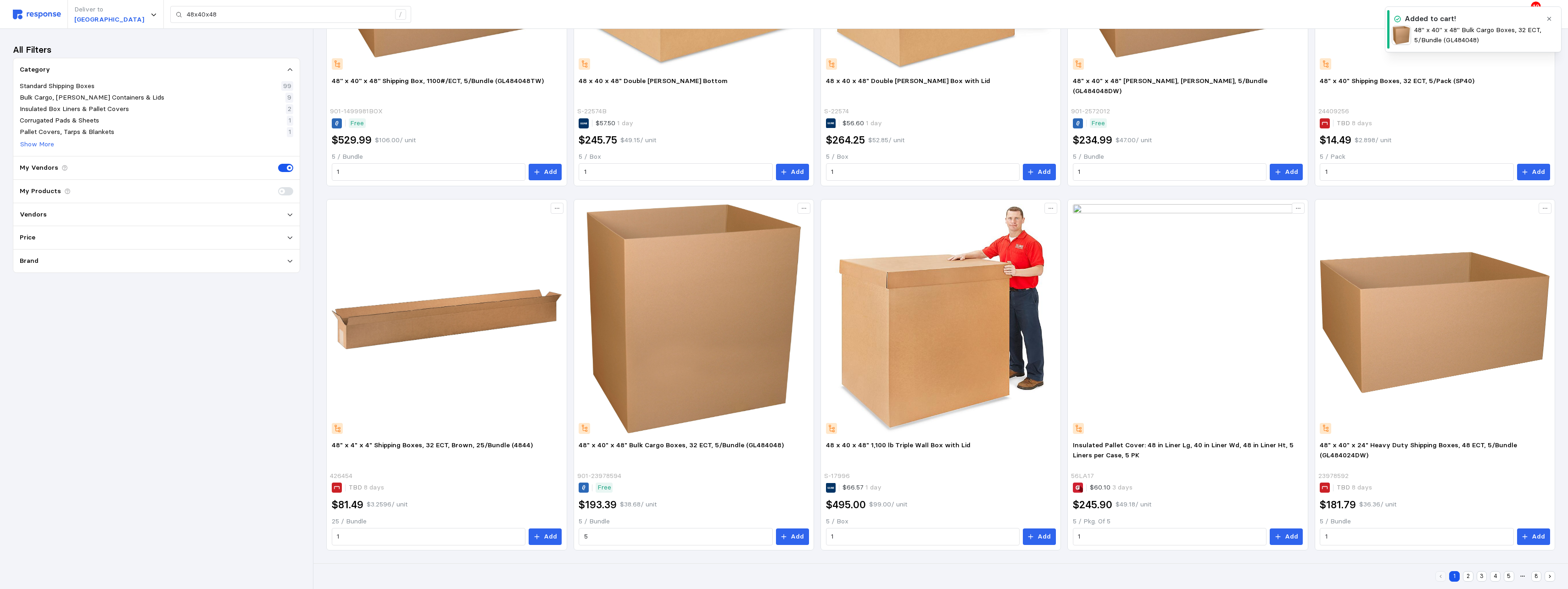
click at [693, 34] on p "48" x 40" x 48" Bulk Cargo Boxes, 32 ECT, 5/Bundle (GL484048)" at bounding box center [1478, 35] width 128 height 20
click at [693, 19] on icon "button" at bounding box center [1549, 19] width 7 height 7
click at [693, 9] on button at bounding box center [1528, 15] width 16 height 16
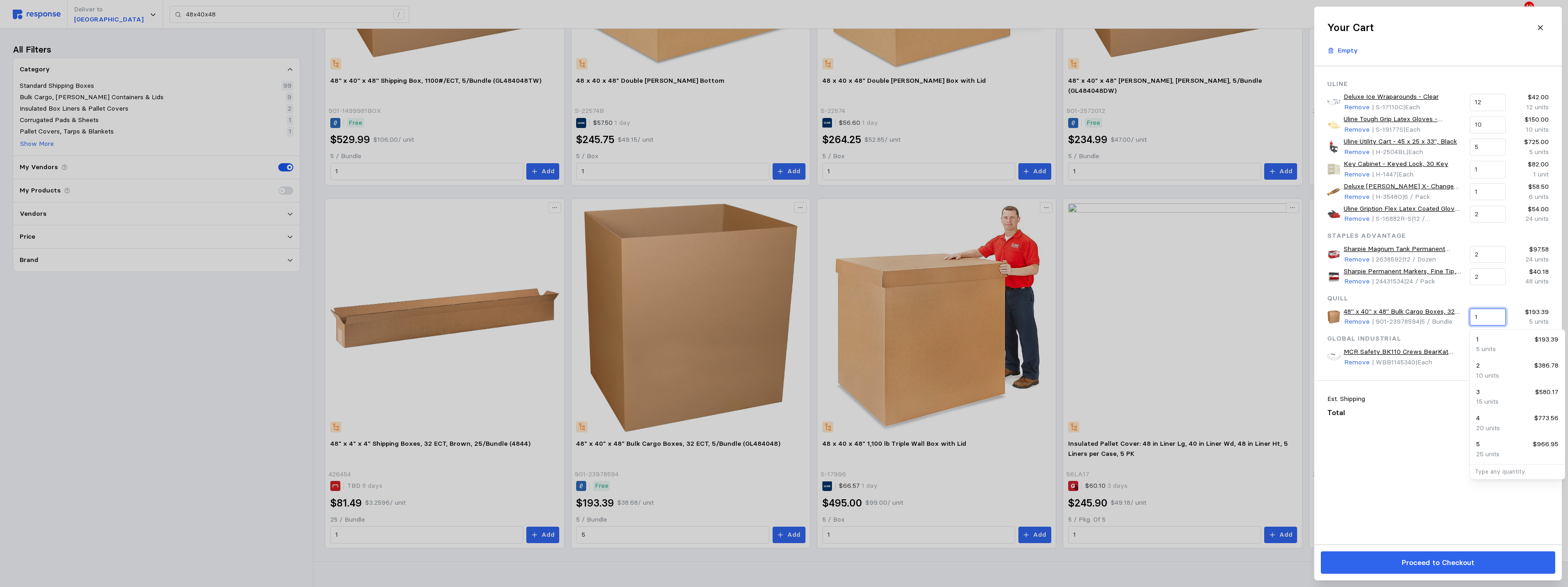
drag, startPoint x: 1497, startPoint y: 316, endPoint x: 1228, endPoint y: 301, distance: 269.4
click at [690, 359] on div "Your Cart Empty Uline Deluxe Ice Wraparounds - Clear Remove | S-17110C | Each 1…" at bounding box center [780, 587] width 1561 height 0
type input "5"
click at [690, 336] on div "5 $966.95" at bounding box center [1517, 339] width 82 height 10
click at [690, 359] on div "Uline Deluxe Ice Wraparounds - Clear Remove | S-17110C | Each 12 $42.00 12 unit…" at bounding box center [1438, 305] width 247 height 478
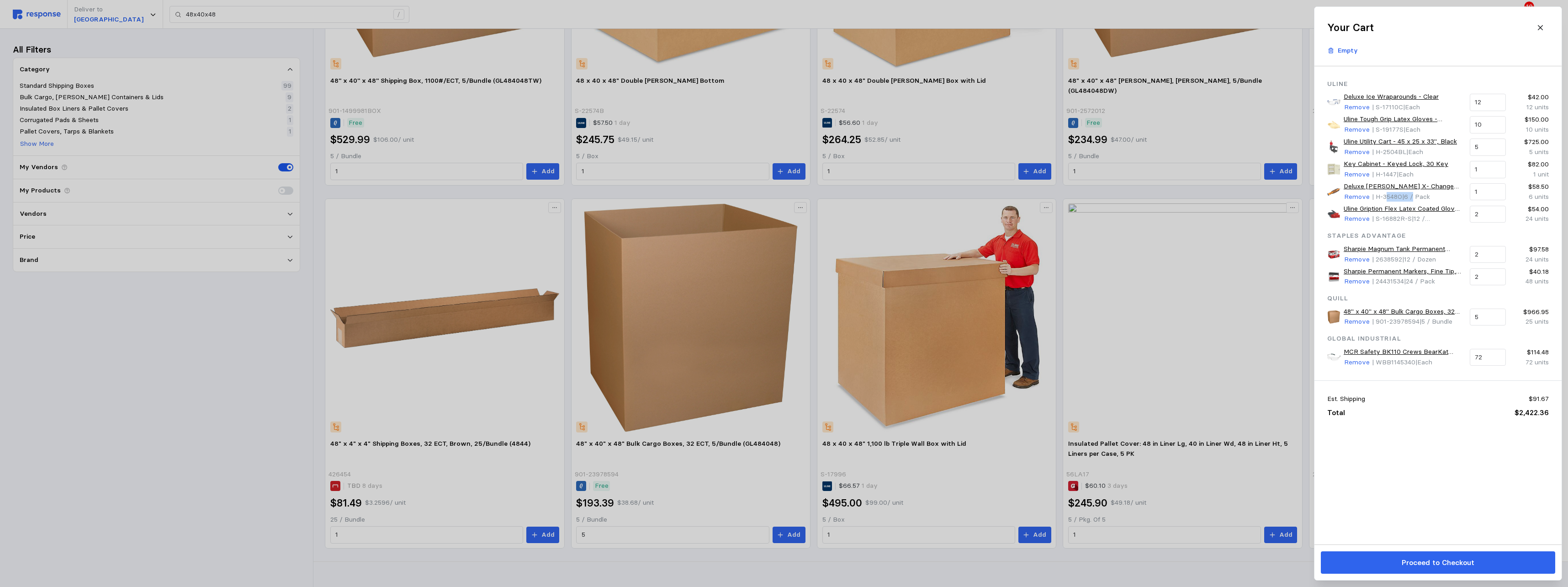
drag, startPoint x: 1415, startPoint y: 195, endPoint x: 1372, endPoint y: 197, distance: 43.0
click at [690, 197] on p "| H-3548O | 6 / Pack" at bounding box center [1400, 197] width 58 height 10
click at [690, 191] on input "1" at bounding box center [1488, 192] width 26 height 16
click at [690, 194] on div "Deluxe [PERSON_NAME] X- Change Cutter - Dual- Sided, Orange Remove | H-3548O | …" at bounding box center [1438, 192] width 228 height 27
type input "10"
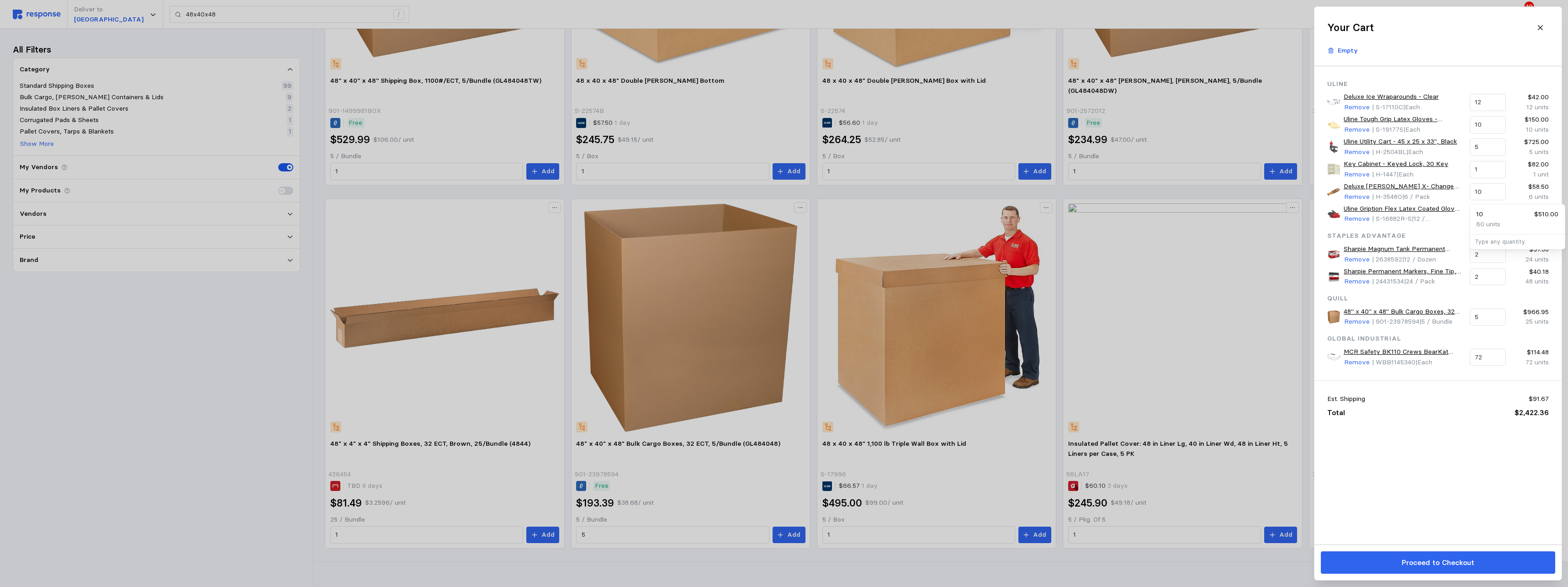
click at [690, 359] on div "Uline Deluxe Ice Wraparounds - Clear Remove | S-17110C | Each 12 $42.00 12 unit…" at bounding box center [1438, 305] width 247 height 478
drag, startPoint x: 1459, startPoint y: 459, endPoint x: 1459, endPoint y: 494, distance: 35.0
click at [690, 359] on div "Uline Deluxe Ice Wraparounds - Clear Remove | S-17110C | Each 12 $42.00 12 unit…" at bounding box center [1438, 305] width 247 height 478
click at [690, 359] on p "Proceed to Checkout" at bounding box center [1437, 562] width 72 height 12
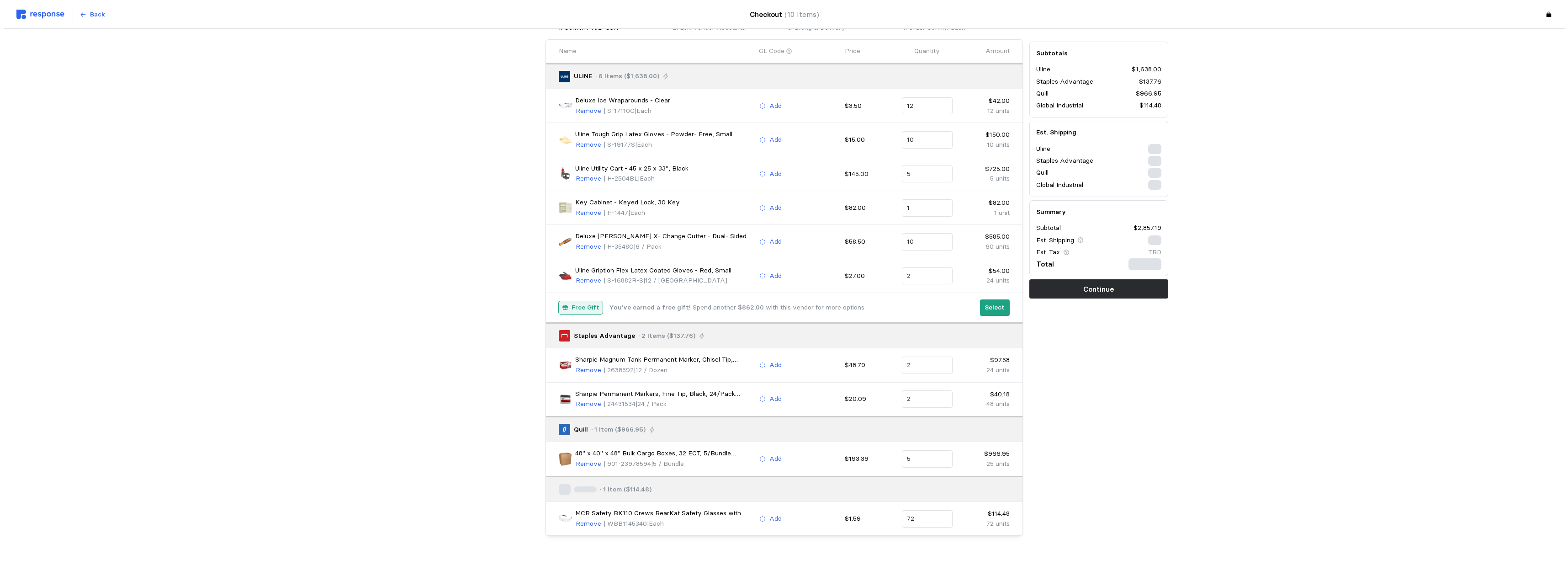
scroll to position [54, 0]
click at [690, 311] on p "Select" at bounding box center [991, 308] width 20 height 10
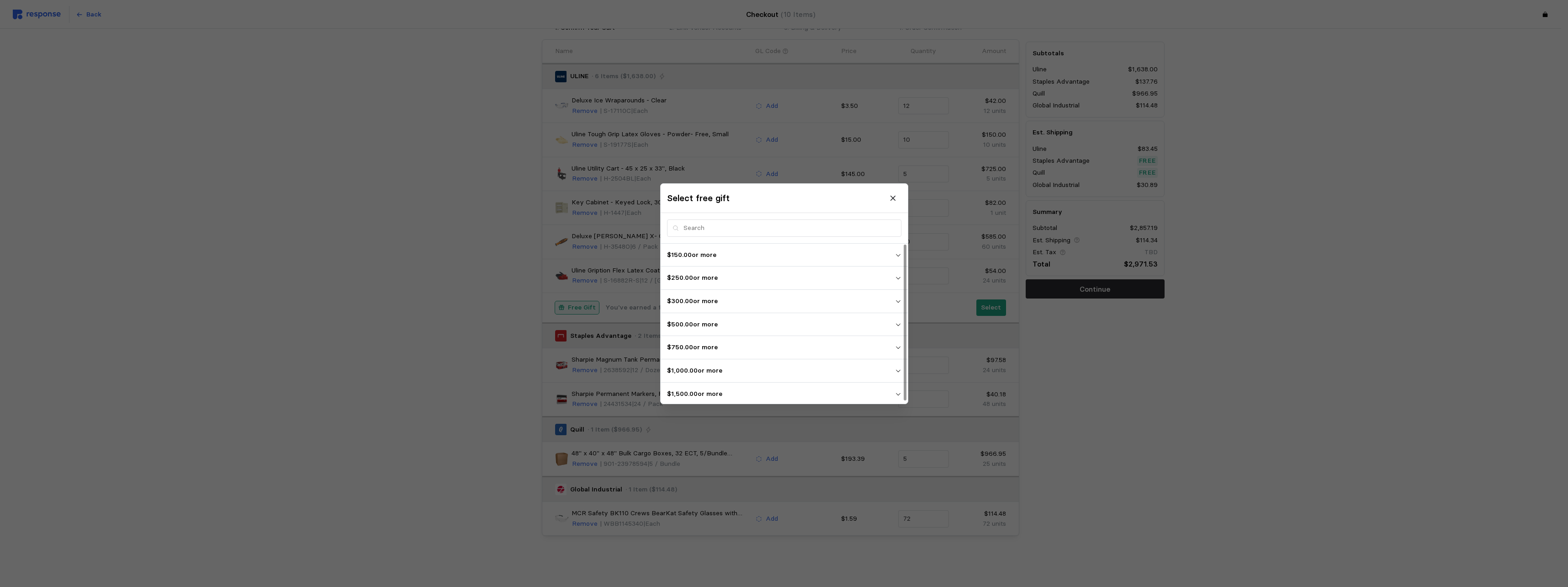
click at [690, 346] on icon "button" at bounding box center [898, 347] width 7 height 7
click at [690, 244] on div at bounding box center [905, 248] width 3 height 9
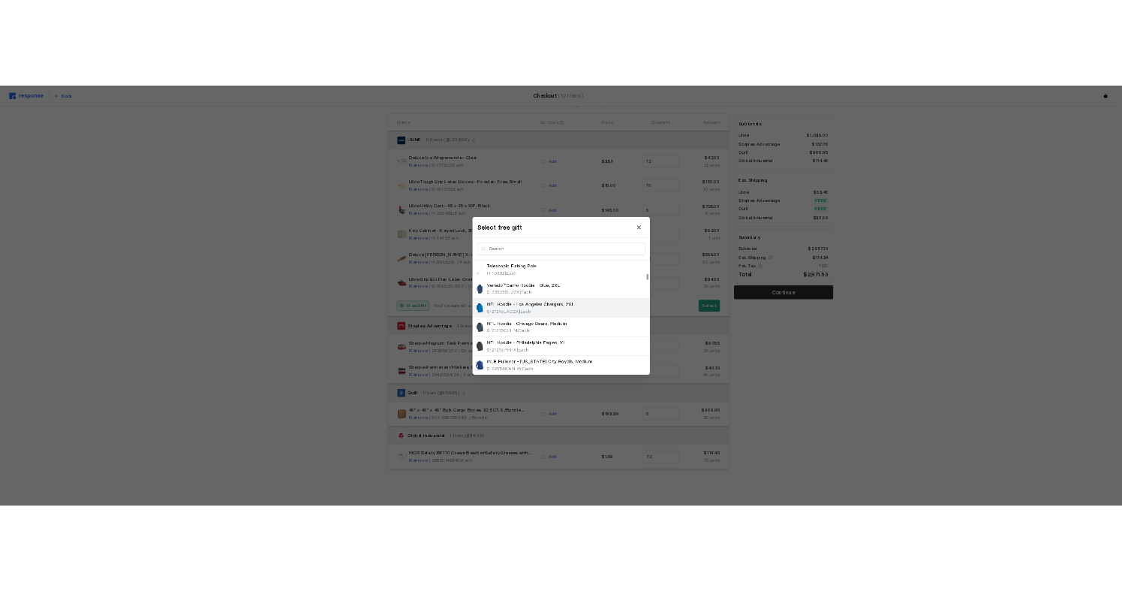
scroll to position [1876, 0]
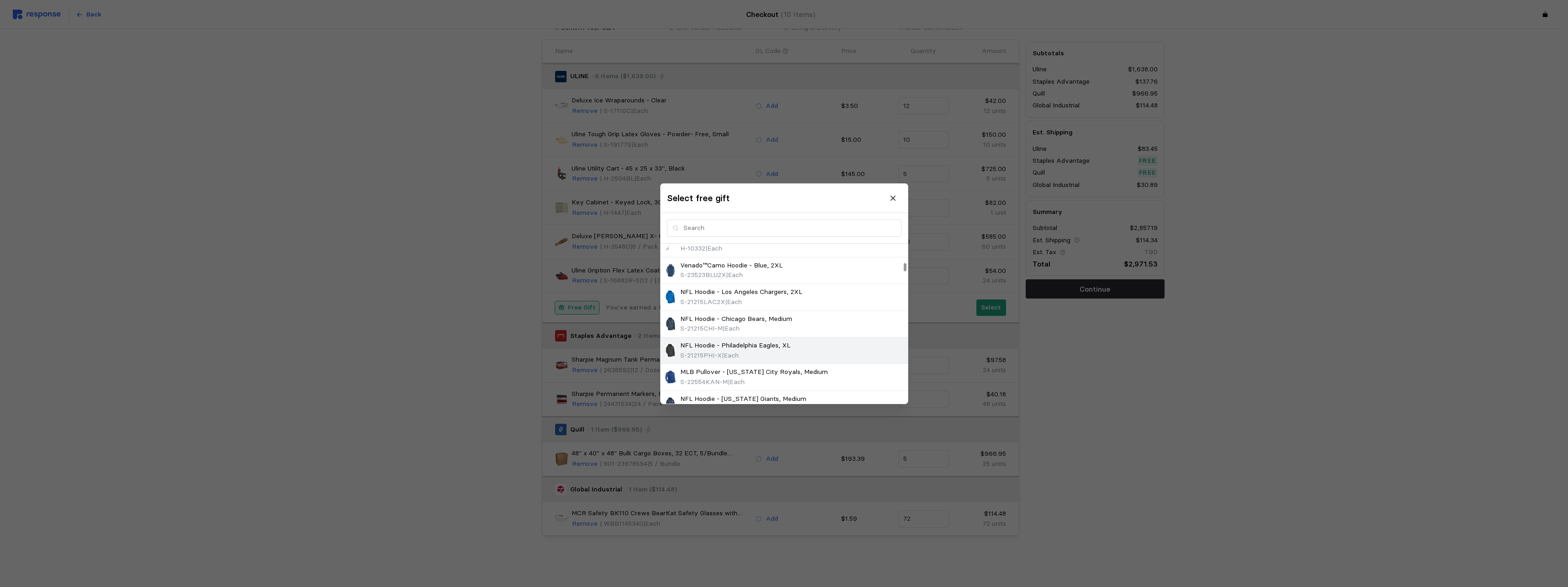
click at [690, 345] on p "NFL Hoodie - Philadelphia Eagles, XL" at bounding box center [735, 345] width 110 height 10
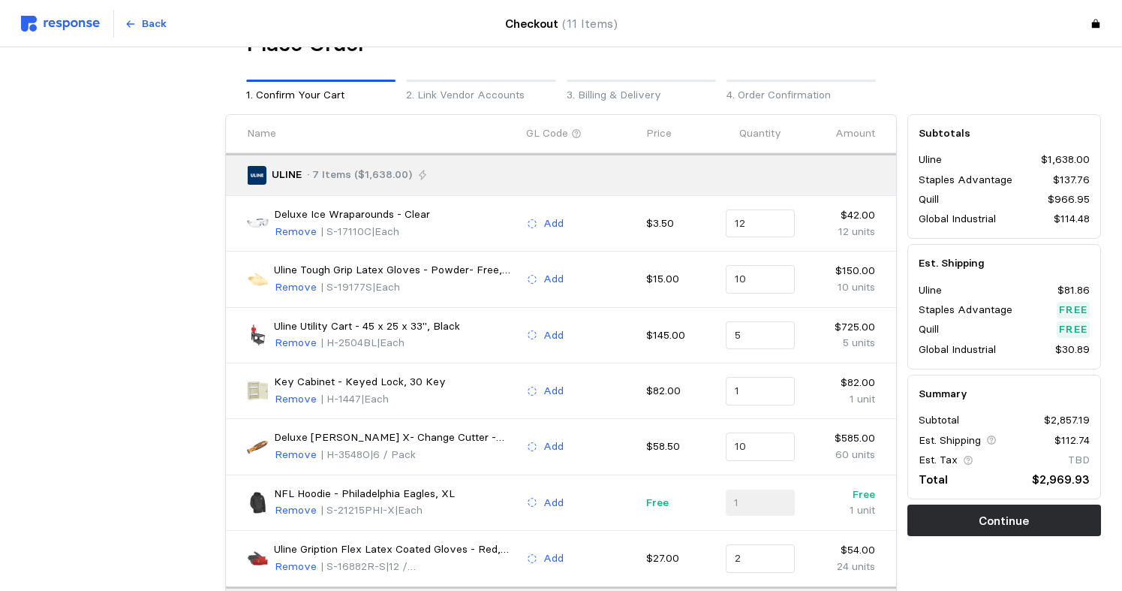
scroll to position [0, 0]
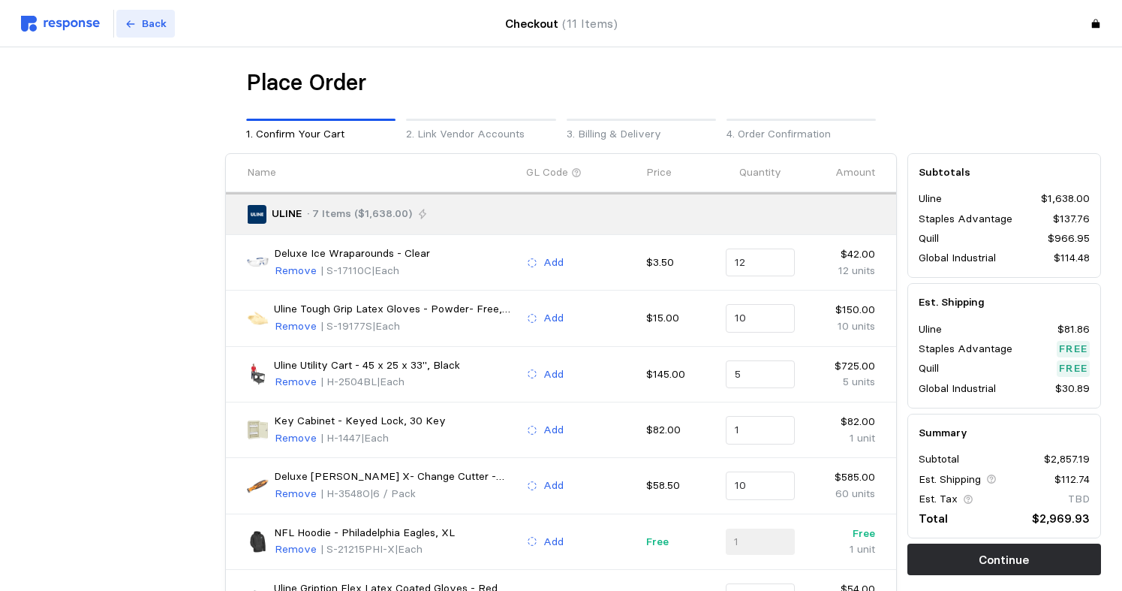
click at [165, 26] on p "Back" at bounding box center [154, 24] width 25 height 17
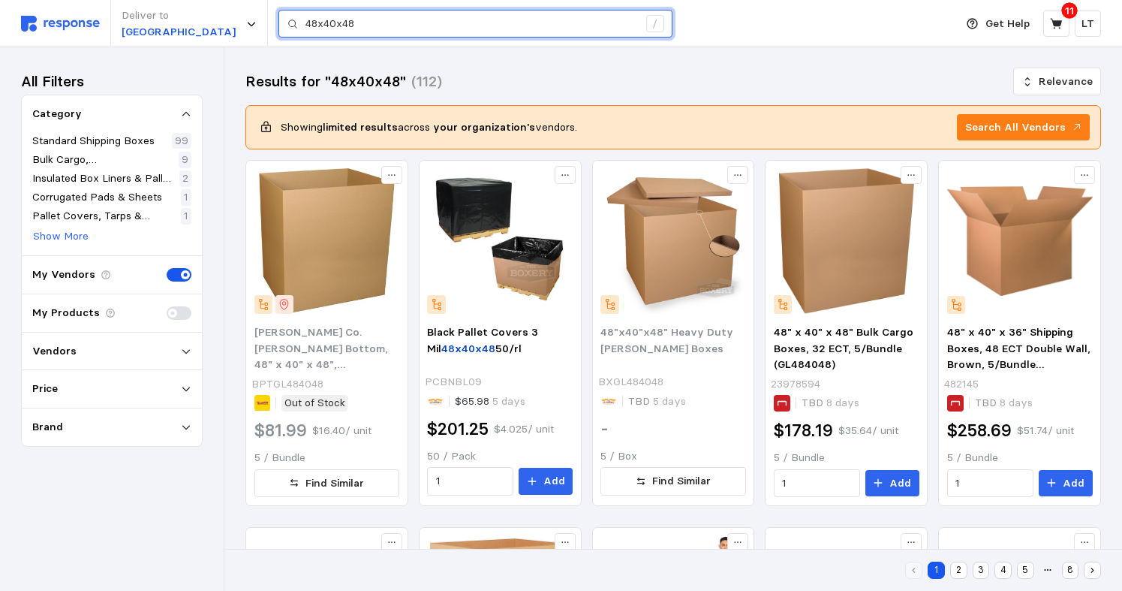
drag, startPoint x: 16, startPoint y: -8, endPoint x: -29, endPoint y: -17, distance: 45.3
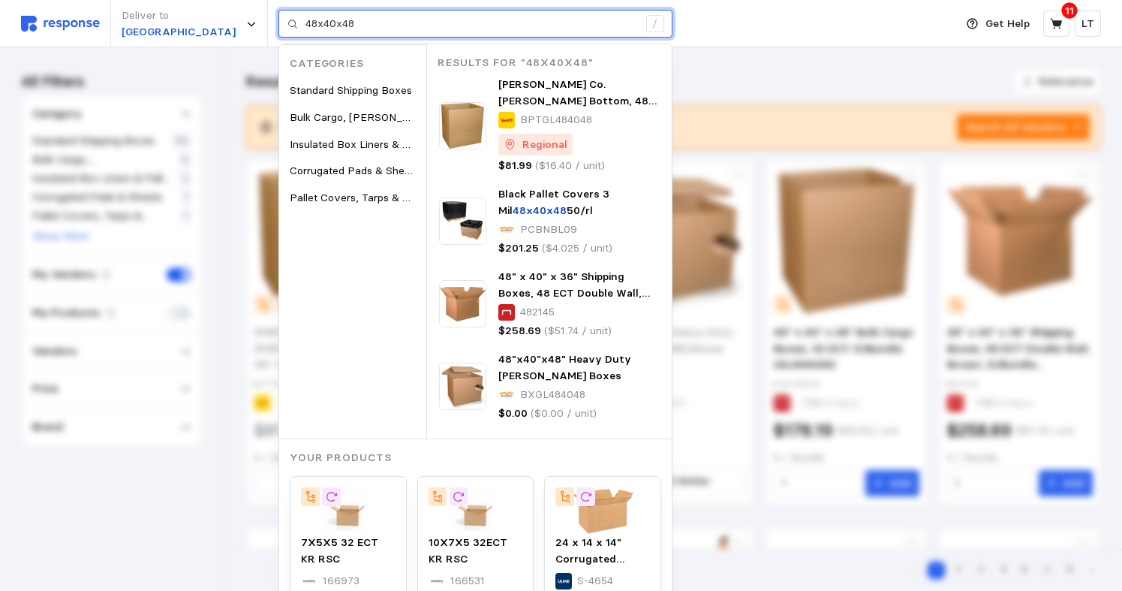
type input "B"
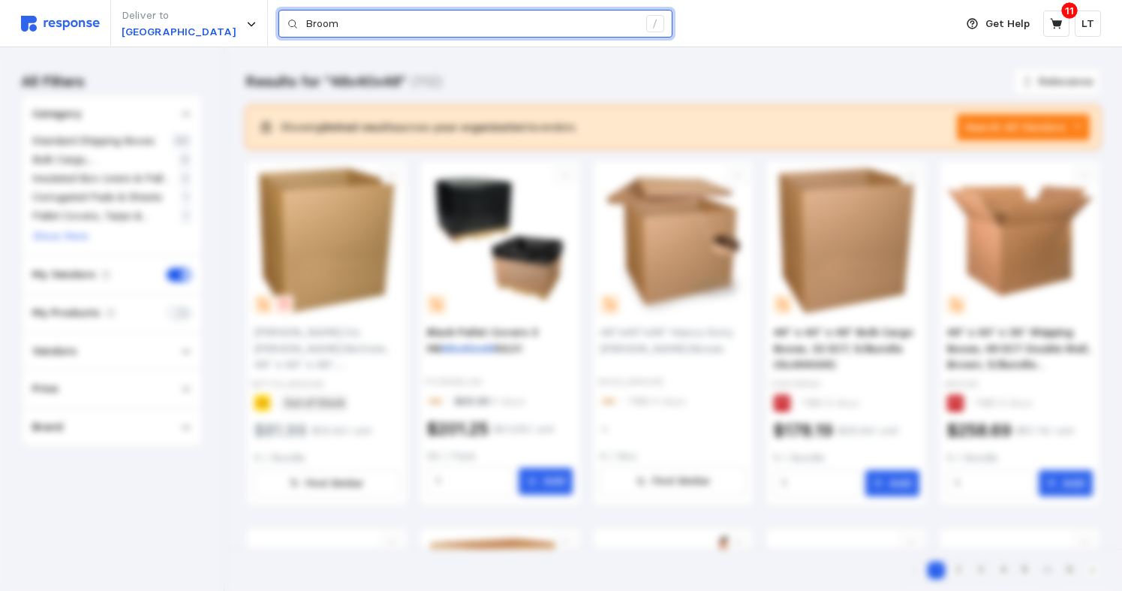
type input "Broom"
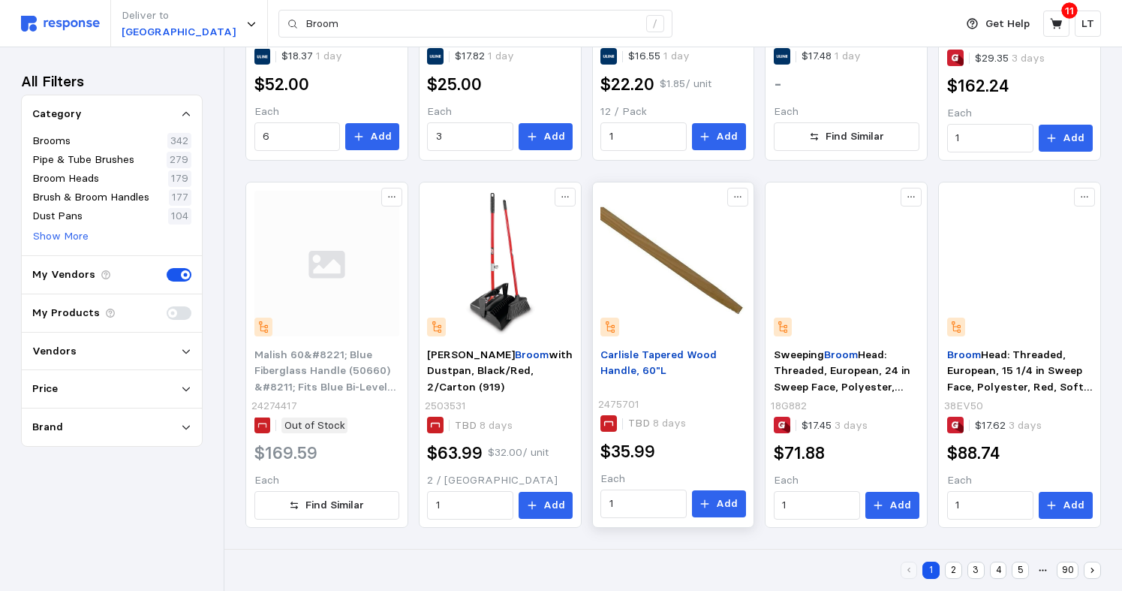
scroll to position [351, 0]
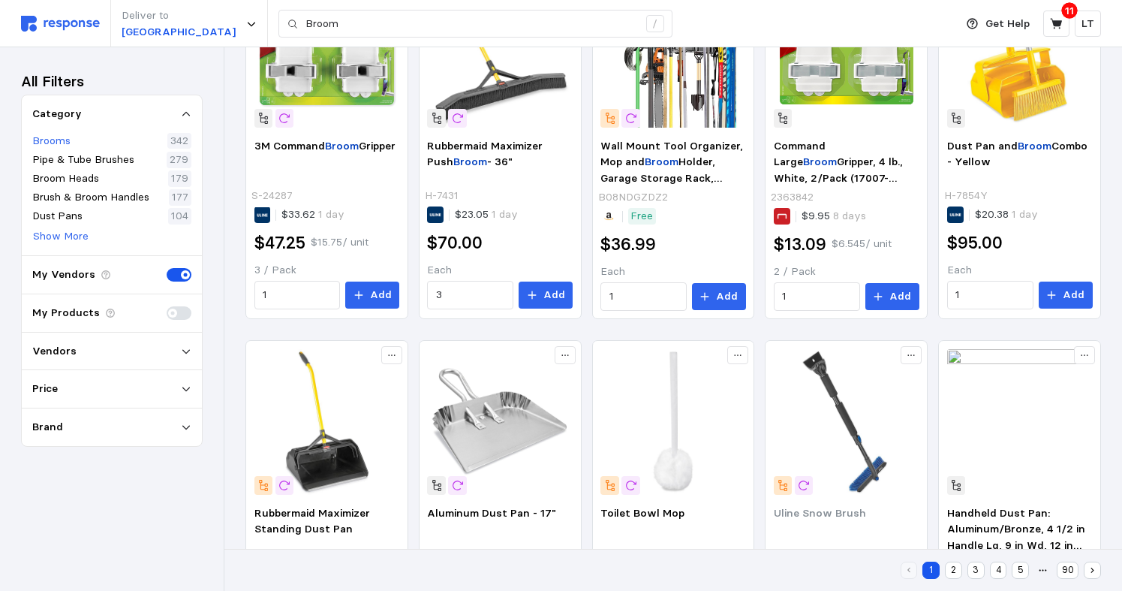
click at [63, 135] on p "Brooms" at bounding box center [51, 141] width 38 height 17
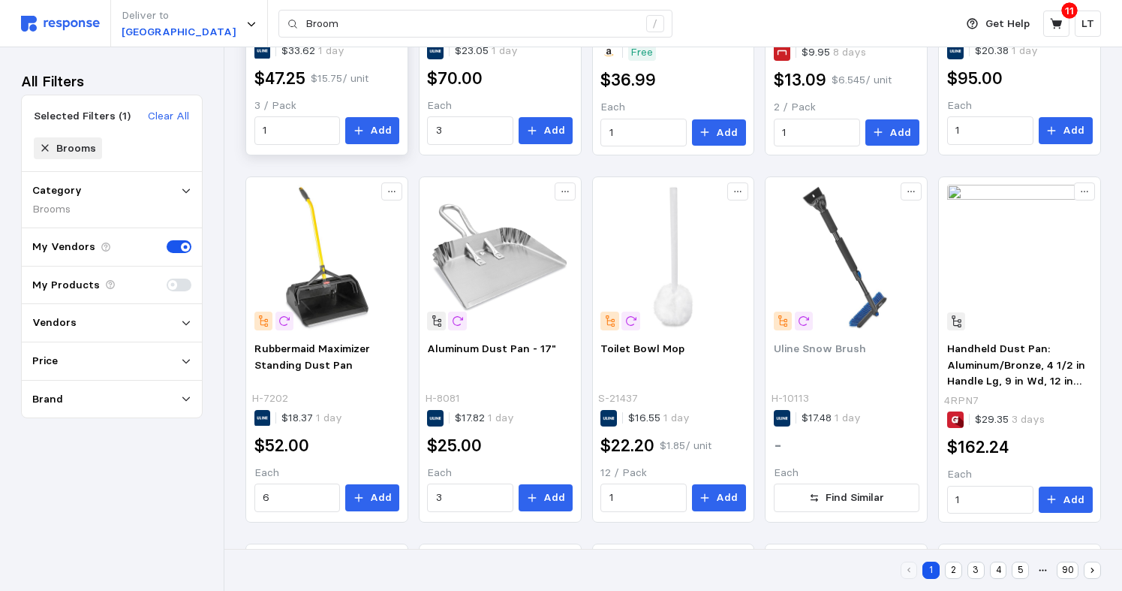
scroll to position [187, 0]
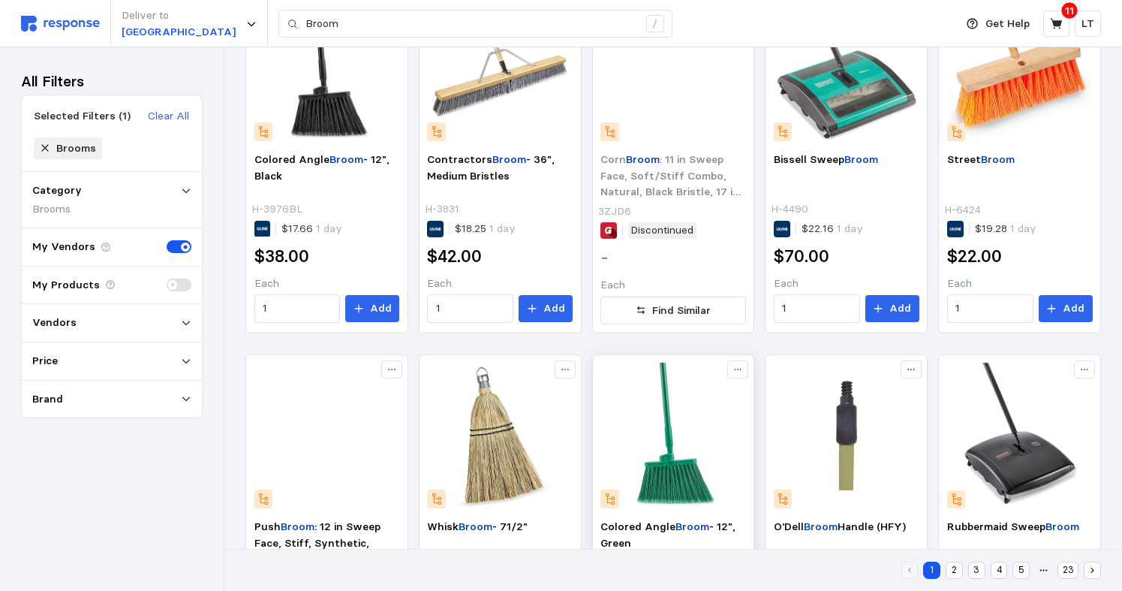
scroll to position [712, 0]
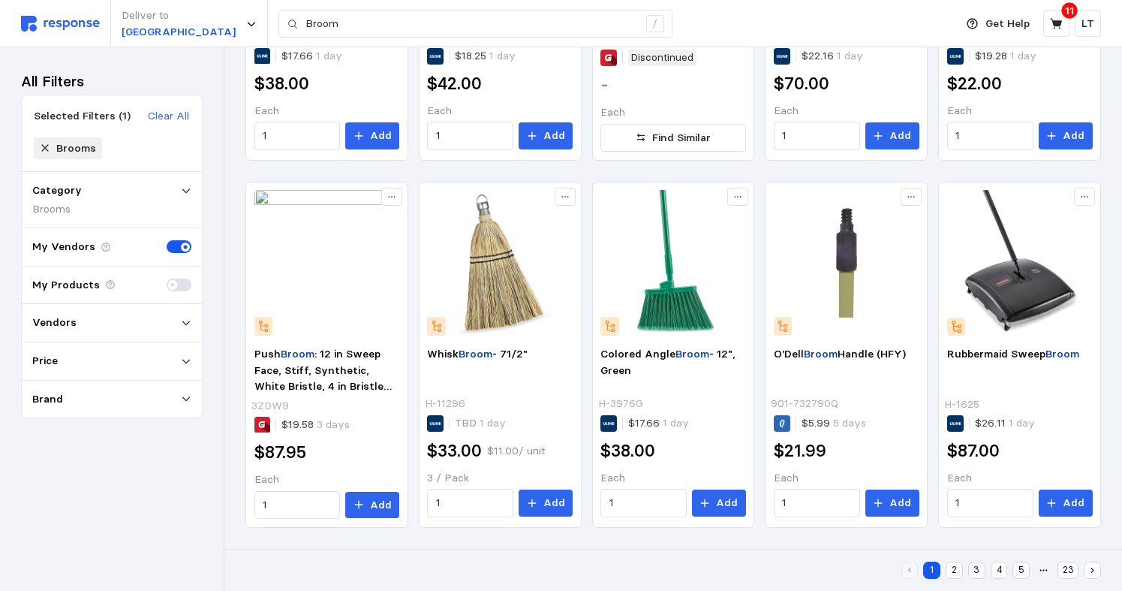
click at [954, 570] on button "2" at bounding box center [954, 569] width 17 height 17
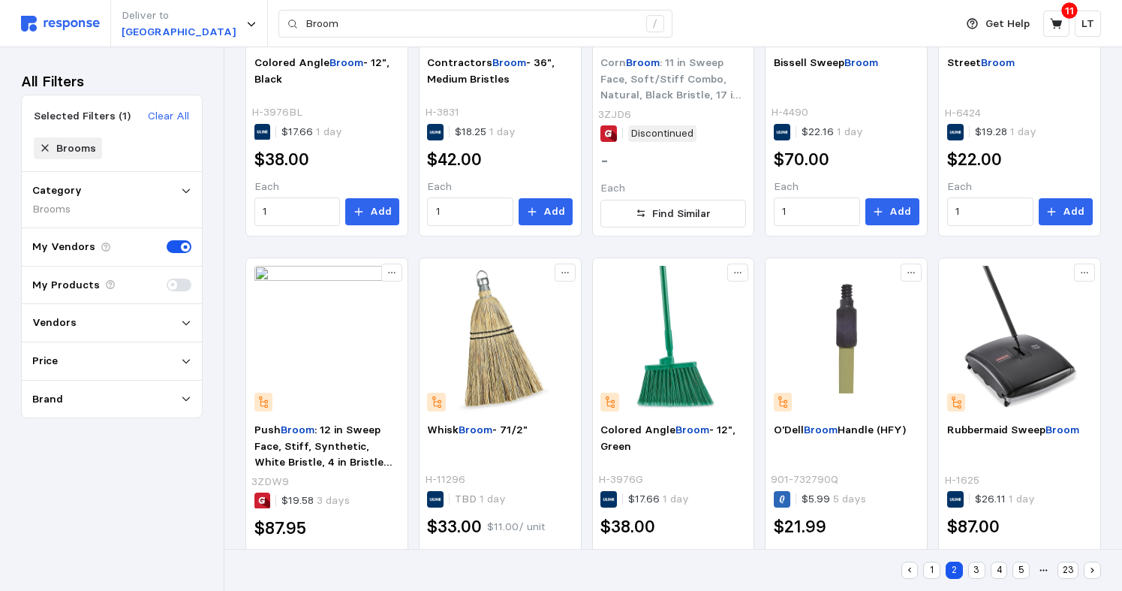
scroll to position [151, 0]
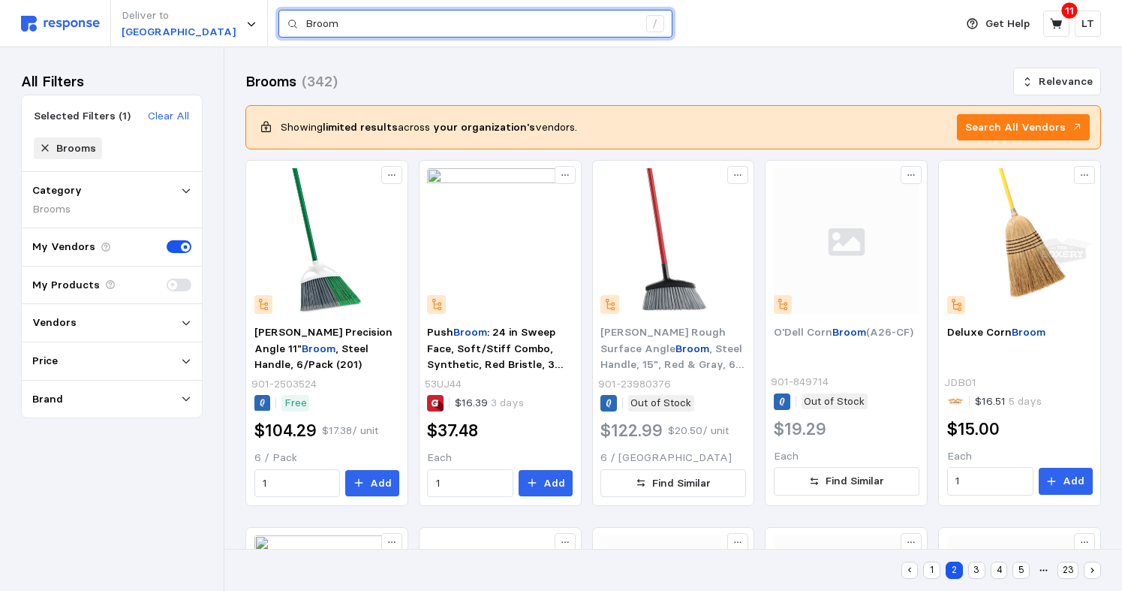
drag, startPoint x: 357, startPoint y: 23, endPoint x: -143, endPoint y: 2, distance: 501.0
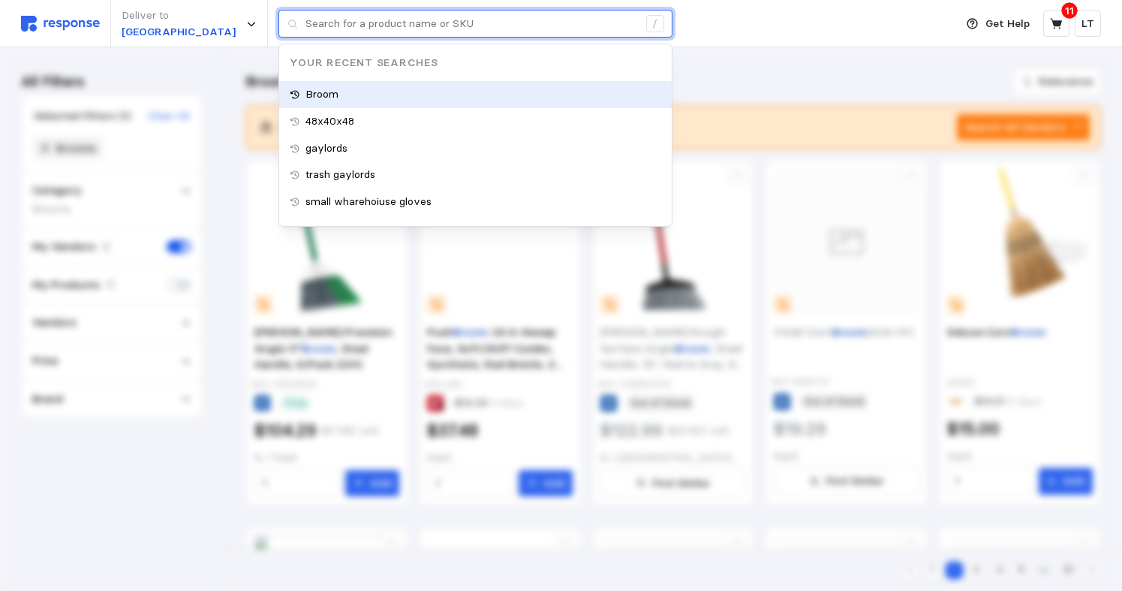
type input "Broom"
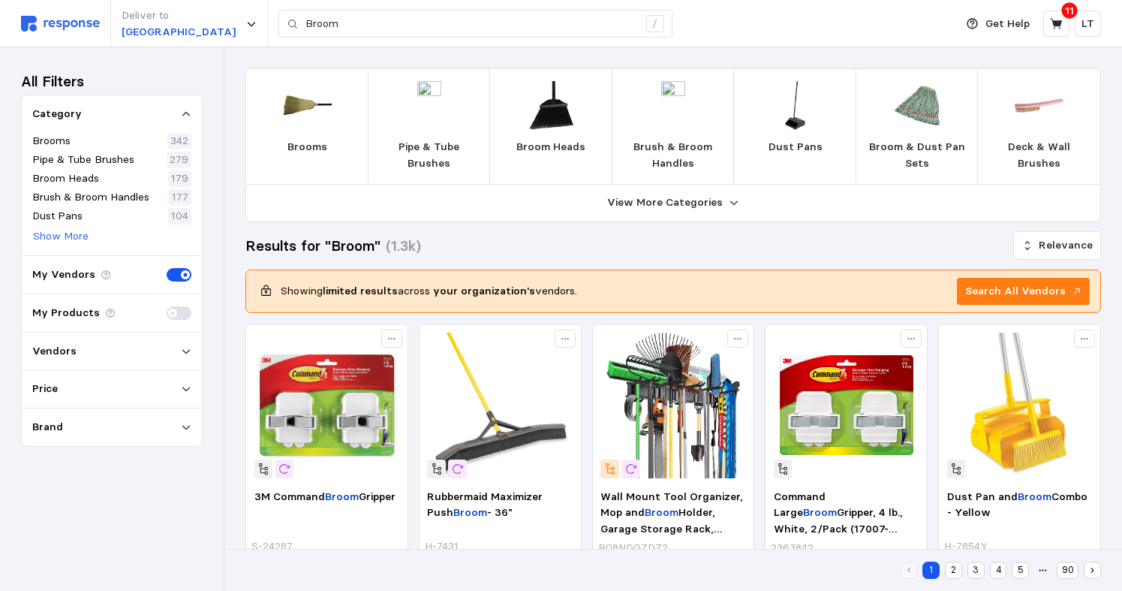
click at [544, 112] on img at bounding box center [551, 105] width 49 height 49
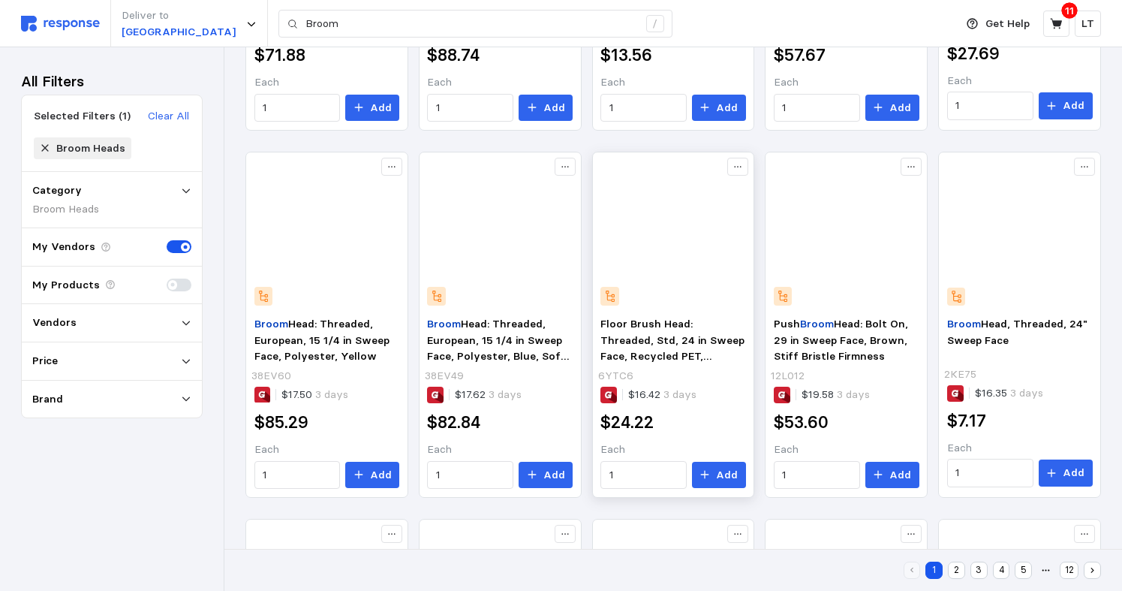
scroll to position [712, 0]
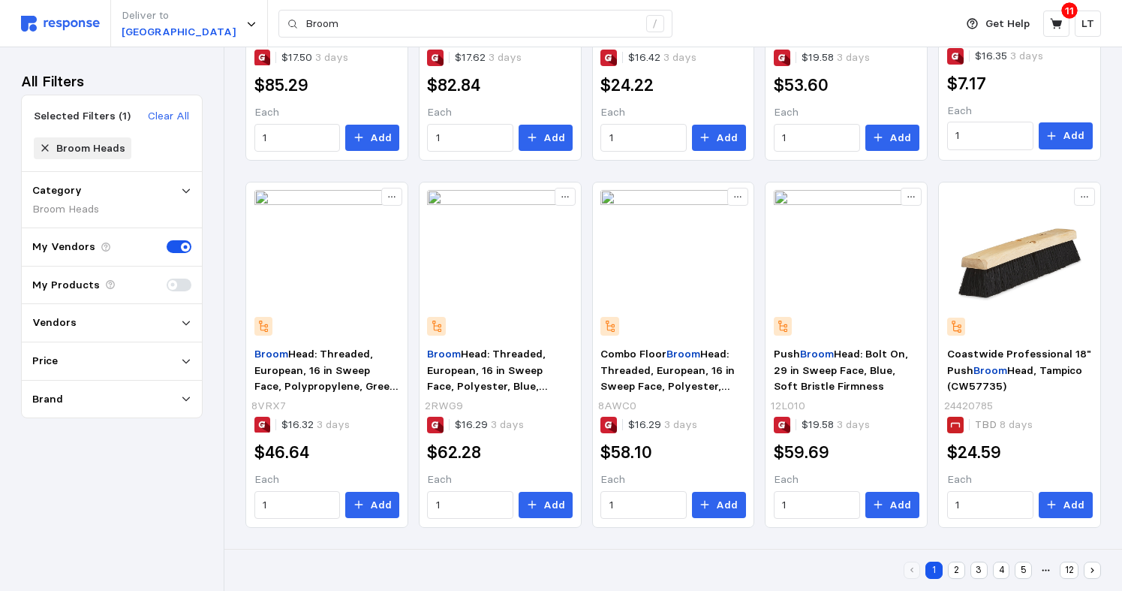
click at [963, 567] on button "2" at bounding box center [956, 569] width 17 height 17
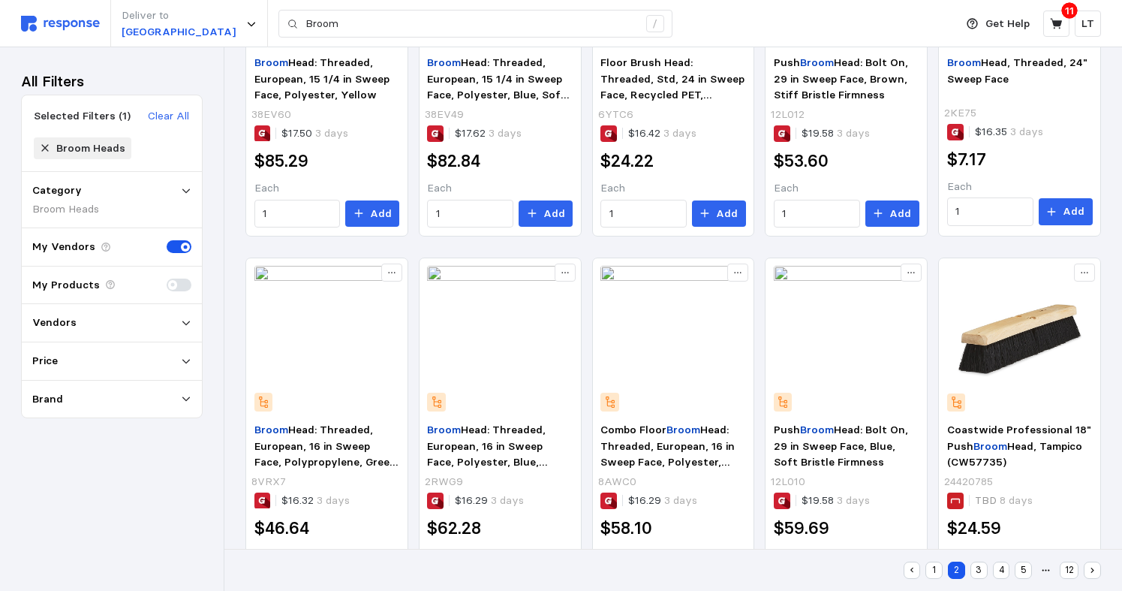
scroll to position [411, 0]
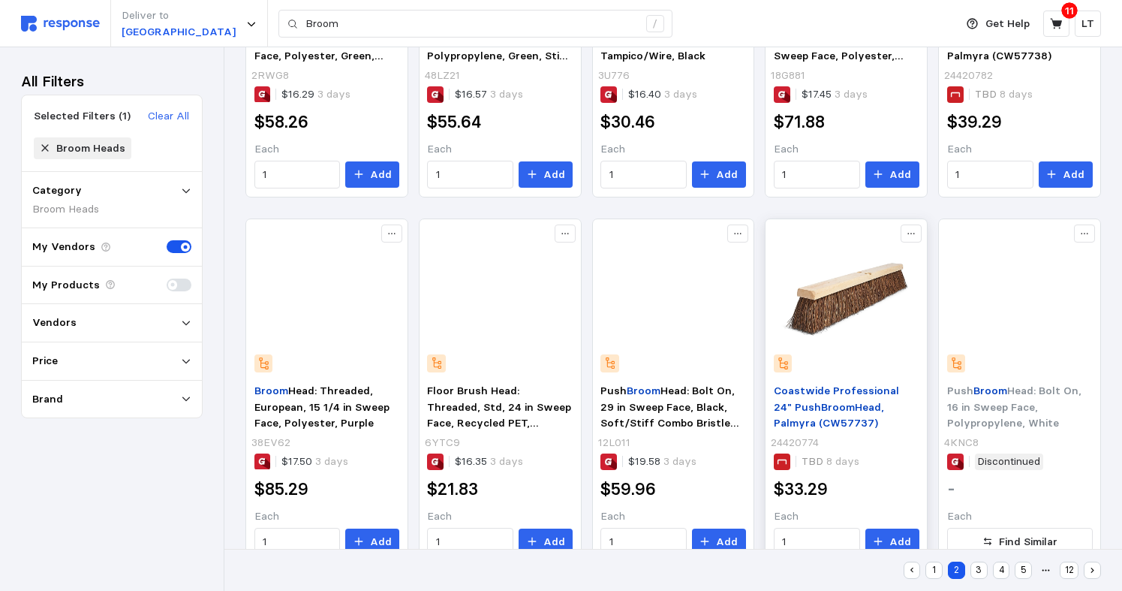
scroll to position [712, 0]
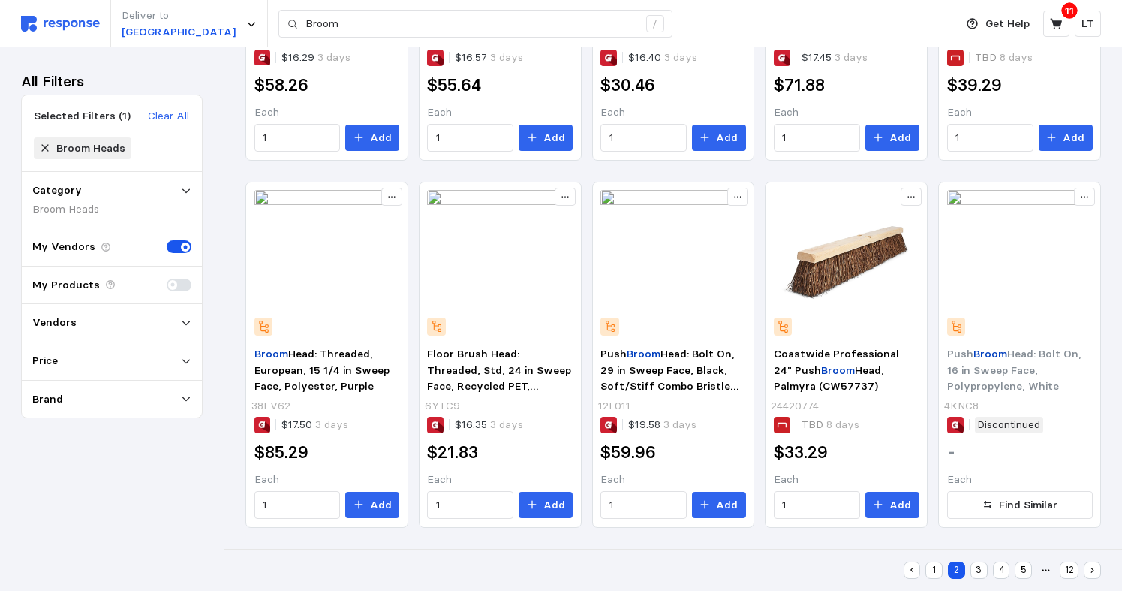
click at [979, 570] on button "3" at bounding box center [979, 569] width 17 height 17
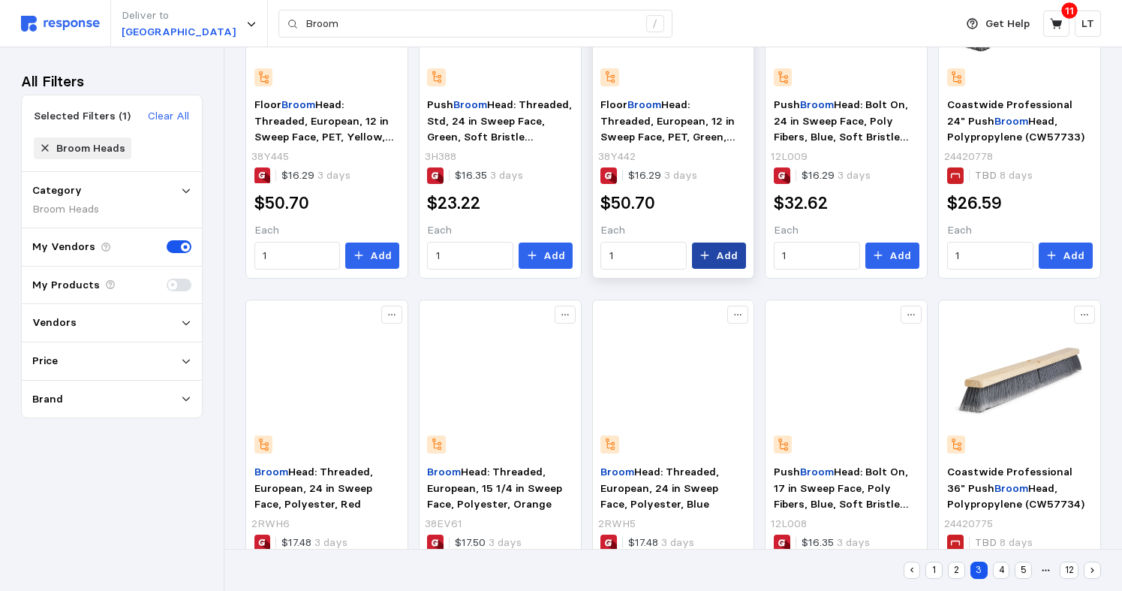
scroll to position [712, 0]
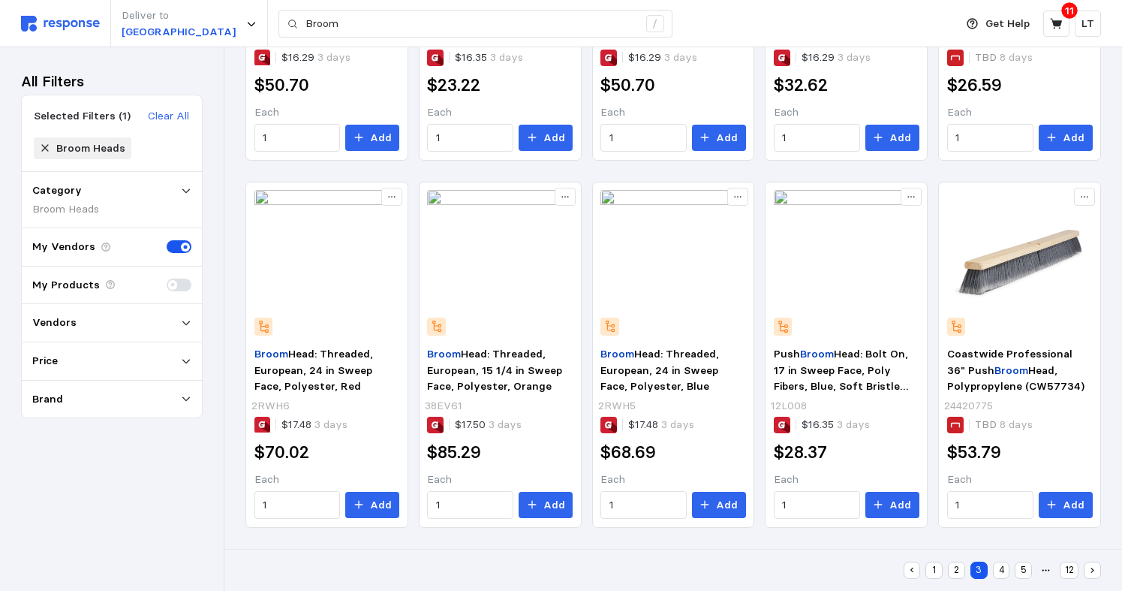
click at [997, 563] on button "4" at bounding box center [1001, 569] width 17 height 17
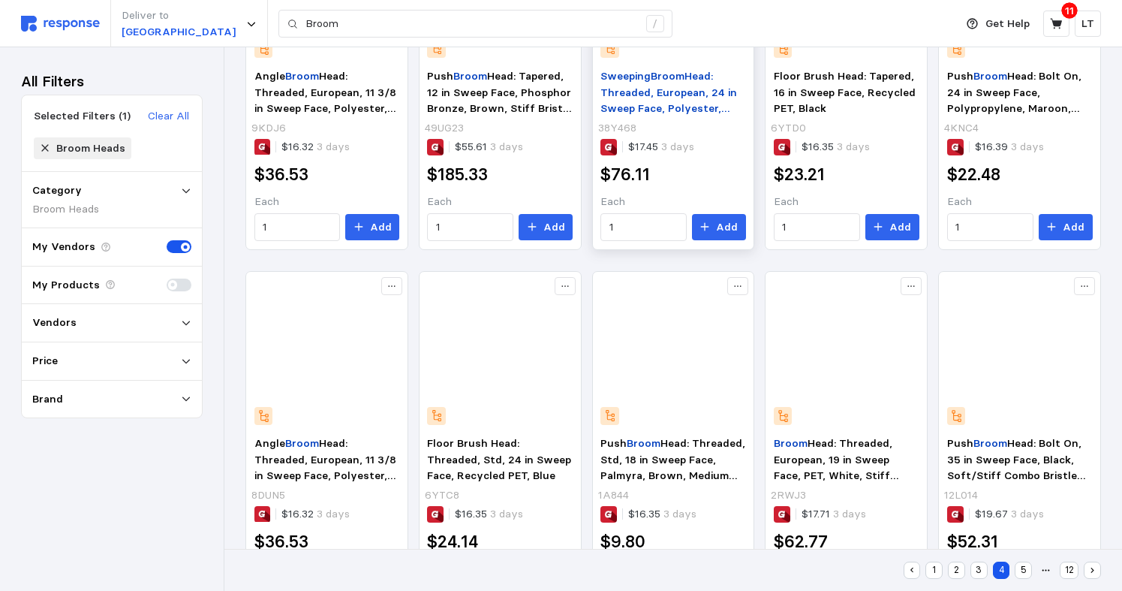
scroll to position [712, 0]
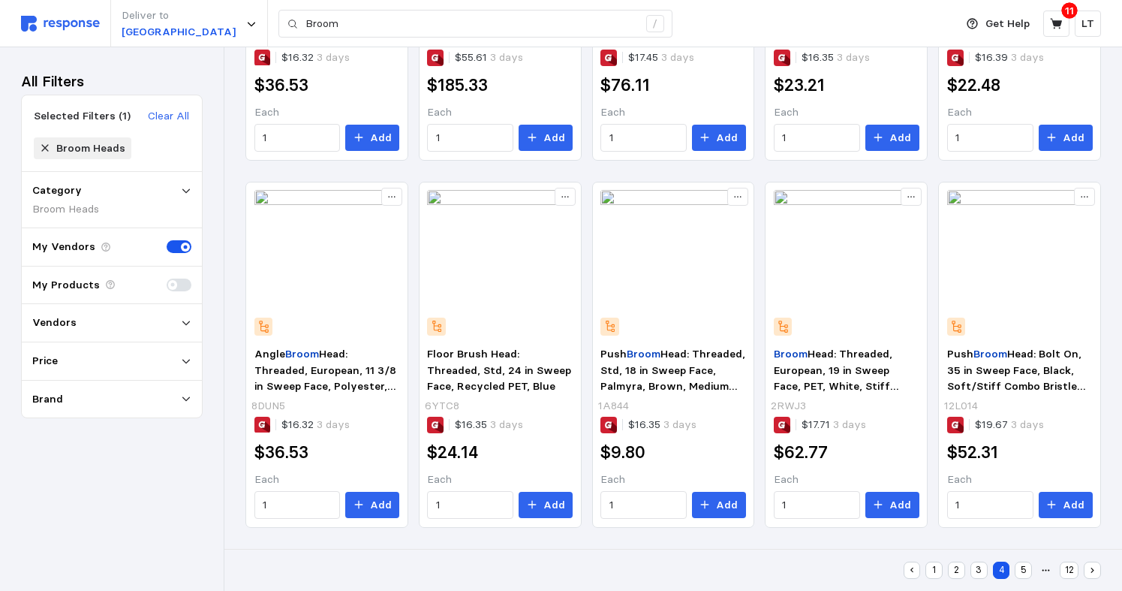
click at [1028, 568] on button "5" at bounding box center [1023, 569] width 17 height 17
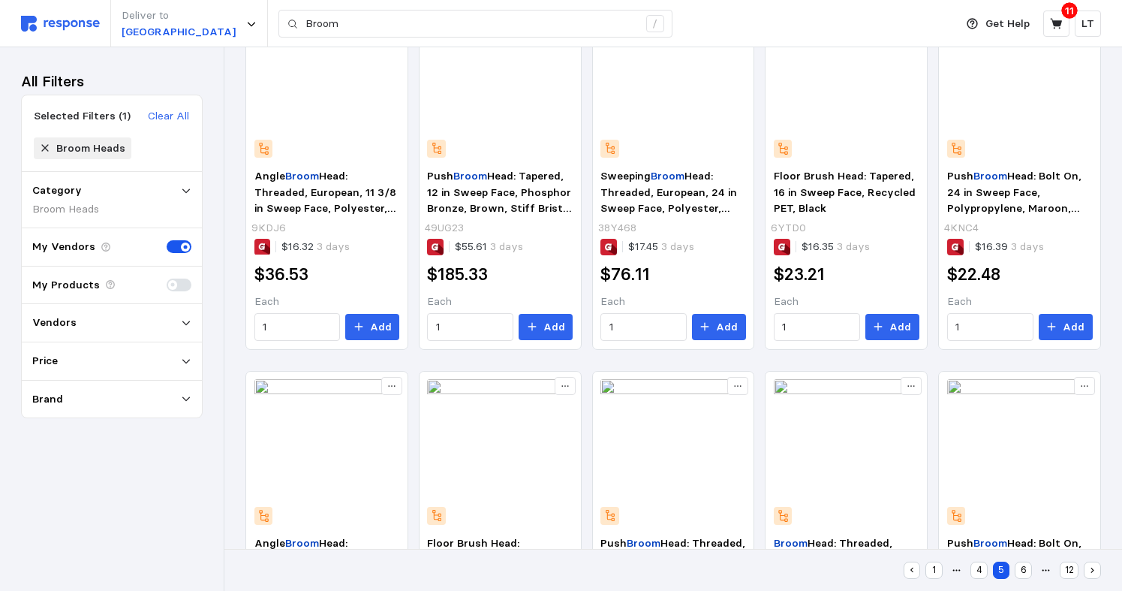
scroll to position [218, 0]
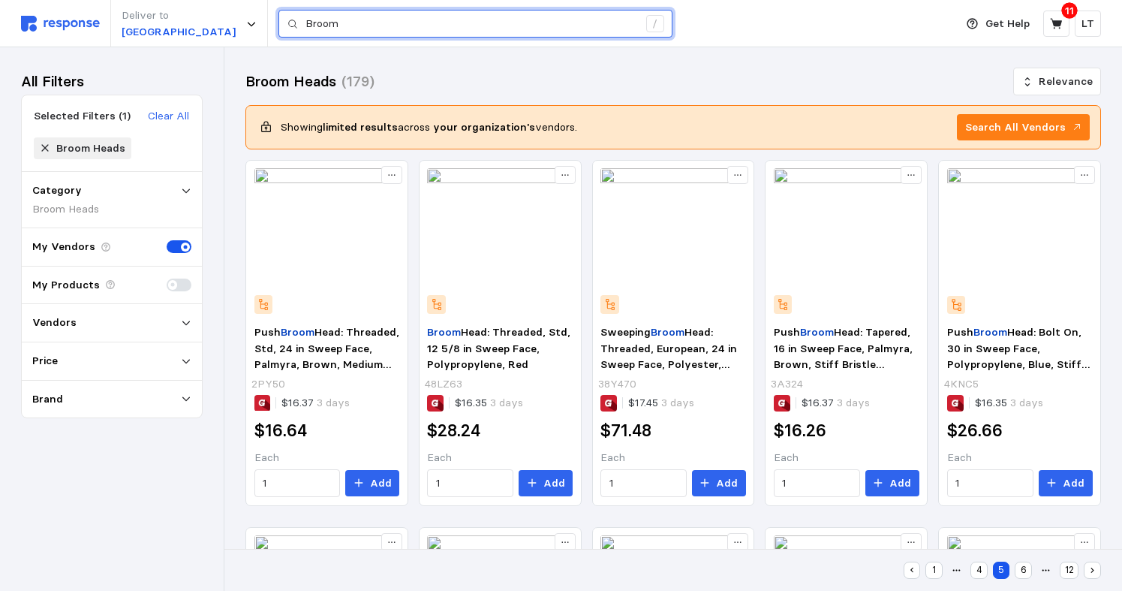
click at [361, 26] on input "Broom" at bounding box center [471, 24] width 333 height 27
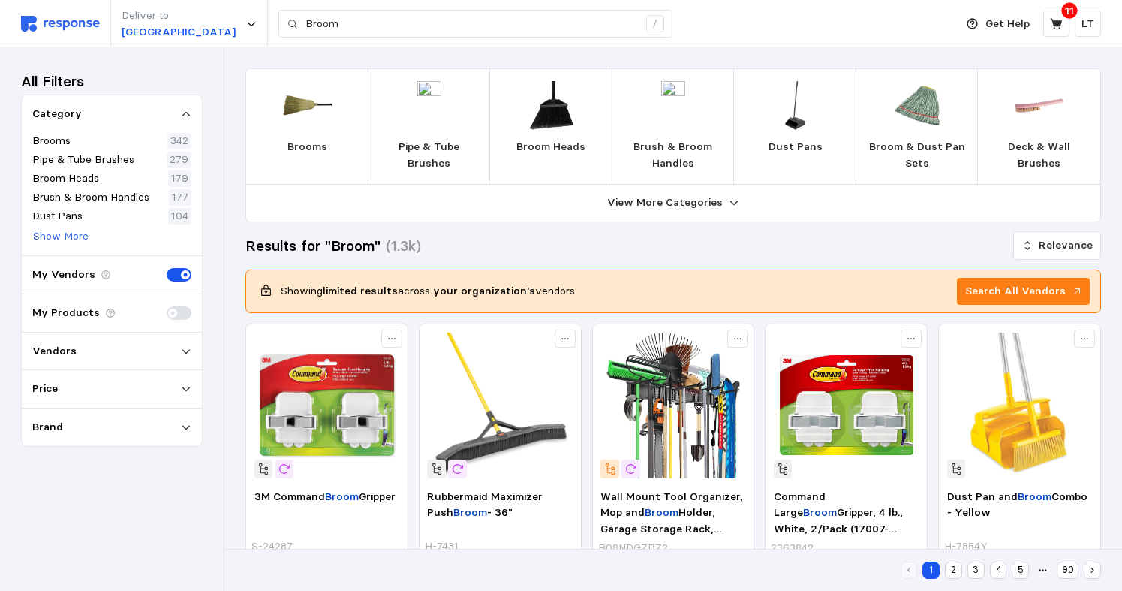
click at [541, 116] on img at bounding box center [551, 105] width 49 height 49
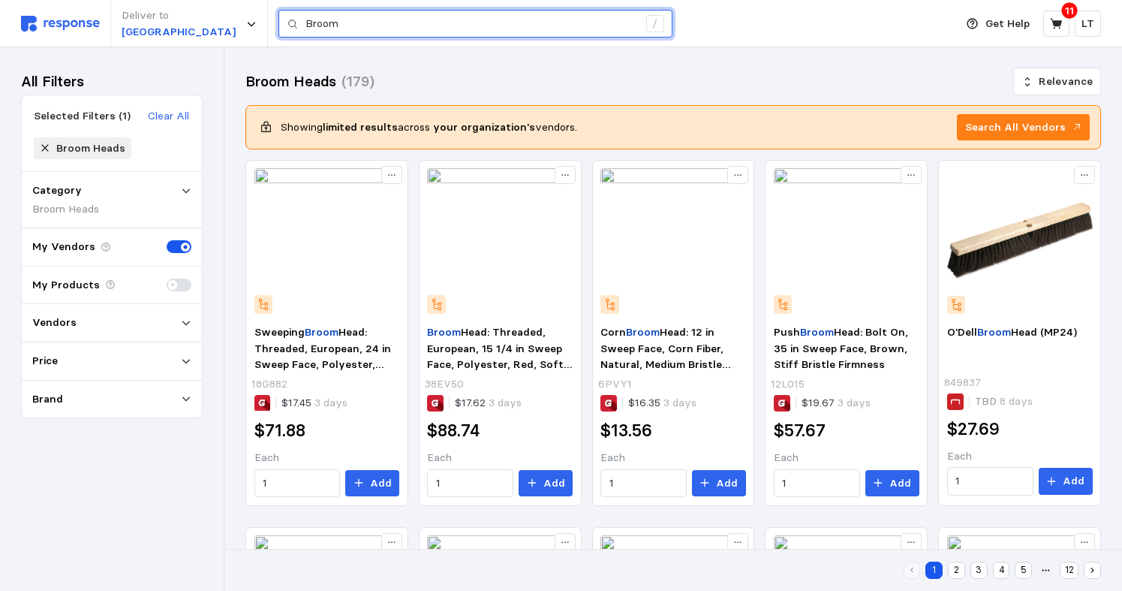
drag, startPoint x: 360, startPoint y: 20, endPoint x: 344, endPoint y: 21, distance: 15.8
click at [353, 22] on input "Broom" at bounding box center [471, 24] width 333 height 27
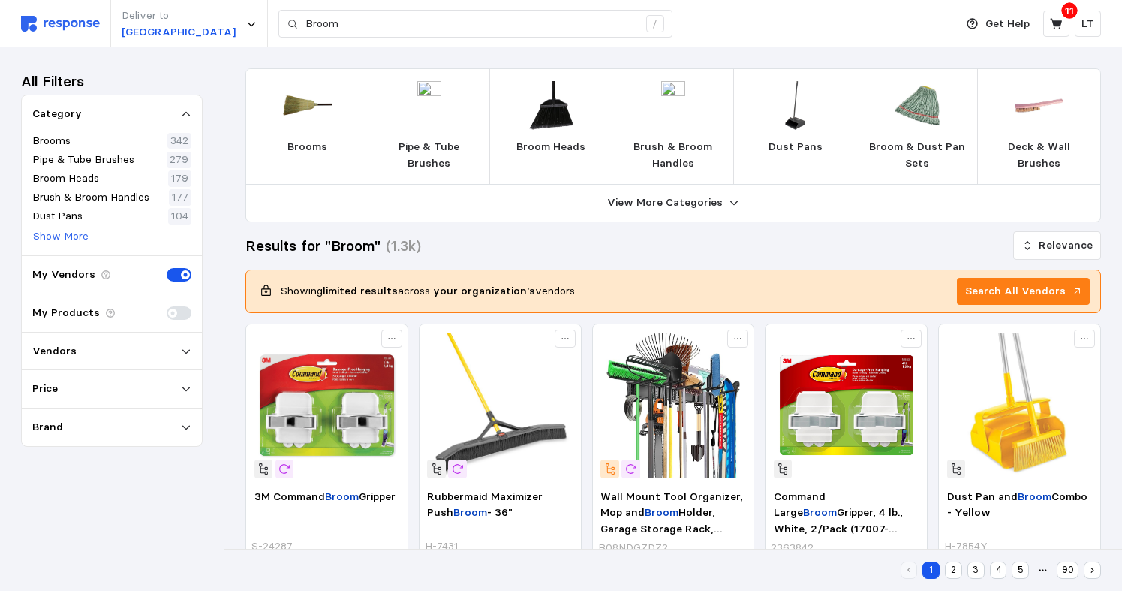
click at [312, 95] on img at bounding box center [307, 105] width 49 height 49
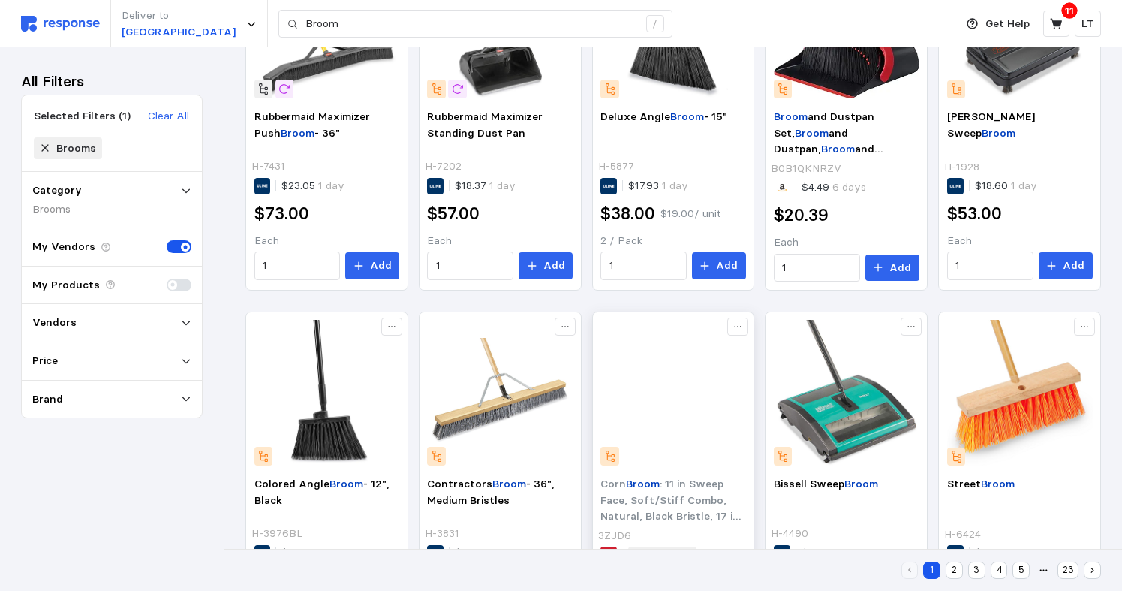
scroll to position [37, 0]
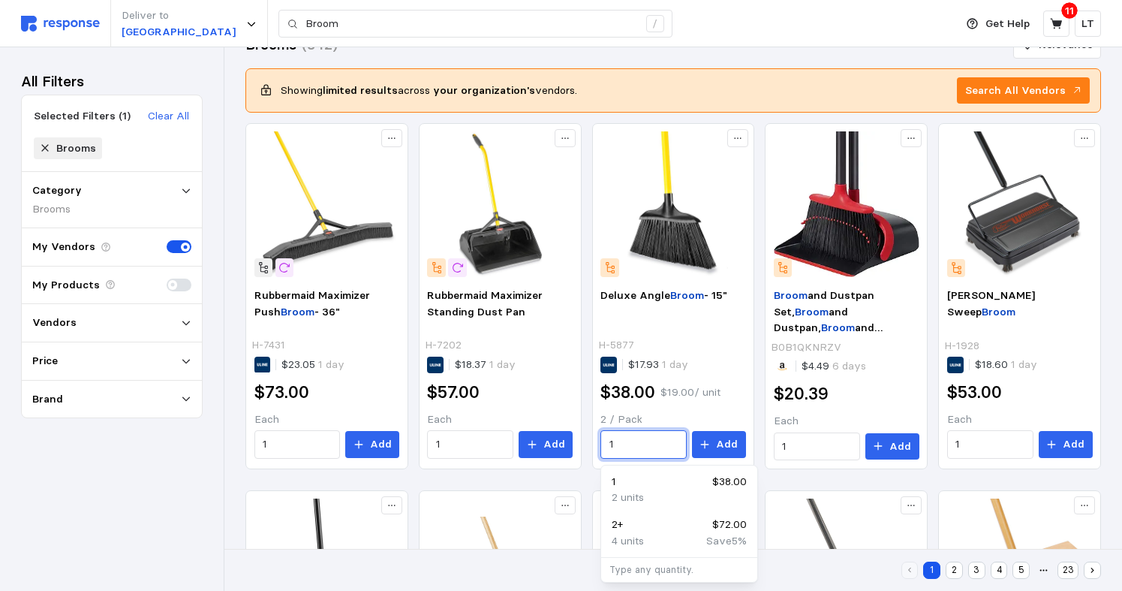
drag, startPoint x: 660, startPoint y: 441, endPoint x: 69, endPoint y: 351, distance: 597.5
type input "3"
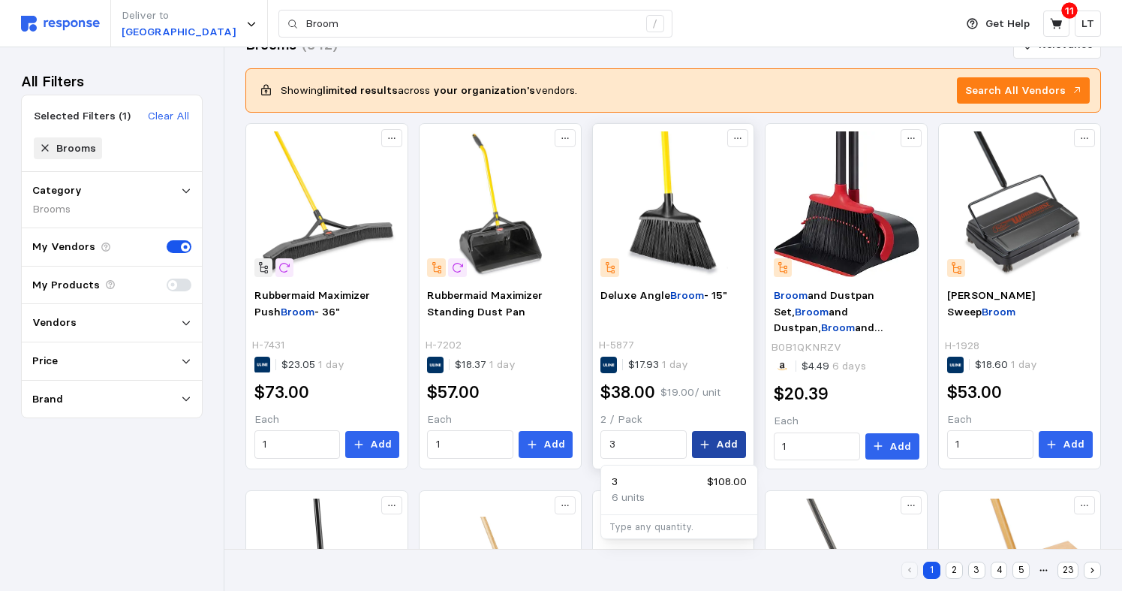
click at [713, 444] on button "Add" at bounding box center [719, 444] width 54 height 27
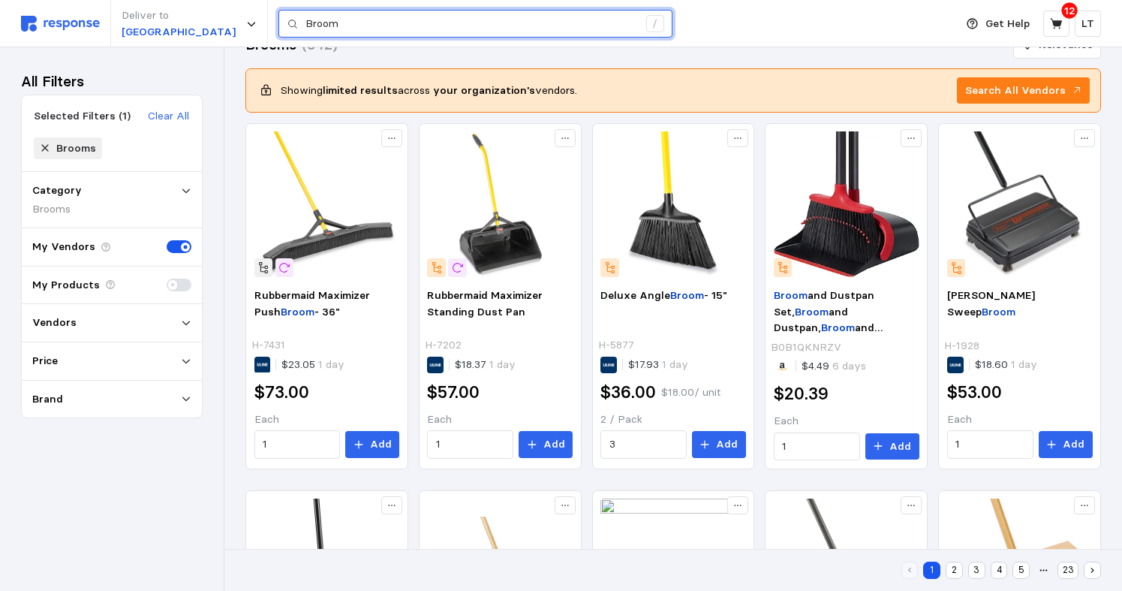
drag, startPoint x: 212, startPoint y: 22, endPoint x: 84, endPoint y: 2, distance: 129.2
click at [104, 8] on div "Deliver to NORTHAMPTON Broom /" at bounding box center [484, 23] width 926 height 47
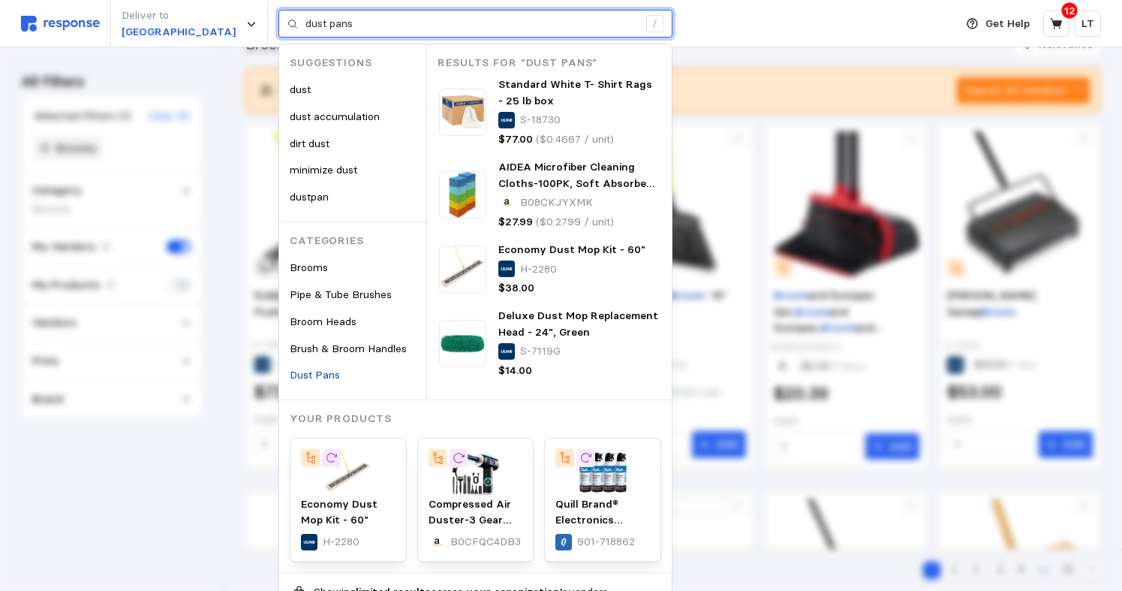
type input "dust pans"
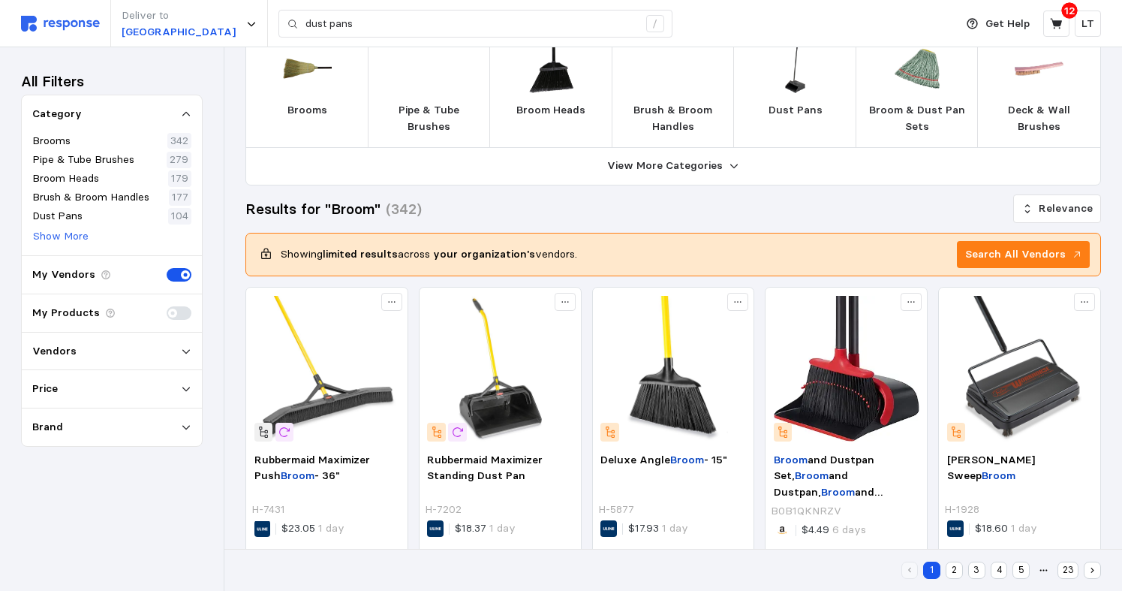
scroll to position [201, 0]
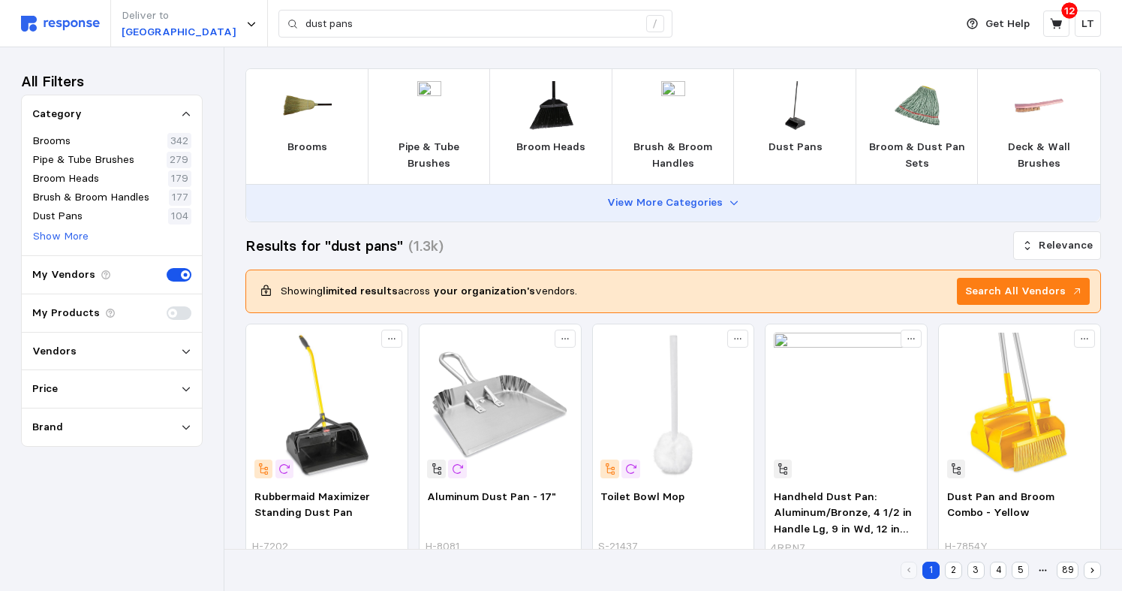
click at [676, 197] on p "View More Categories" at bounding box center [665, 202] width 116 height 17
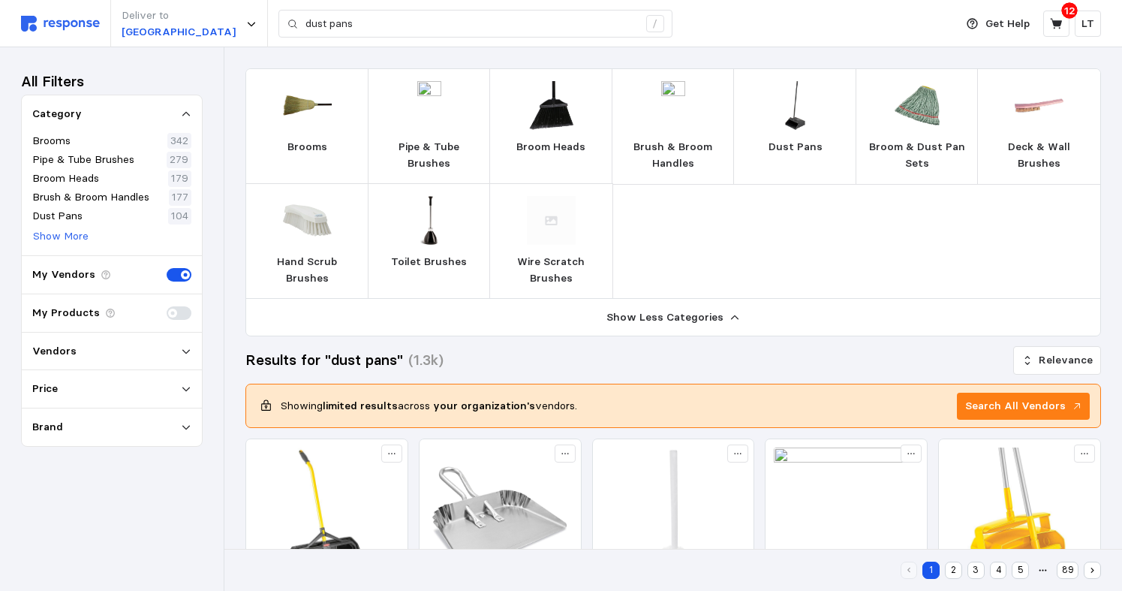
click at [790, 139] on p "Dust Pans" at bounding box center [796, 147] width 54 height 17
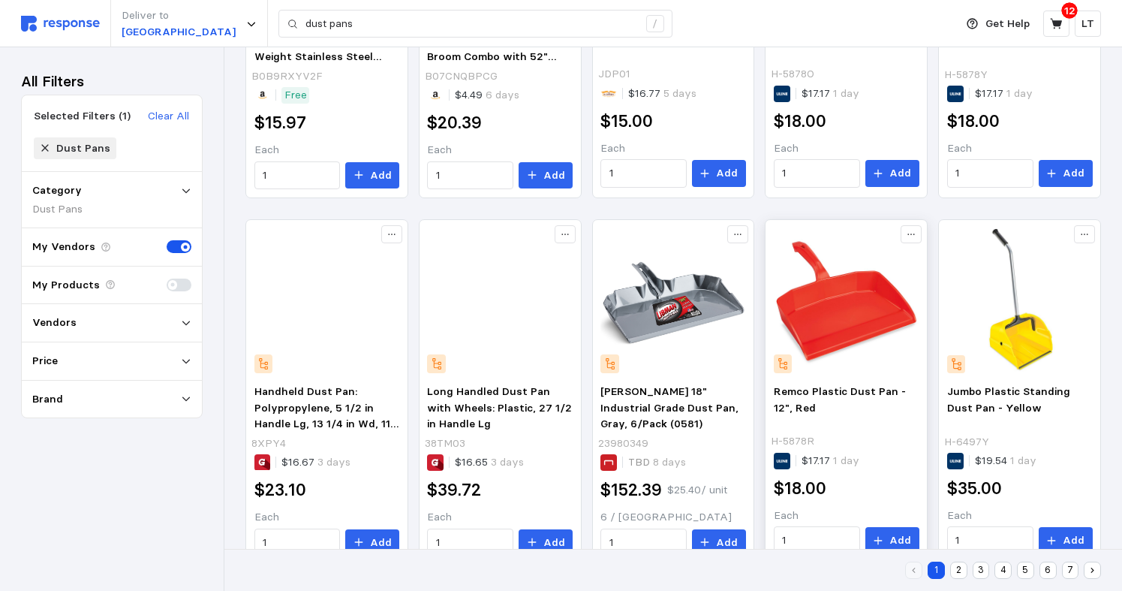
scroll to position [712, 0]
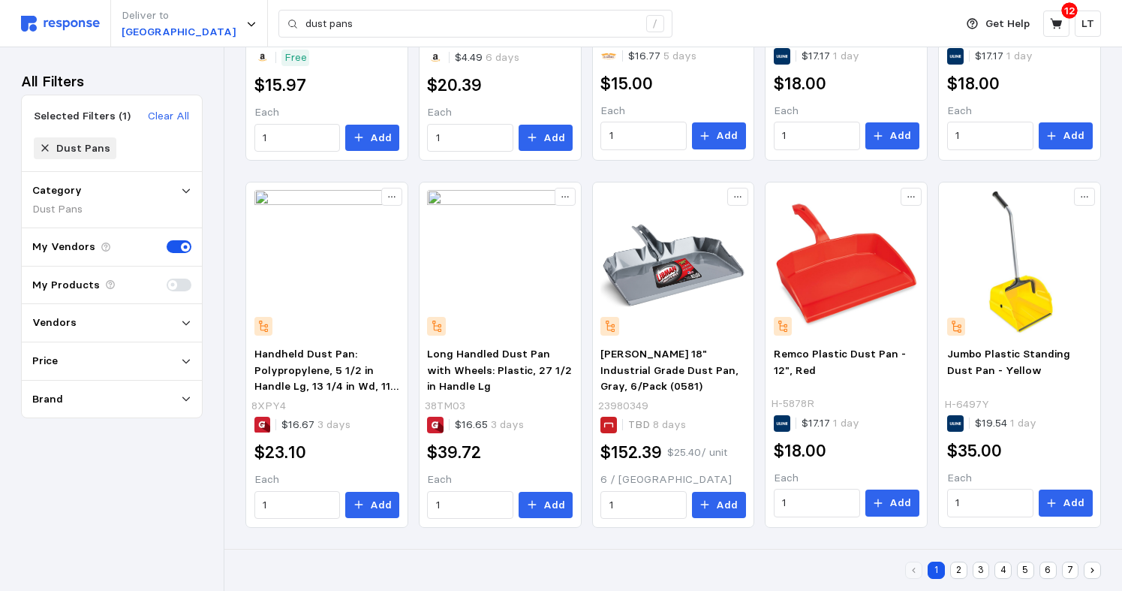
click at [958, 571] on button "2" at bounding box center [958, 569] width 17 height 17
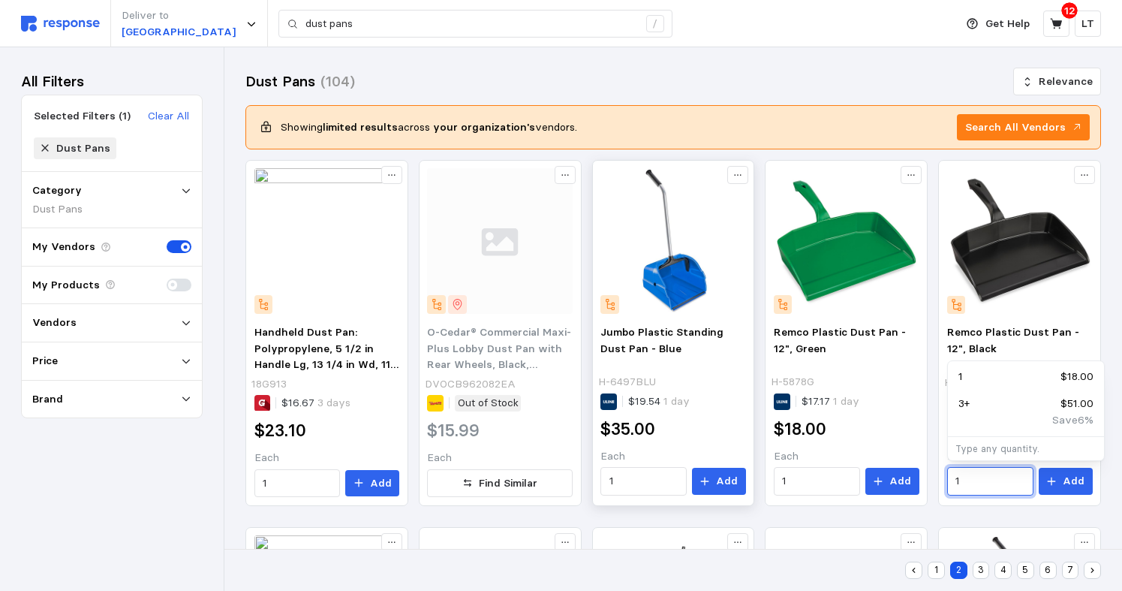
drag, startPoint x: 985, startPoint y: 485, endPoint x: 699, endPoint y: 456, distance: 287.5
type input "3"
click at [1057, 483] on icon at bounding box center [1051, 481] width 11 height 11
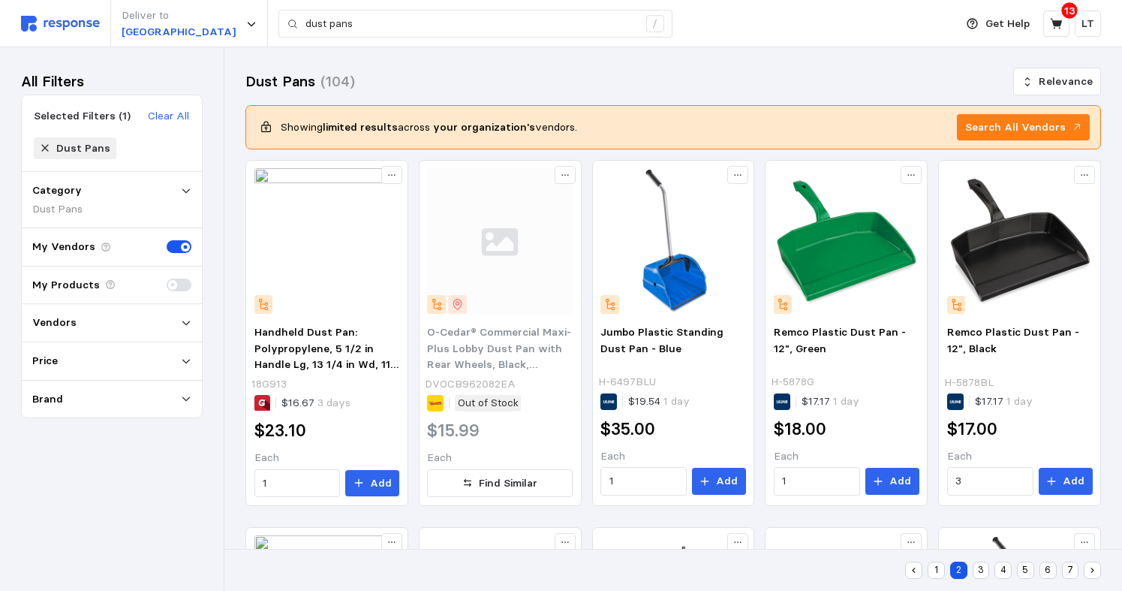
click at [722, 14] on div "Deliver to NORTHAMPTON dust pans /" at bounding box center [484, 23] width 926 height 47
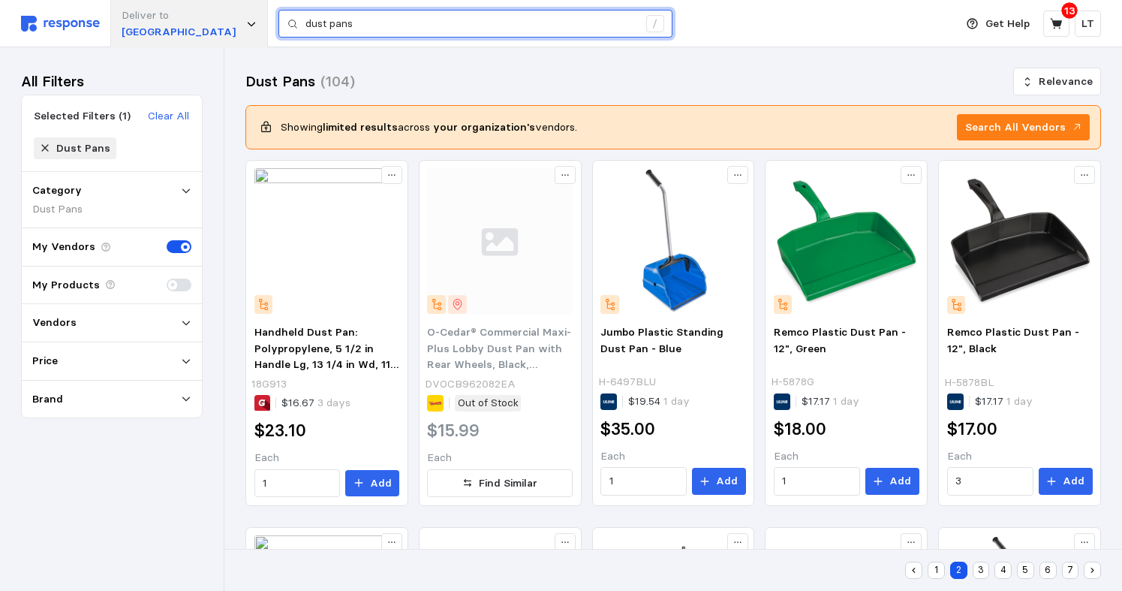
drag, startPoint x: 350, startPoint y: 26, endPoint x: 157, endPoint y: 32, distance: 193.0
click at [157, 32] on div "Deliver to NORTHAMPTON dust pans /" at bounding box center [484, 23] width 926 height 47
click at [355, 33] on input "dust pans" at bounding box center [471, 24] width 333 height 27
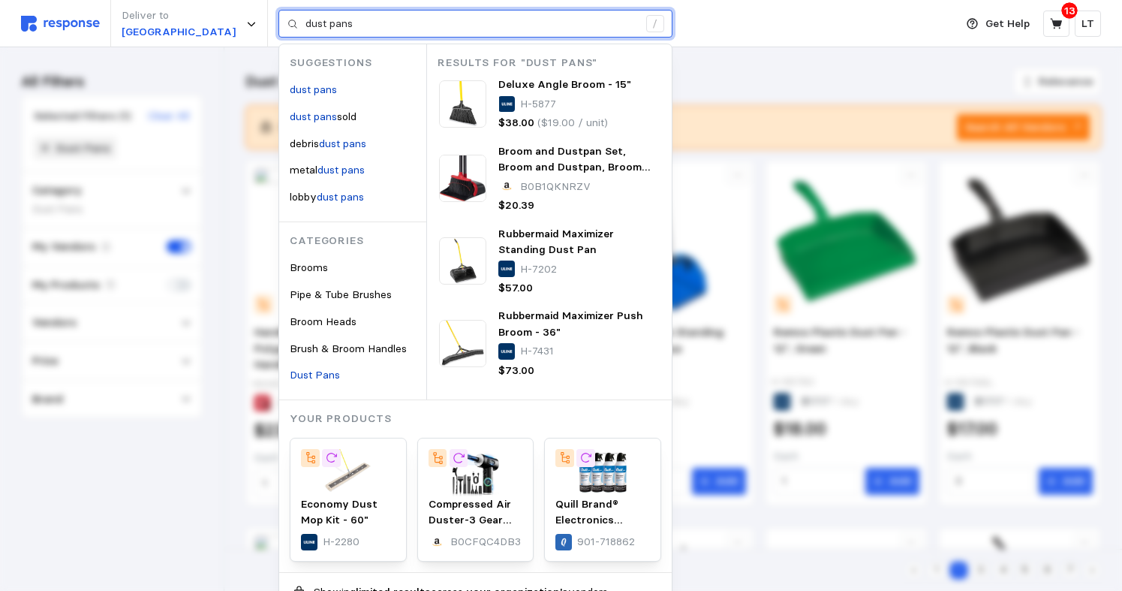
drag, startPoint x: 339, startPoint y: 27, endPoint x: 93, endPoint y: 17, distance: 246.4
click at [93, 17] on div "Deliver to NORTHAMPTON dust pans / Suggestions dust pans dust pans sold debris …" at bounding box center [484, 23] width 926 height 47
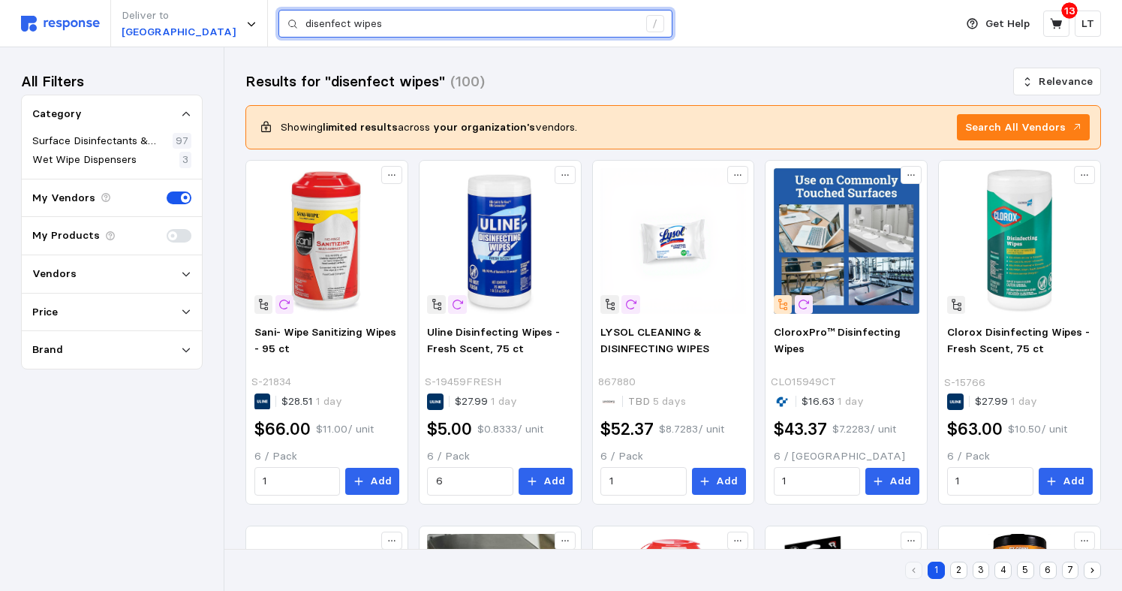
drag, startPoint x: 393, startPoint y: 22, endPoint x: -215, endPoint y: 36, distance: 607.4
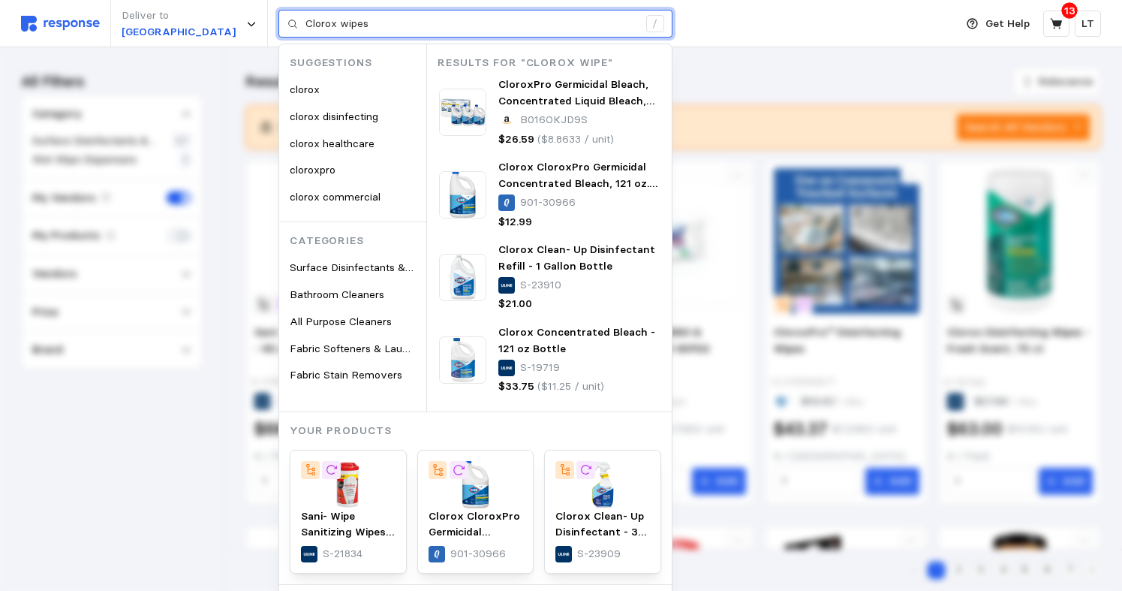
type input "Clorox wipes"
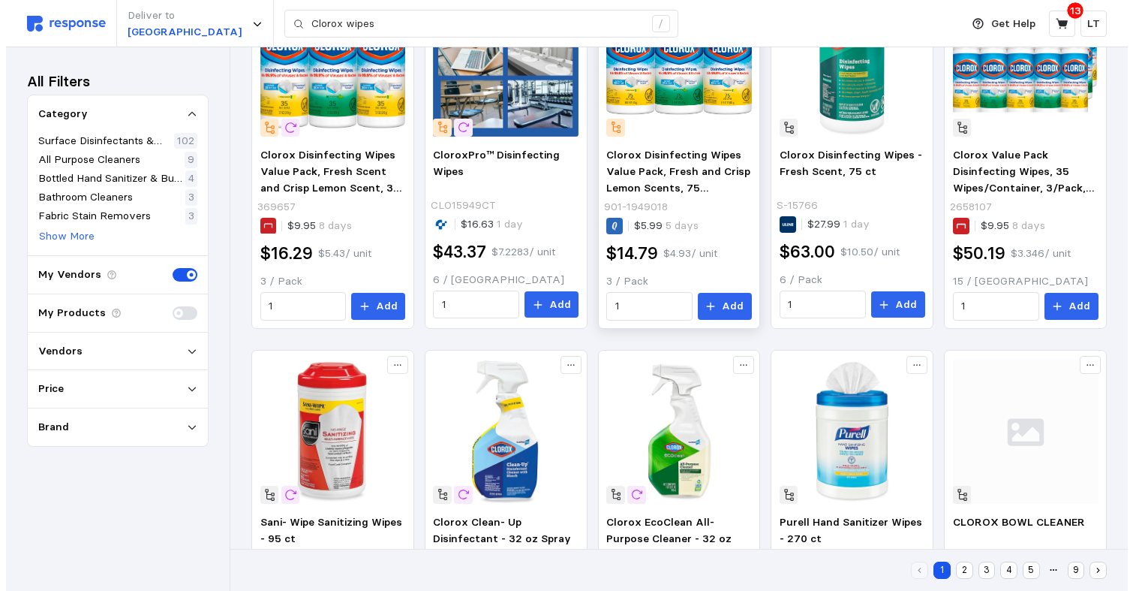
scroll to position [600, 0]
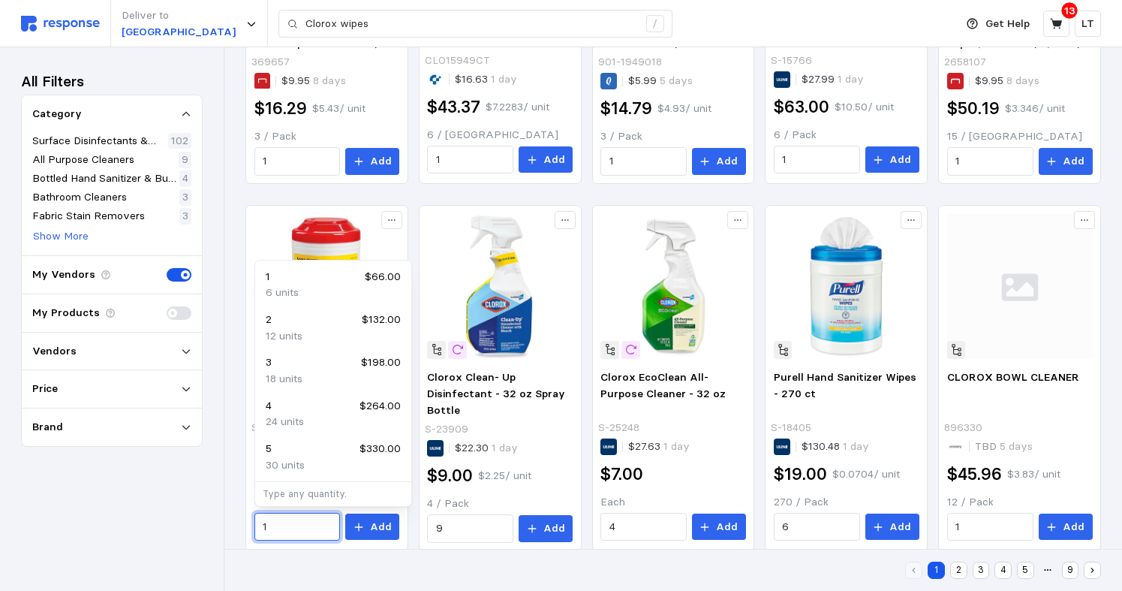
drag, startPoint x: 287, startPoint y: 528, endPoint x: -91, endPoint y: 492, distance: 380.1
click at [0, 492] on html "Deliver to [GEOGRAPHIC_DATA] Clorox wipes / Get Help 13 LT Clorox wipes / Home …" at bounding box center [561, 190] width 1122 height 1581
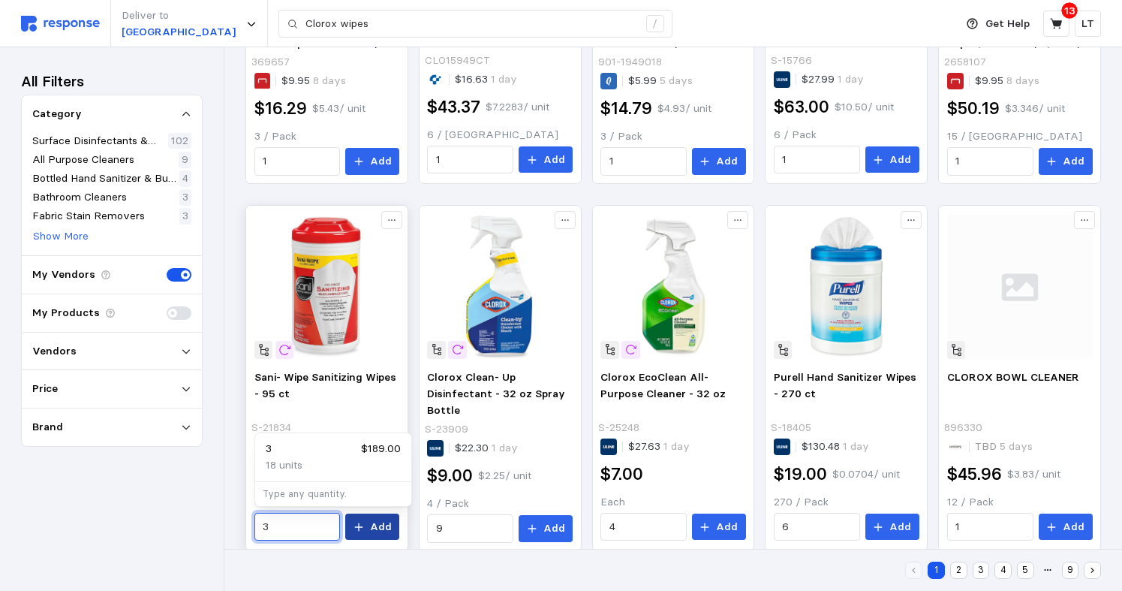
type input "3"
click at [378, 527] on p "Add" at bounding box center [381, 527] width 22 height 17
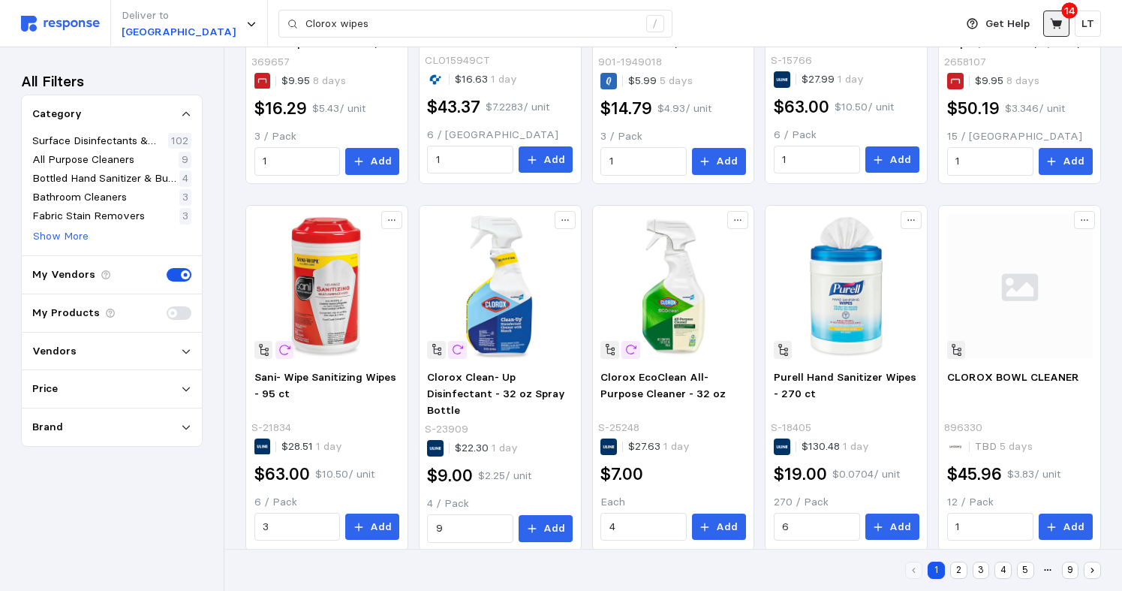
click at [1060, 20] on icon at bounding box center [1057, 24] width 14 height 14
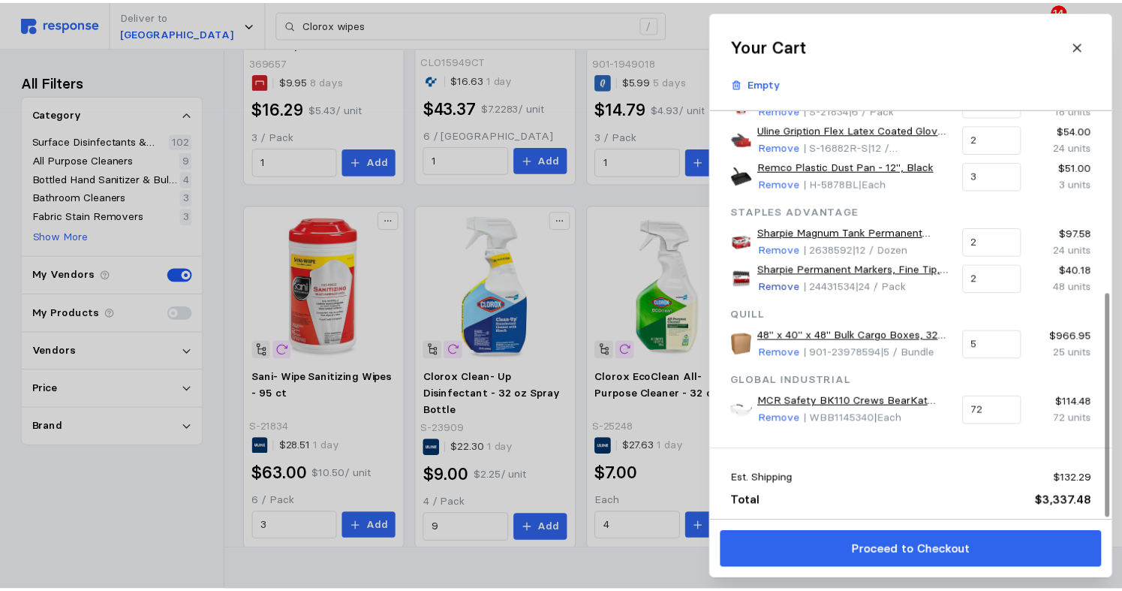
scroll to position [333, 0]
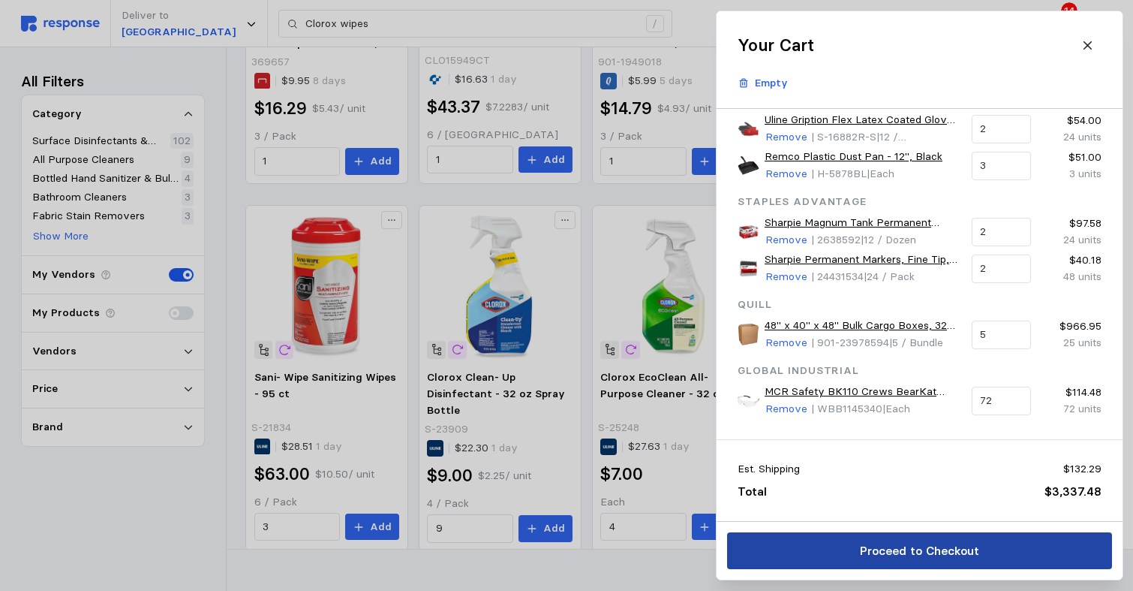
click at [936, 544] on p "Proceed to Checkout" at bounding box center [918, 550] width 119 height 19
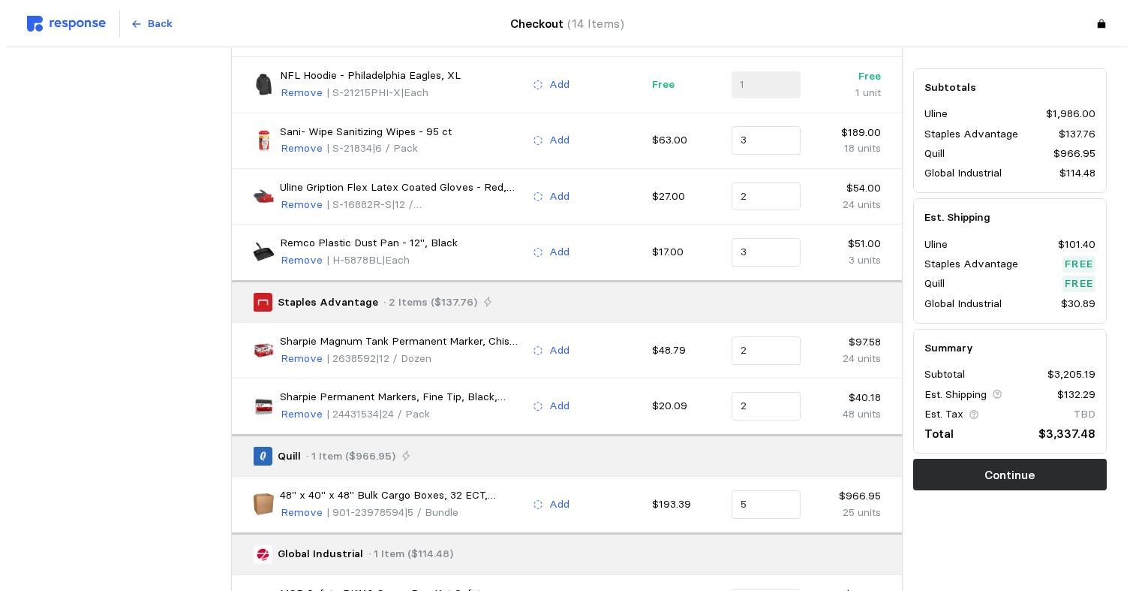
scroll to position [375, 0]
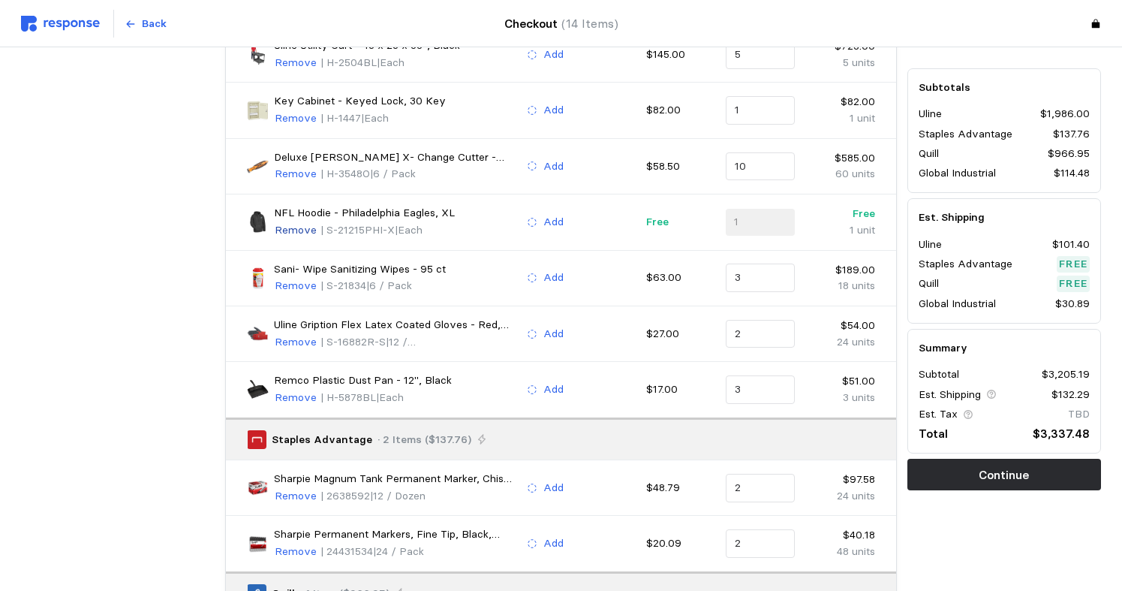
click at [294, 233] on p "Remove" at bounding box center [296, 230] width 42 height 17
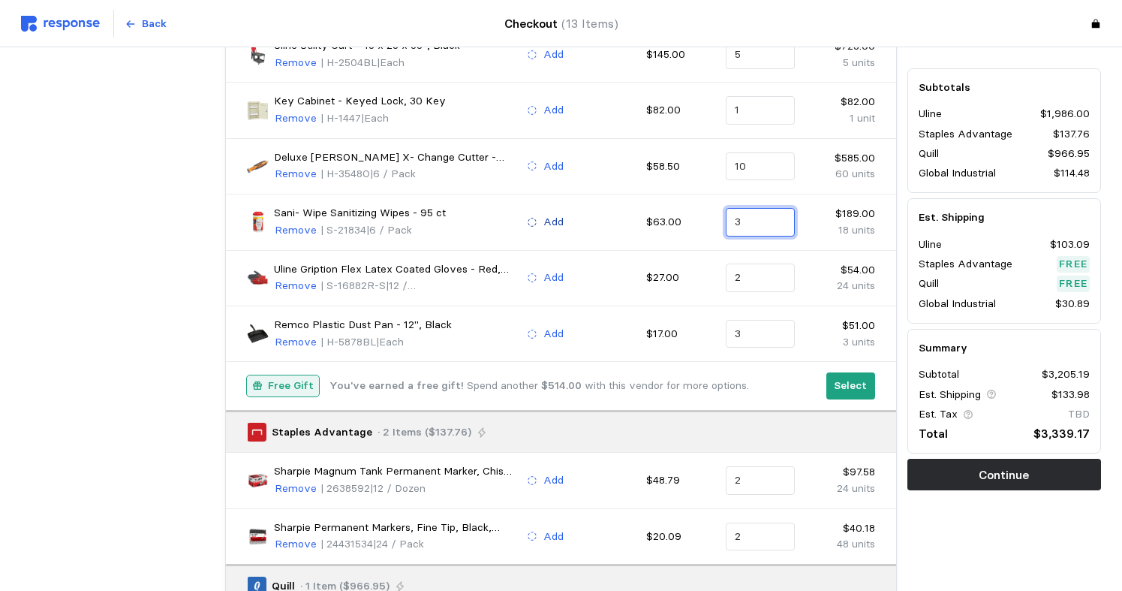
drag, startPoint x: 760, startPoint y: 220, endPoint x: 551, endPoint y: 215, distance: 209.5
click at [595, 214] on div "Sani- Wipe Sanitizing Wipes - 95 ct Remove | S-21834 | 6 / Pack Add $63.00 3 $1…" at bounding box center [561, 222] width 638 height 44
type input "4"
click at [750, 260] on div "4 $252.00" at bounding box center [804, 259] width 135 height 17
click at [850, 381] on p "Select" at bounding box center [850, 386] width 33 height 17
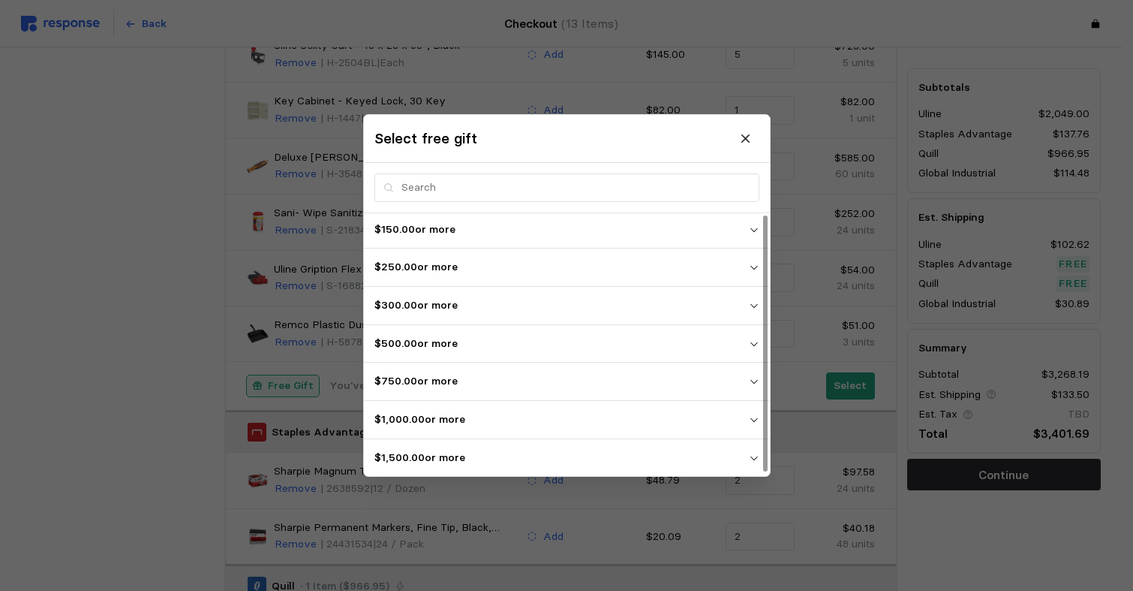
scroll to position [4, 0]
click at [435, 456] on p "$1,500.00 or more" at bounding box center [562, 456] width 375 height 17
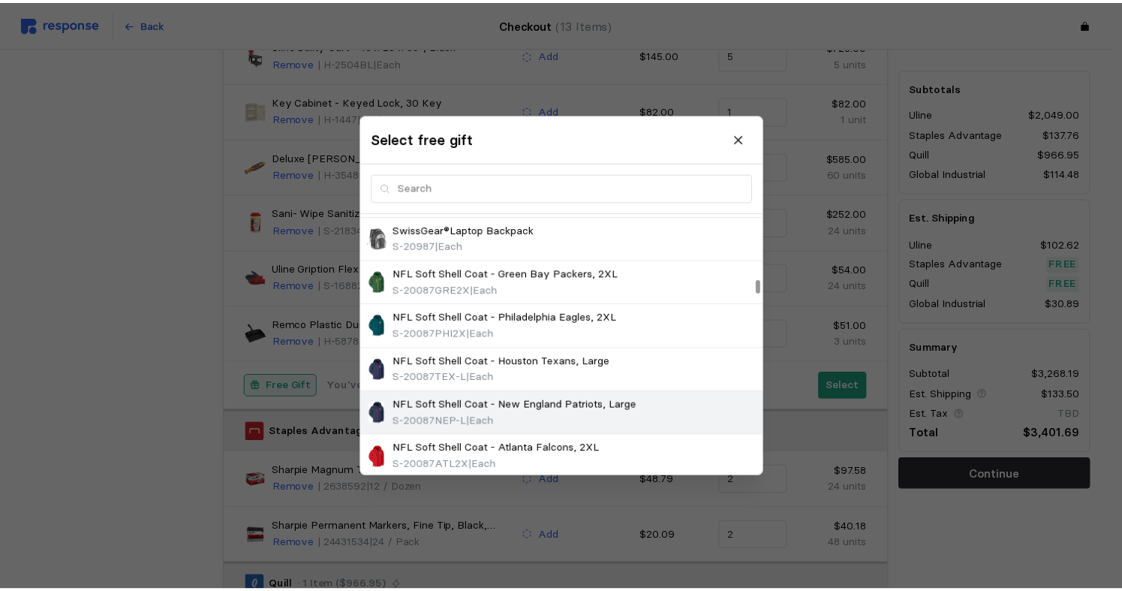
scroll to position [1320, 0]
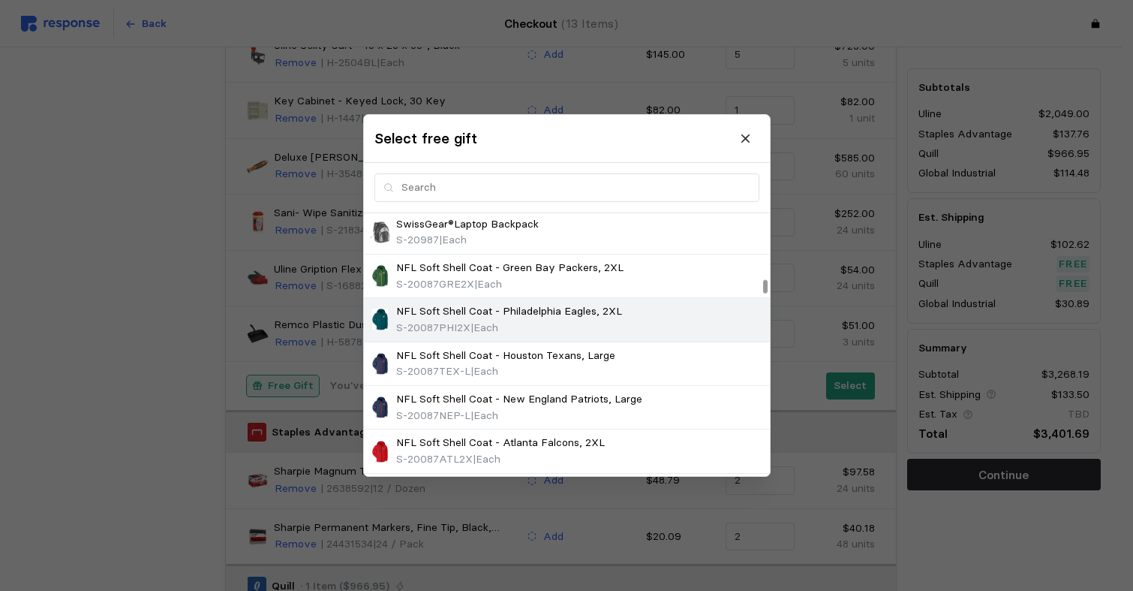
click at [513, 311] on p "NFL Soft Shell Coat - Philadelphia Eagles, 2XL" at bounding box center [509, 311] width 226 height 17
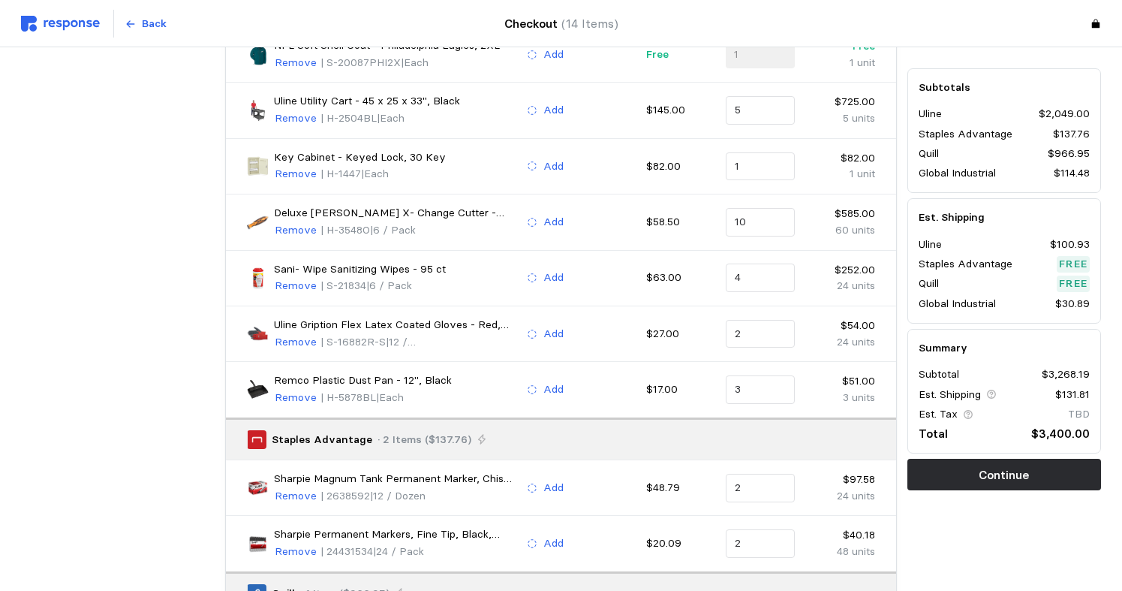
click at [1014, 521] on div "Subtotals Uline $2,049.00 Staples Advantage $137.76 Quill $966.95 Global Indust…" at bounding box center [1004, 273] width 204 height 1001
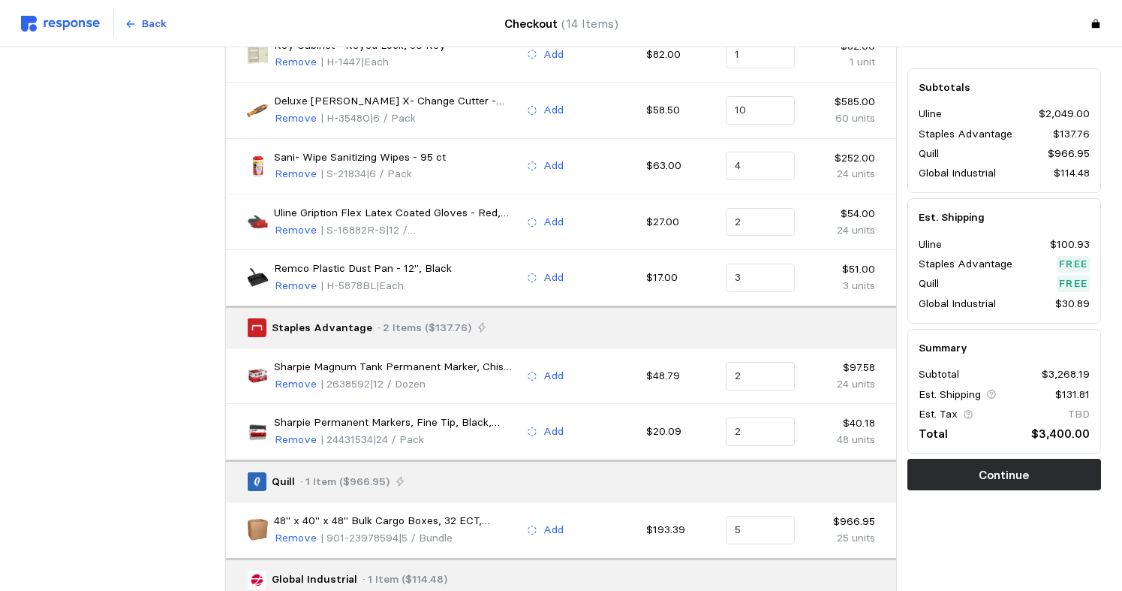
scroll to position [636, 0]
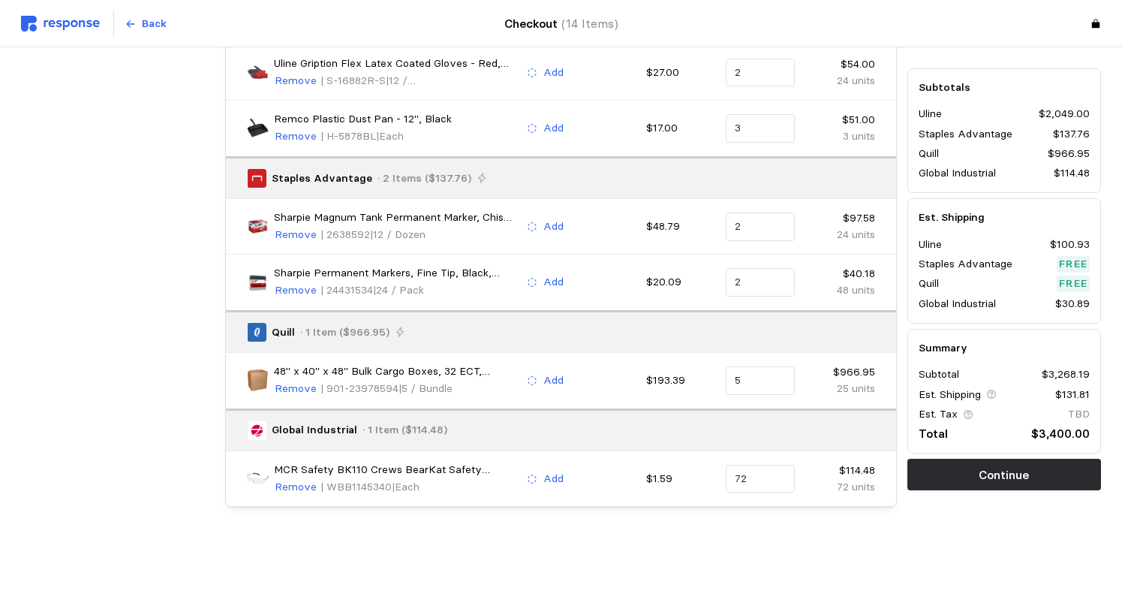
click at [1012, 470] on p "Continue" at bounding box center [1004, 474] width 50 height 19
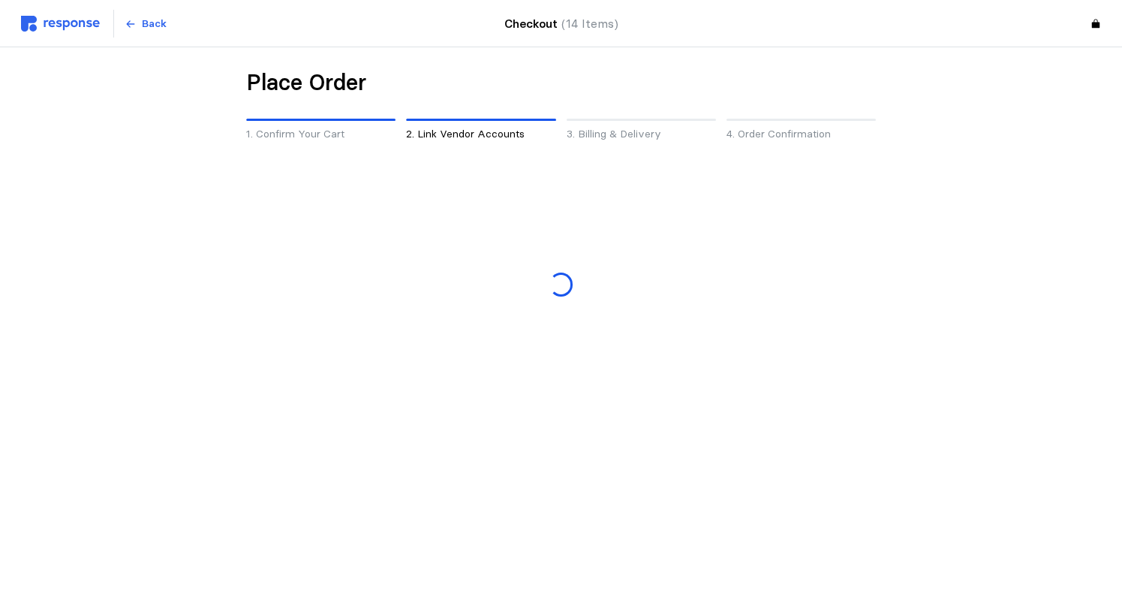
scroll to position [0, 0]
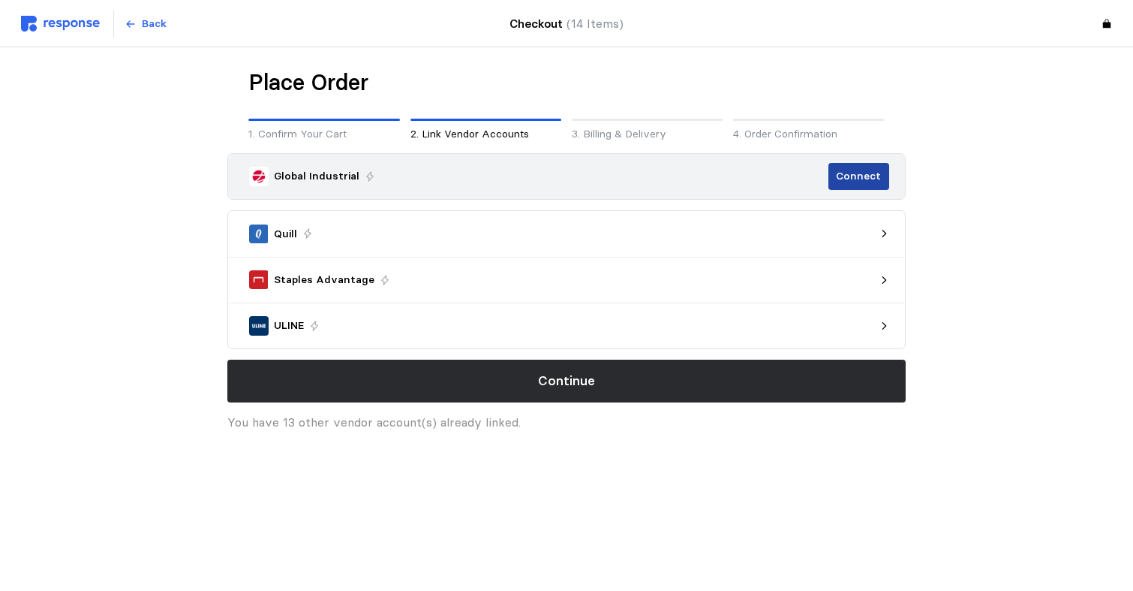
click at [859, 179] on p "Connect" at bounding box center [858, 176] width 45 height 17
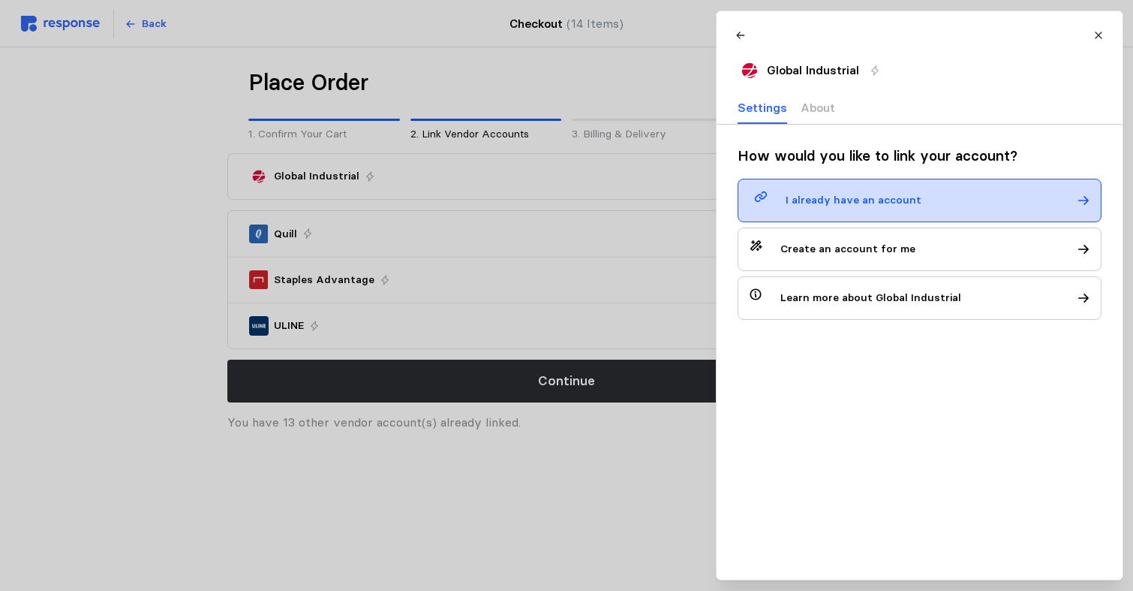
click at [868, 197] on p "I already have an account" at bounding box center [854, 200] width 136 height 17
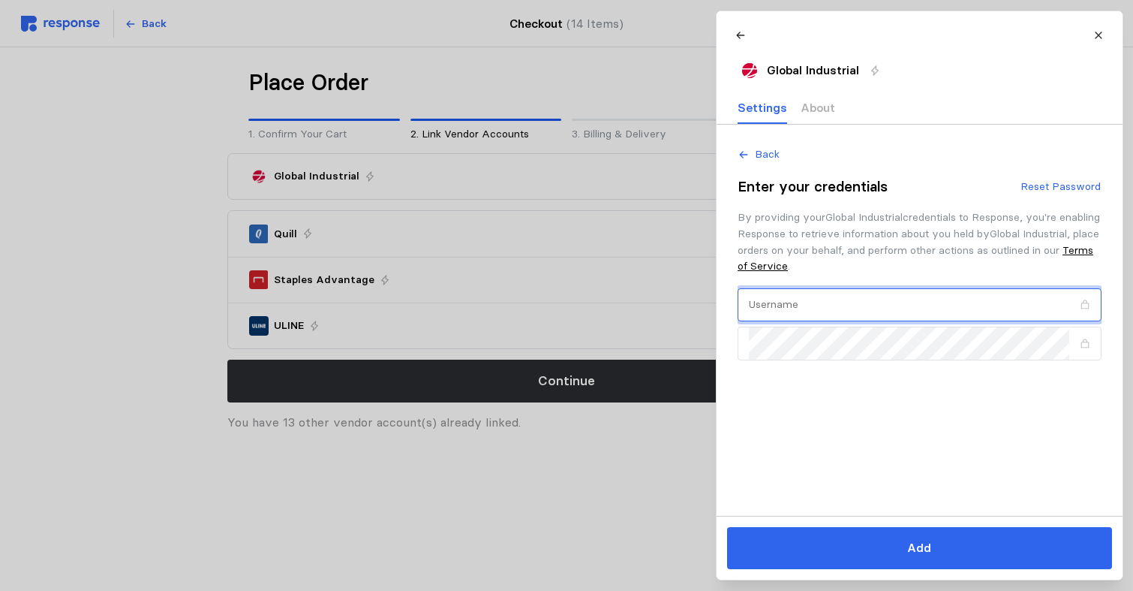
type input "[EMAIL_ADDRESS][DOMAIN_NAME]"
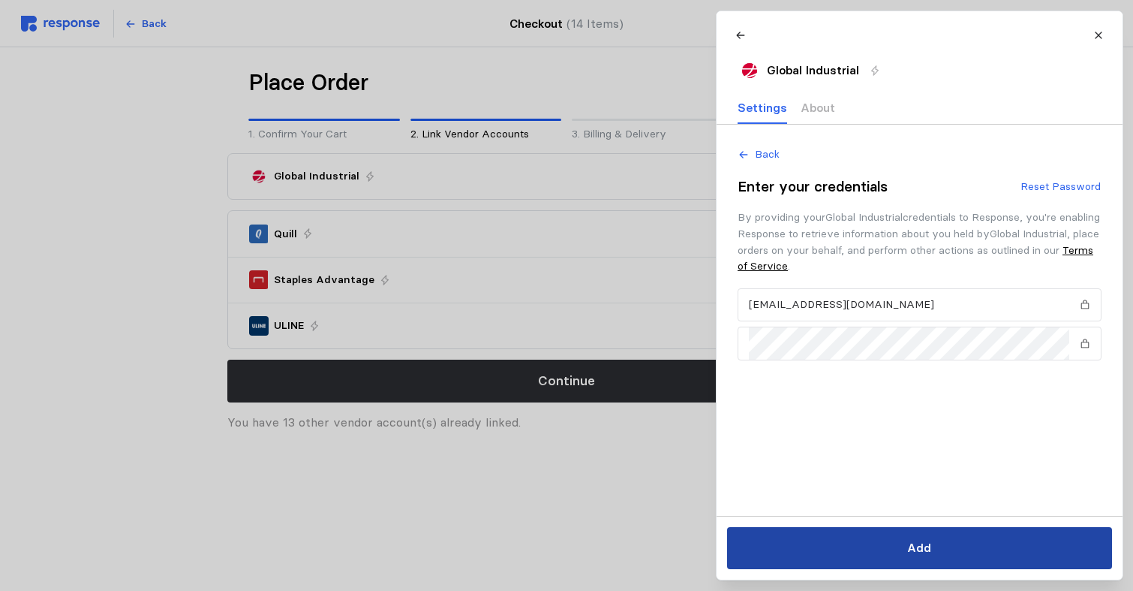
click at [928, 540] on p "Add" at bounding box center [919, 547] width 24 height 19
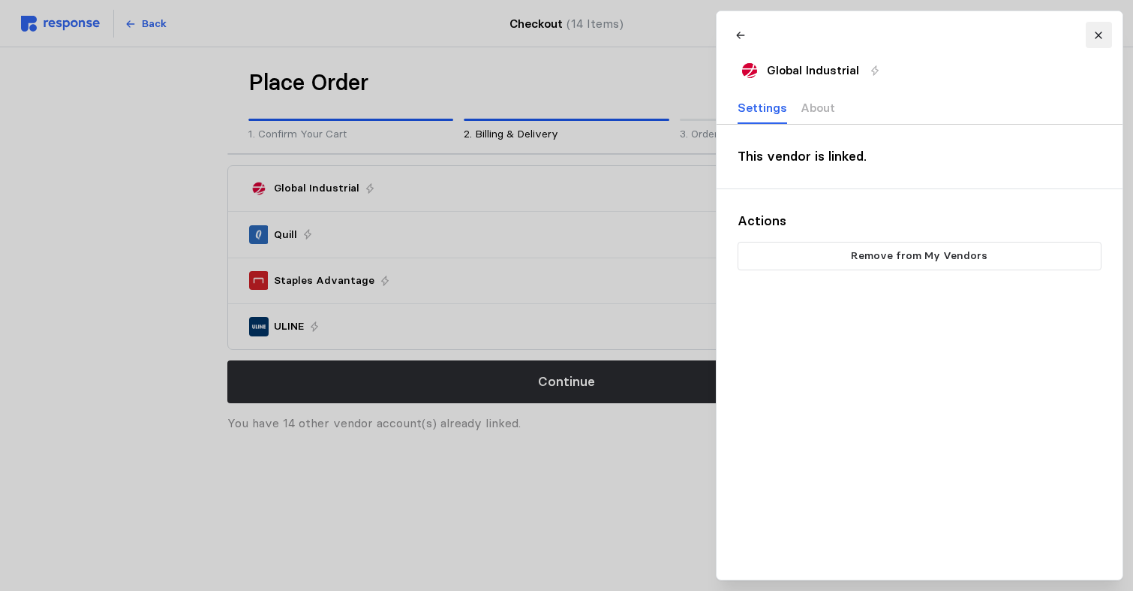
click at [1104, 37] on button at bounding box center [1098, 35] width 26 height 26
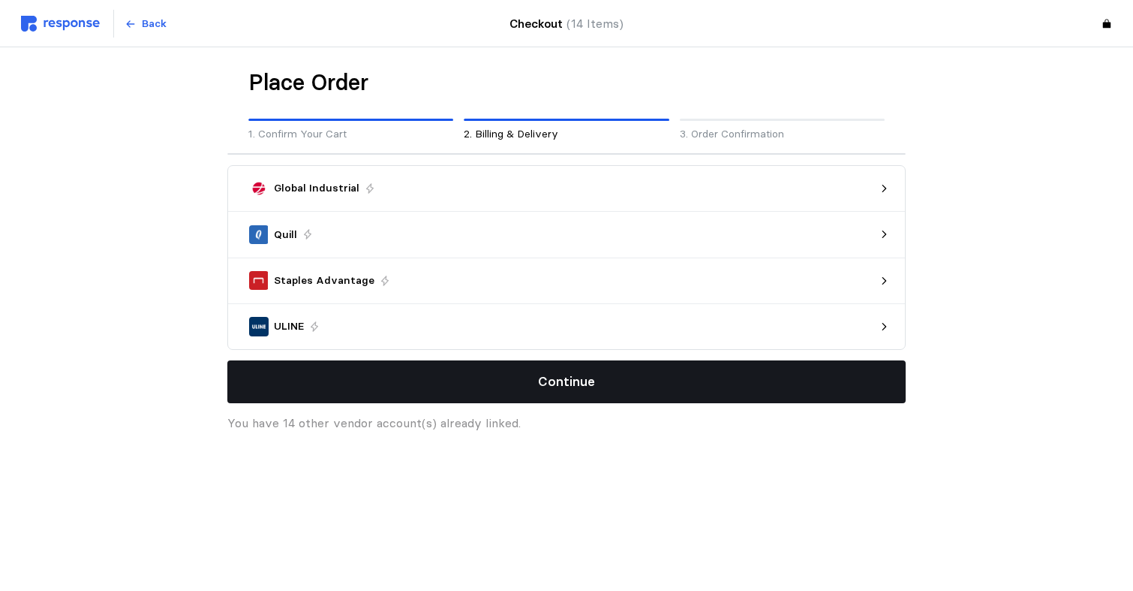
click at [603, 381] on button "Continue" at bounding box center [566, 381] width 679 height 43
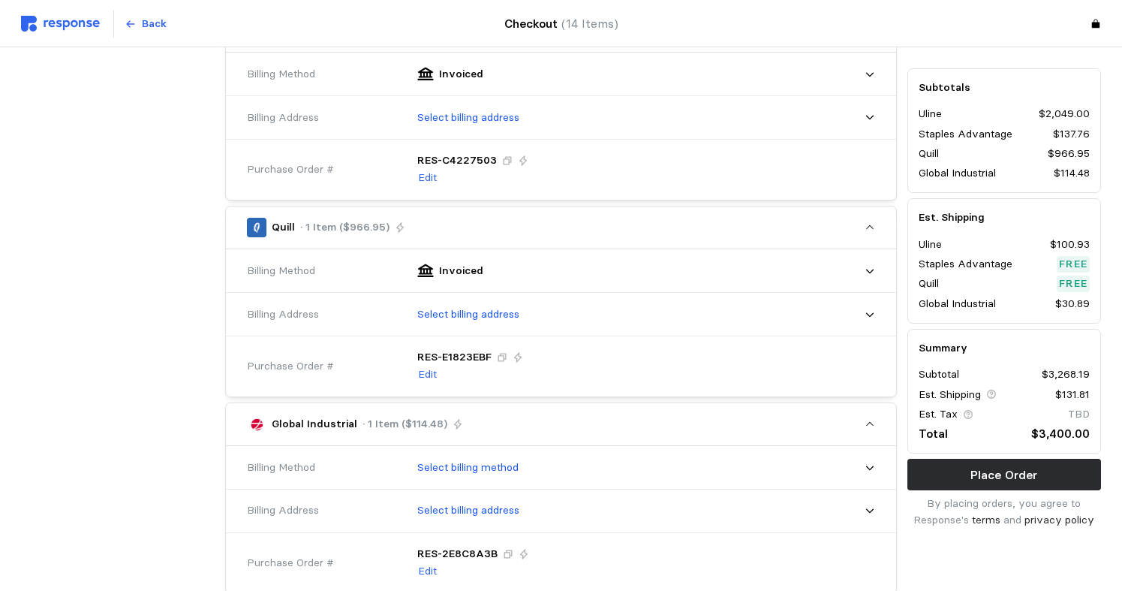
scroll to position [751, 0]
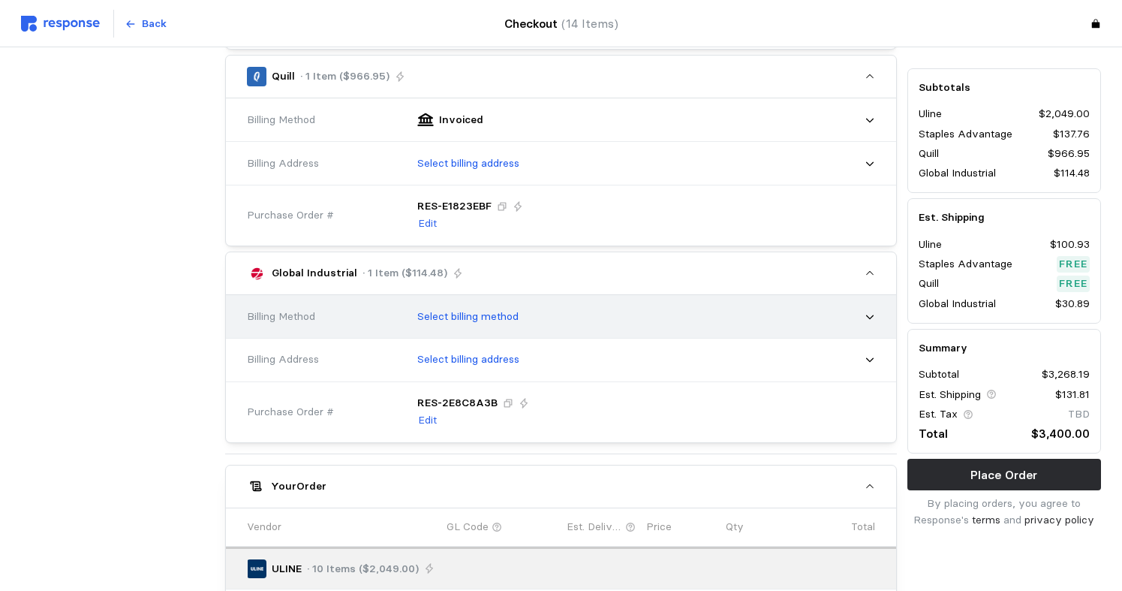
click at [566, 321] on div "Select billing method" at bounding box center [641, 317] width 468 height 38
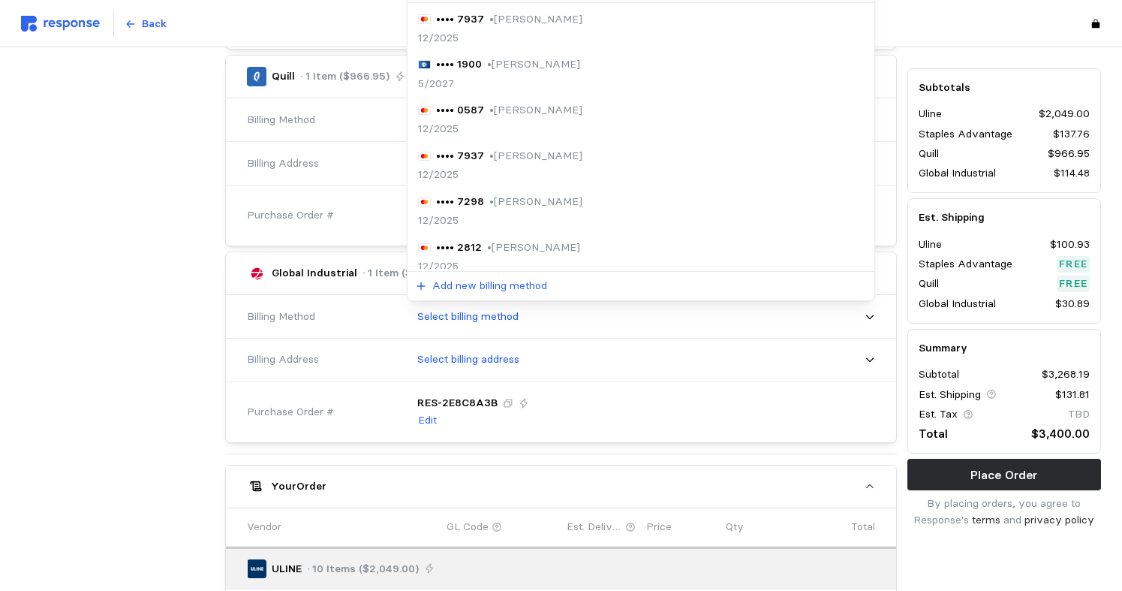
scroll to position [876, 0]
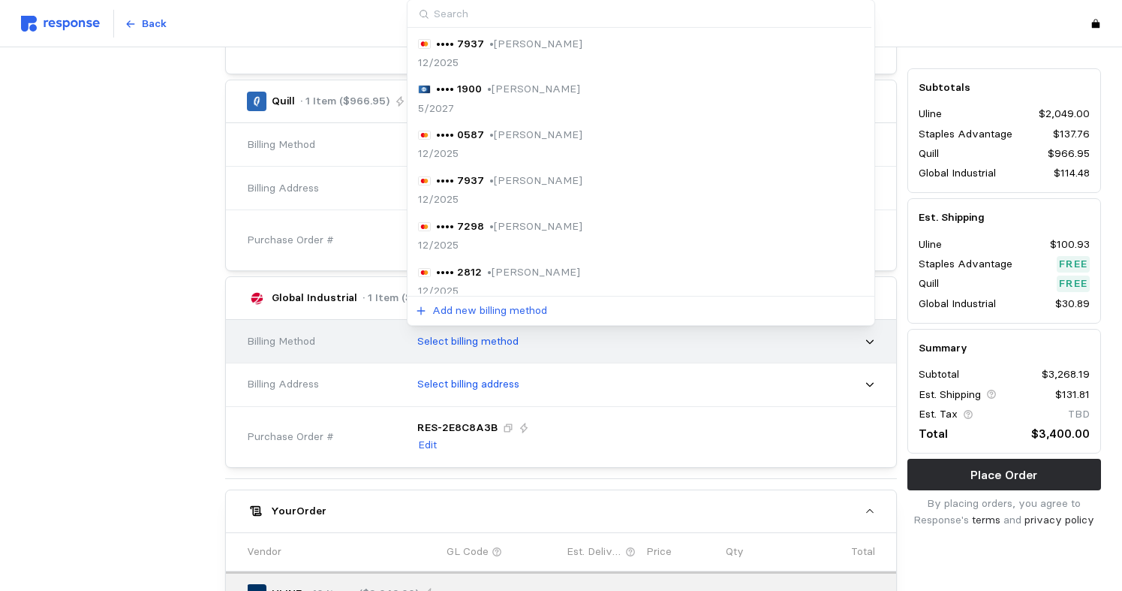
click at [605, 345] on div "Select billing method" at bounding box center [641, 342] width 468 height 38
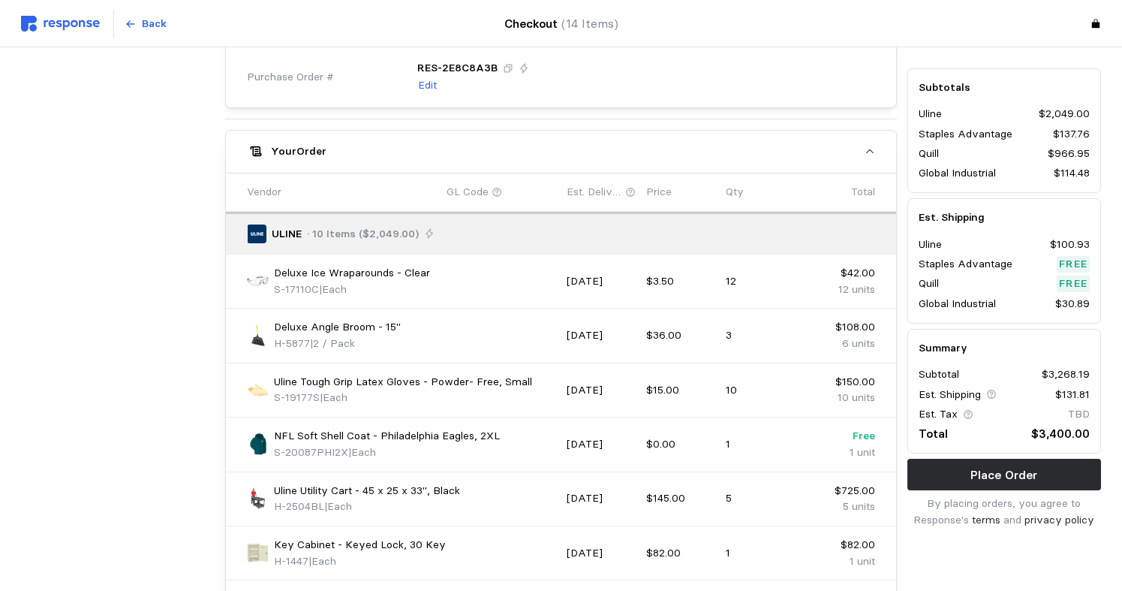
scroll to position [912, 0]
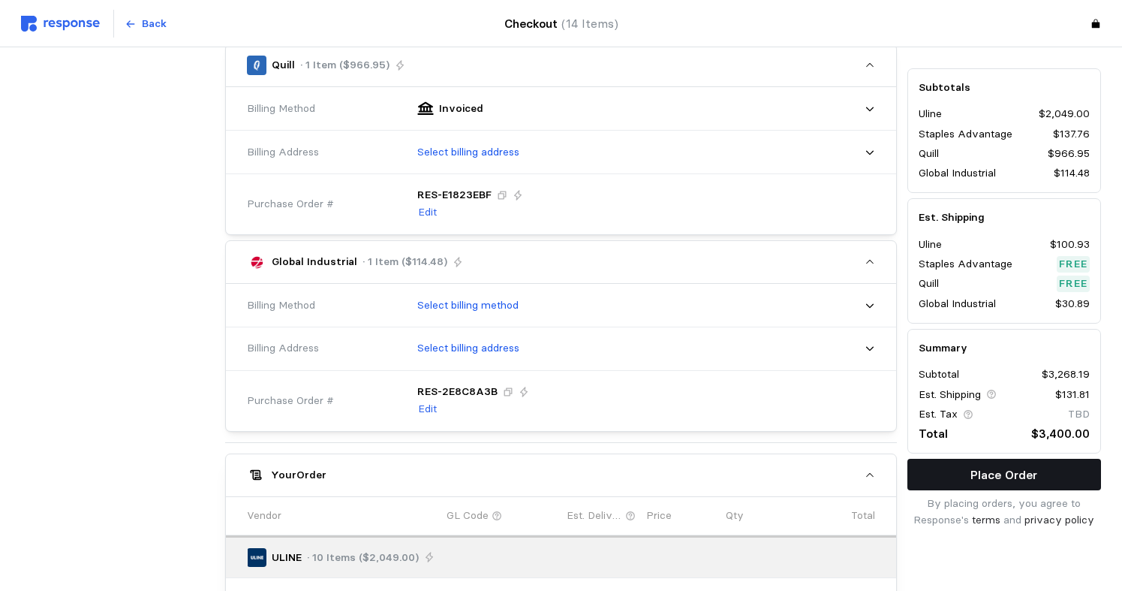
click at [960, 474] on button "Place Order" at bounding box center [1004, 475] width 194 height 32
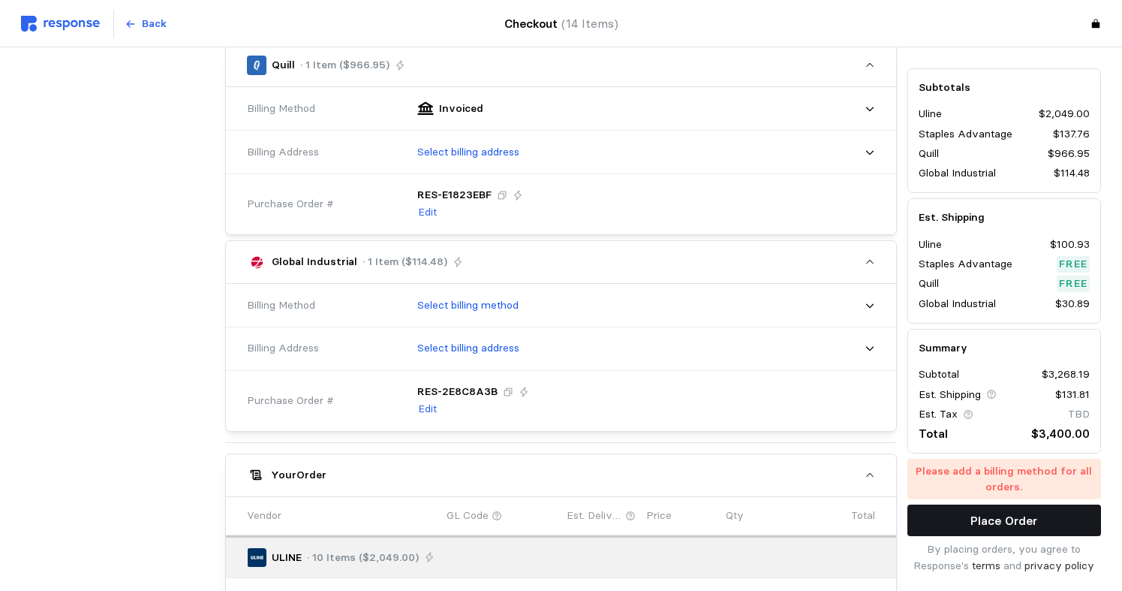
click at [1075, 517] on button "Place Order" at bounding box center [1004, 520] width 194 height 32
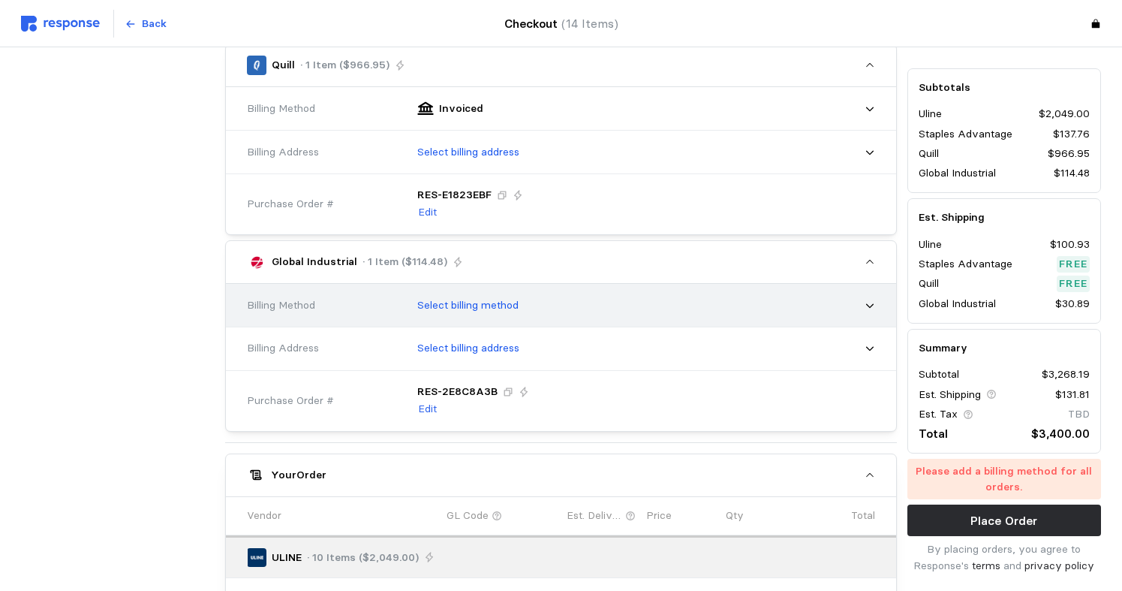
click at [557, 301] on div "Select billing method" at bounding box center [641, 306] width 468 height 38
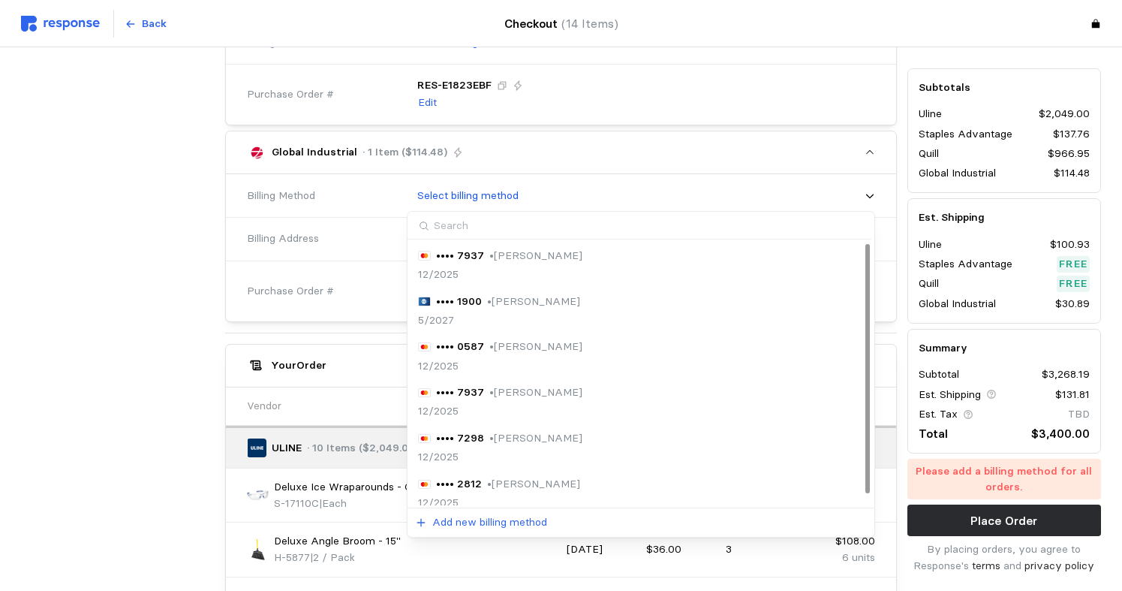
scroll to position [1045, 0]
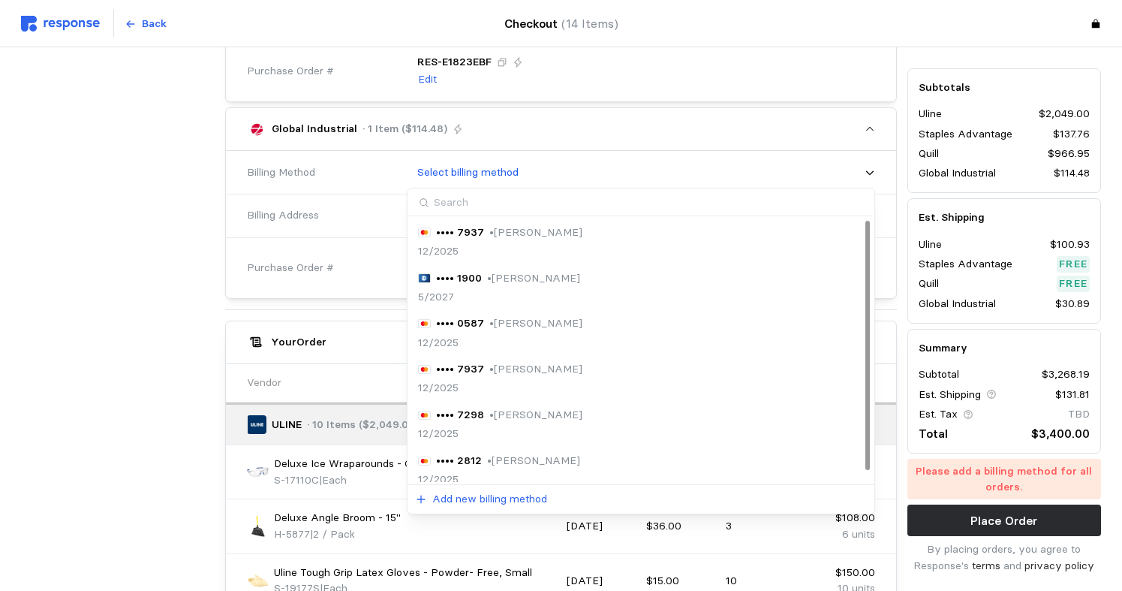
click at [74, 173] on div at bounding box center [118, 341] width 204 height 2477
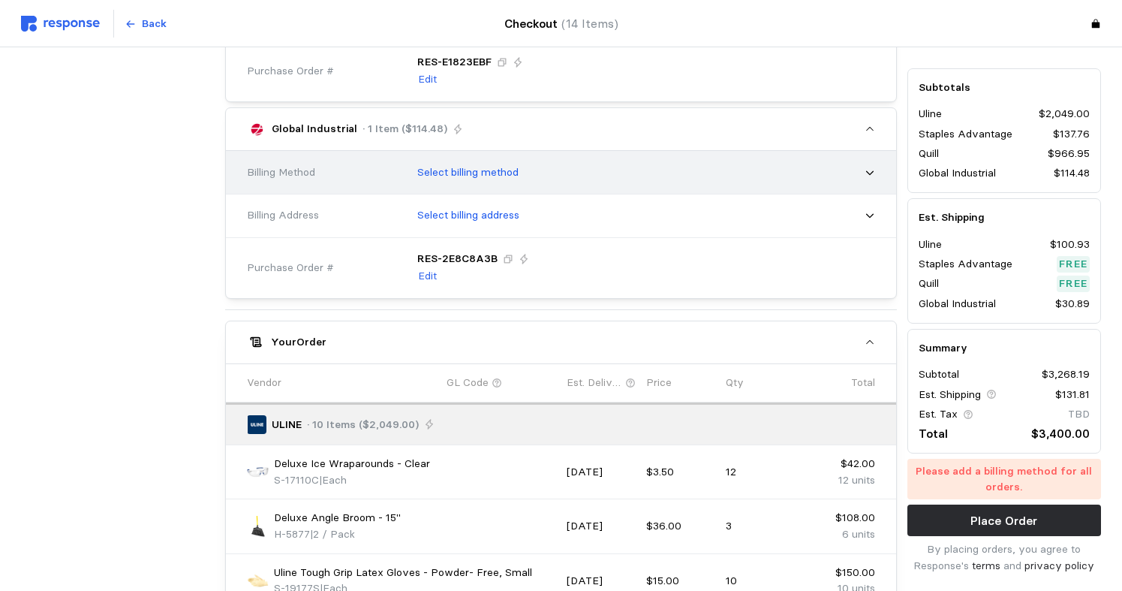
click at [880, 167] on div "Select billing method" at bounding box center [641, 173] width 479 height 48
click at [498, 168] on p "Select billing method" at bounding box center [467, 172] width 101 height 17
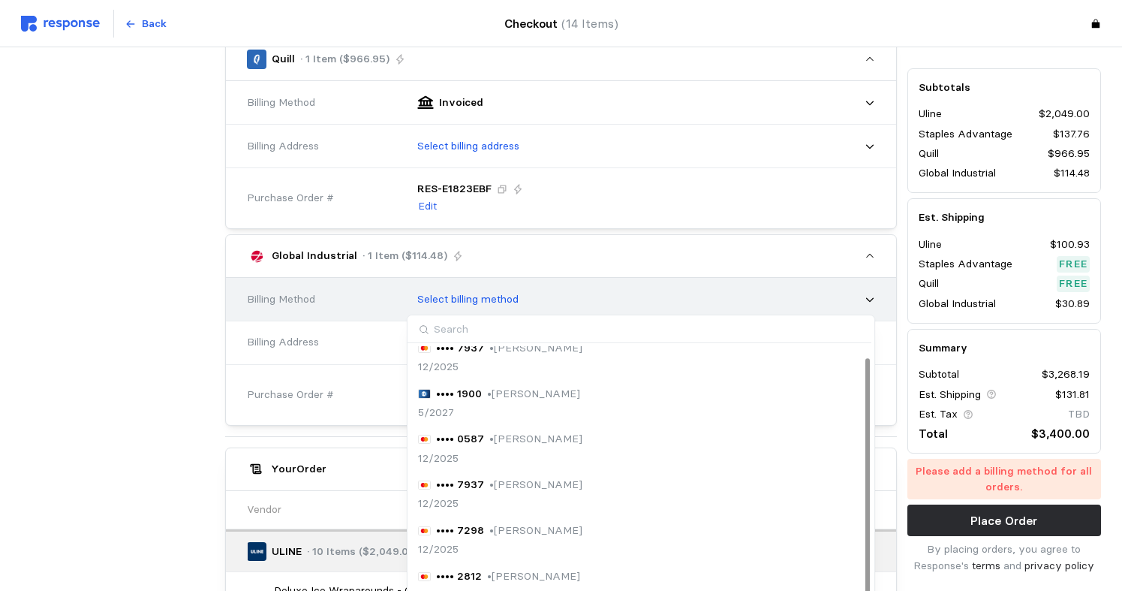
scroll to position [895, 0]
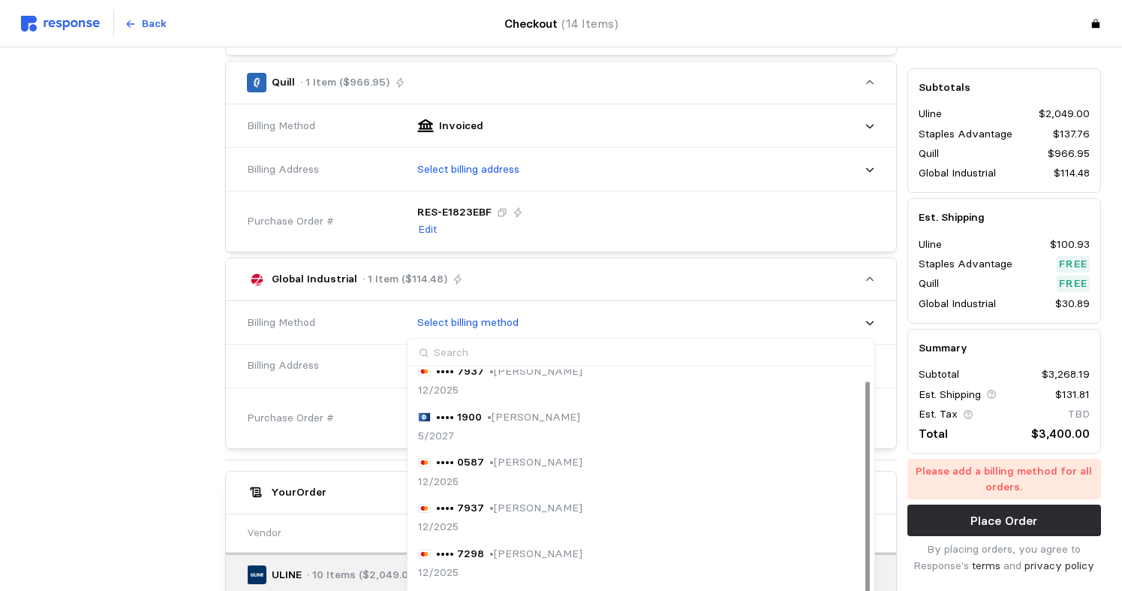
click at [465, 348] on input at bounding box center [640, 353] width 464 height 28
type input "Invoice"
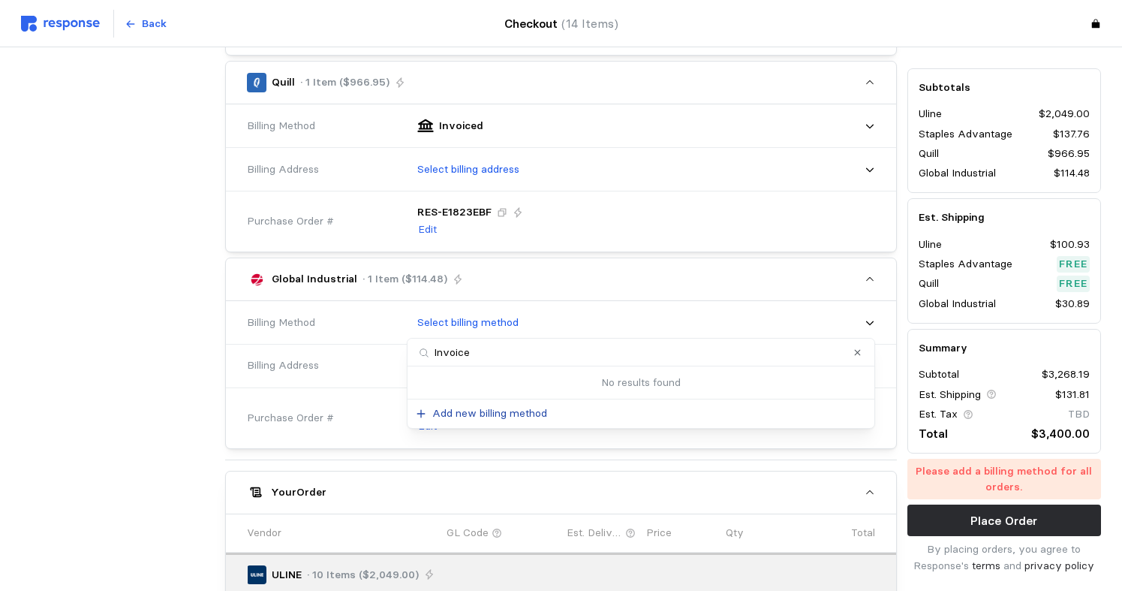
click at [429, 412] on button "Add new billing method" at bounding box center [481, 414] width 133 height 18
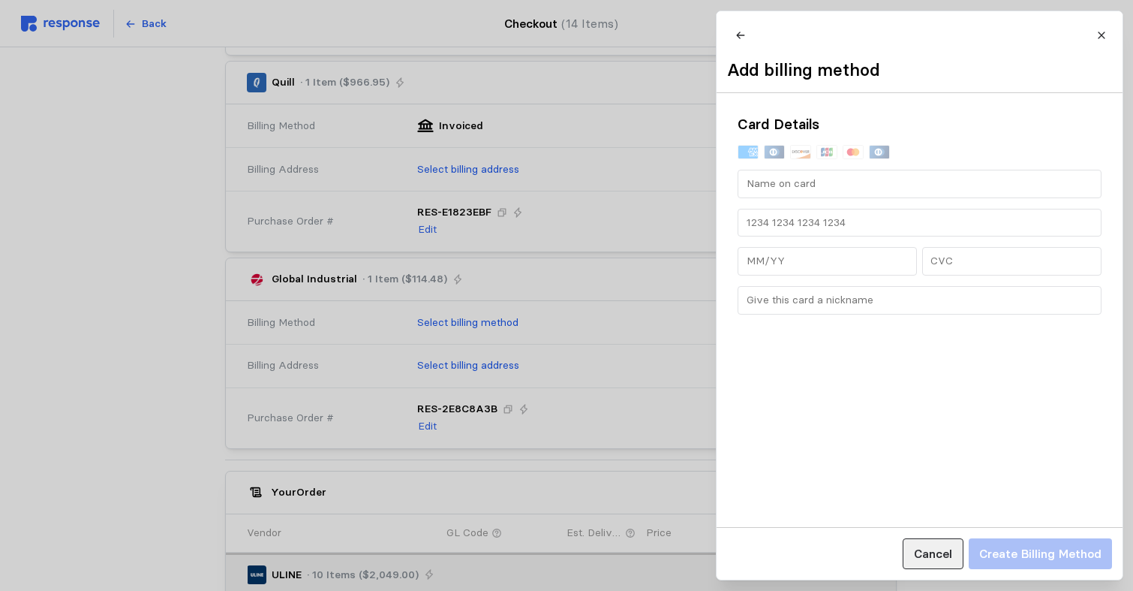
click at [911, 551] on button "Cancel" at bounding box center [932, 553] width 61 height 31
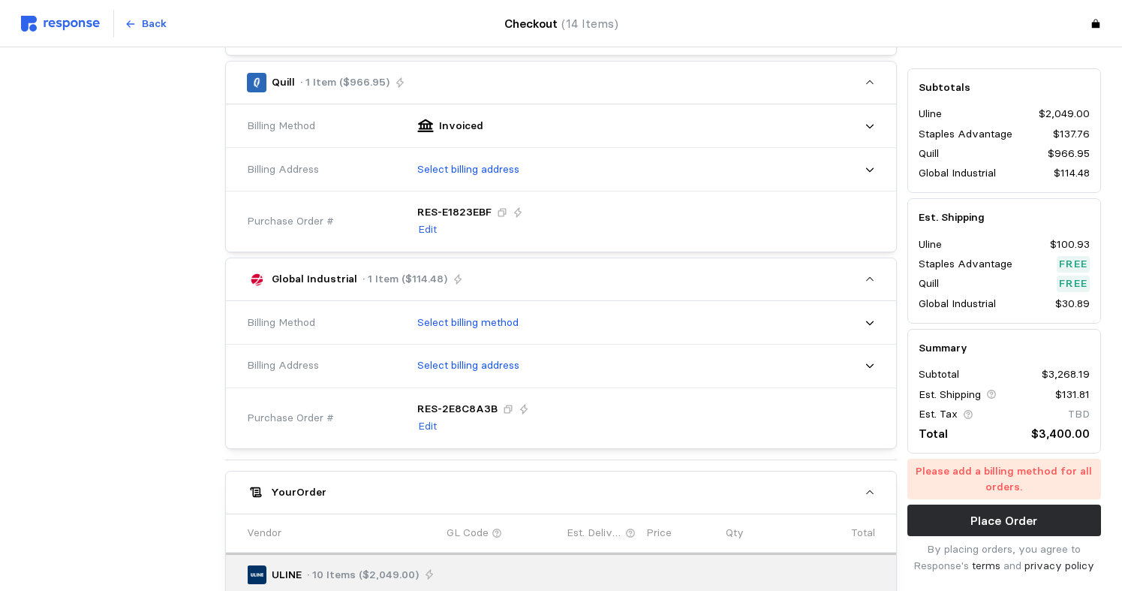
click at [872, 278] on icon "button" at bounding box center [870, 279] width 11 height 11
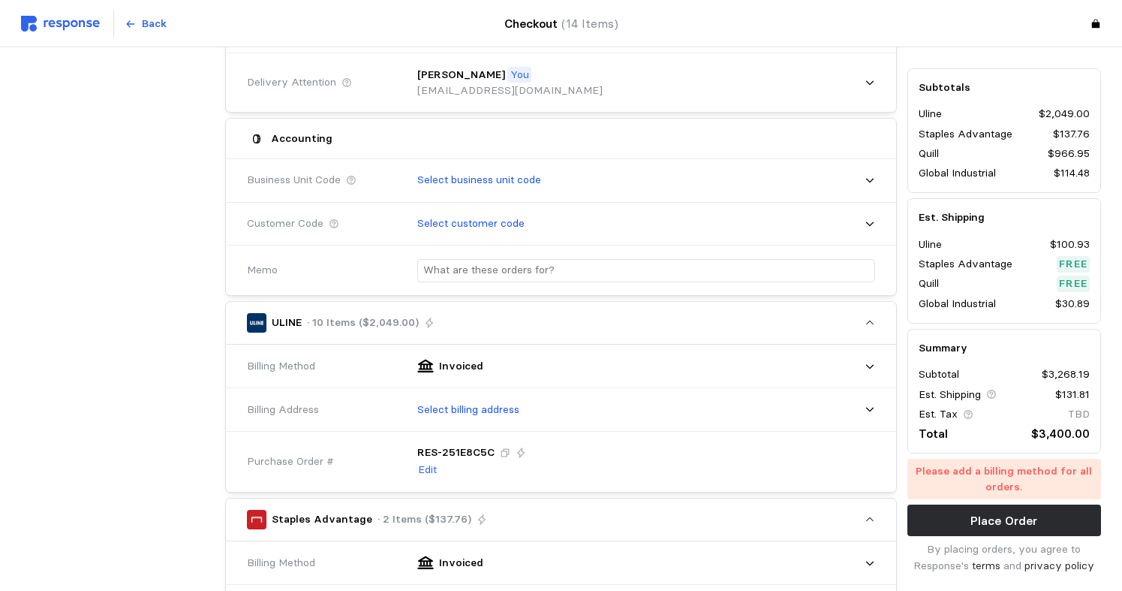
scroll to position [239, 0]
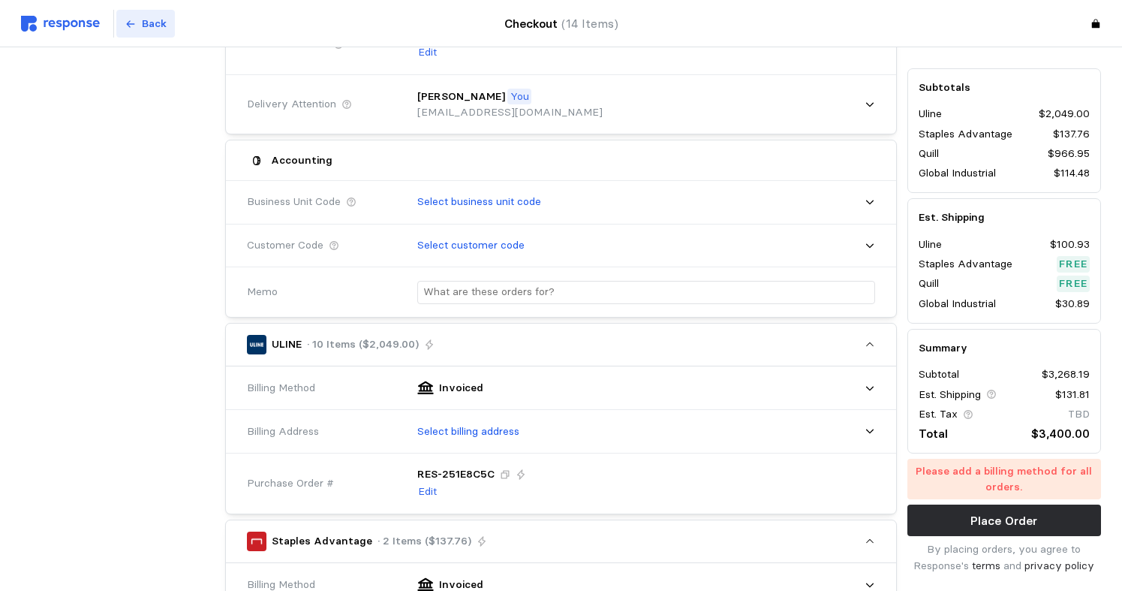
click at [141, 14] on button "Back" at bounding box center [145, 24] width 59 height 29
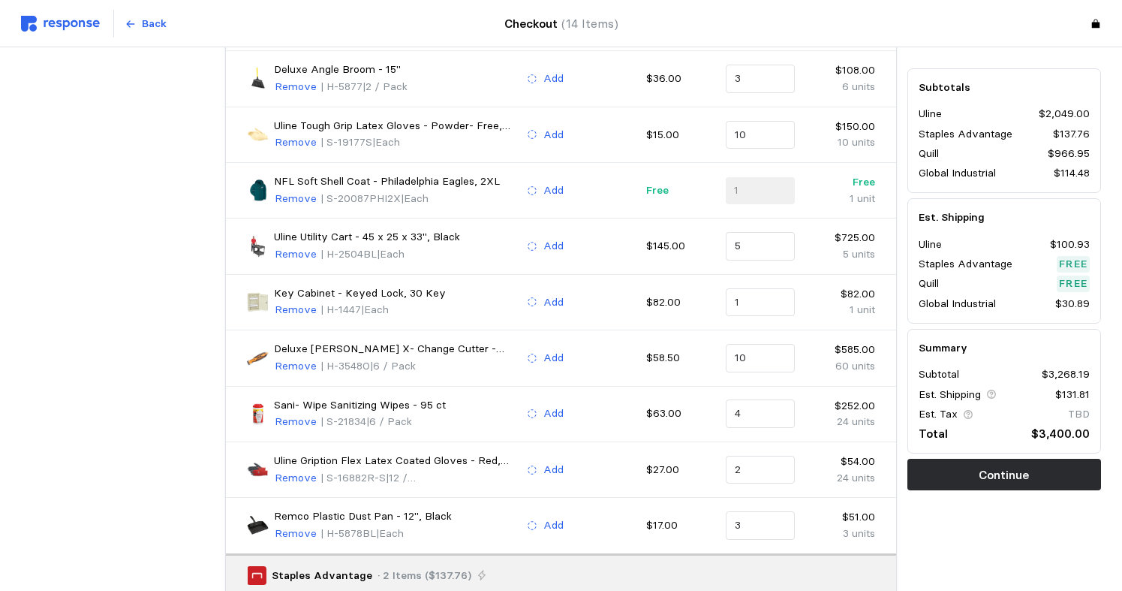
click at [111, 311] on div at bounding box center [118, 408] width 204 height 1001
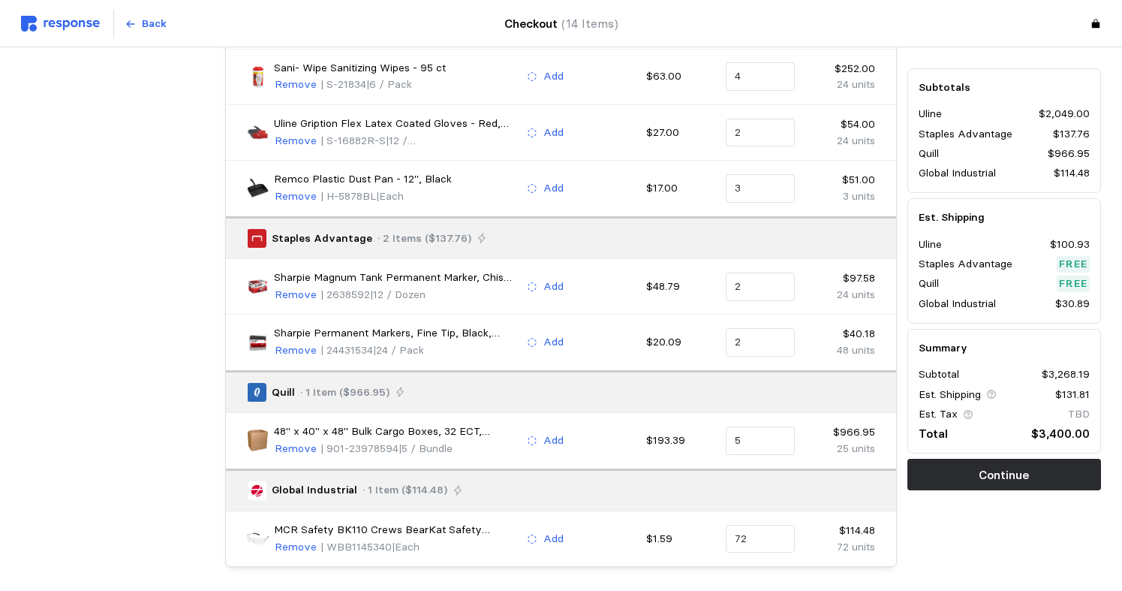
scroll to position [615, 0]
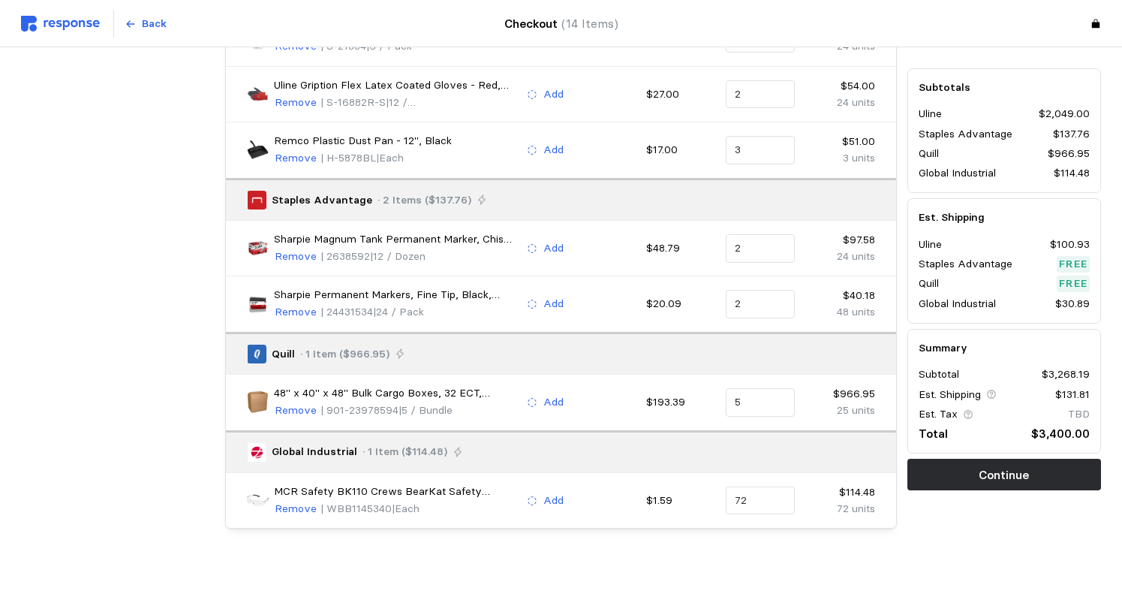
click at [295, 506] on p "Remove" at bounding box center [296, 509] width 42 height 17
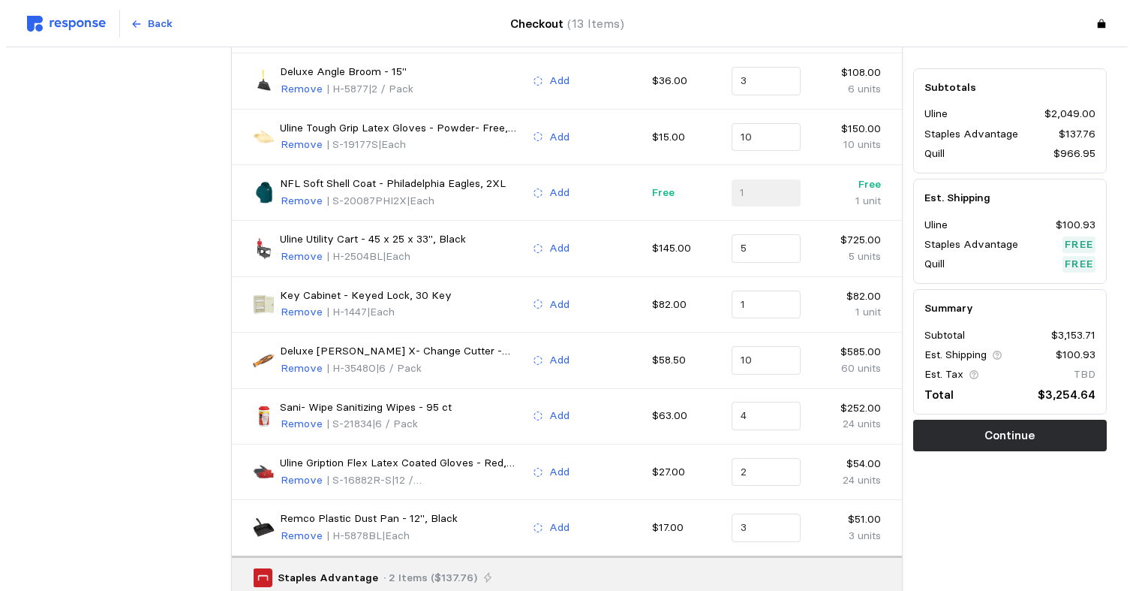
scroll to position [0, 0]
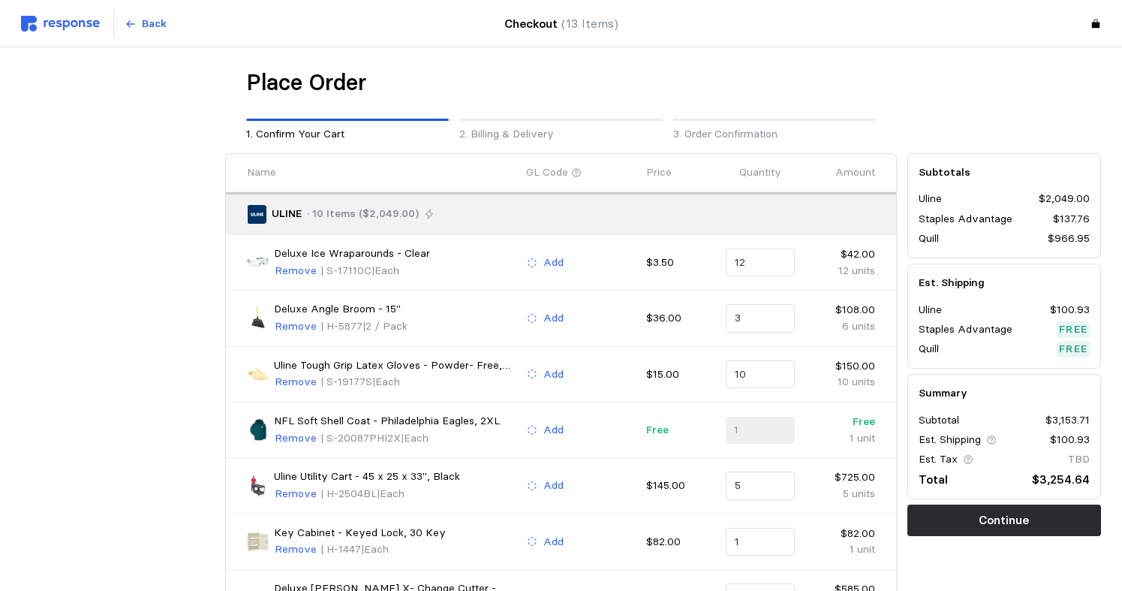
click at [301, 211] on p "ULINE" at bounding box center [287, 214] width 30 height 17
click at [127, 19] on icon at bounding box center [130, 24] width 11 height 11
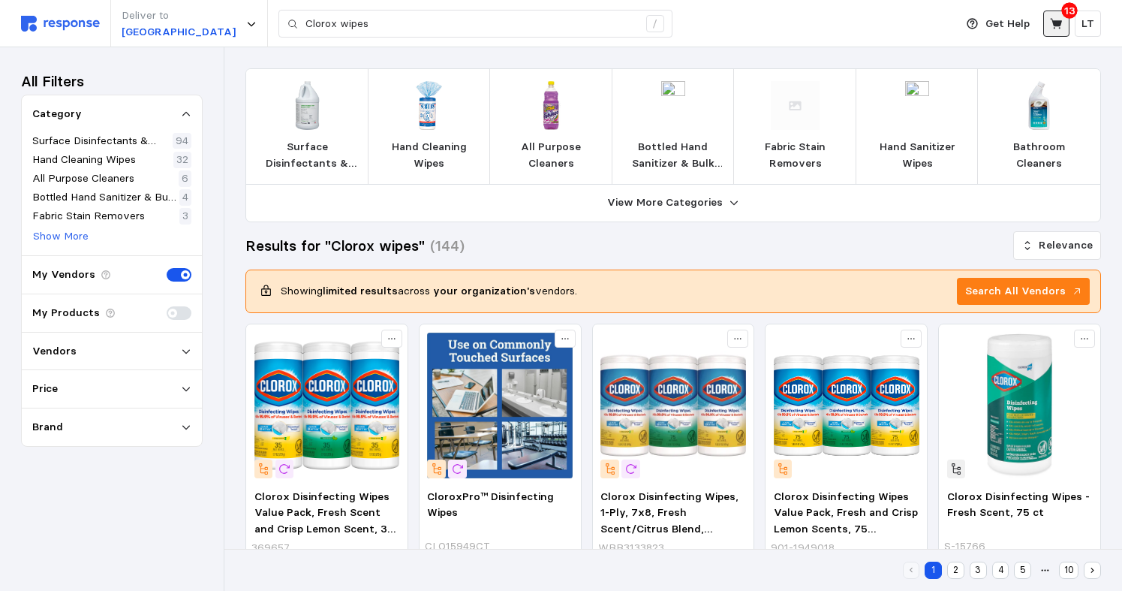
click at [1050, 23] on icon at bounding box center [1057, 24] width 14 height 14
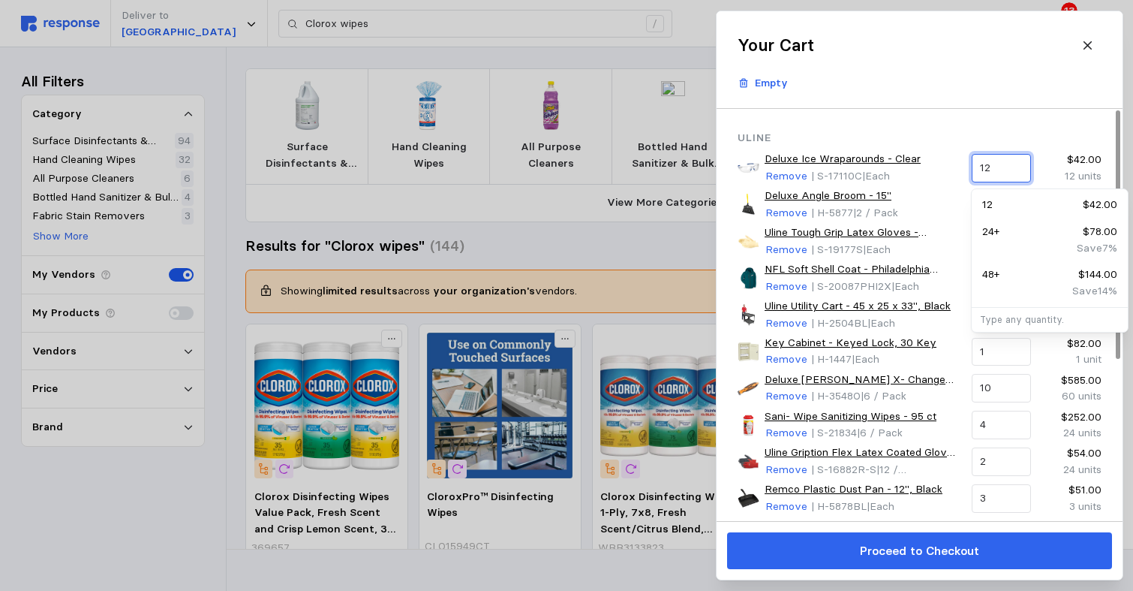
drag, startPoint x: 998, startPoint y: 167, endPoint x: 848, endPoint y: 129, distance: 154.0
click at [868, 140] on div "Uline Deluxe Ice Wraparounds - Clear Remove | S-17110C | Each 12 $42.00 12 unit…" at bounding box center [920, 323] width 364 height 386
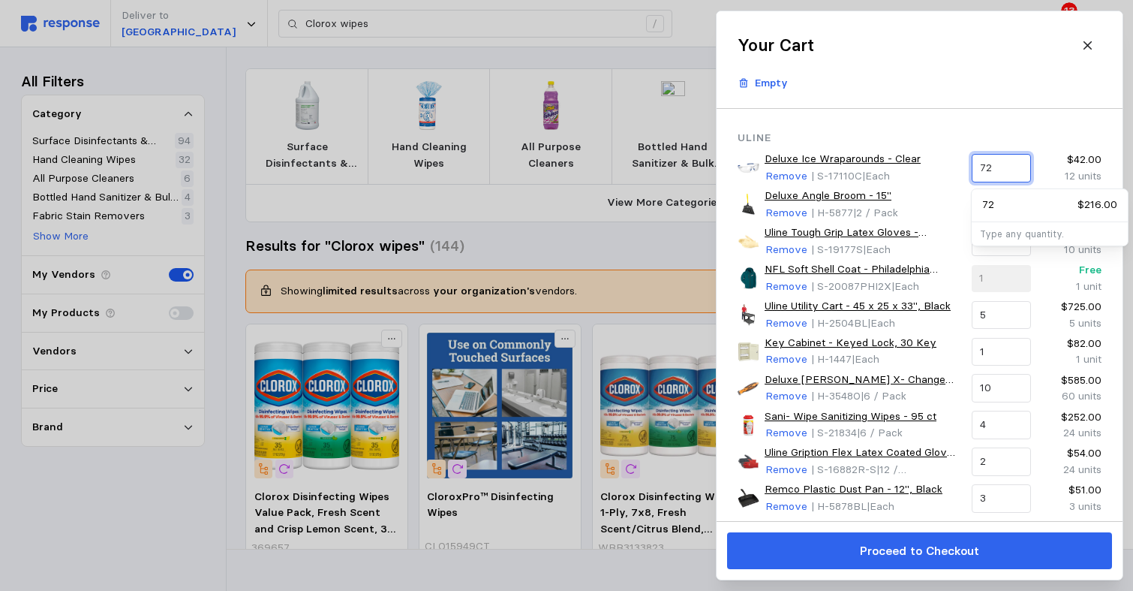
type input "72"
click at [1001, 202] on div "72 $216.00" at bounding box center [1050, 205] width 135 height 17
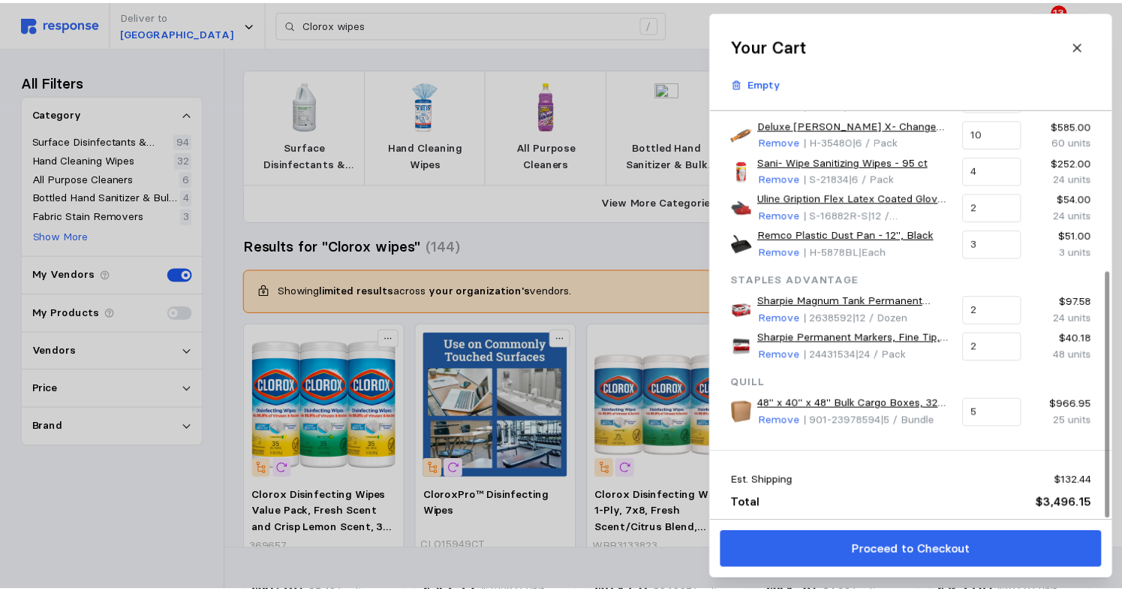
scroll to position [266, 0]
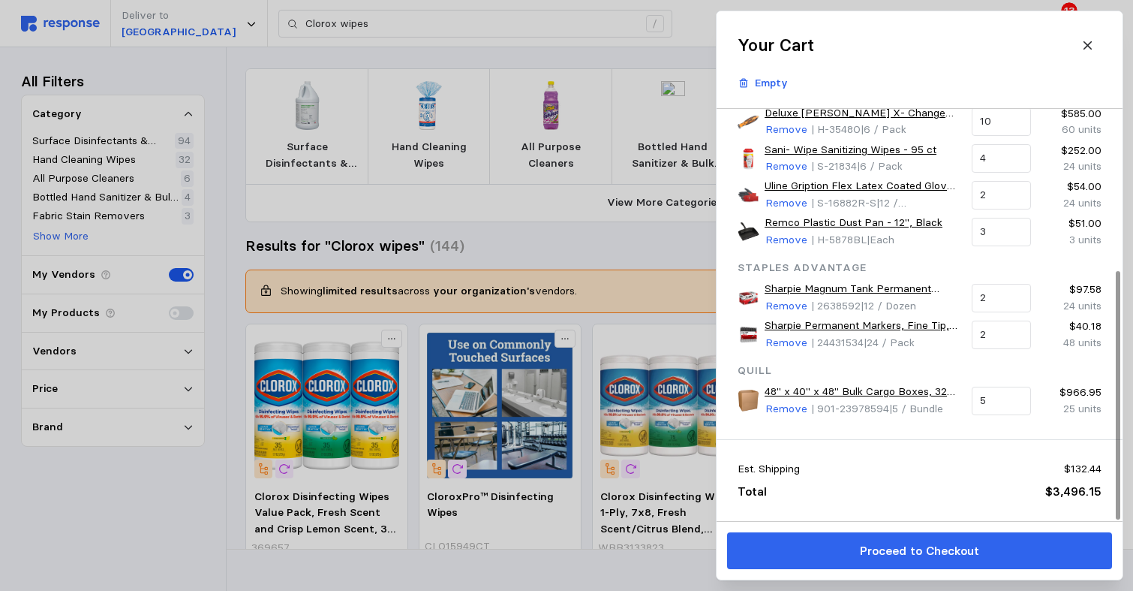
click at [960, 551] on p "Proceed to Checkout" at bounding box center [918, 550] width 119 height 19
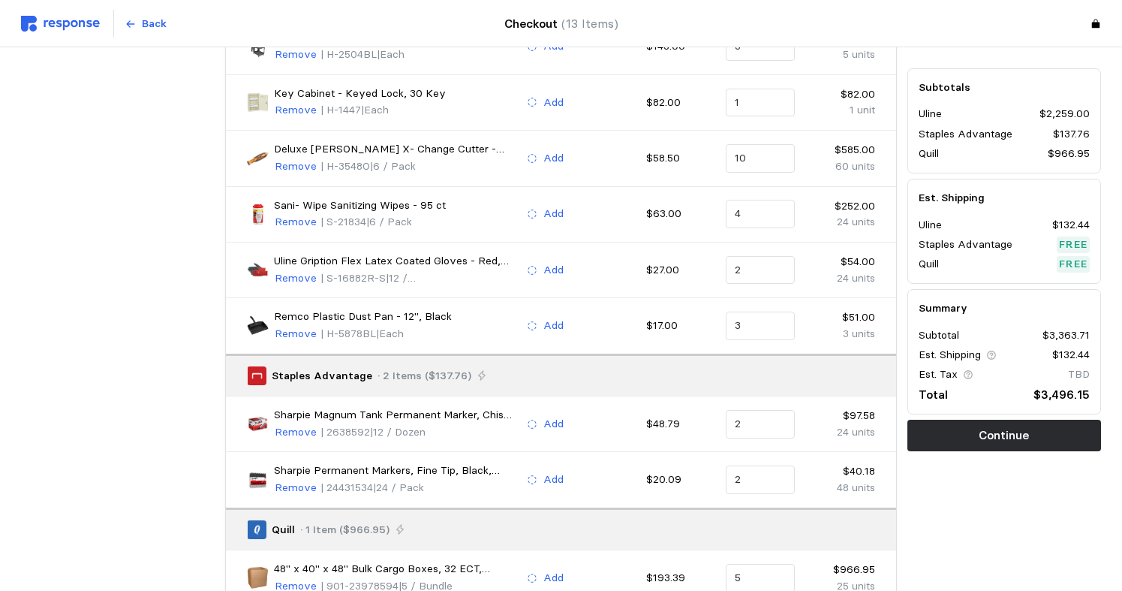
scroll to position [539, 0]
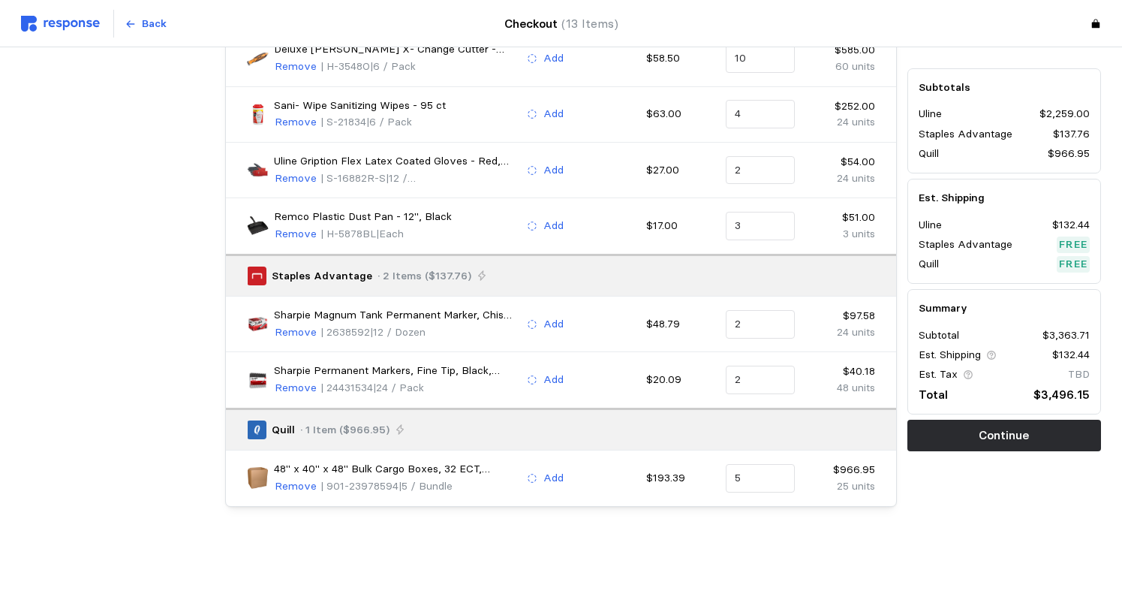
click at [986, 427] on p "Continue" at bounding box center [1004, 435] width 50 height 19
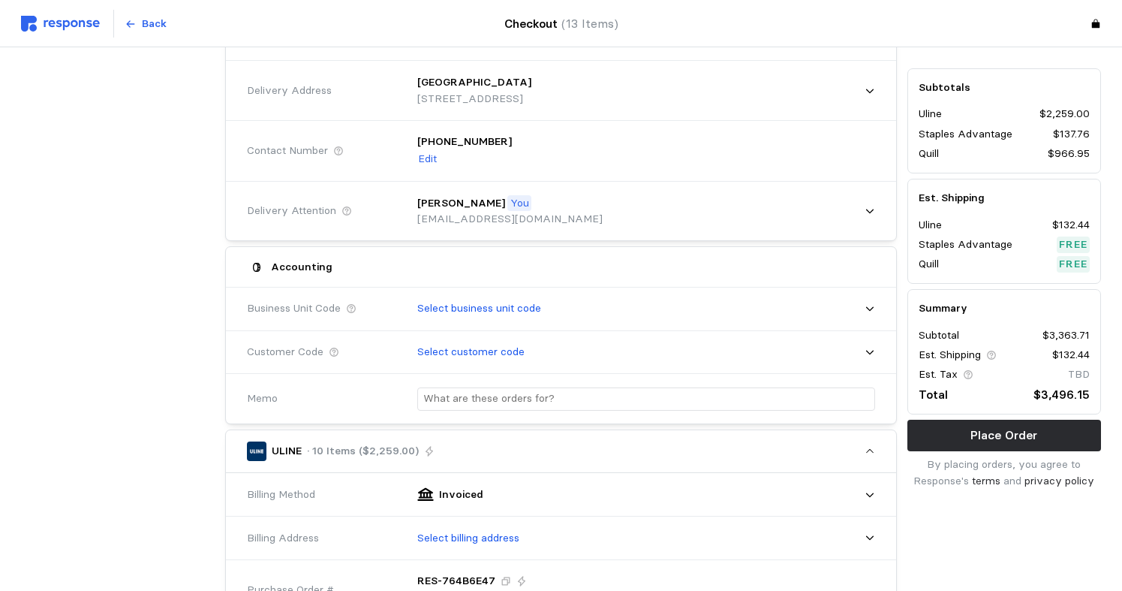
scroll to position [89, 0]
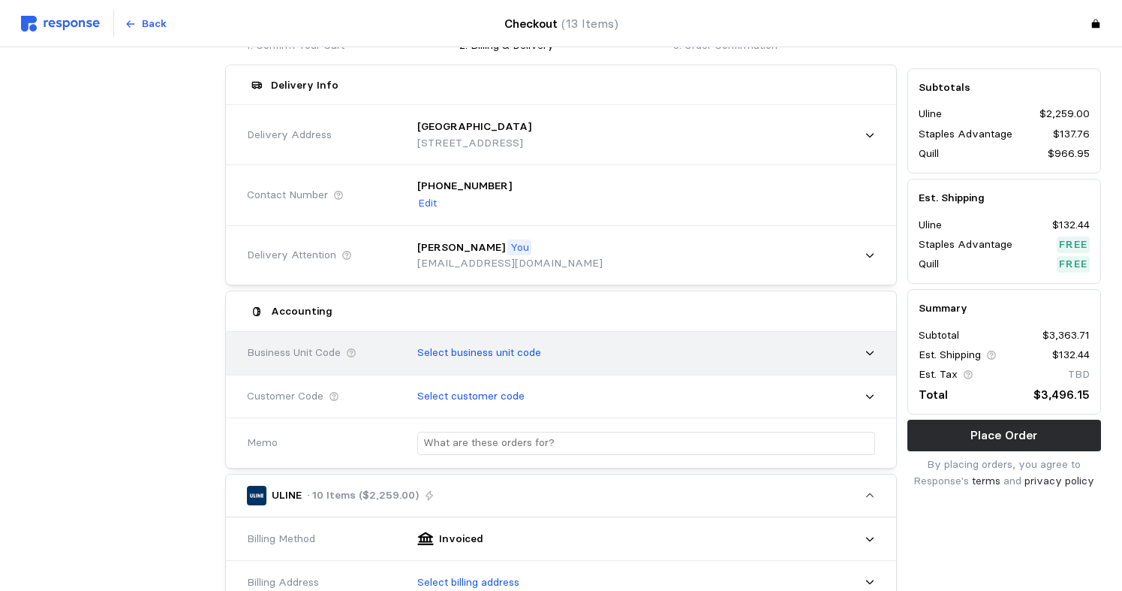
click at [865, 346] on div "Select business unit code" at bounding box center [641, 353] width 468 height 38
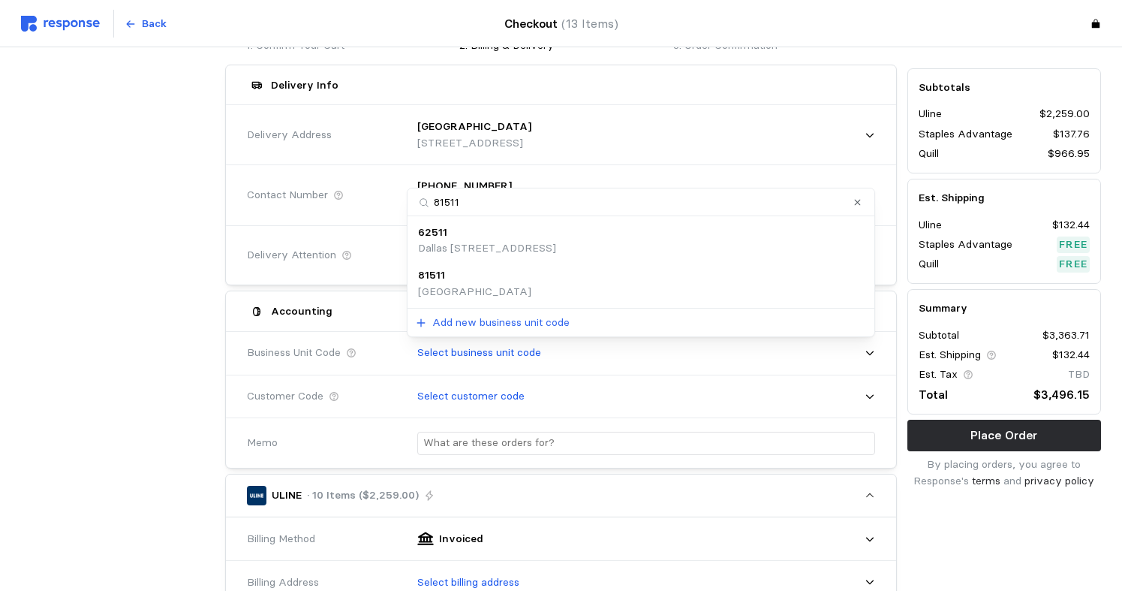
type input "81511"
click at [409, 278] on div "81511 62511 Dallas [STREET_ADDRESS] Add new business unit code" at bounding box center [641, 262] width 468 height 149
click at [442, 275] on p "81511" at bounding box center [431, 275] width 27 height 17
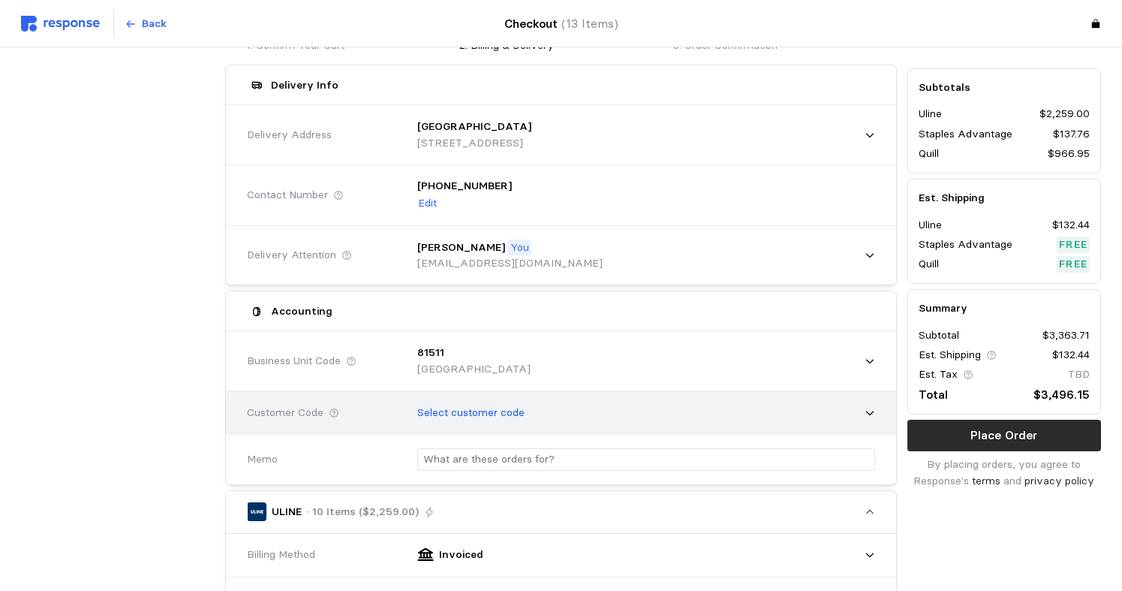
click at [529, 409] on div "Select customer code" at bounding box center [641, 413] width 468 height 38
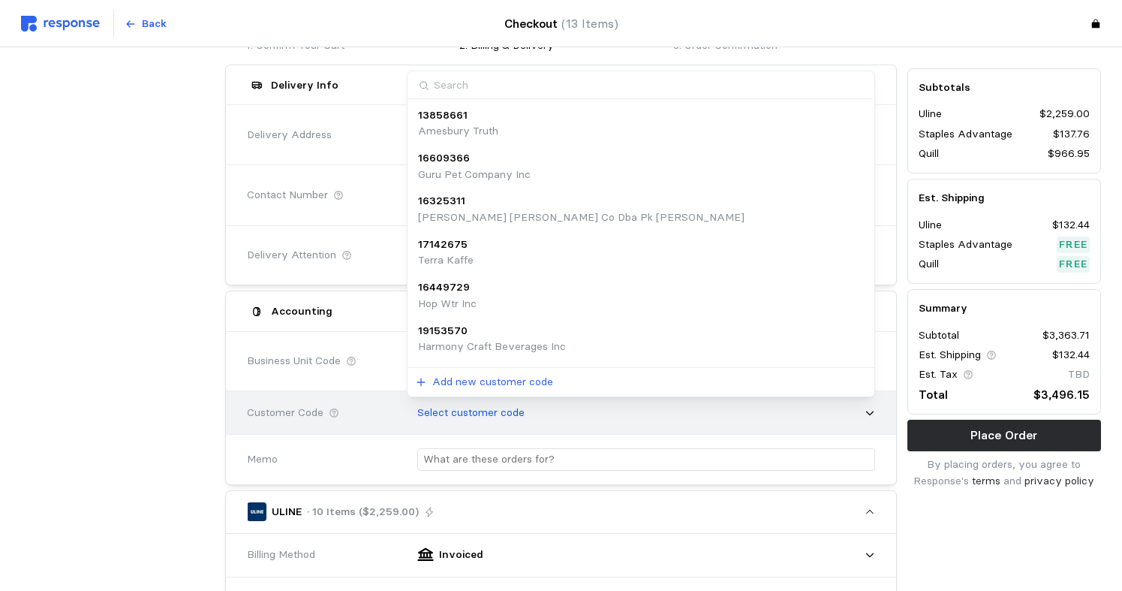
click at [528, 409] on div "Select customer code" at bounding box center [641, 413] width 468 height 38
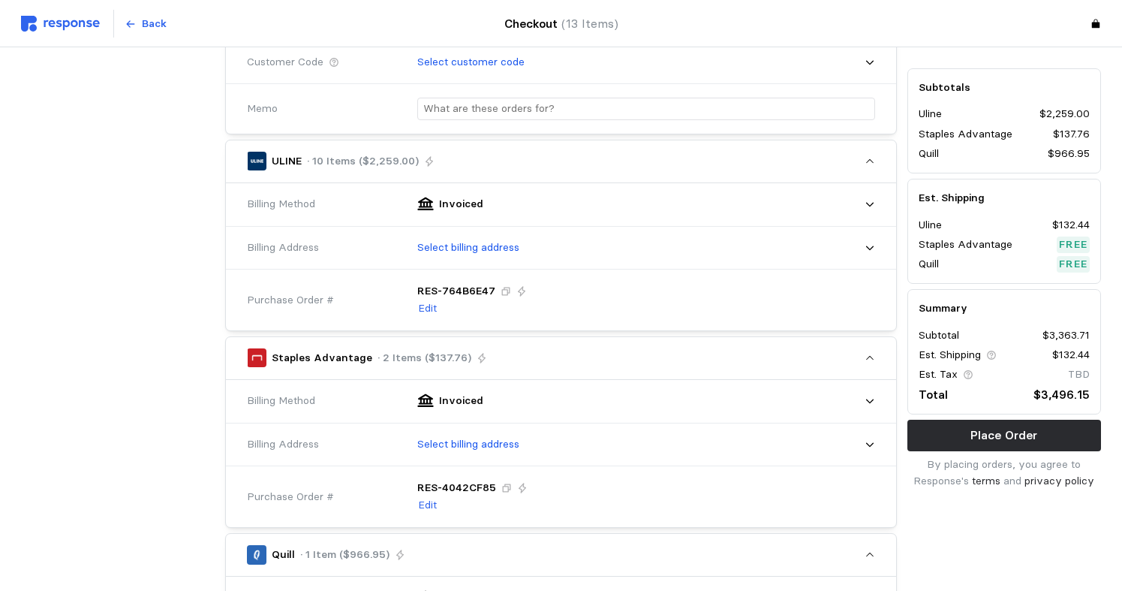
scroll to position [464, 0]
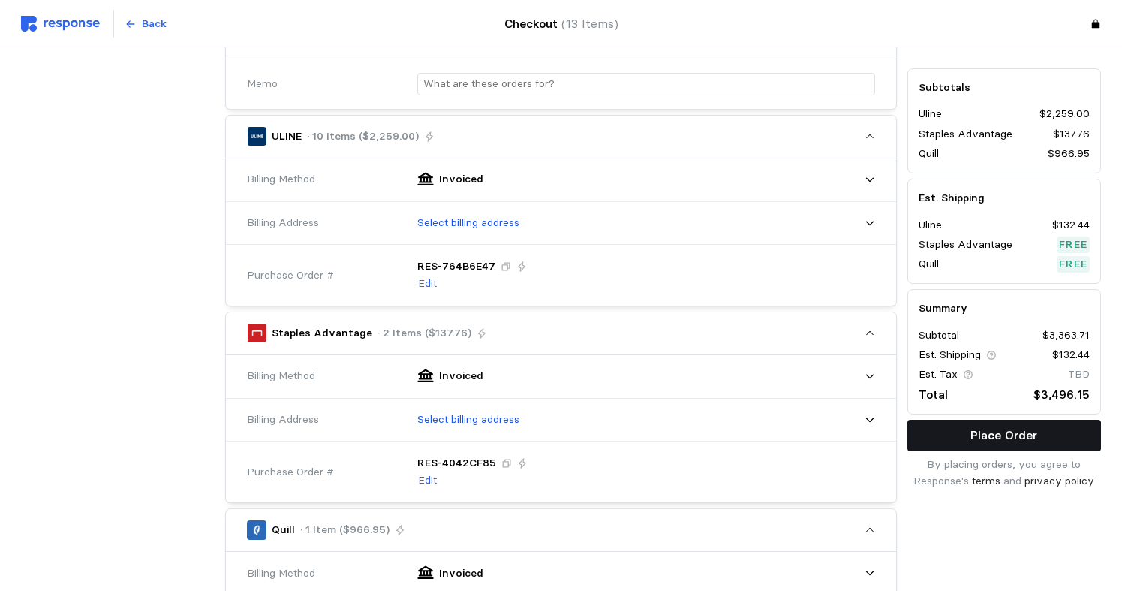
click at [986, 440] on p "Place Order" at bounding box center [1004, 435] width 67 height 19
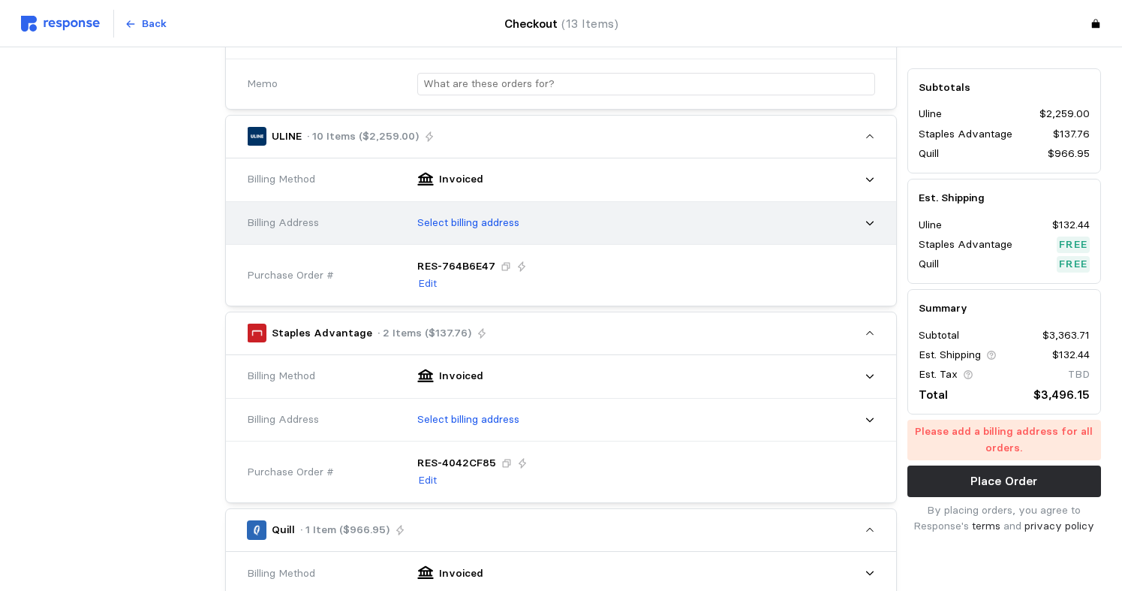
click at [507, 227] on p "Select billing address" at bounding box center [468, 223] width 102 height 17
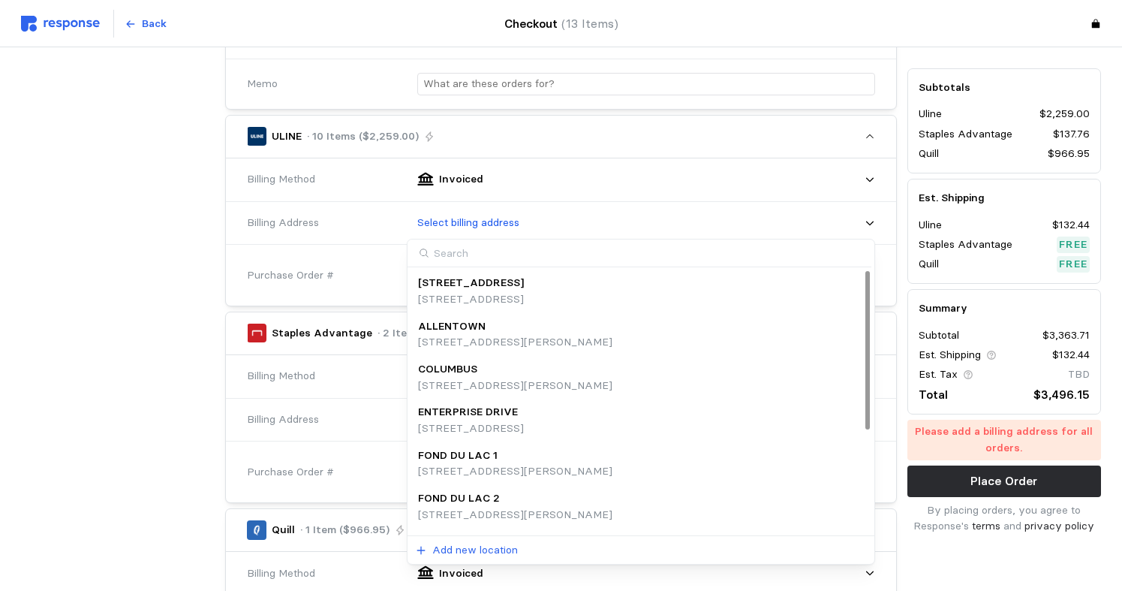
click at [508, 336] on p "[STREET_ADDRESS][PERSON_NAME]" at bounding box center [515, 342] width 194 height 17
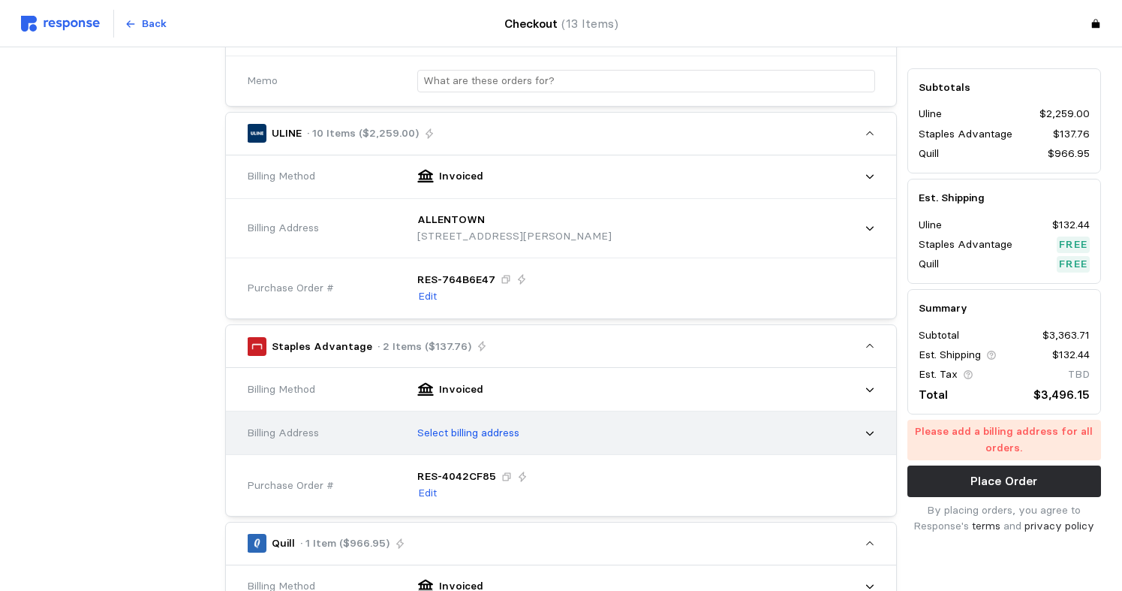
scroll to position [525, 0]
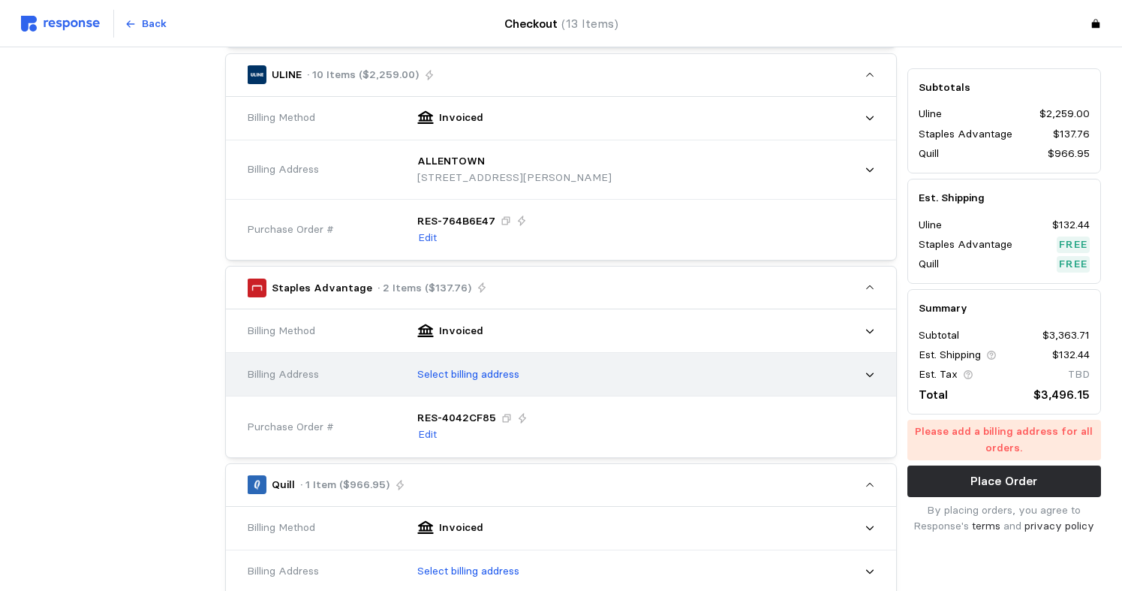
click at [511, 375] on p "Select billing address" at bounding box center [468, 374] width 102 height 17
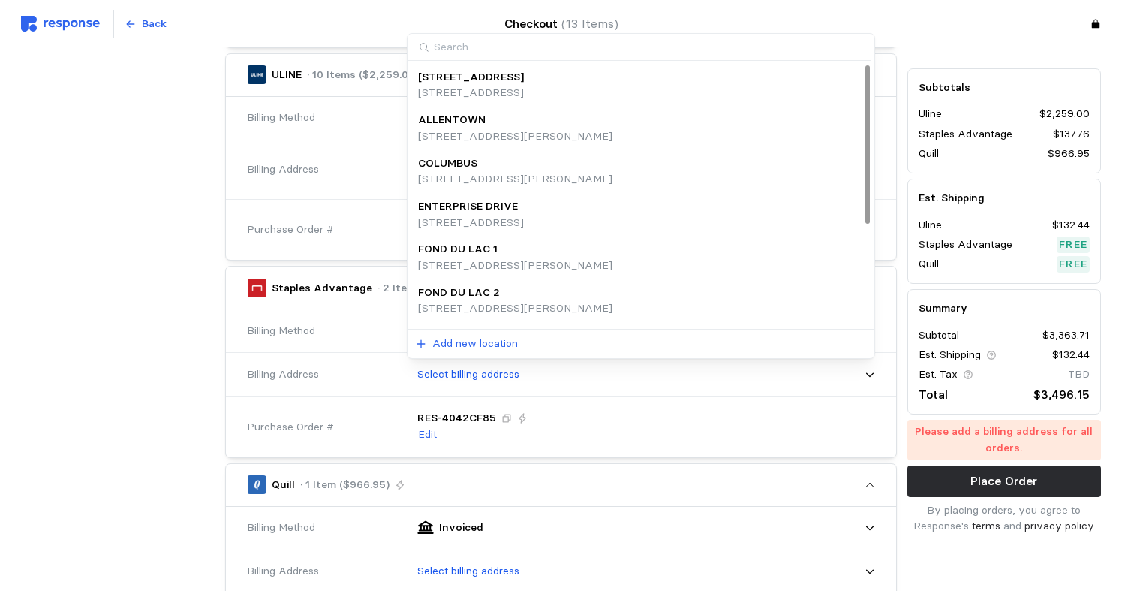
click at [492, 137] on p "[STREET_ADDRESS][PERSON_NAME]" at bounding box center [515, 136] width 194 height 17
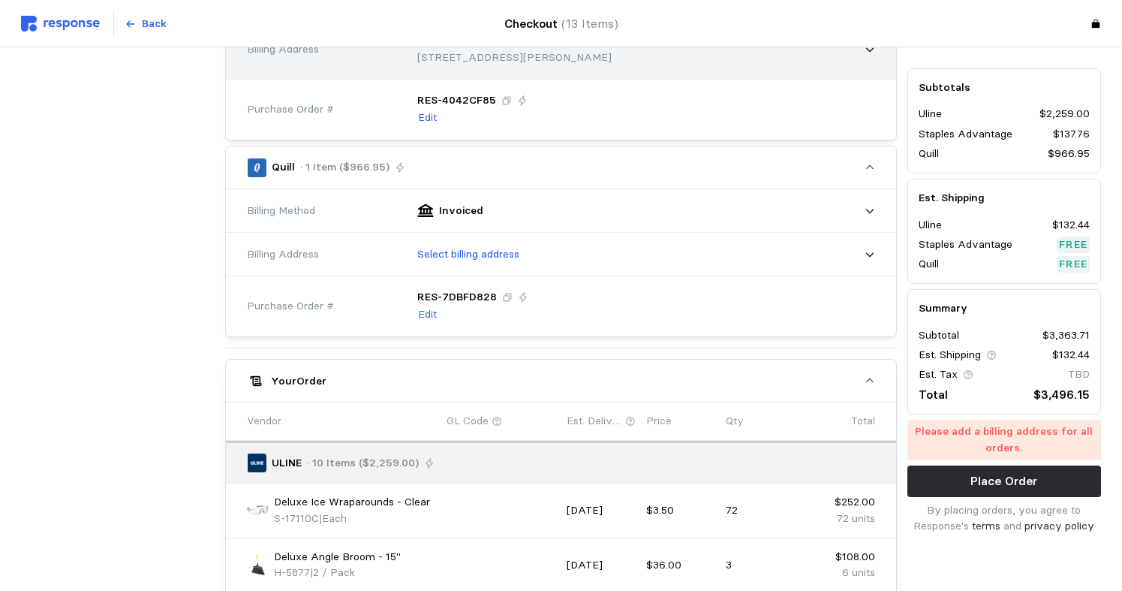
scroll to position [901, 0]
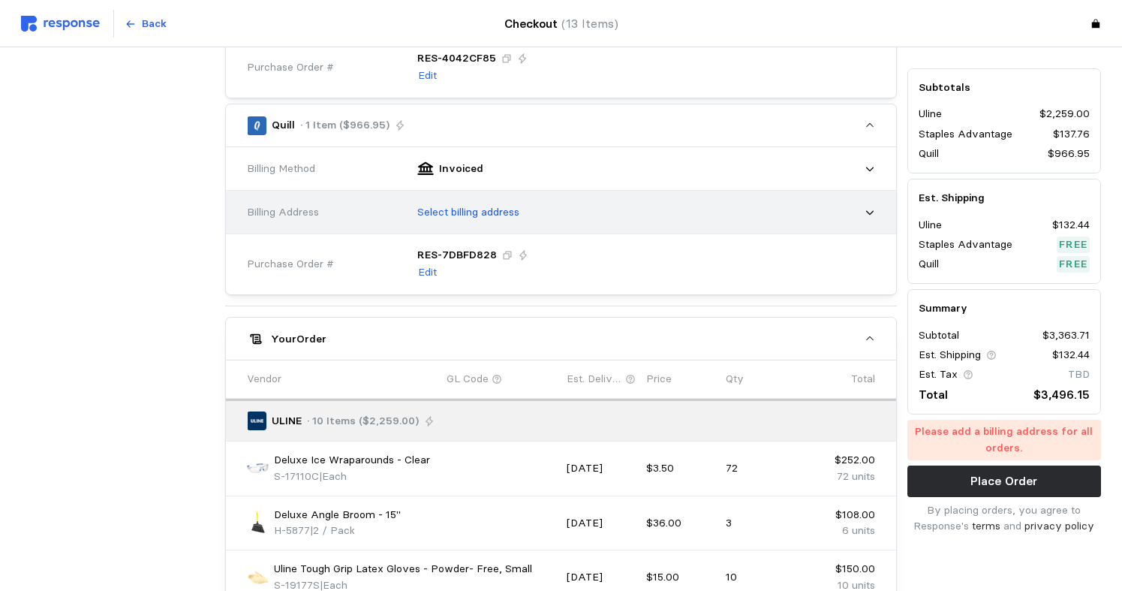
click at [502, 208] on p "Select billing address" at bounding box center [468, 212] width 102 height 17
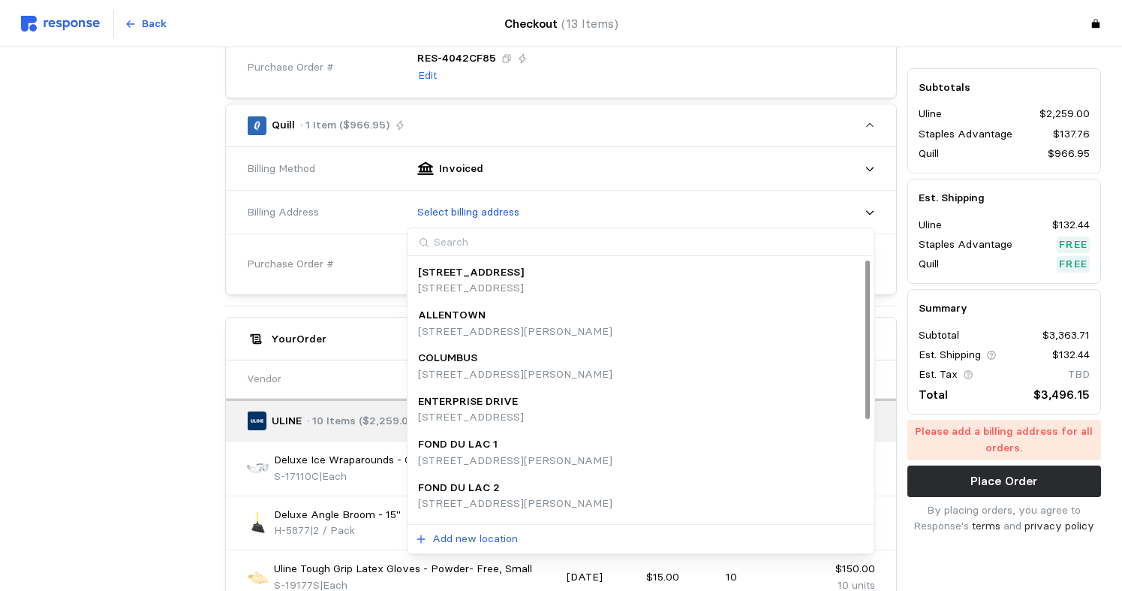
click at [501, 320] on div "ALLENTOWN" at bounding box center [515, 315] width 194 height 17
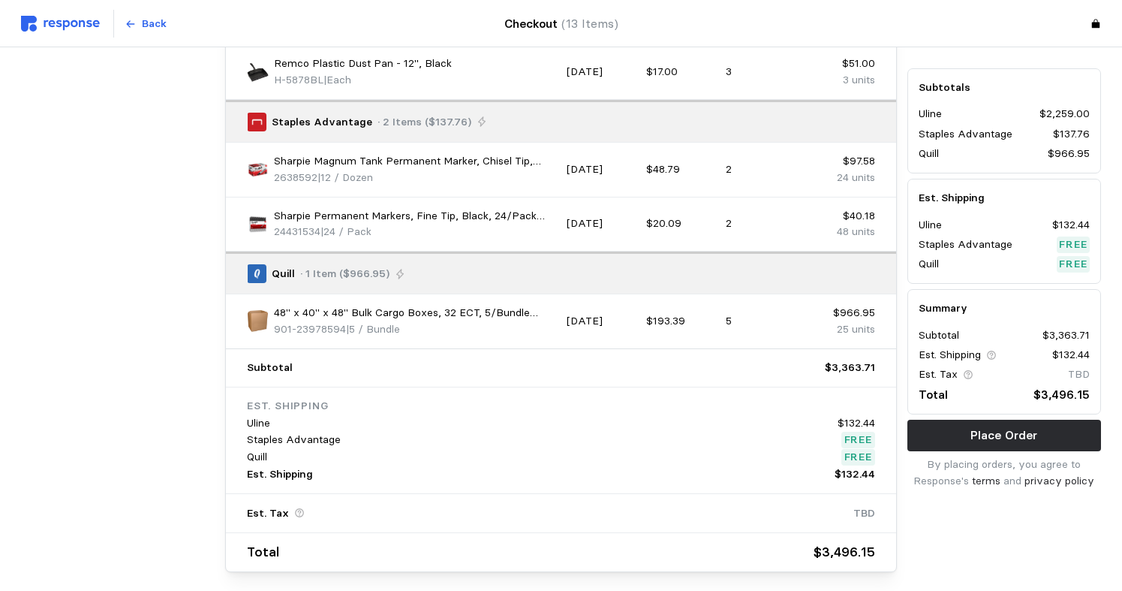
scroll to position [1867, 0]
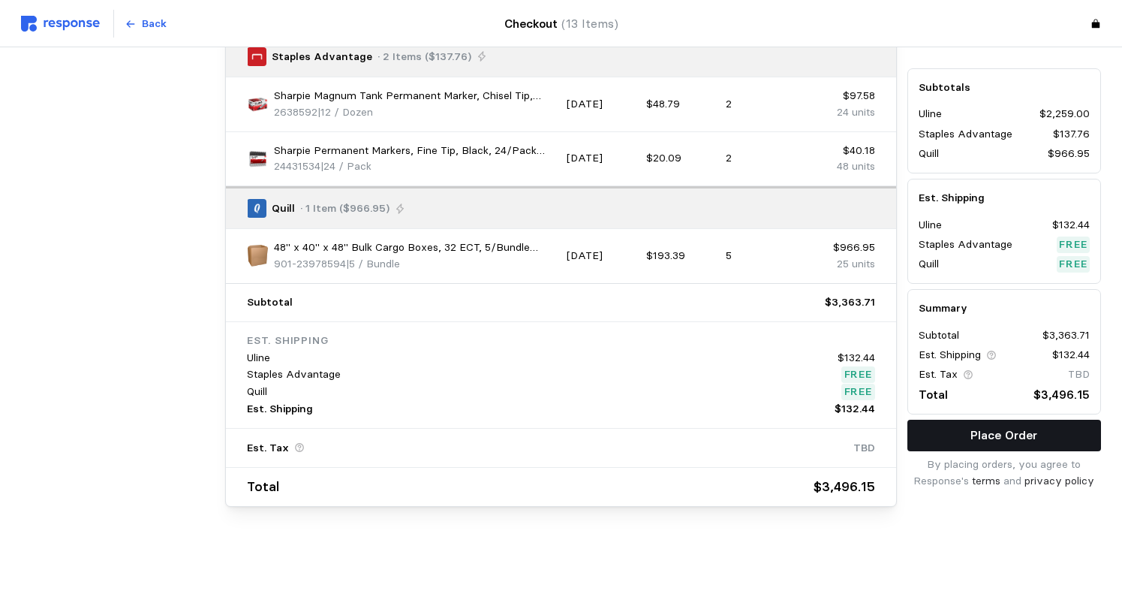
click at [978, 432] on p "Place Order" at bounding box center [1004, 435] width 67 height 19
